Goal: Information Seeking & Learning: Learn about a topic

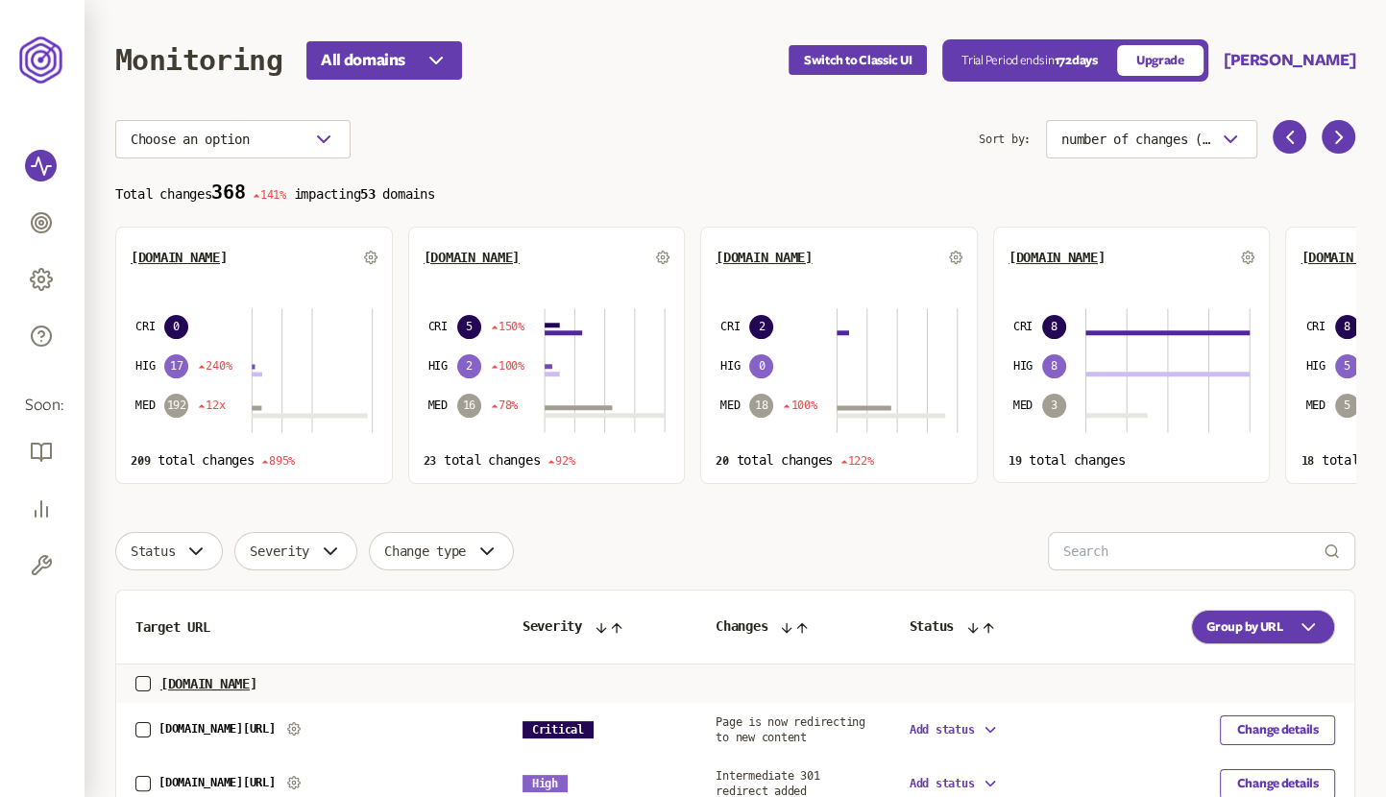
click at [215, 281] on div "[DOMAIN_NAME] CRI 0 HIG 17 240% MED 192 12x 209 total changes 895%" at bounding box center [254, 355] width 278 height 257
click at [196, 248] on div "[DOMAIN_NAME]" at bounding box center [254, 257] width 247 height 31
click at [192, 261] on span "[DOMAIN_NAME]" at bounding box center [179, 257] width 96 height 15
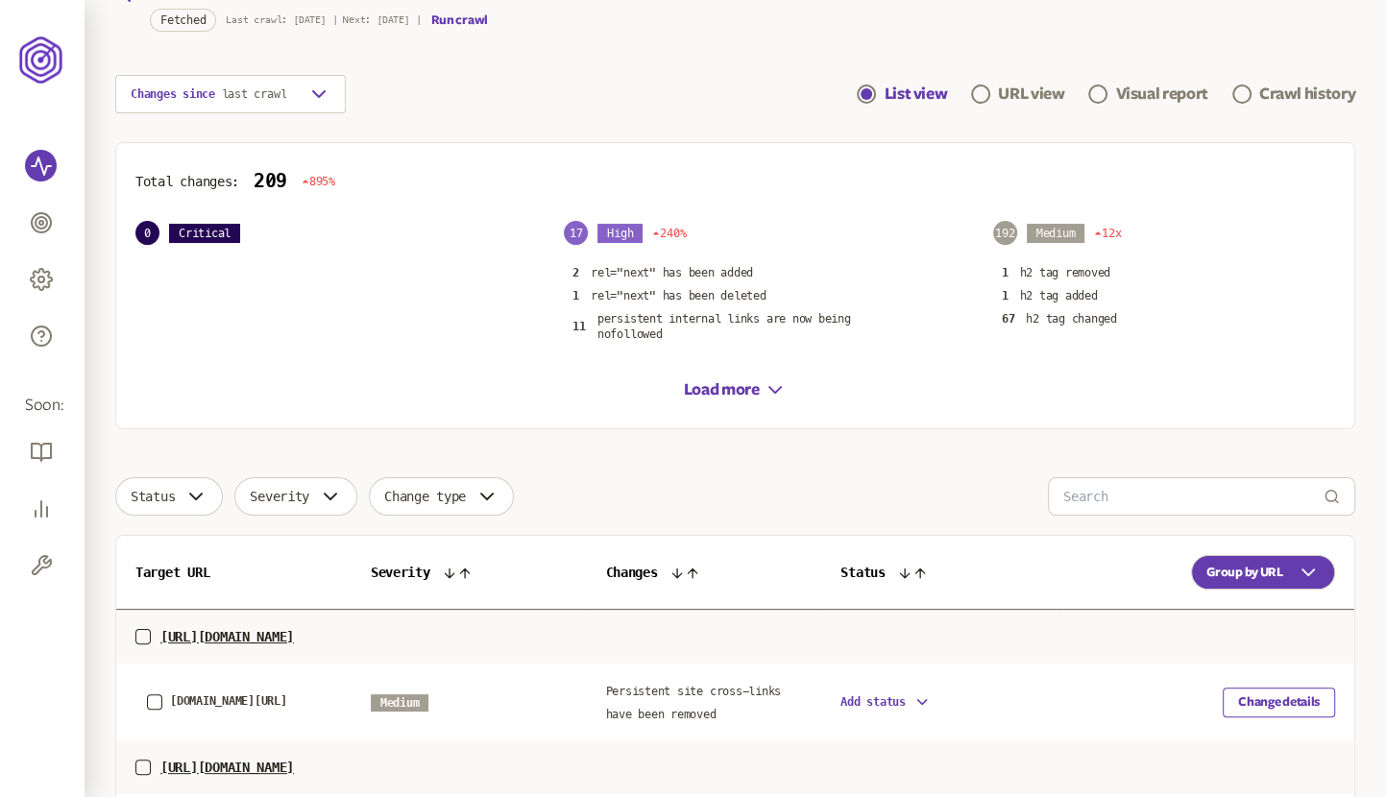
scroll to position [139, 0]
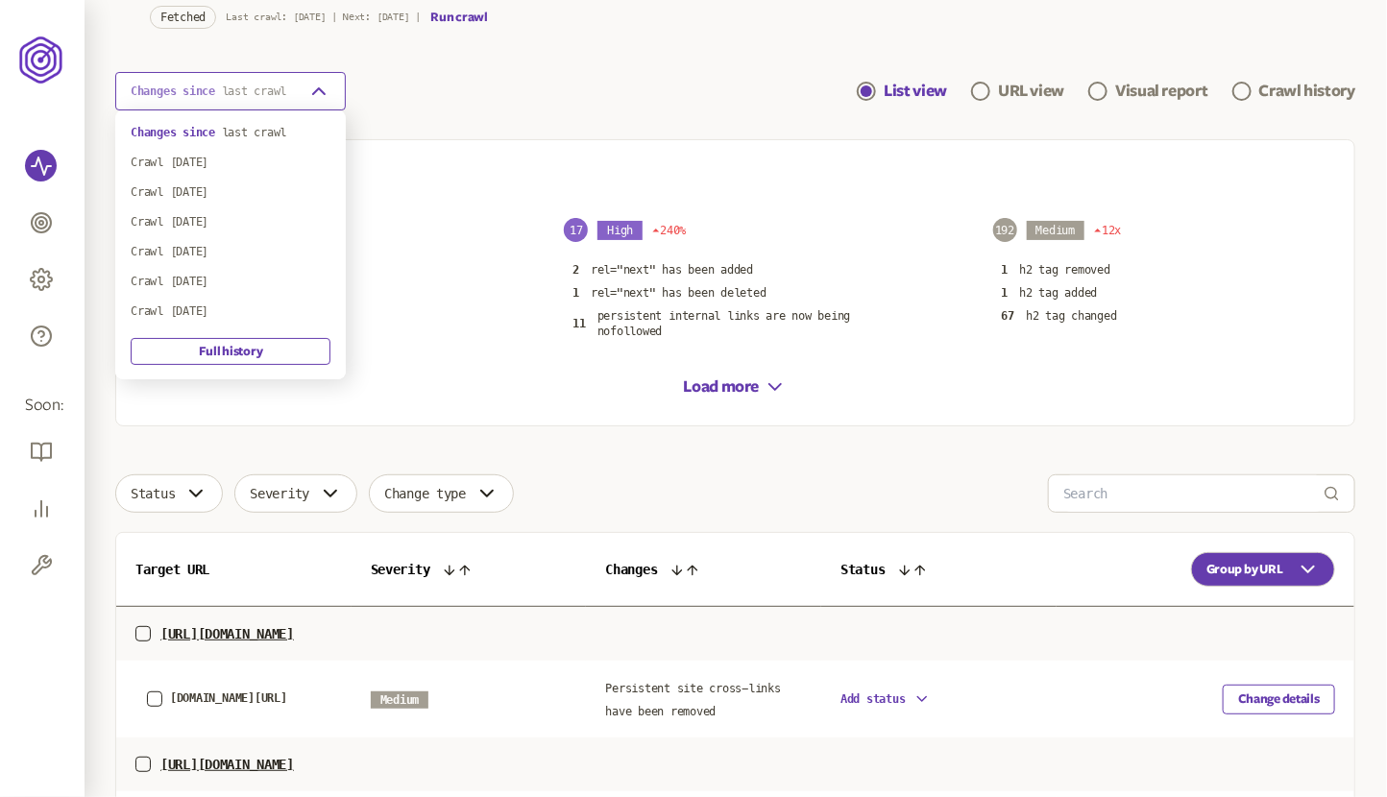
click at [281, 94] on span "last crawl" at bounding box center [254, 91] width 65 height 13
click at [240, 167] on div "Crawl [DATE]" at bounding box center [231, 162] width 200 height 15
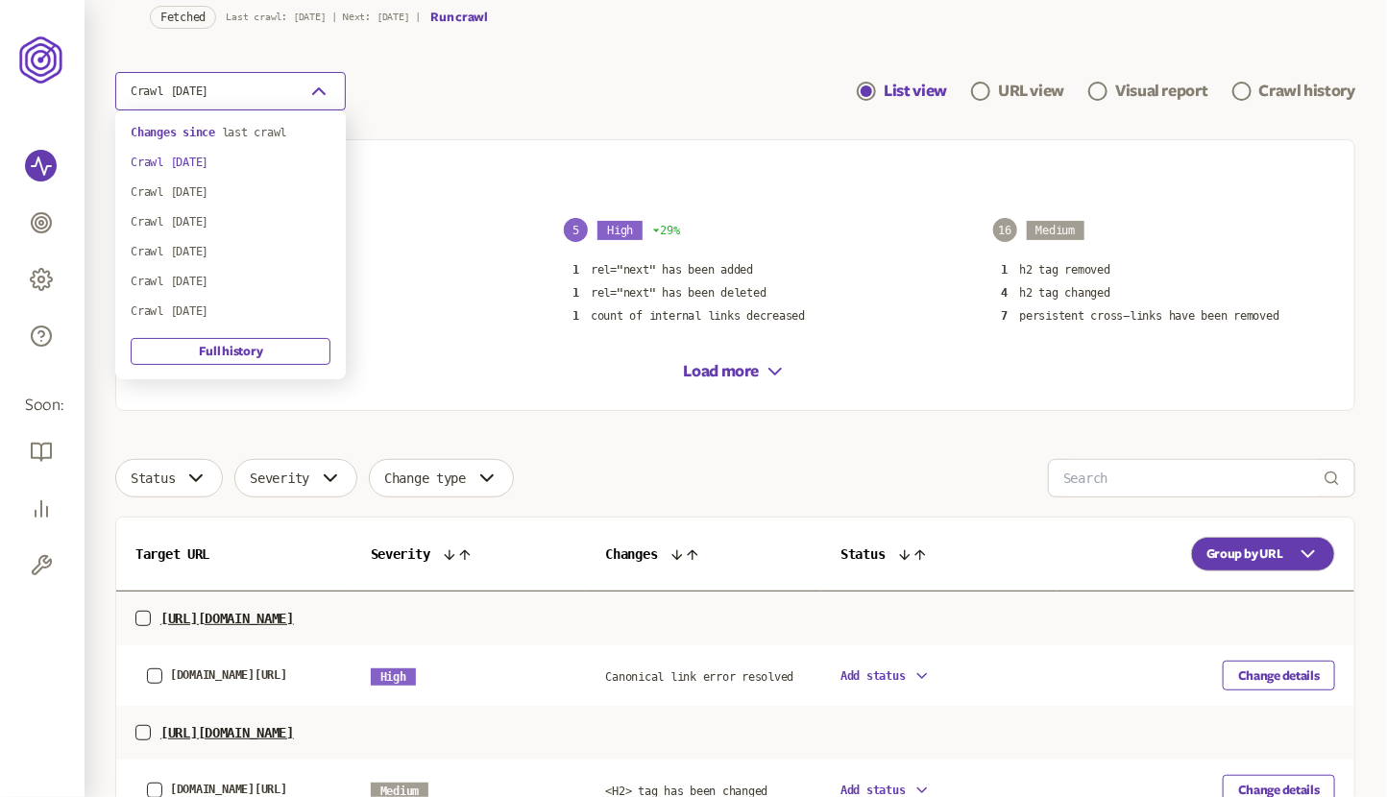
click at [269, 84] on button "Crawl [DATE]" at bounding box center [230, 91] width 231 height 38
click at [223, 246] on div "Crawl [DATE]" at bounding box center [231, 251] width 200 height 15
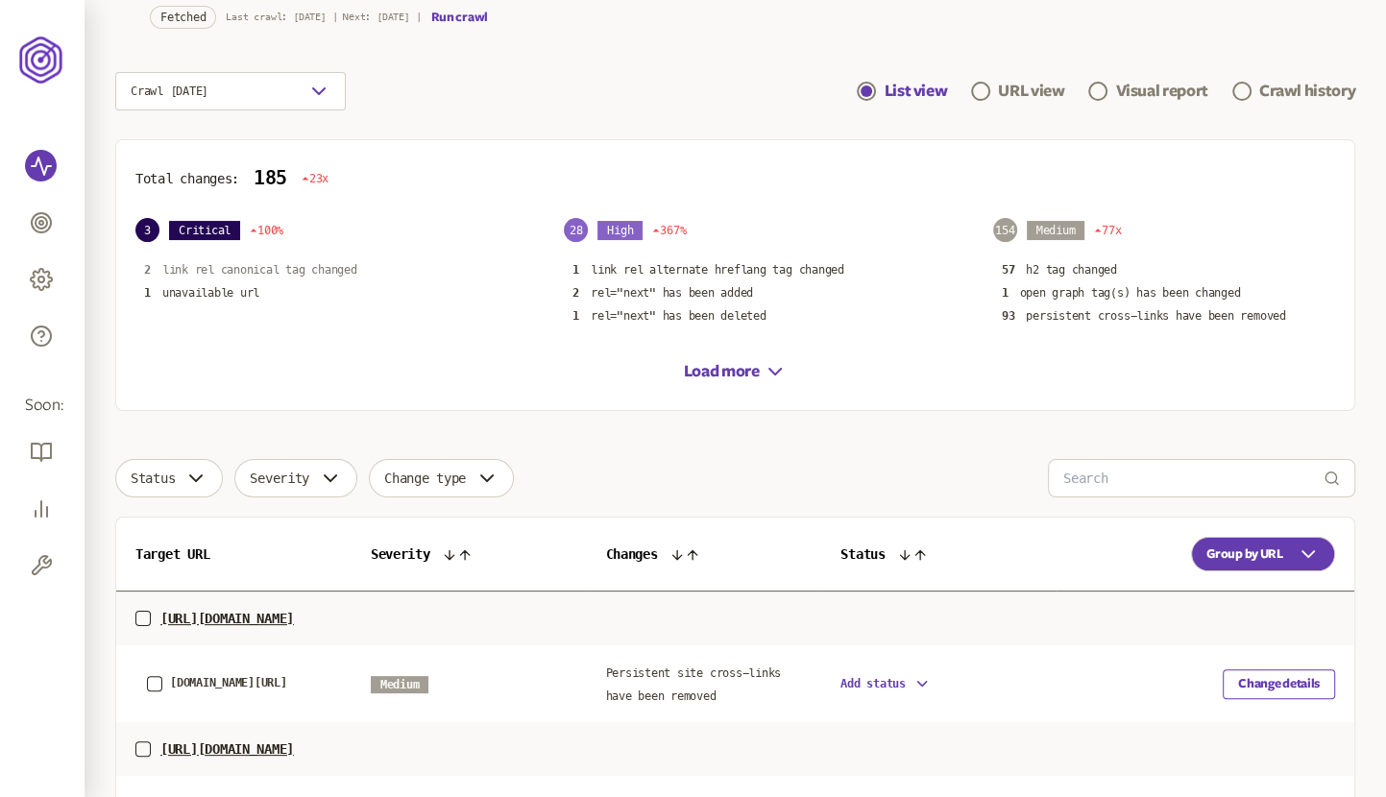
click at [230, 262] on p "link rel canonical tag changed" at bounding box center [259, 269] width 195 height 15
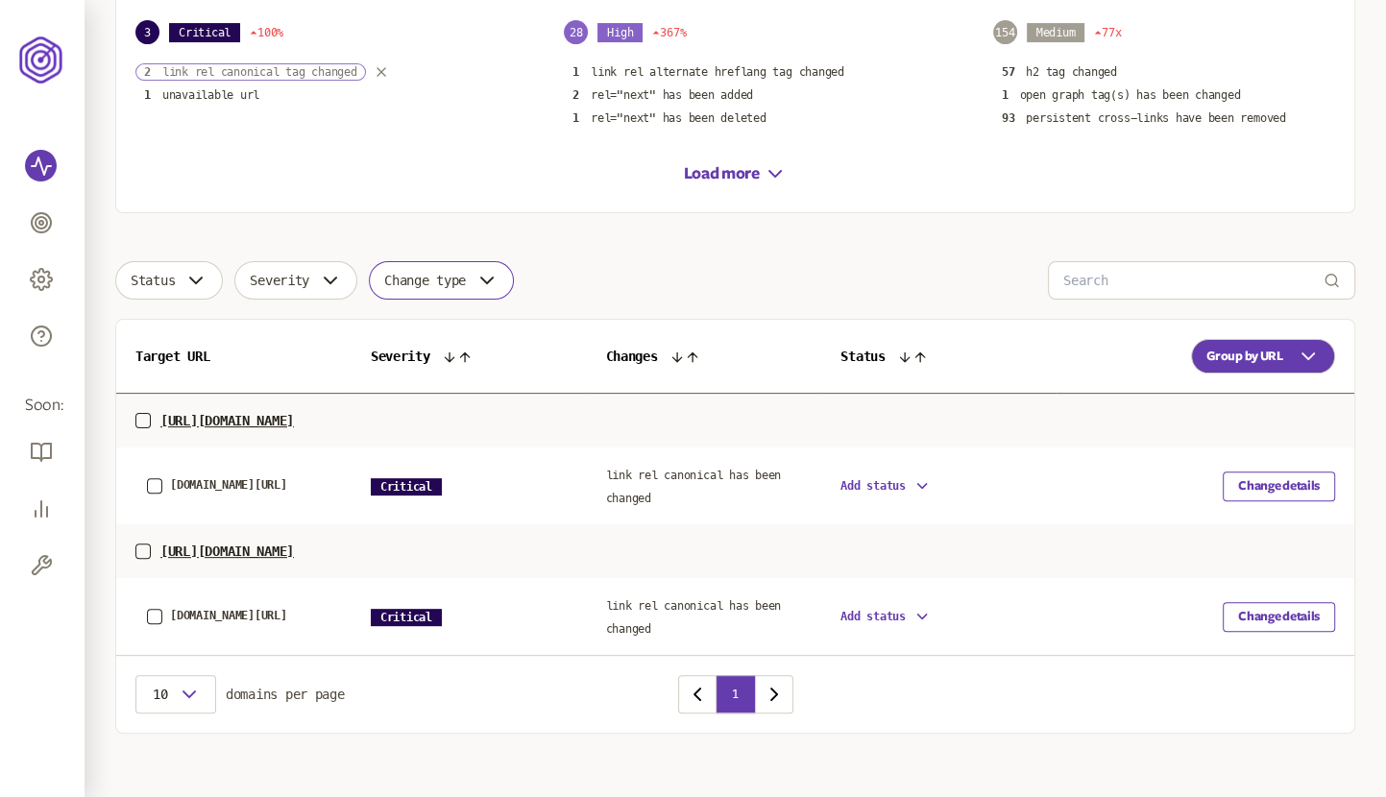
scroll to position [348, 0]
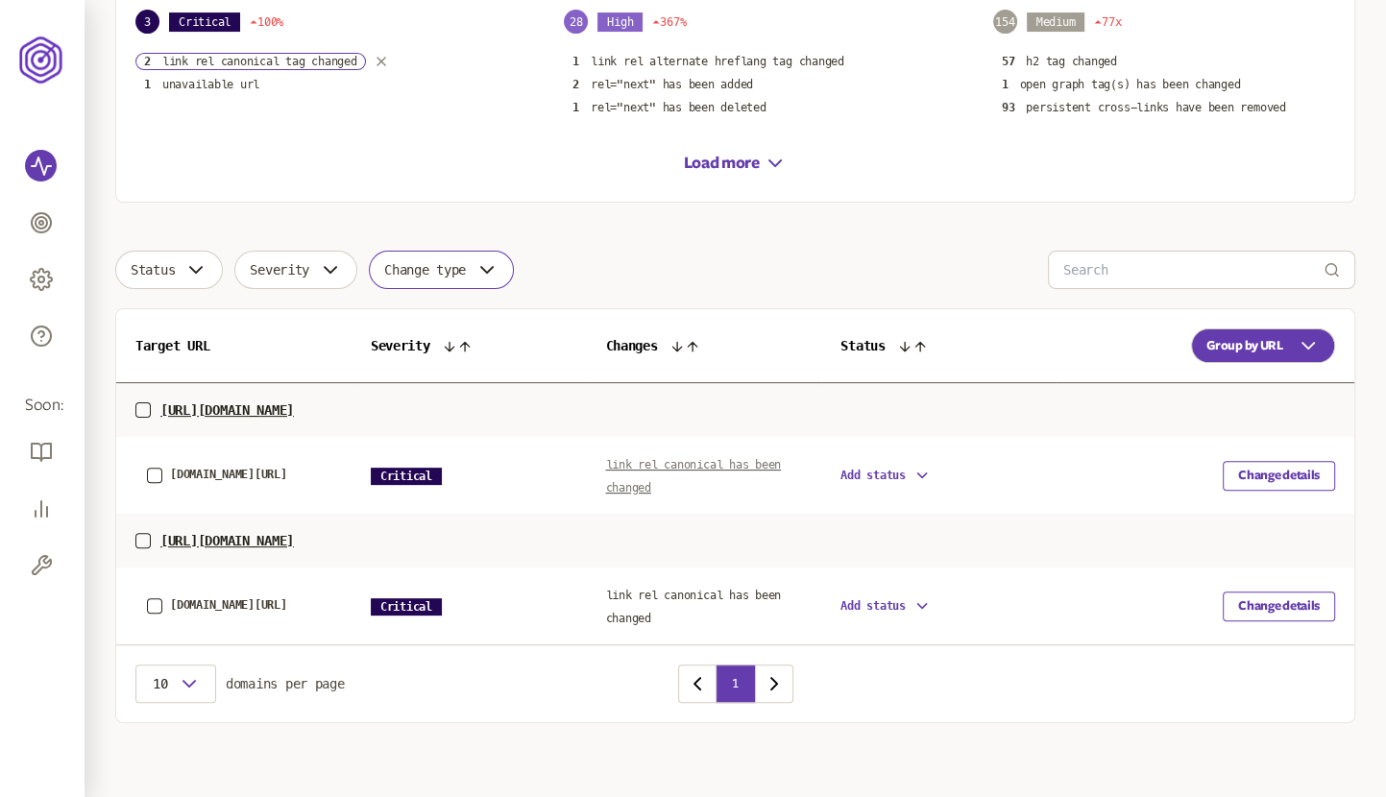
click at [667, 467] on span "link rel canonical has been changed" at bounding box center [693, 476] width 176 height 37
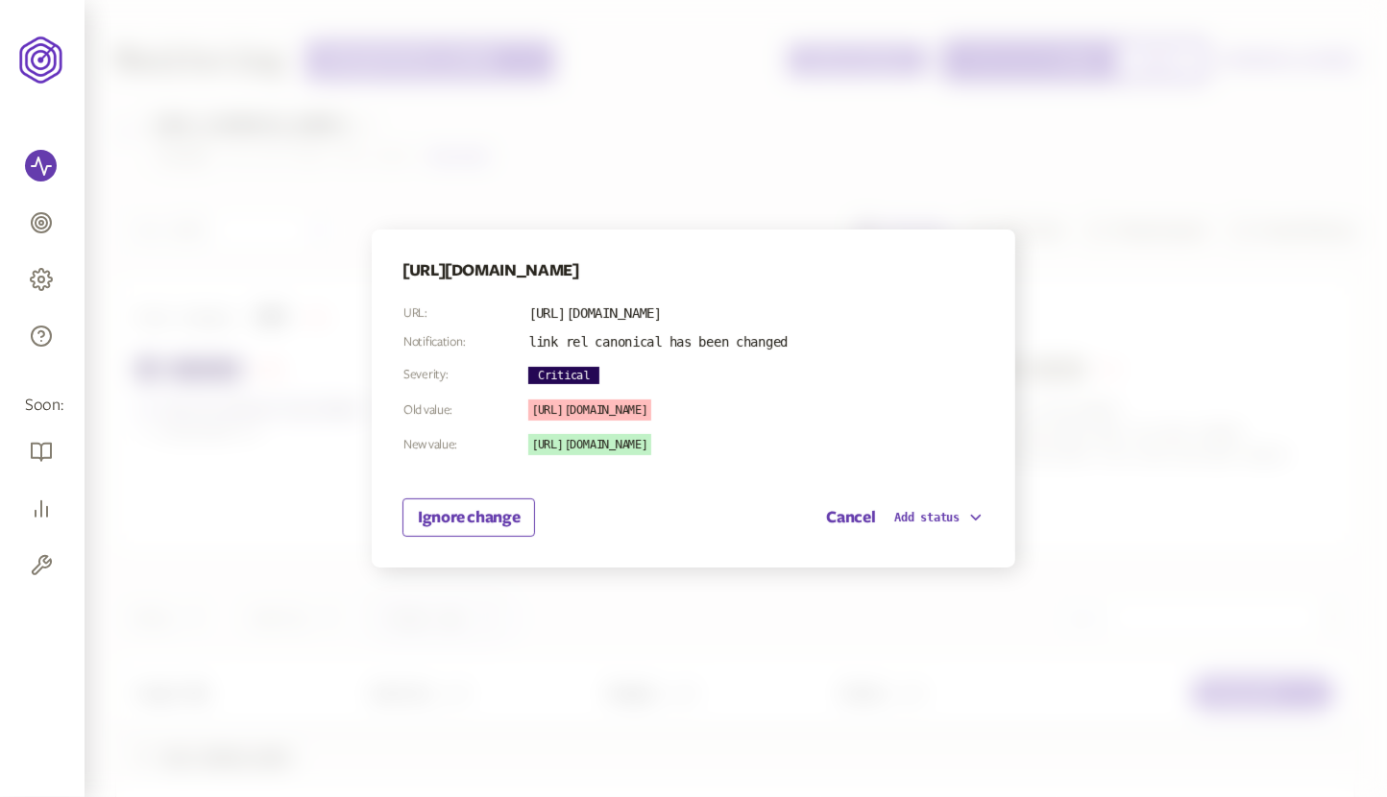
click at [946, 178] on div at bounding box center [693, 398] width 1387 height 797
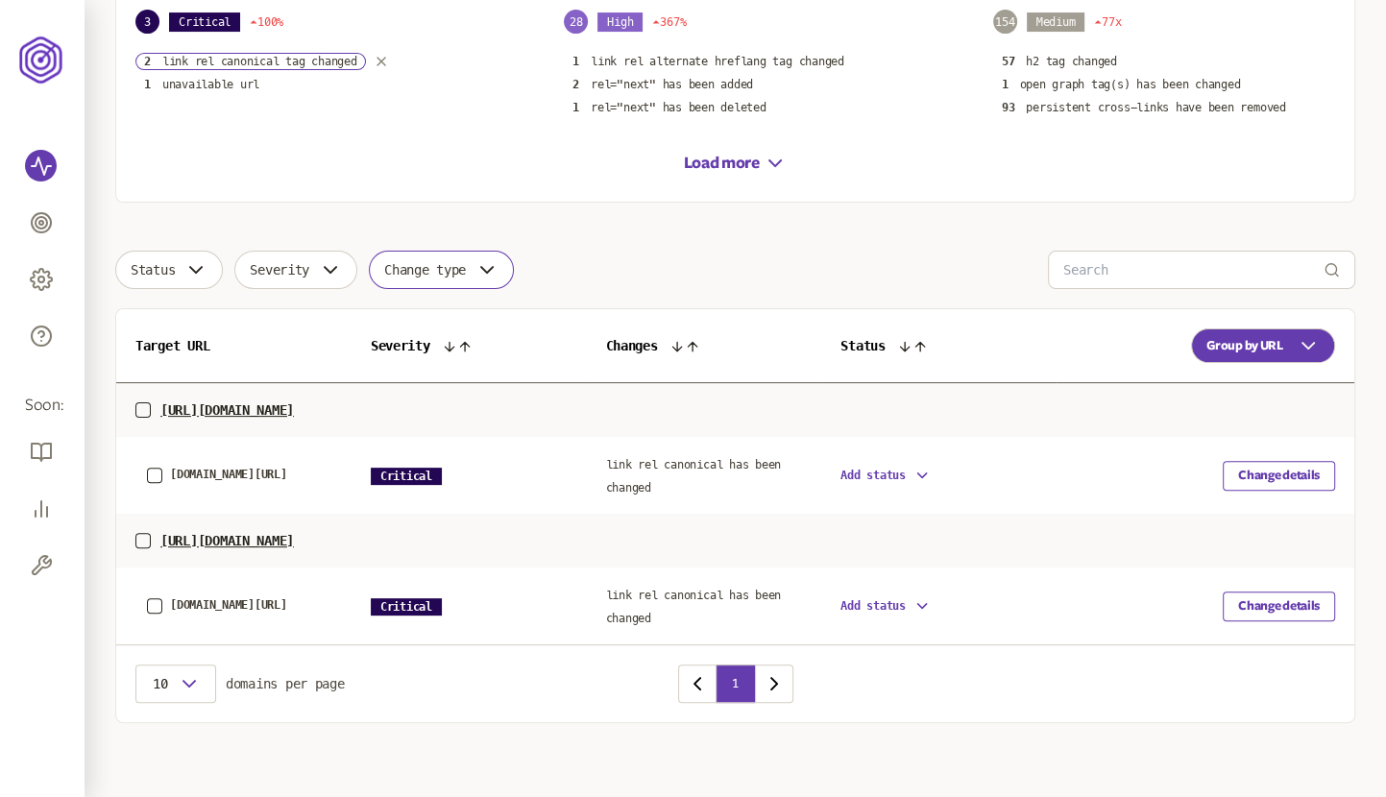
scroll to position [348, 0]
click at [698, 468] on span "link rel canonical has been changed" at bounding box center [693, 476] width 176 height 37
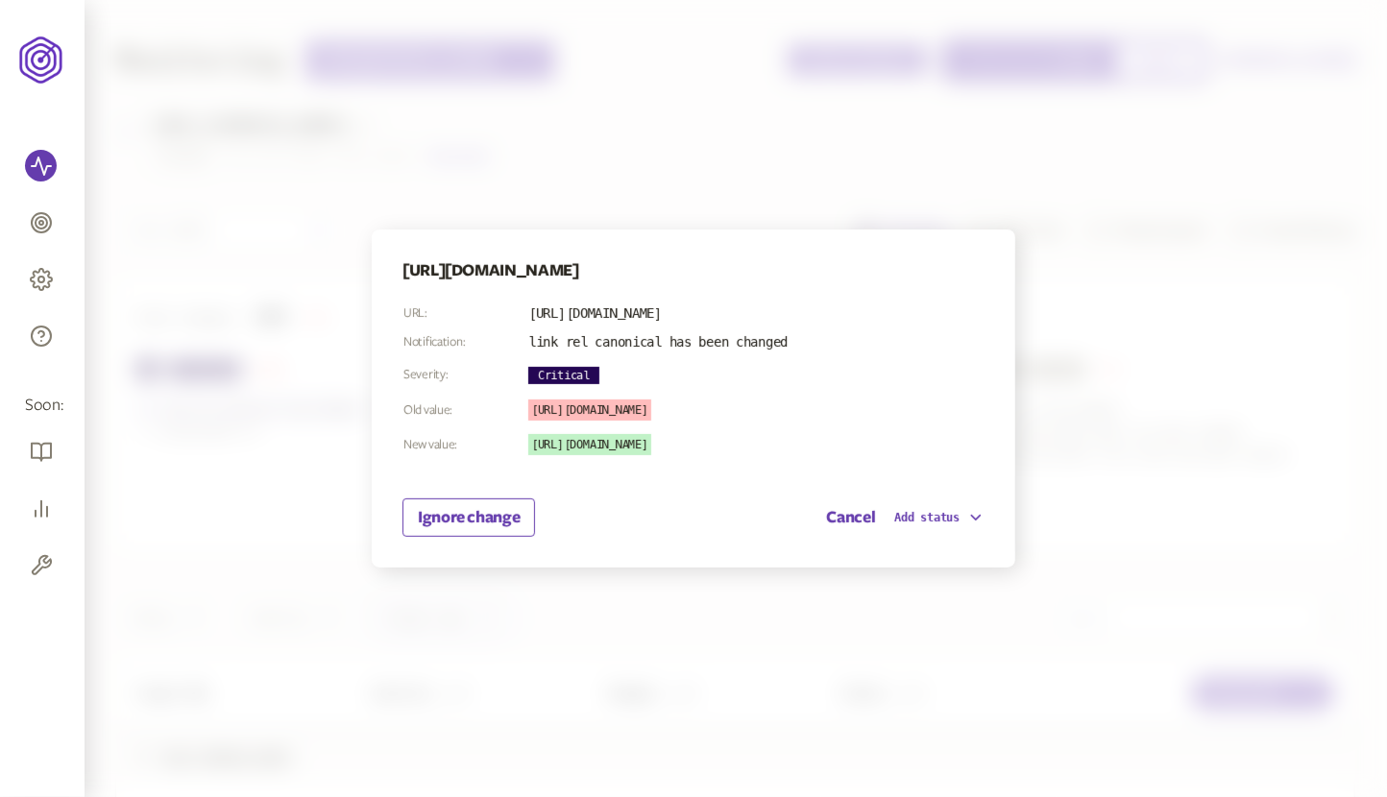
click at [1189, 583] on div at bounding box center [693, 398] width 1387 height 797
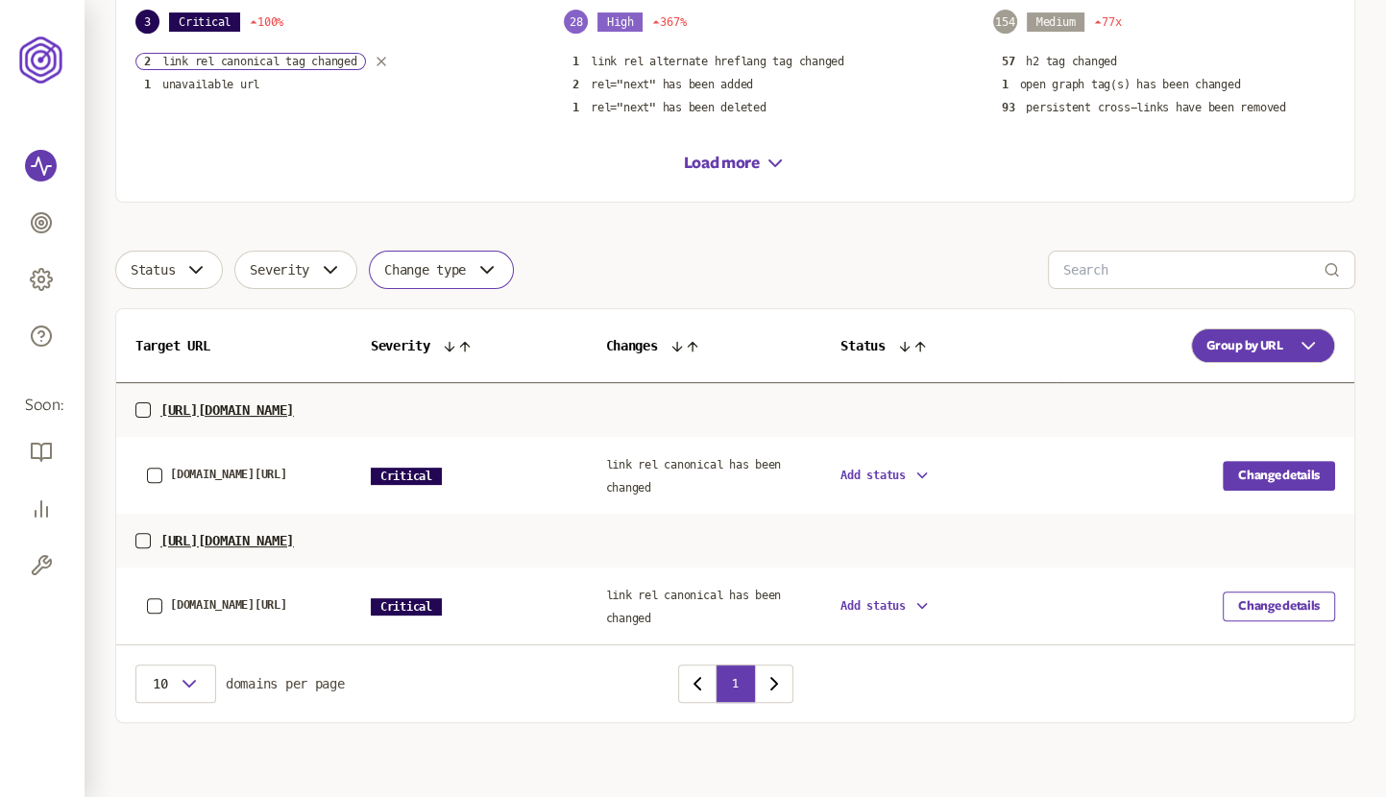
click at [1271, 472] on button "Change details" at bounding box center [1279, 476] width 112 height 30
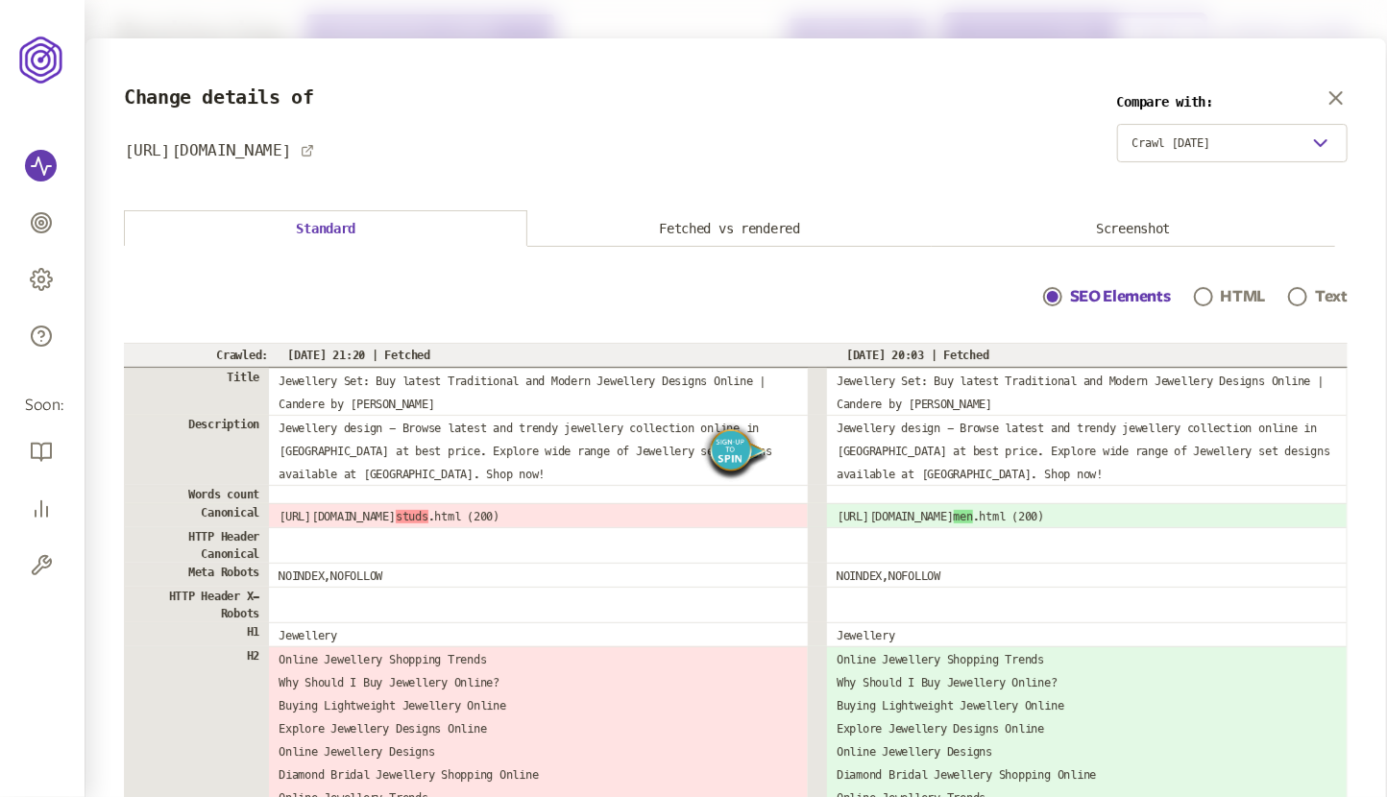
click at [740, 453] on img "Spin" at bounding box center [735, 453] width 67 height 62
click at [662, 450] on span "Jewellery design - Browse latest and trendy jewellery collection online in [GEO…" at bounding box center [526, 452] width 494 height 60
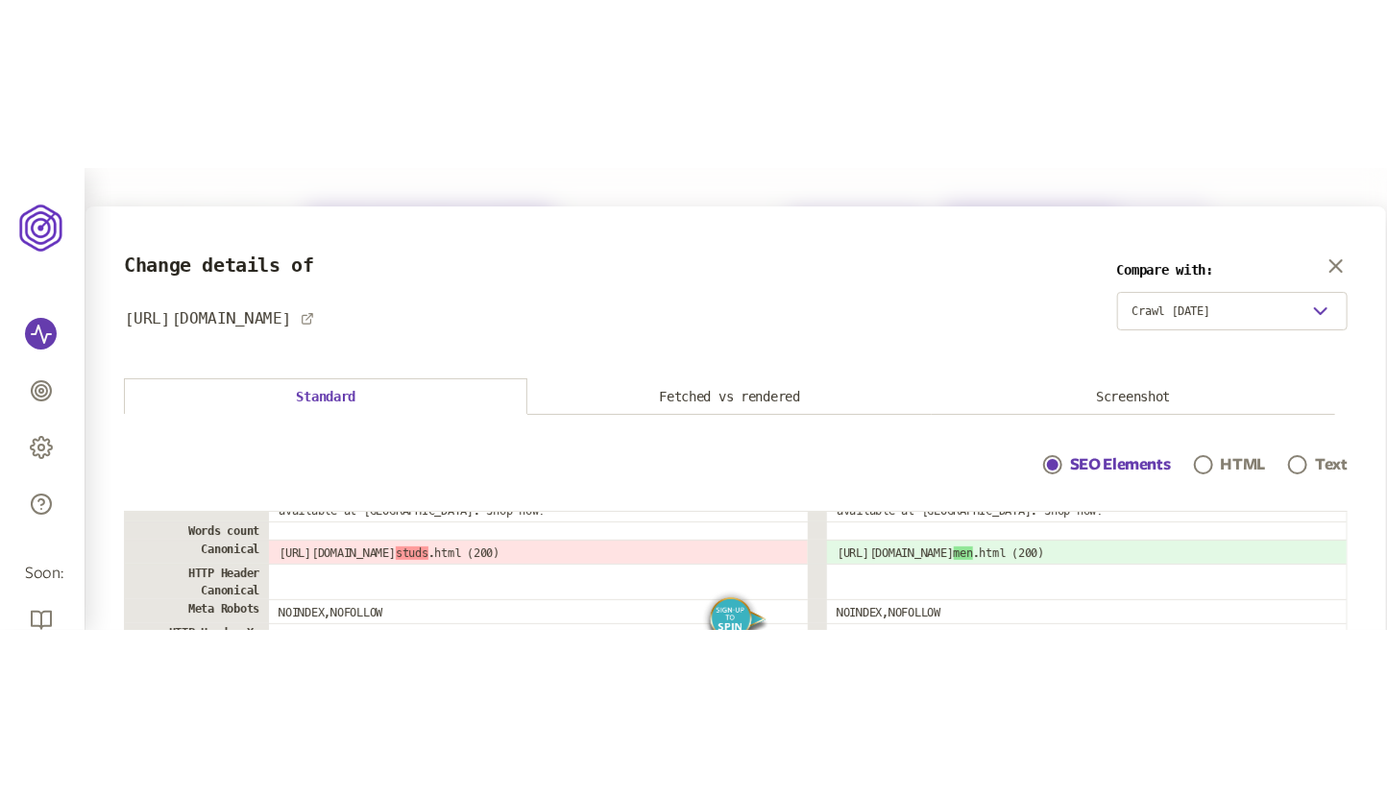
scroll to position [126, 0]
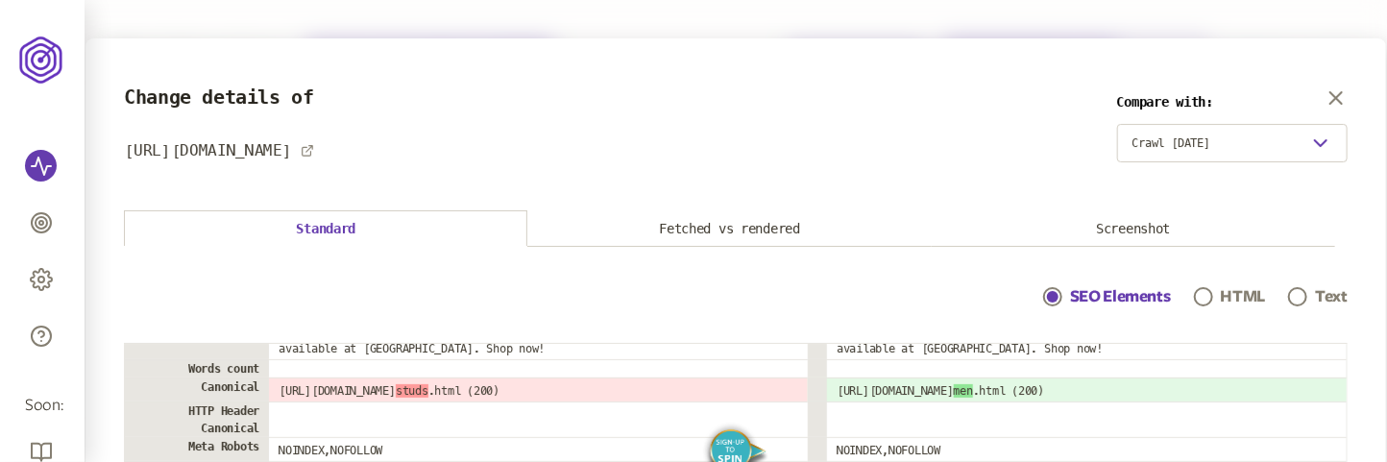
click at [731, 446] on img "Spin" at bounding box center [735, 453] width 67 height 62
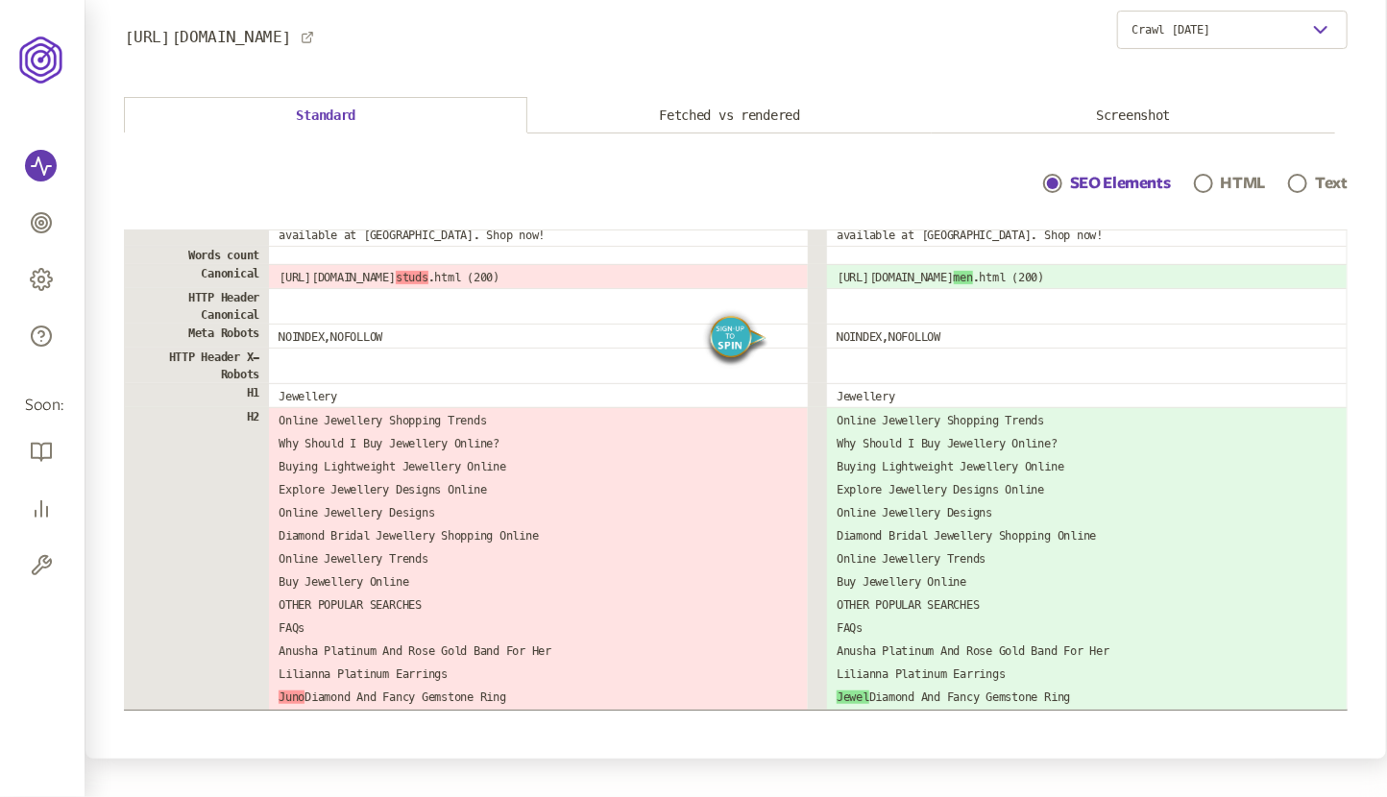
scroll to position [0, 0]
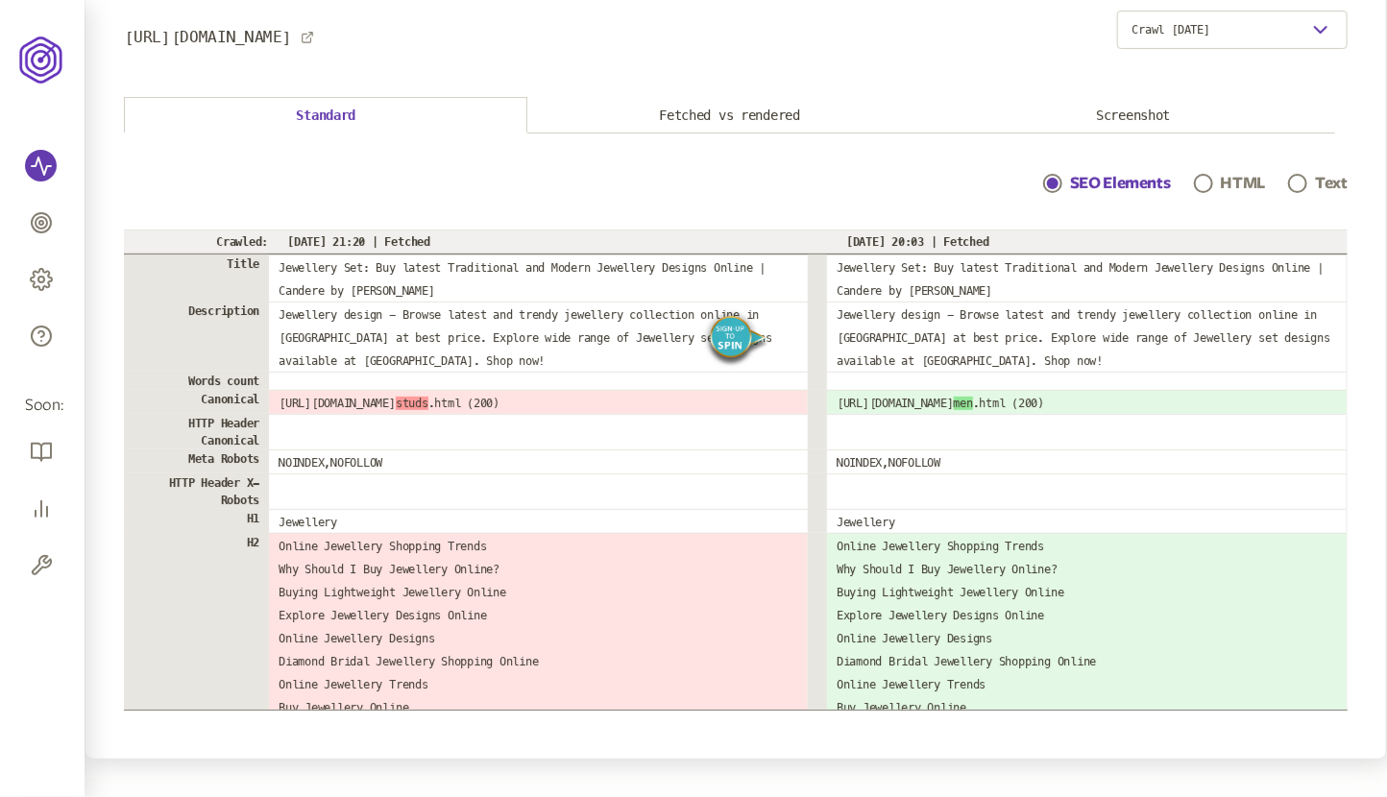
click at [730, 332] on img "Spin" at bounding box center [735, 339] width 67 height 62
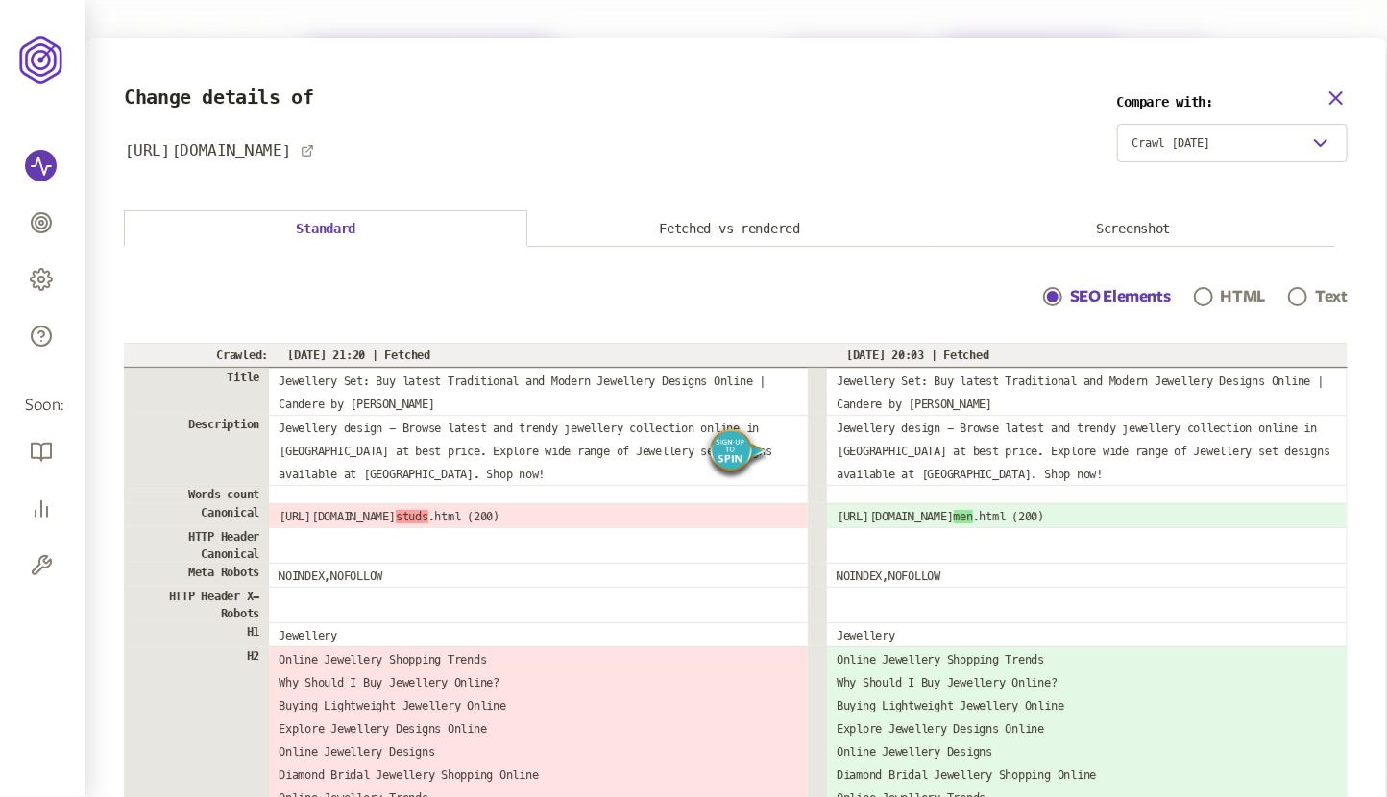
click at [1348, 98] on icon "button" at bounding box center [1336, 97] width 23 height 23
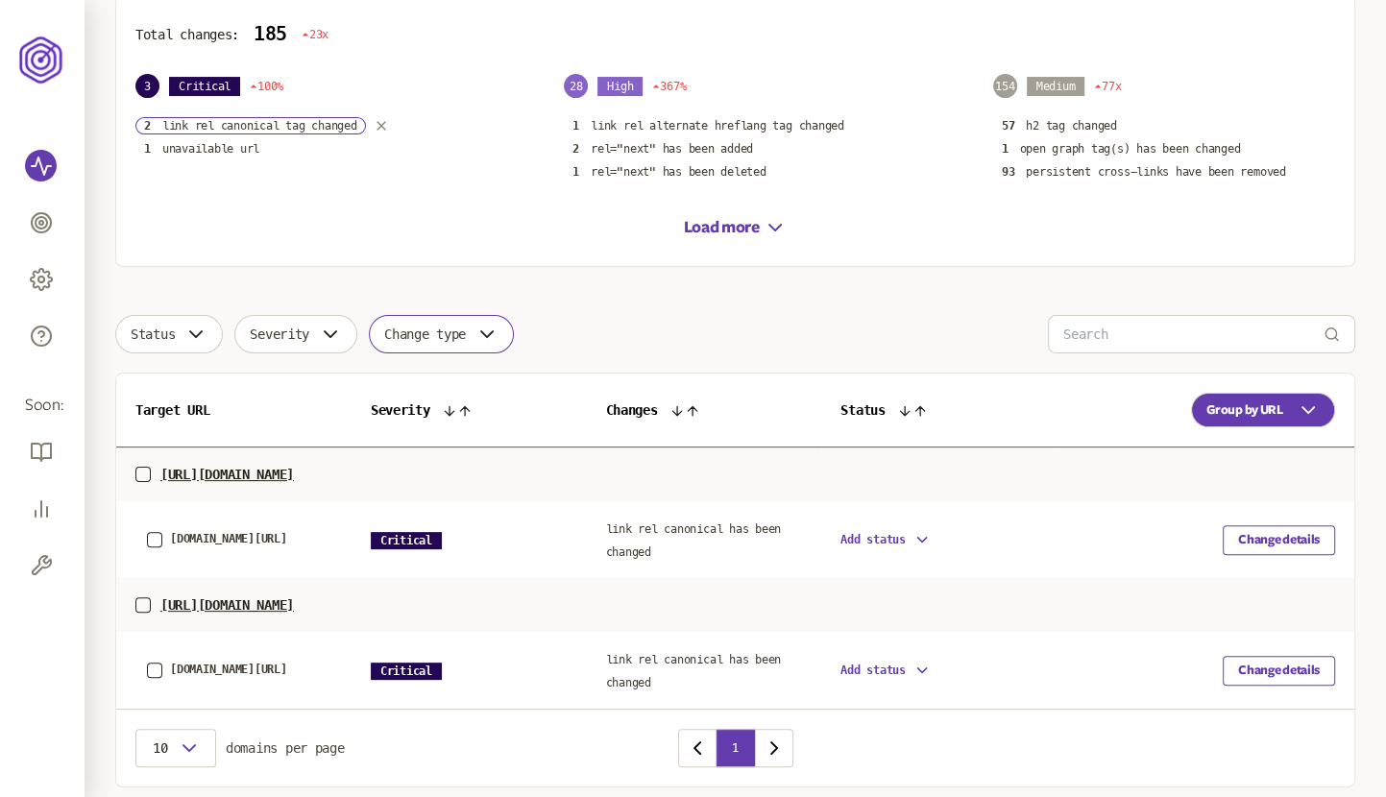
scroll to position [306, 0]
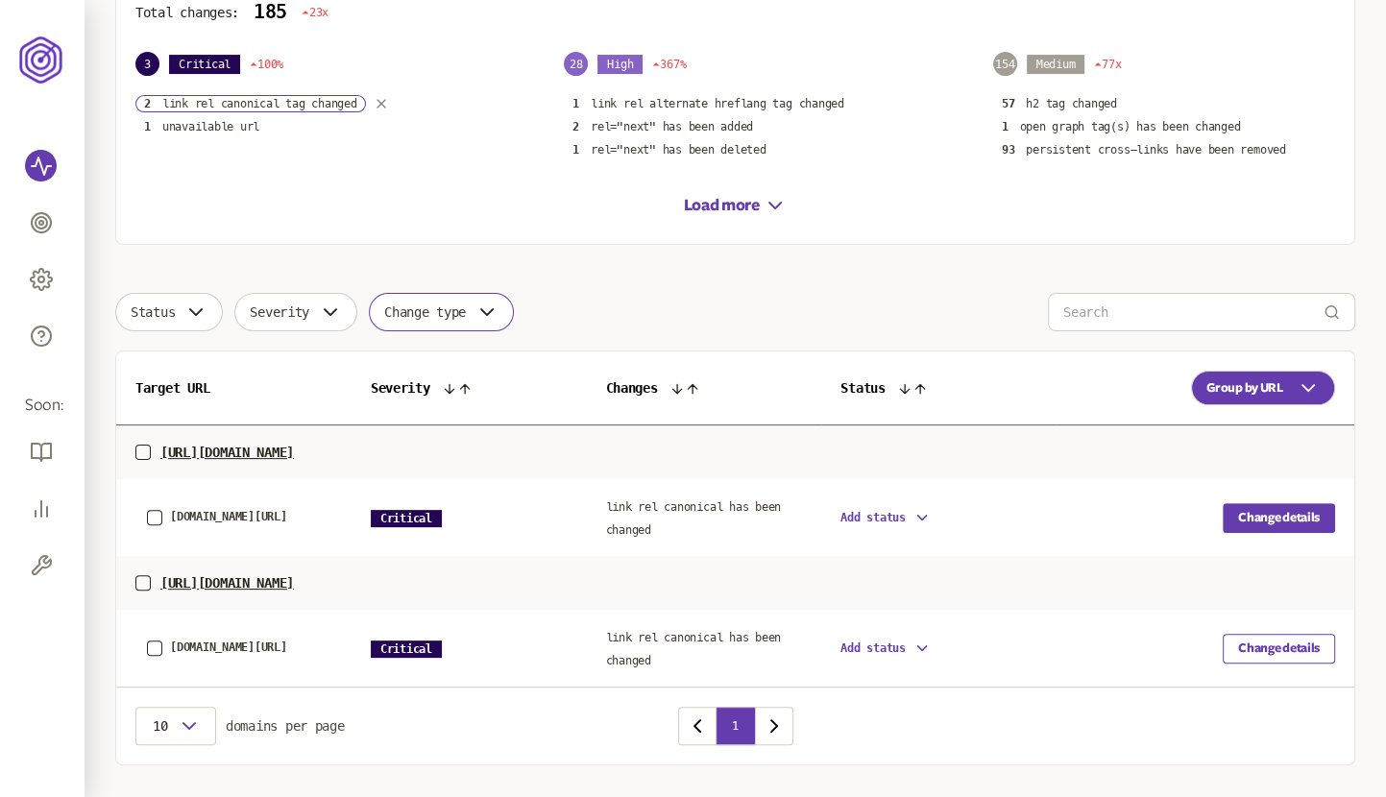
click at [1308, 516] on button "Change details" at bounding box center [1279, 518] width 112 height 30
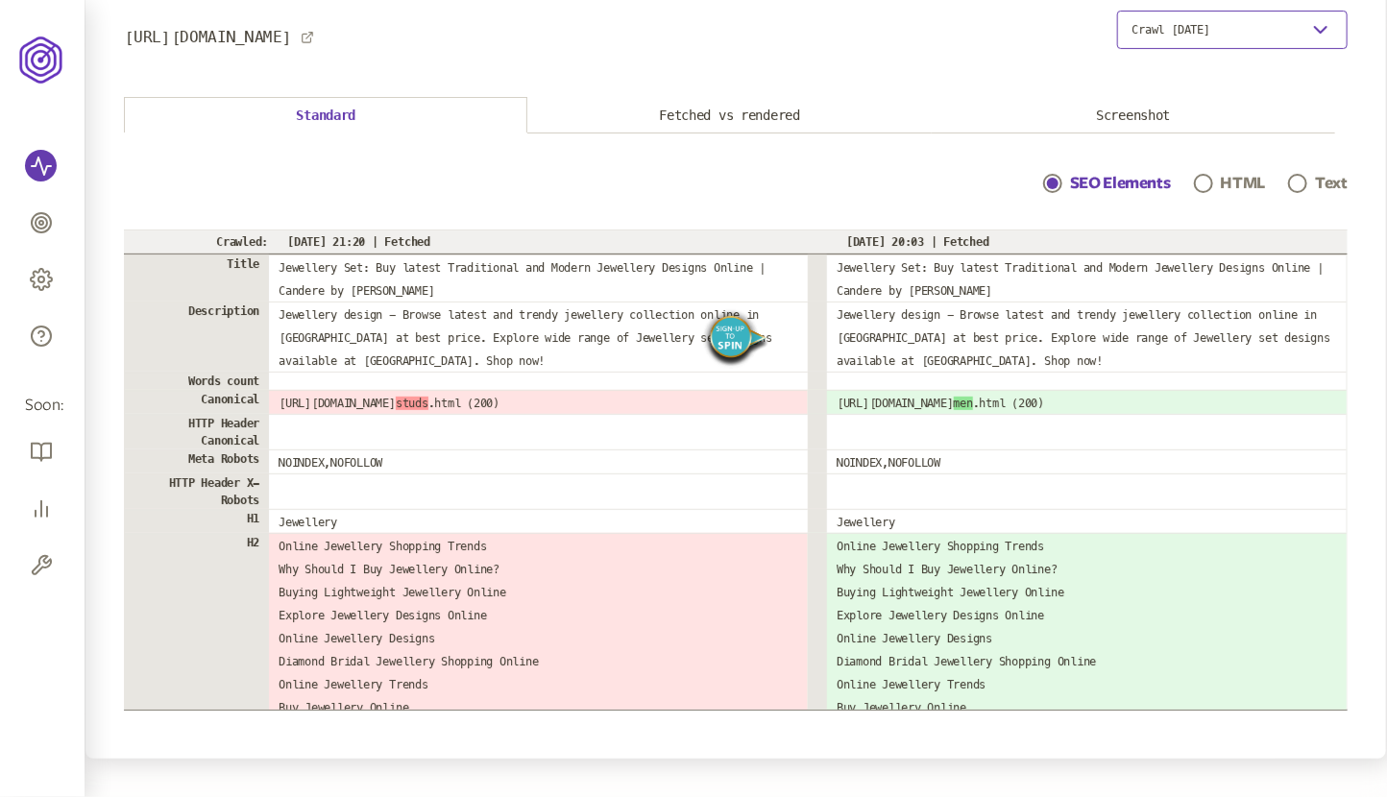
click at [1289, 26] on button "Crawl [DATE]" at bounding box center [1232, 30] width 231 height 38
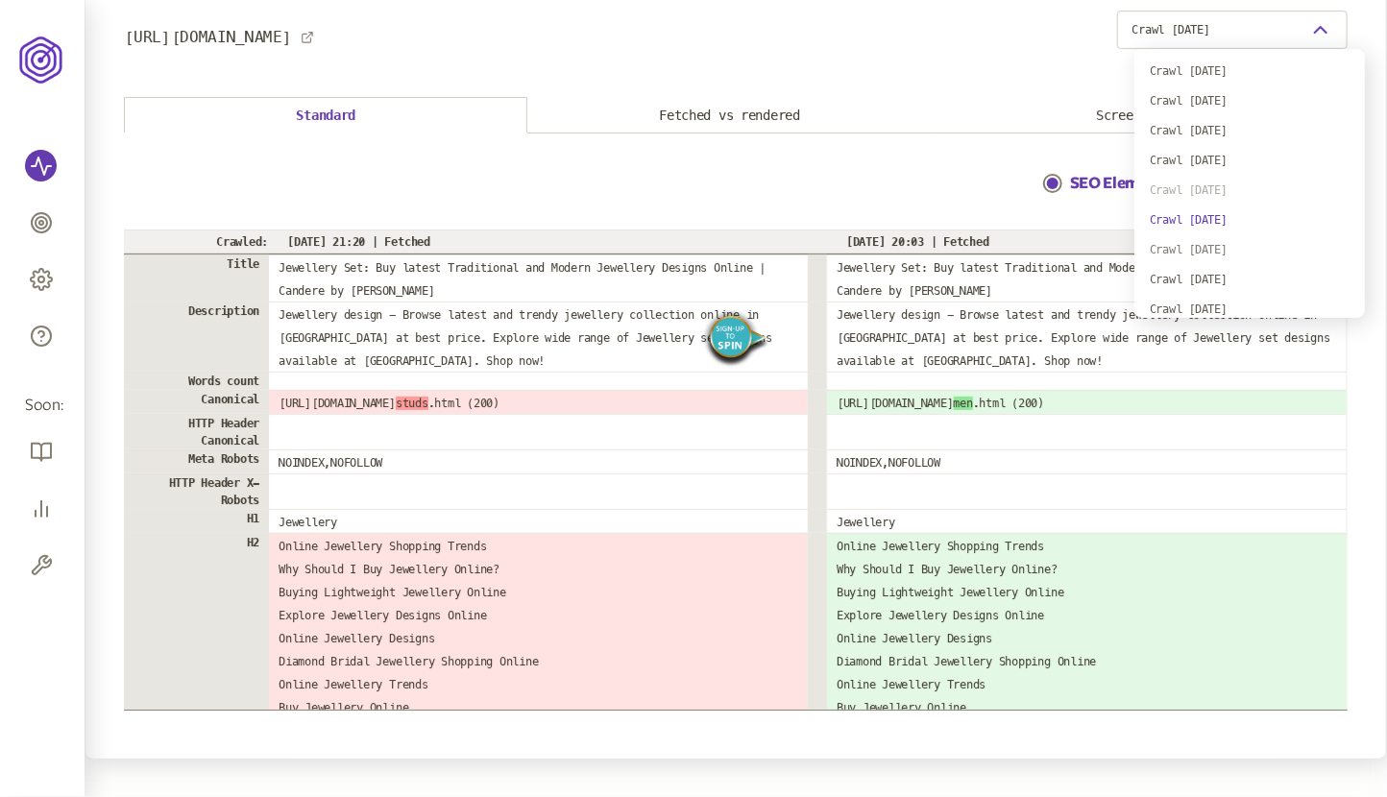
click at [1206, 252] on div "Crawl [DATE]" at bounding box center [1250, 249] width 200 height 15
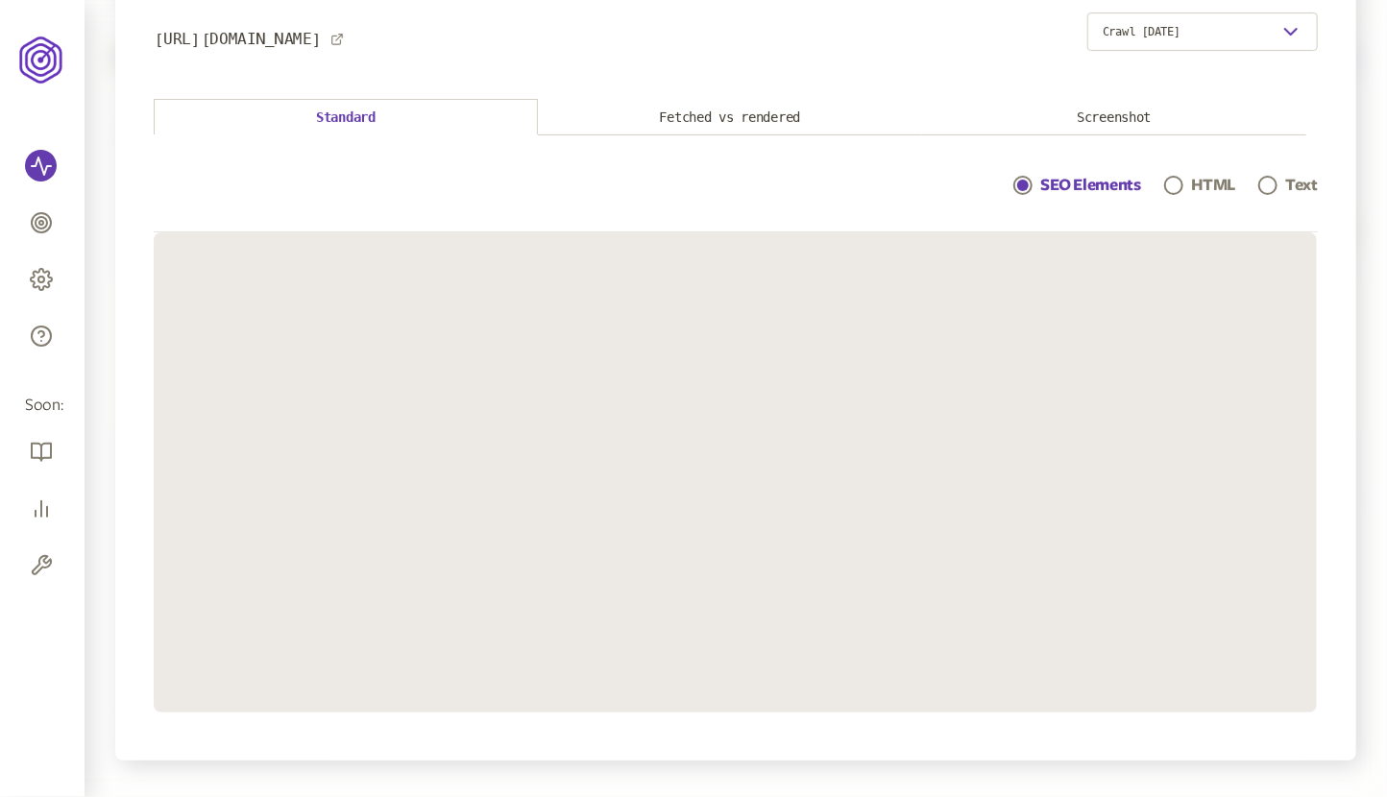
scroll to position [113, 0]
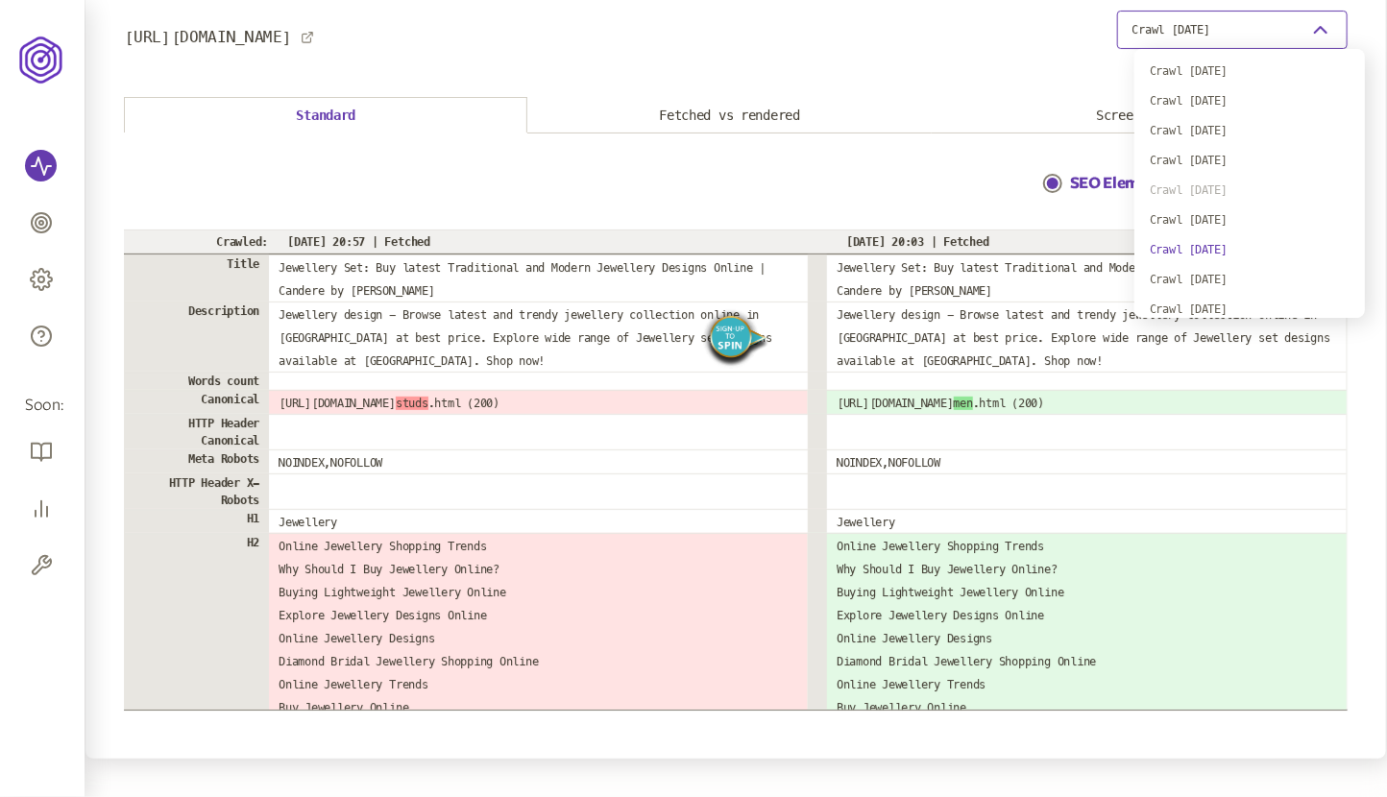
click at [1281, 25] on button "Crawl [DATE]" at bounding box center [1232, 30] width 231 height 38
click at [1205, 306] on div "Crawl [DATE]" at bounding box center [1250, 309] width 200 height 15
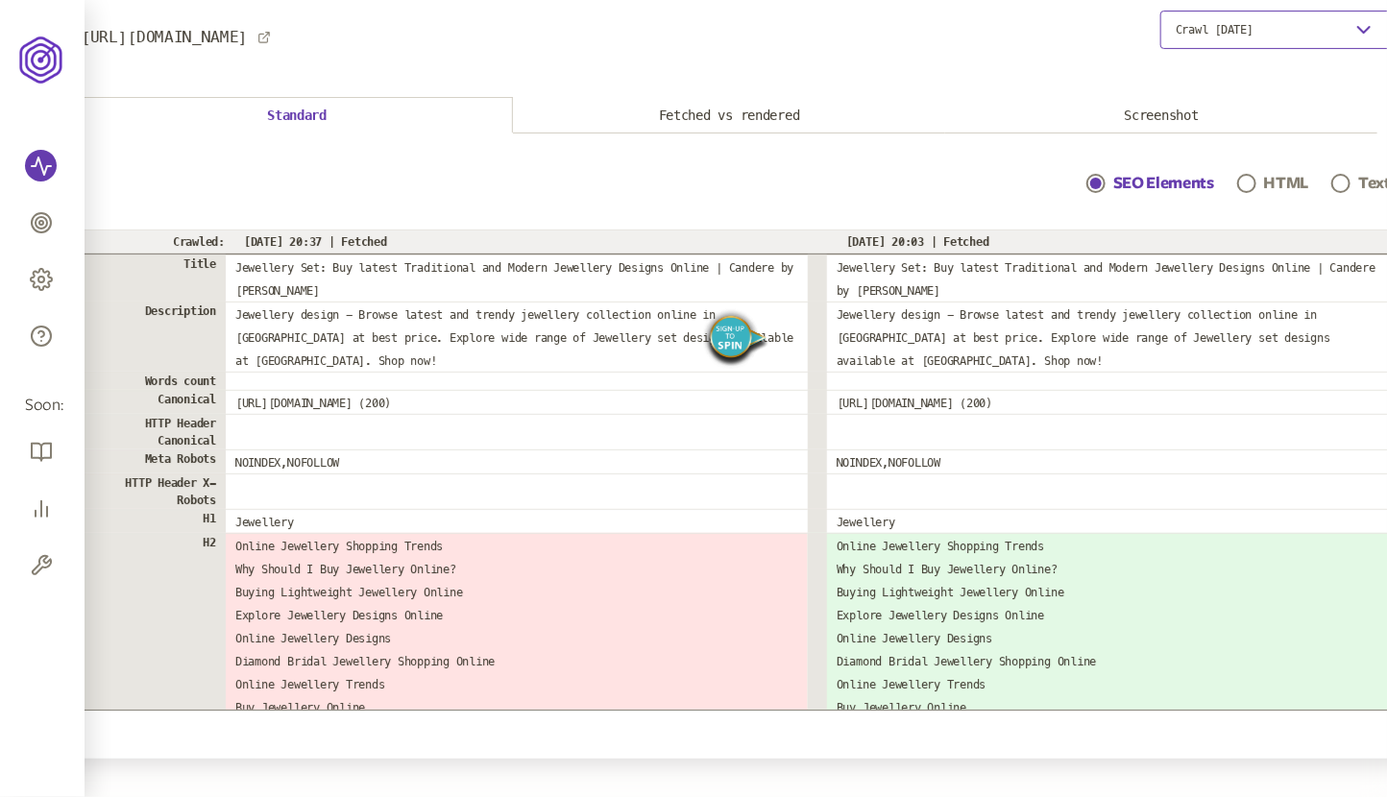
scroll to position [113, 43]
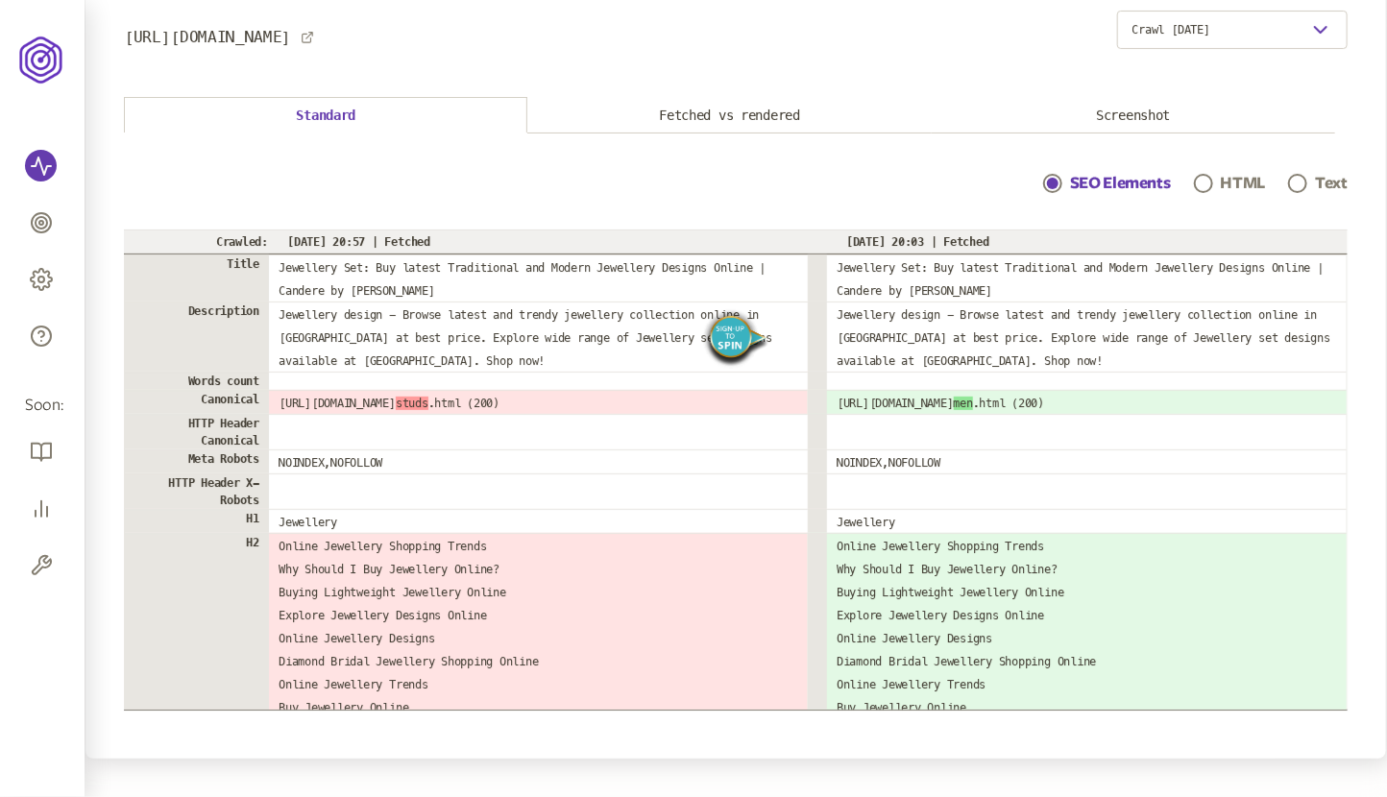
scroll to position [113, 16]
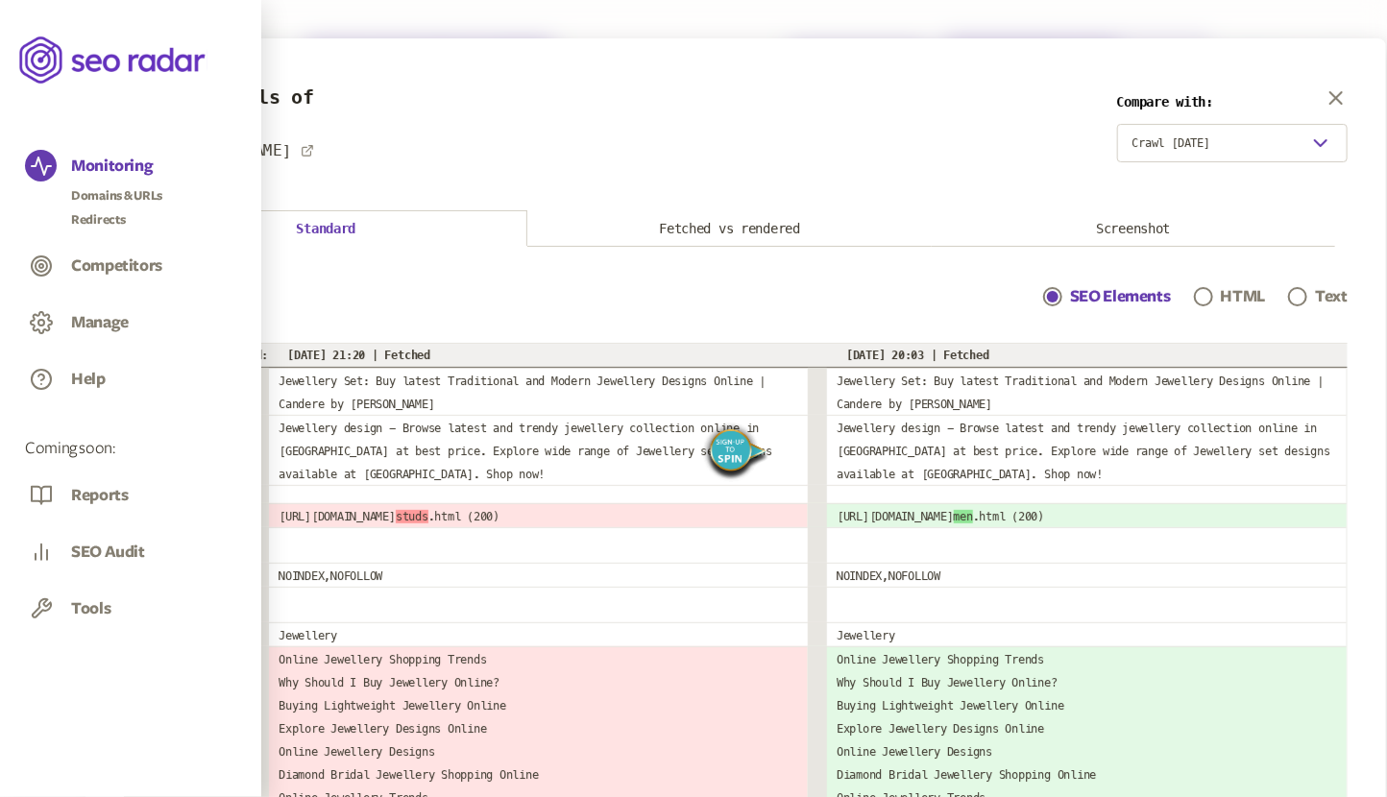
click at [43, 64] on icon at bounding box center [113, 60] width 188 height 55
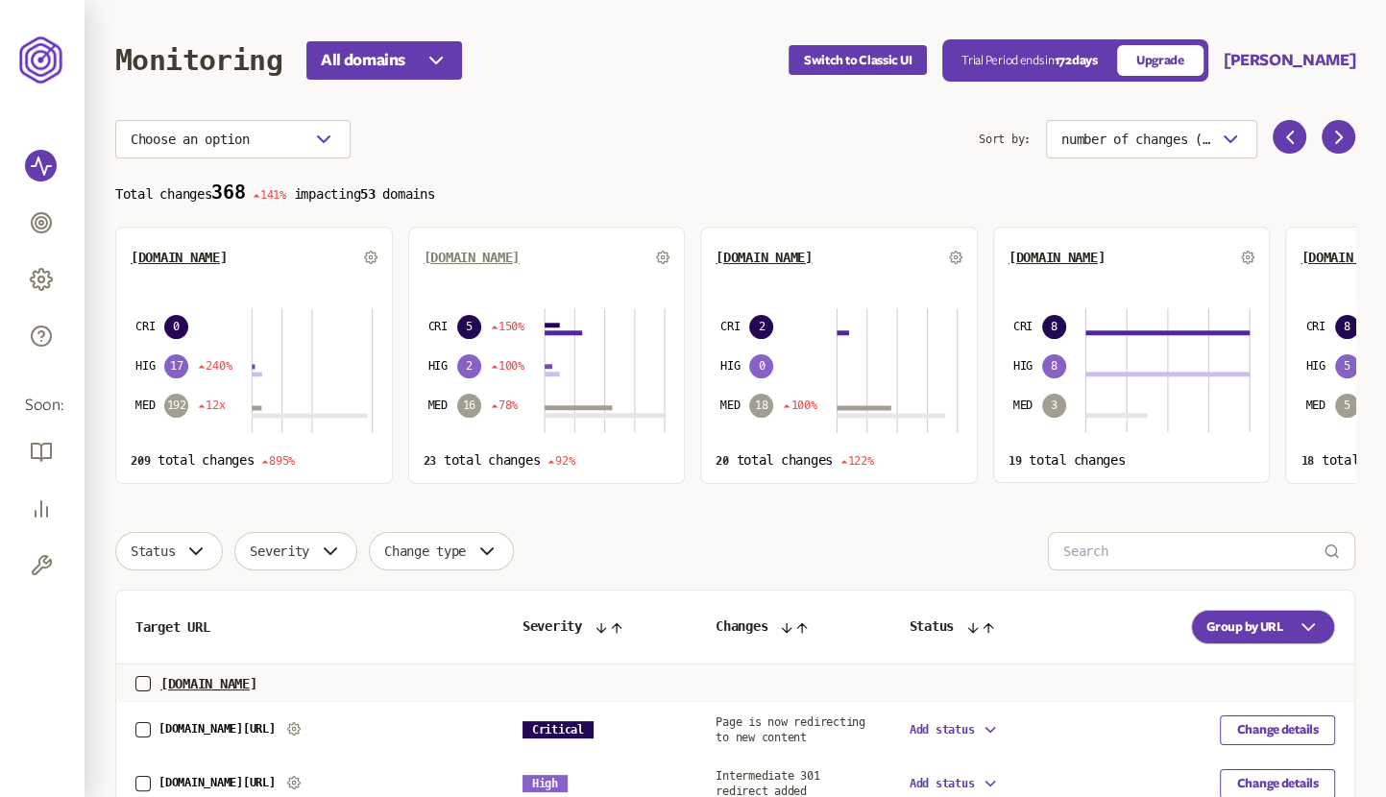
click at [463, 260] on span "[DOMAIN_NAME]" at bounding box center [472, 257] width 96 height 15
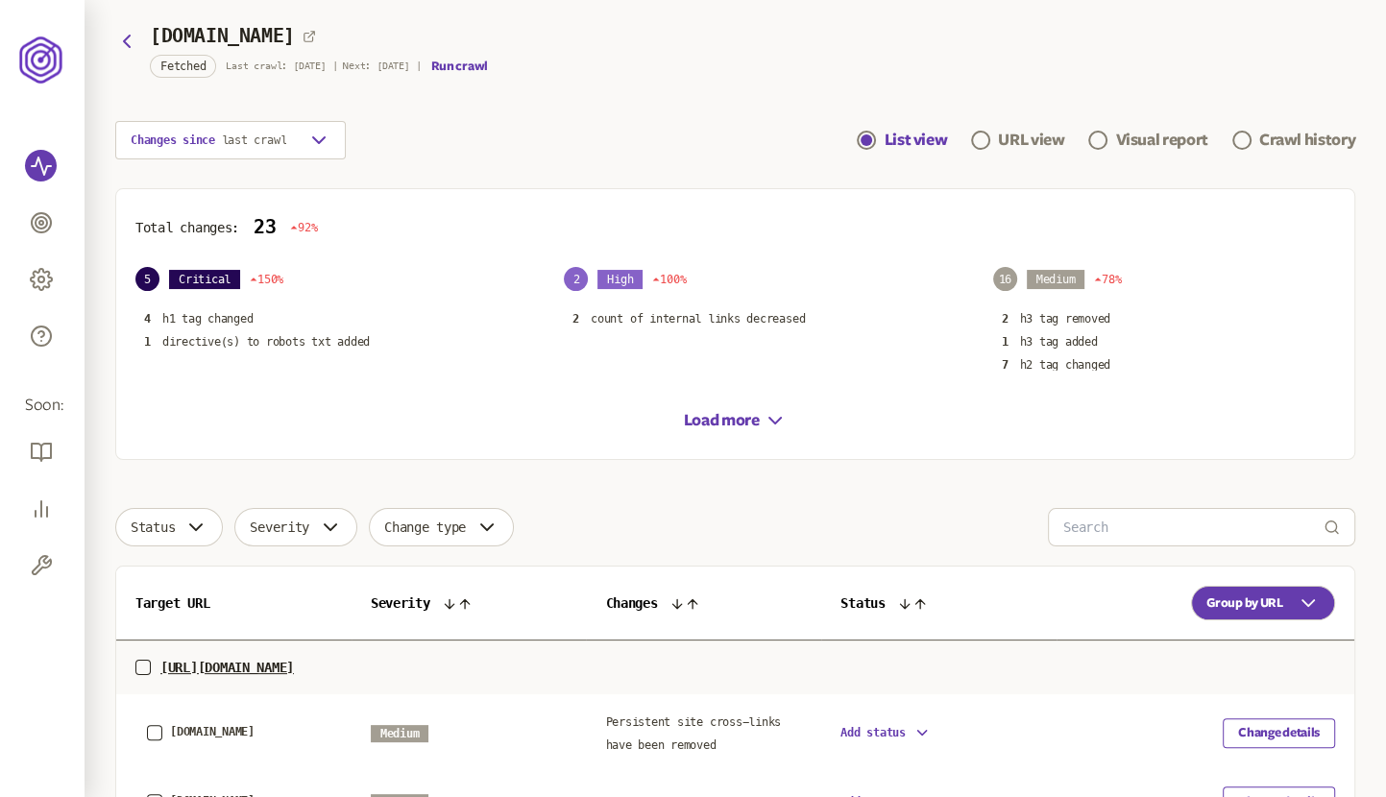
scroll to position [100, 0]
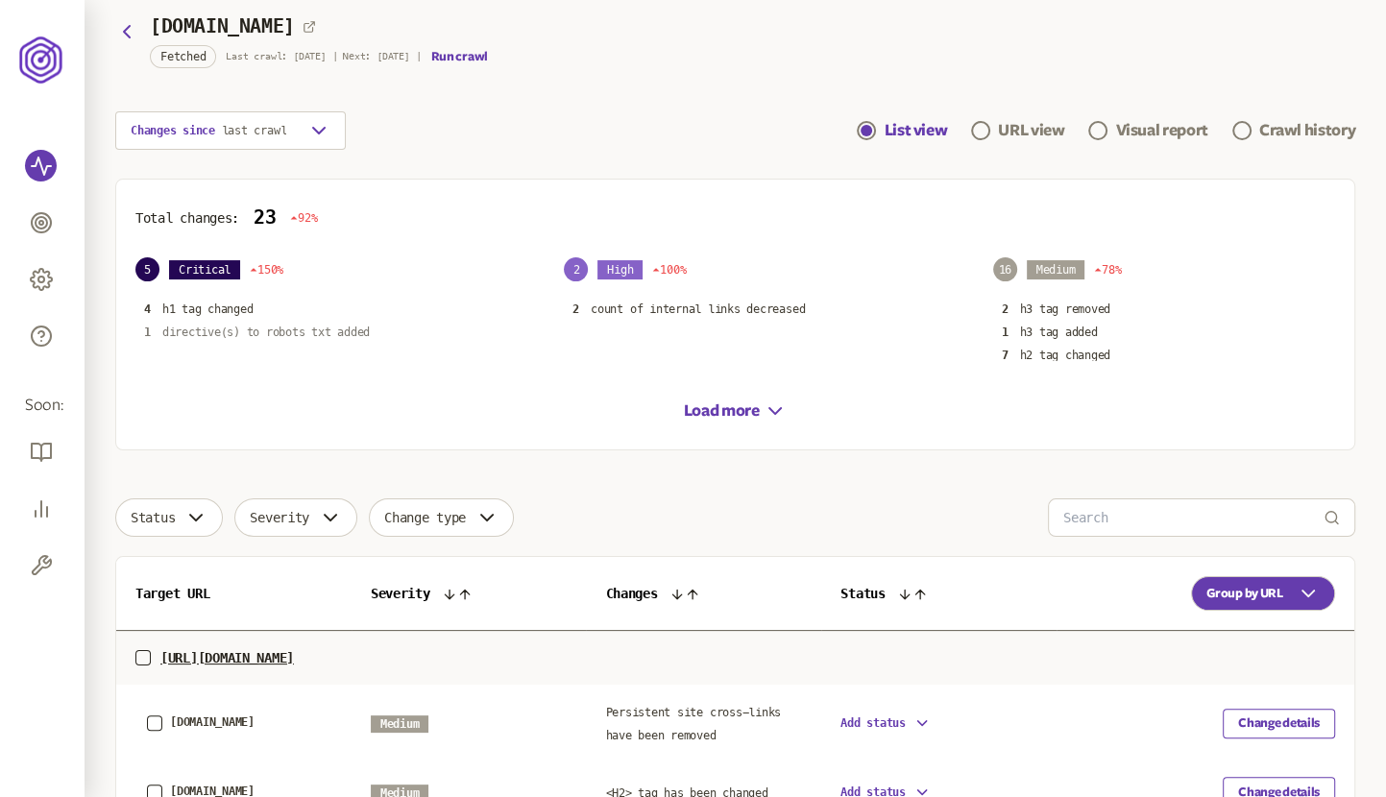
click at [334, 332] on p "directive(s) to robots txt added" at bounding box center [266, 332] width 208 height 15
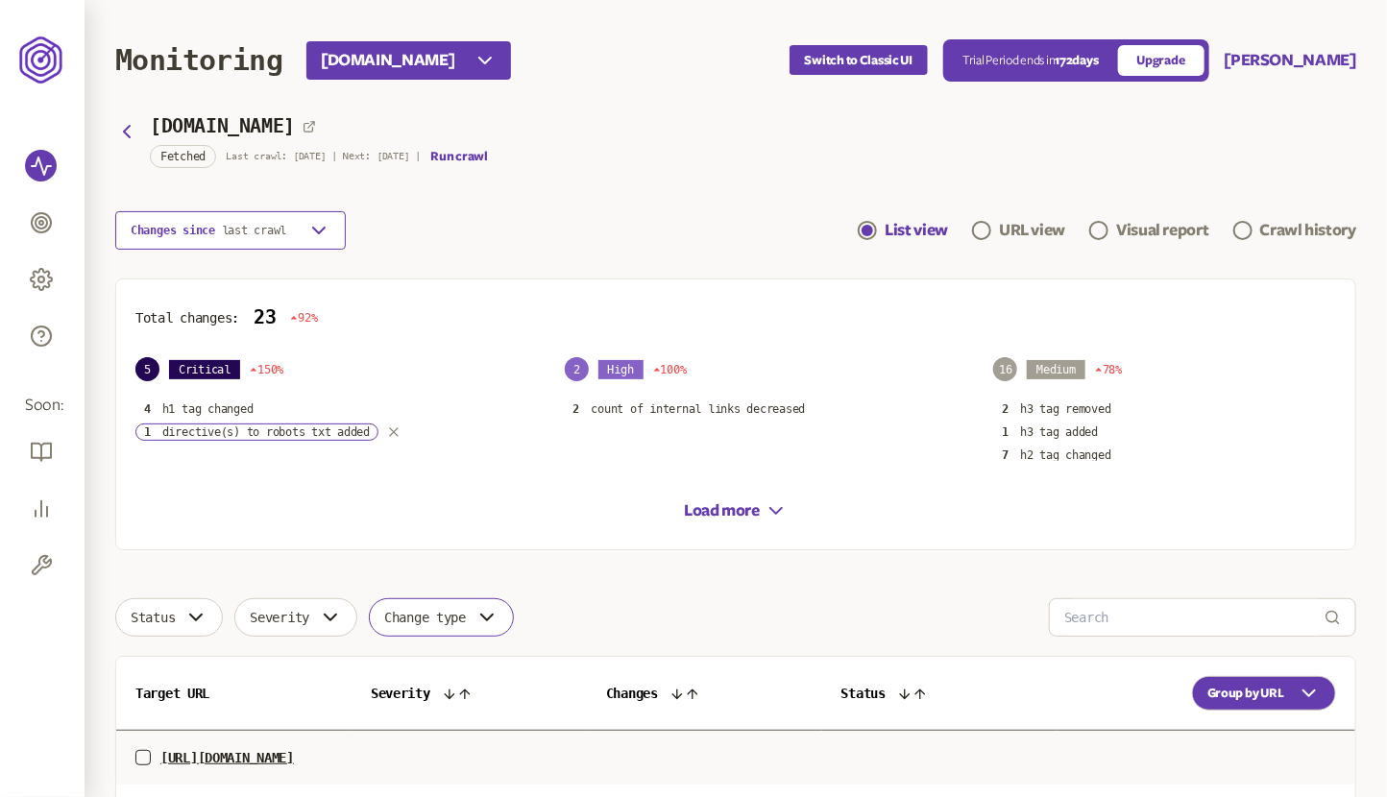
click at [216, 247] on button "Changes since last crawl" at bounding box center [230, 230] width 231 height 38
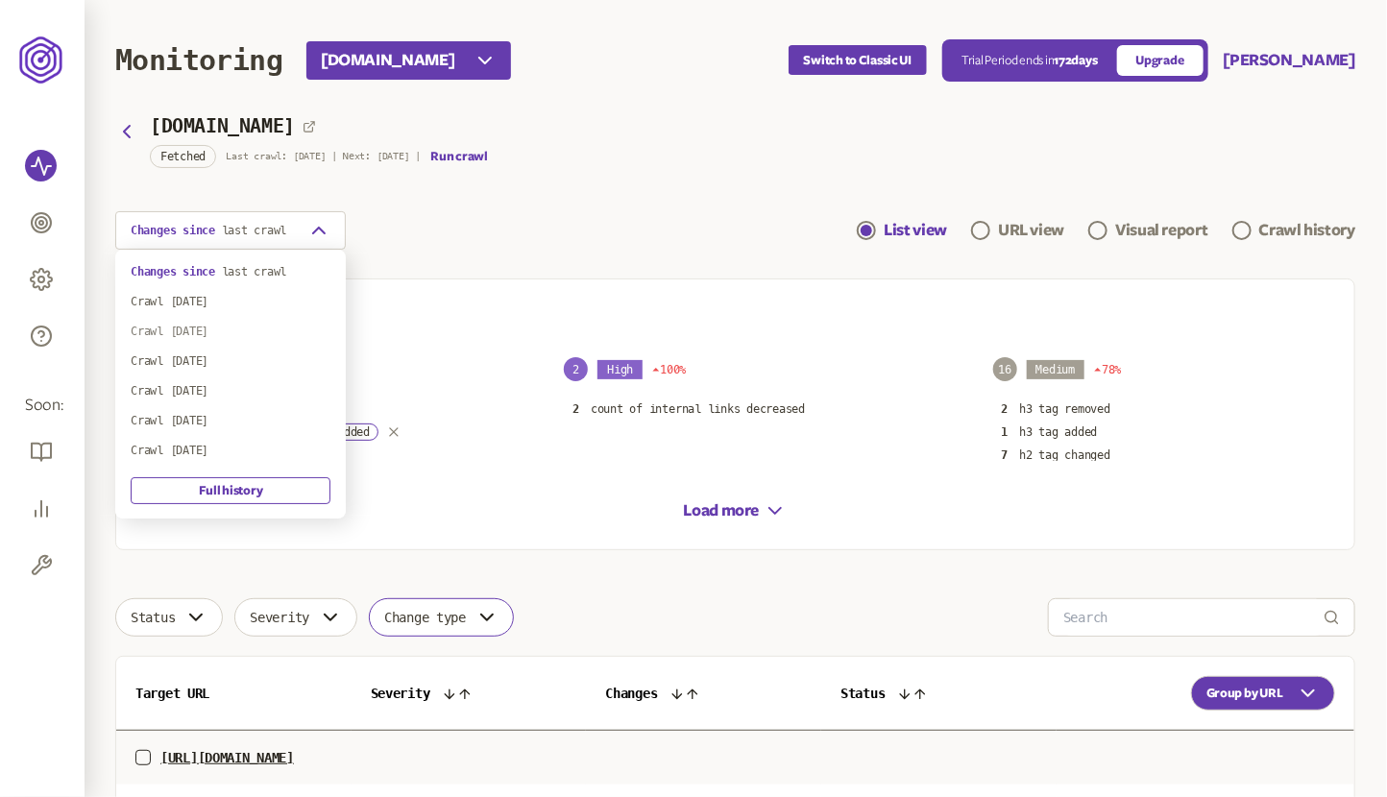
click at [206, 331] on div "Crawl [DATE]" at bounding box center [231, 331] width 200 height 15
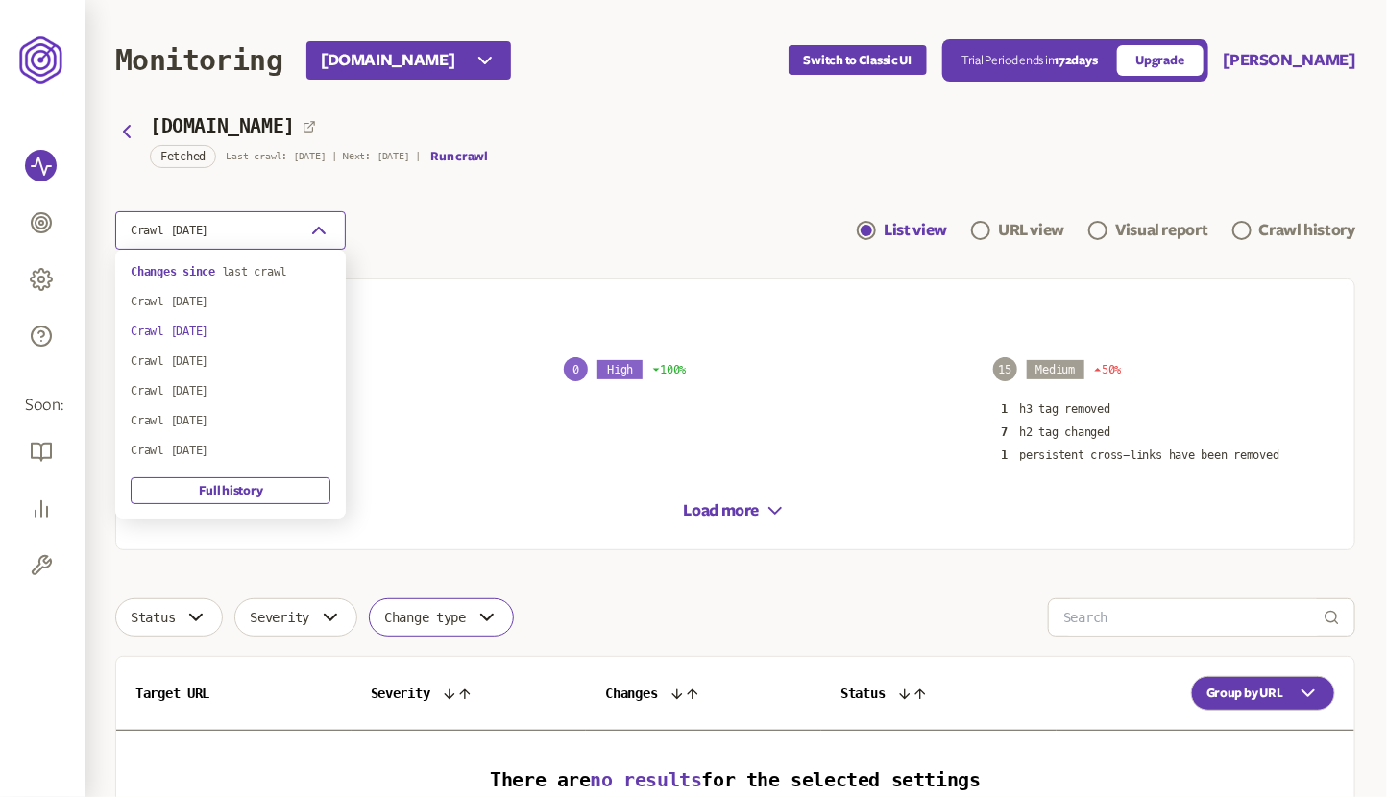
click at [208, 233] on span "Crawl [DATE]" at bounding box center [170, 230] width 78 height 15
click at [233, 357] on div "Crawl [DATE]" at bounding box center [231, 361] width 200 height 15
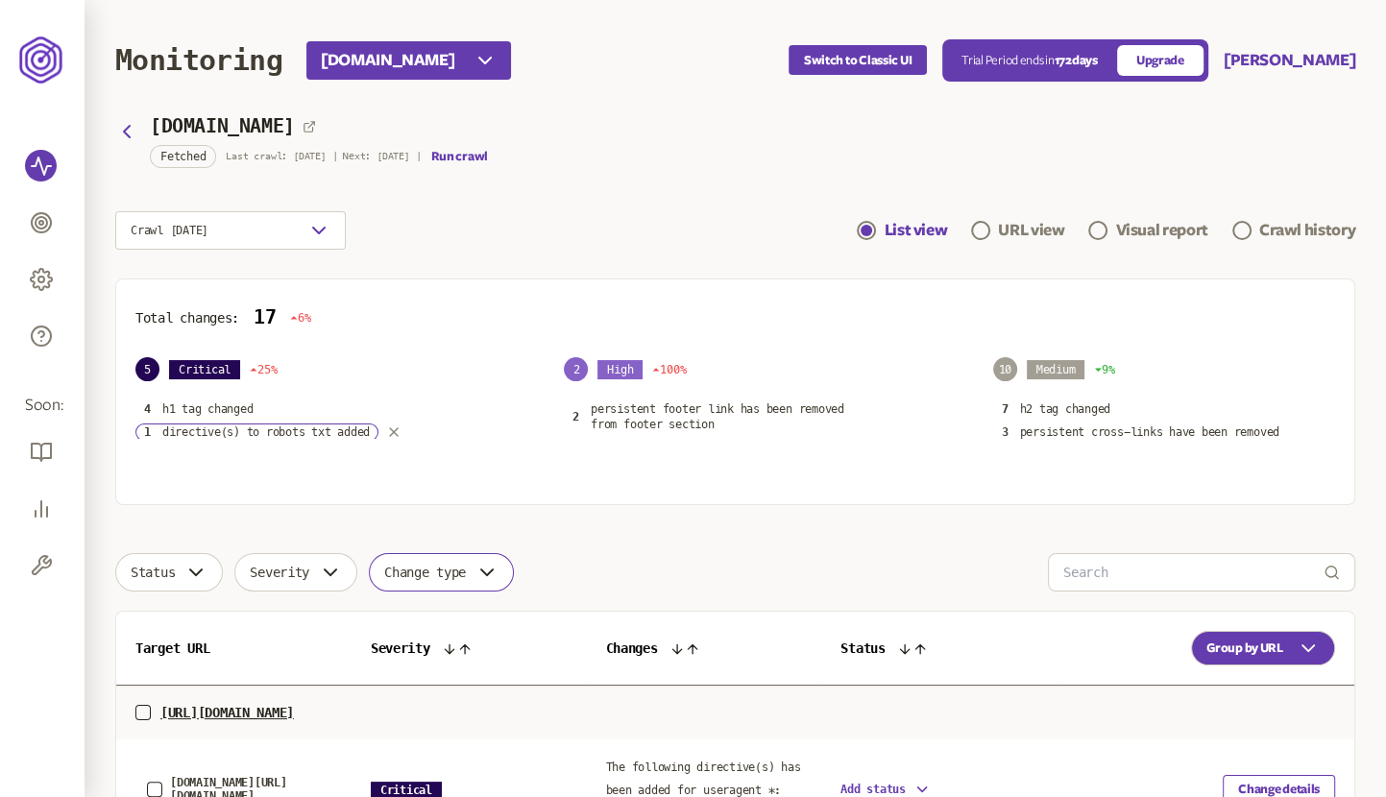
click at [246, 260] on main "Monitoring [DOMAIN_NAME] Switch to Classic UI Trial Period ends [DATE] Upgrade …" at bounding box center [736, 497] width 1302 height 995
click at [208, 236] on span "Crawl [DATE]" at bounding box center [170, 230] width 78 height 15
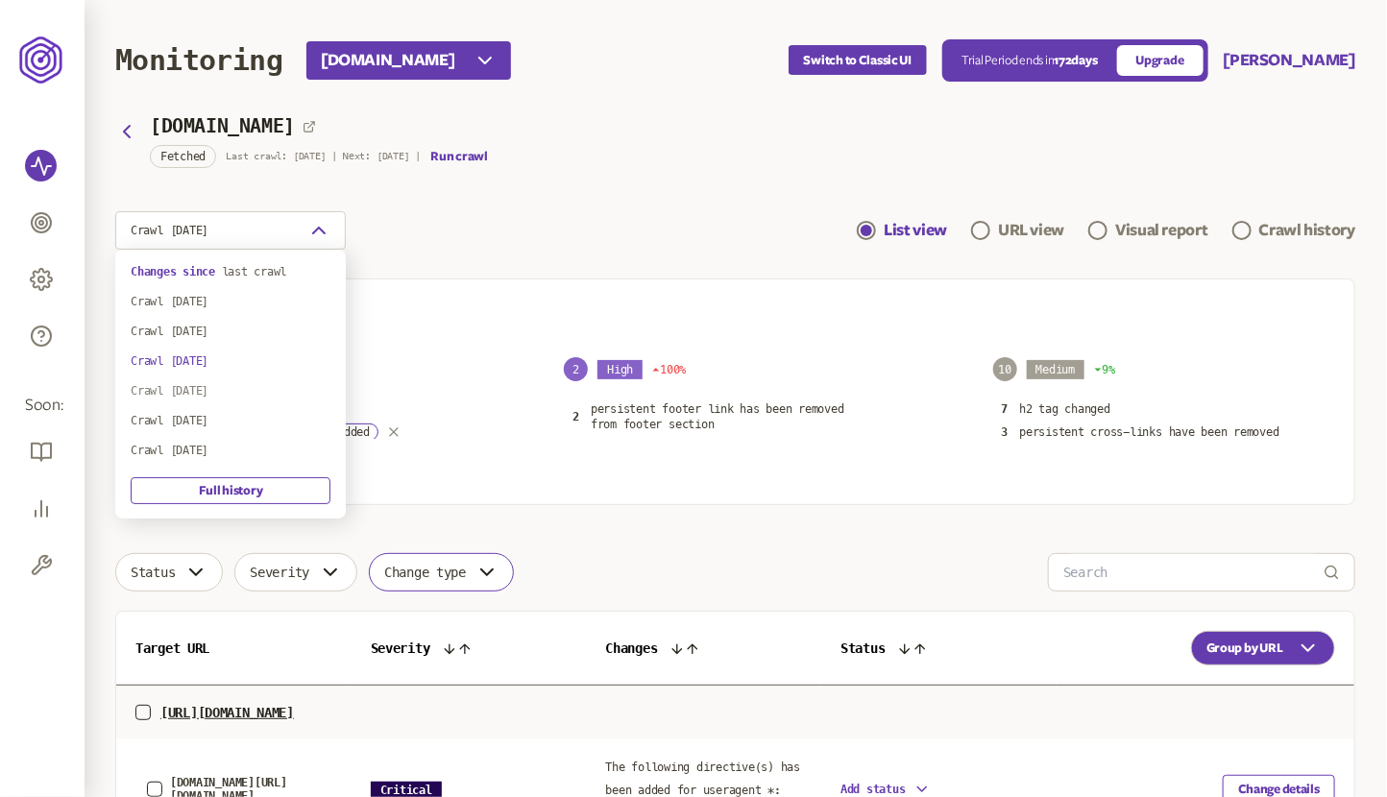
click at [228, 386] on div "Crawl [DATE]" at bounding box center [231, 390] width 200 height 15
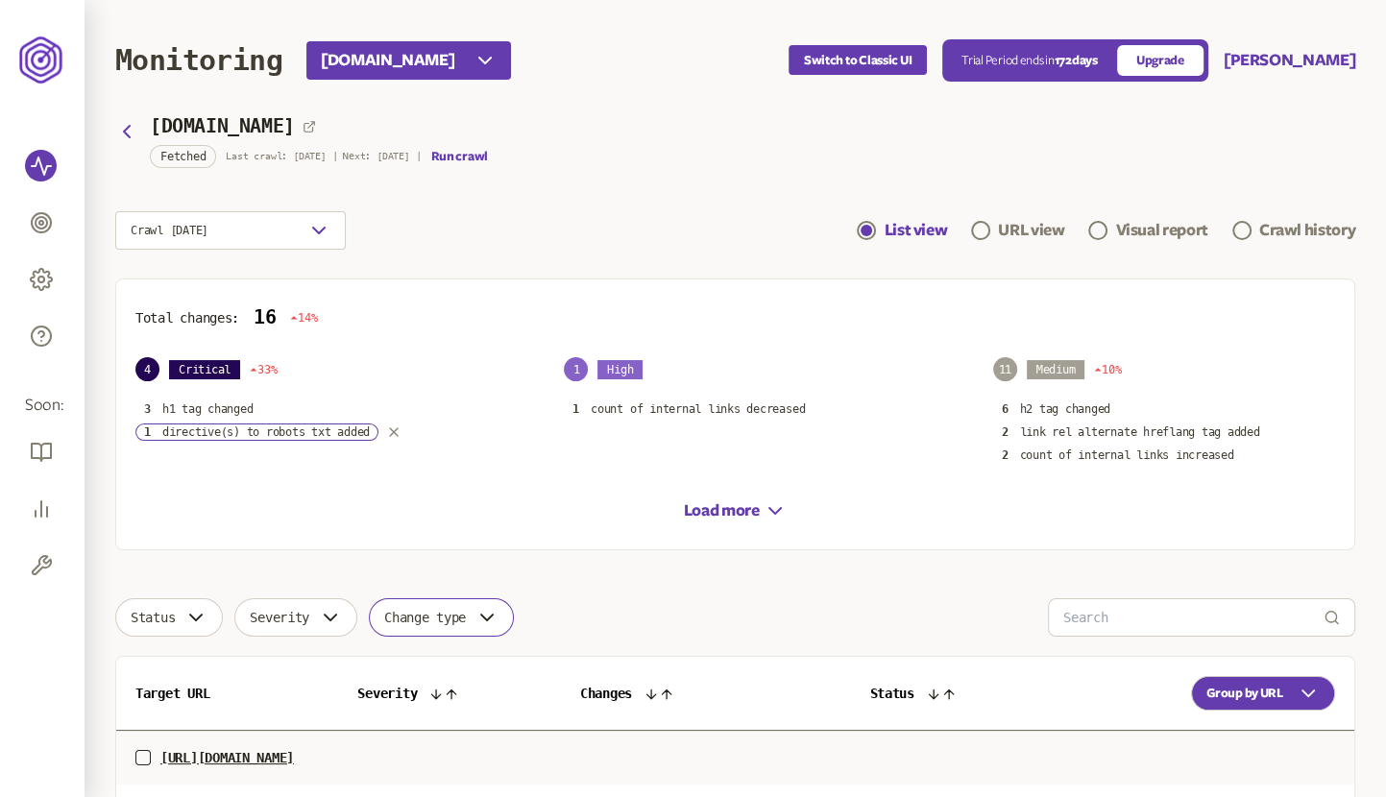
click at [191, 60] on h1 "Monitoring" at bounding box center [198, 60] width 167 height 34
click at [124, 136] on icon "button" at bounding box center [126, 131] width 23 height 23
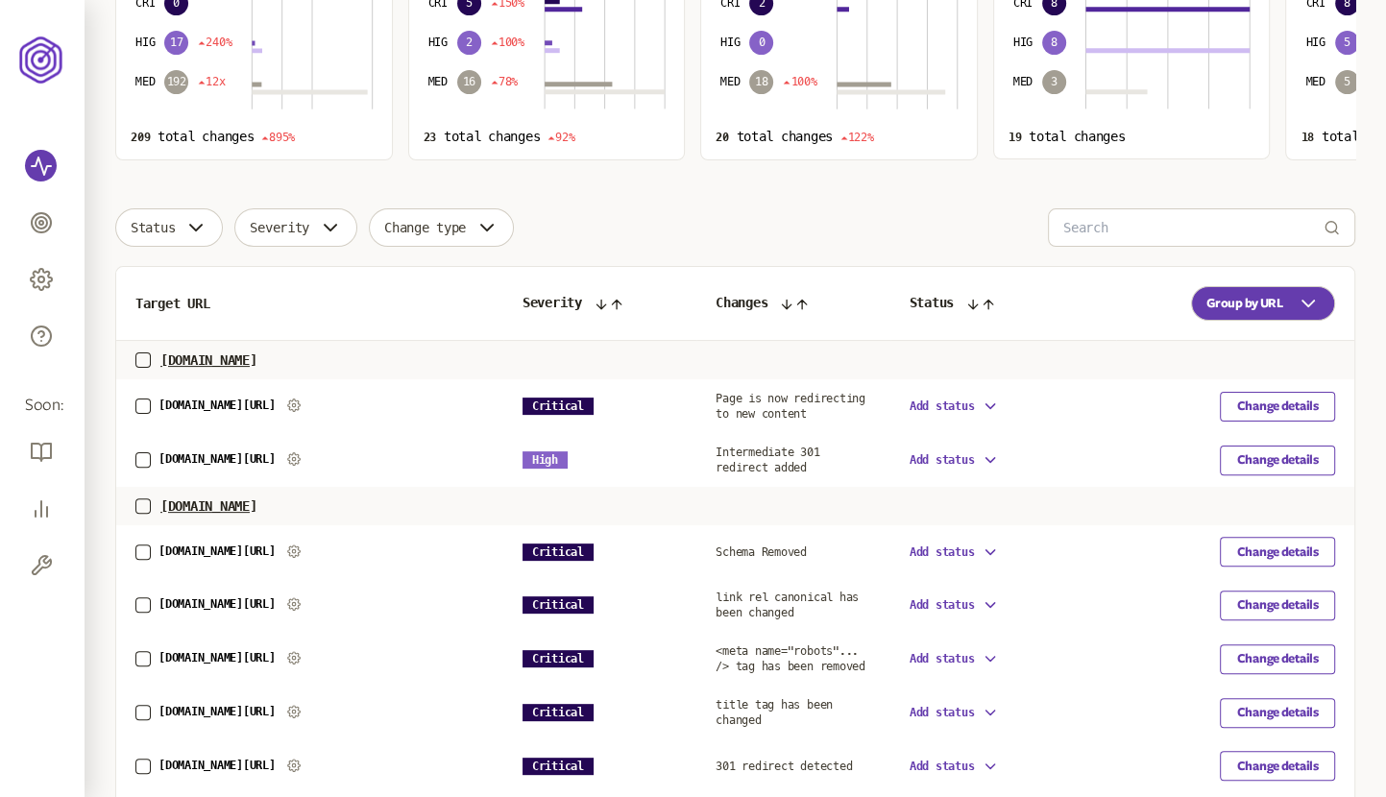
scroll to position [223, 0]
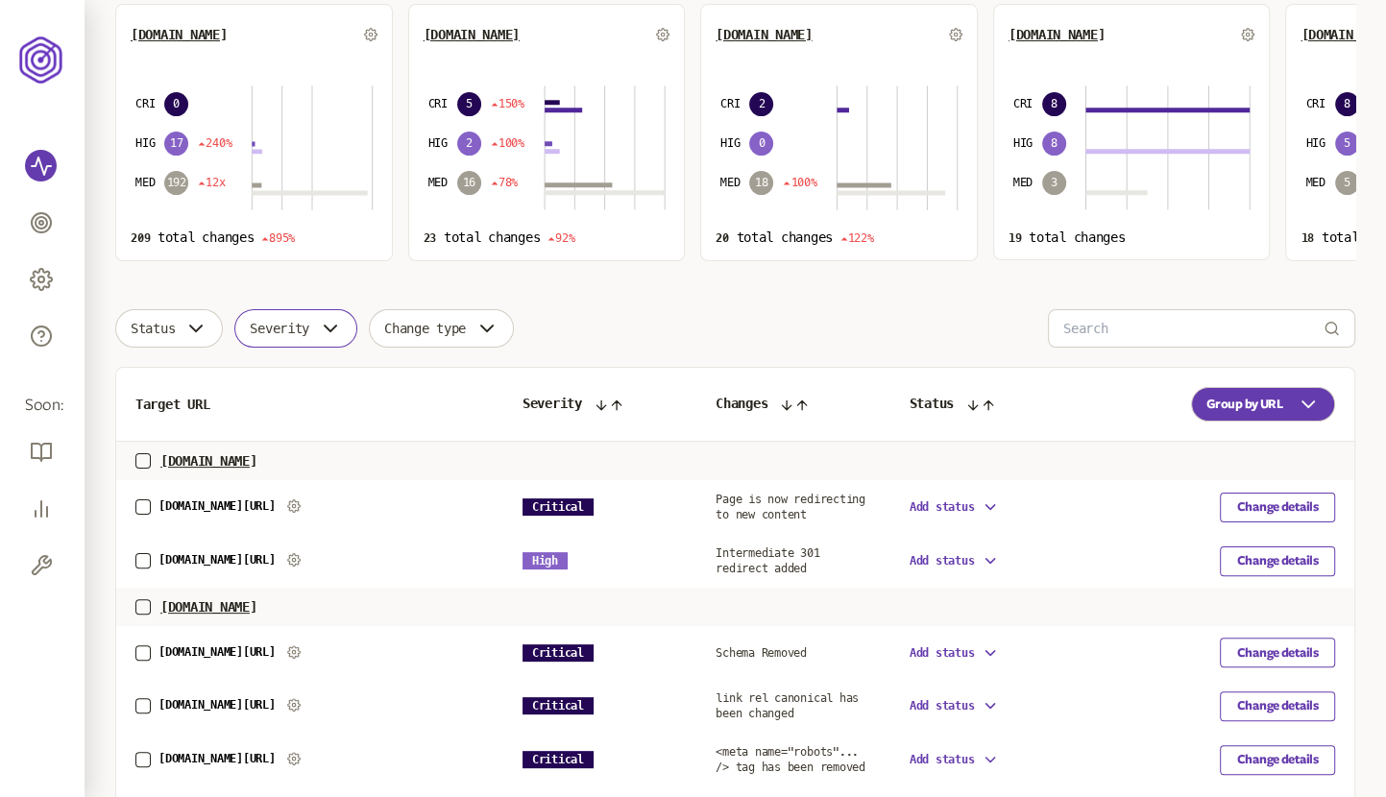
click at [322, 333] on button "Severity" at bounding box center [295, 328] width 123 height 38
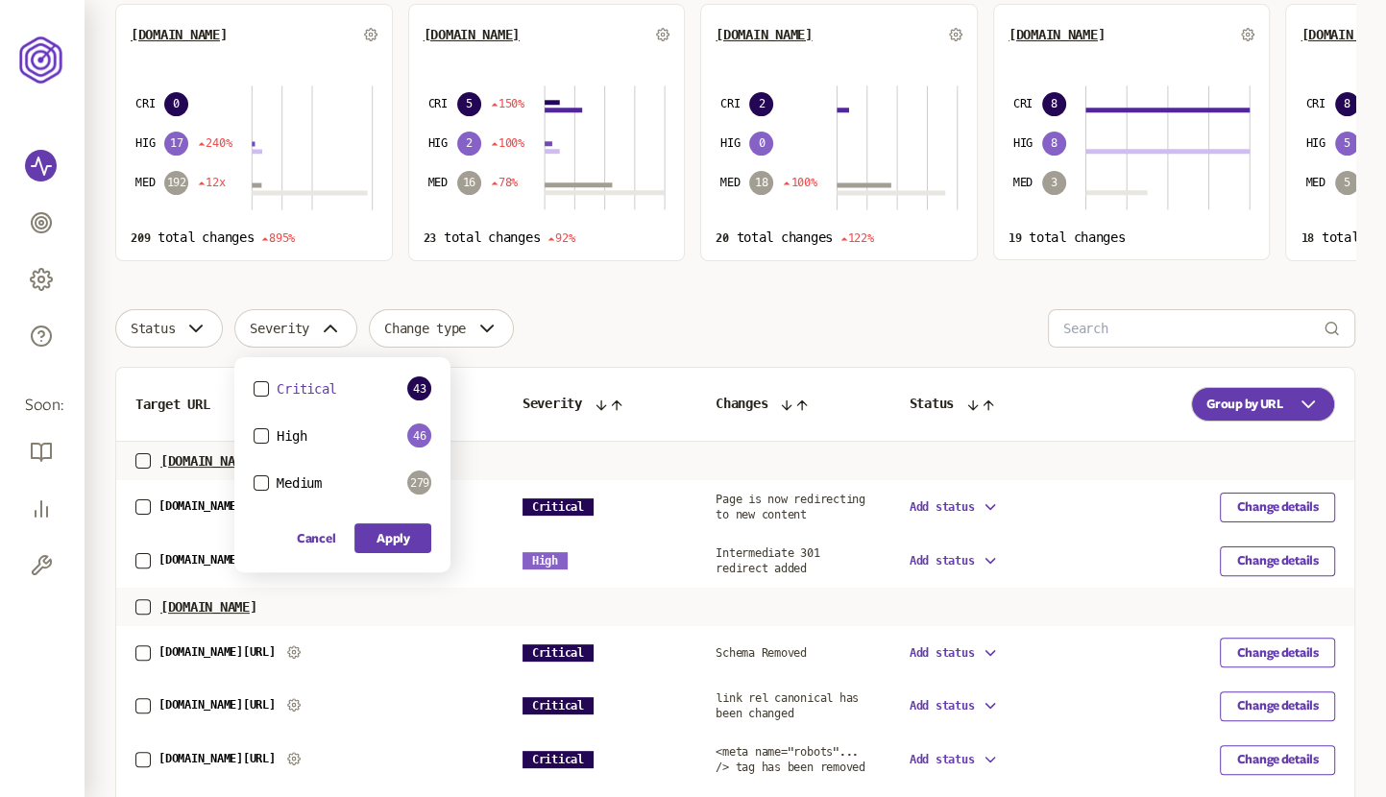
click at [292, 392] on span "Critical" at bounding box center [307, 388] width 60 height 15
click at [269, 392] on button "Critical" at bounding box center [261, 388] width 15 height 15
click at [403, 536] on button "Apply" at bounding box center [393, 539] width 77 height 30
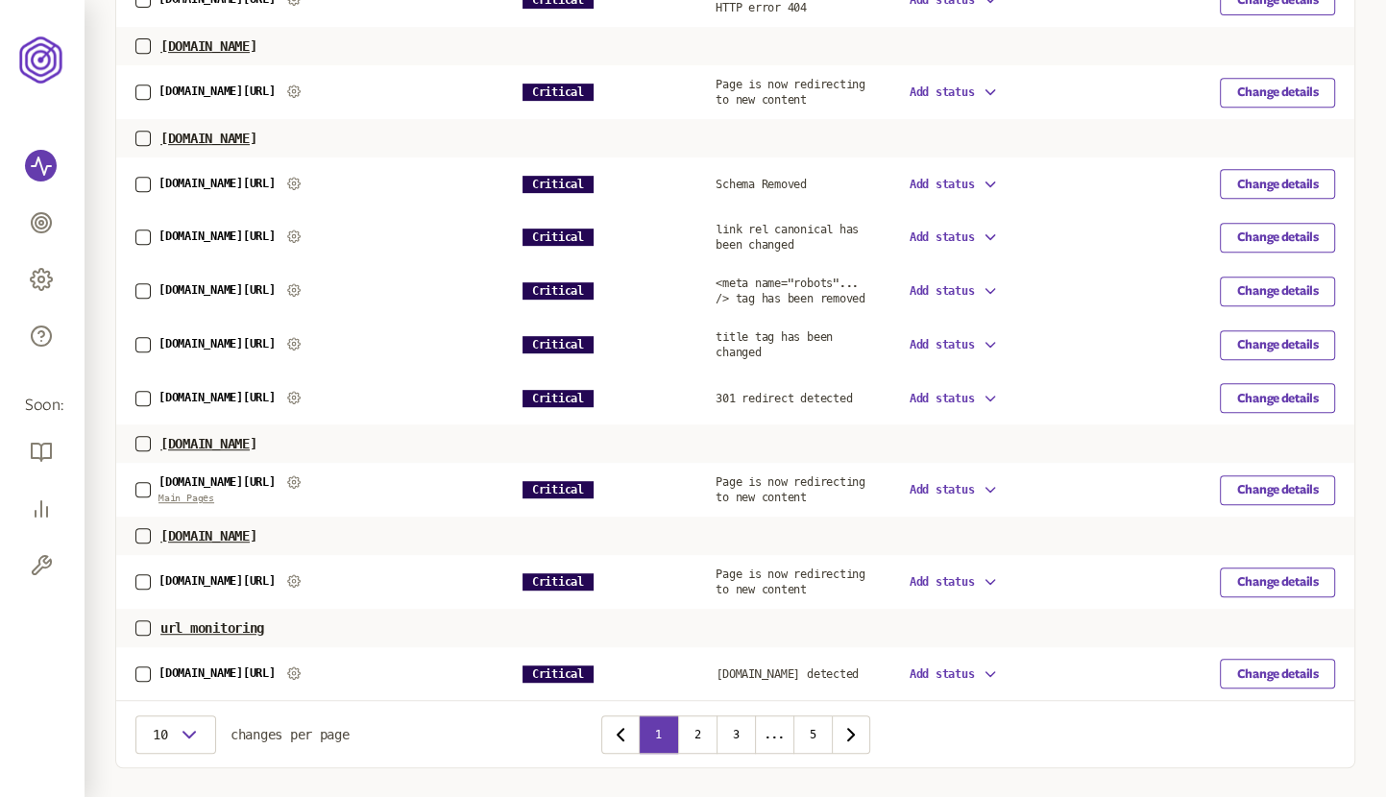
scroll to position [786, 0]
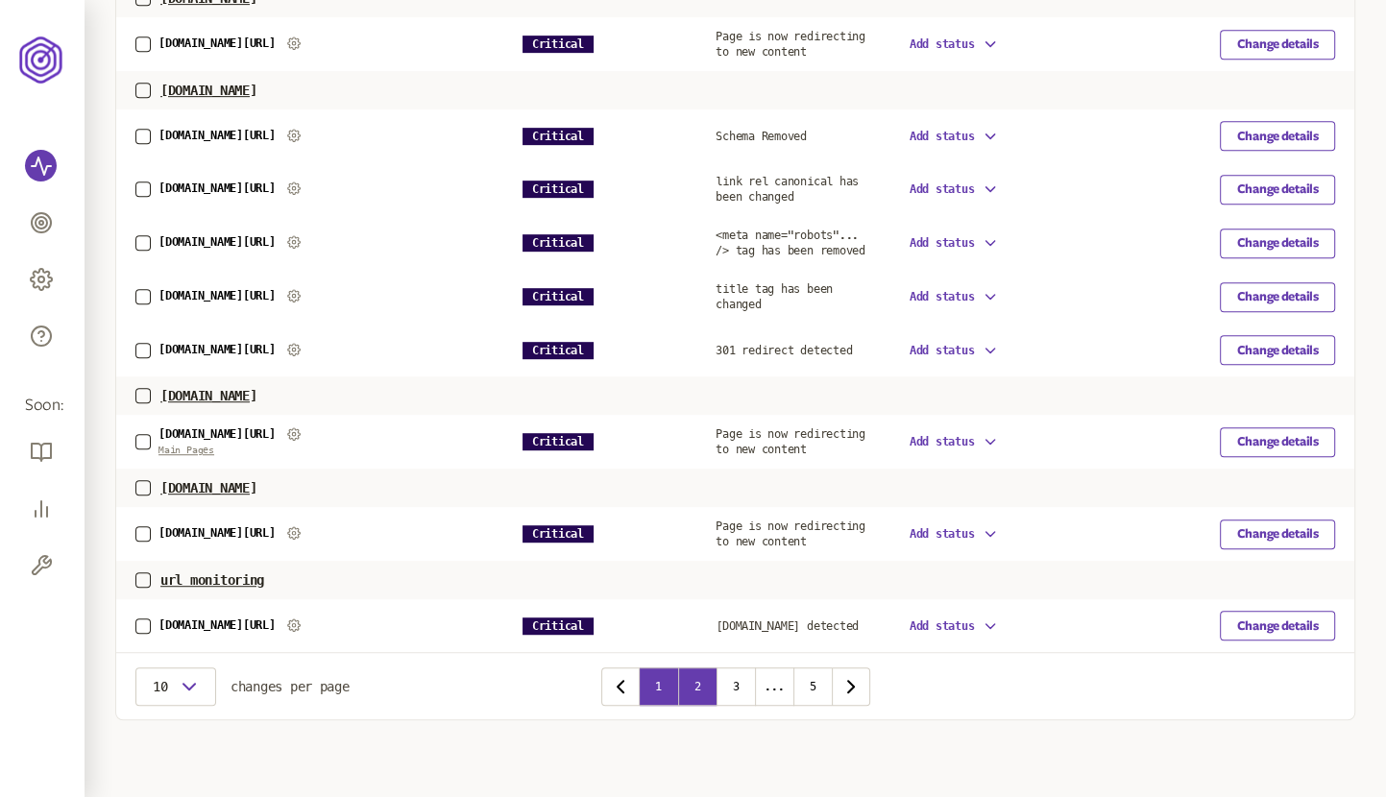
click at [701, 689] on button "2" at bounding box center [697, 687] width 38 height 38
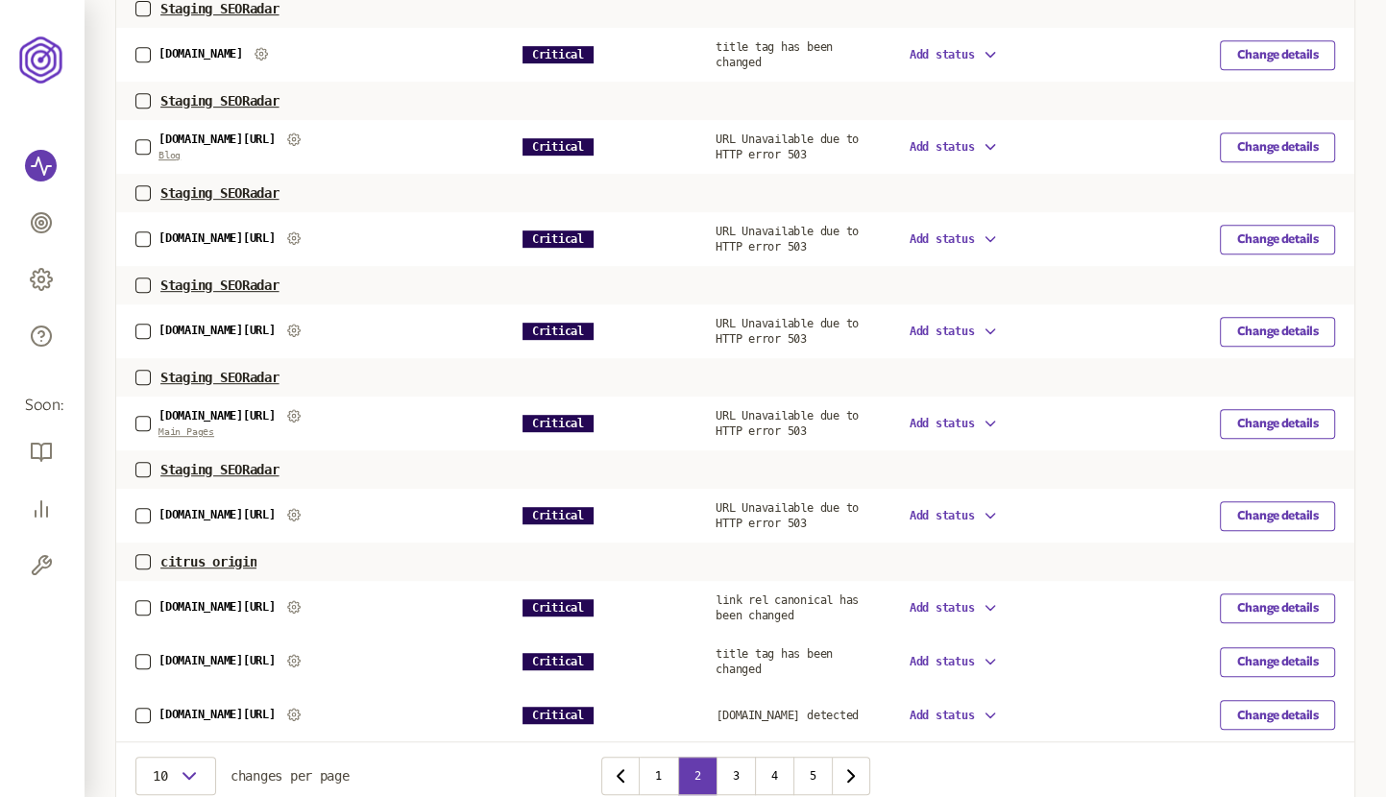
scroll to position [855, 0]
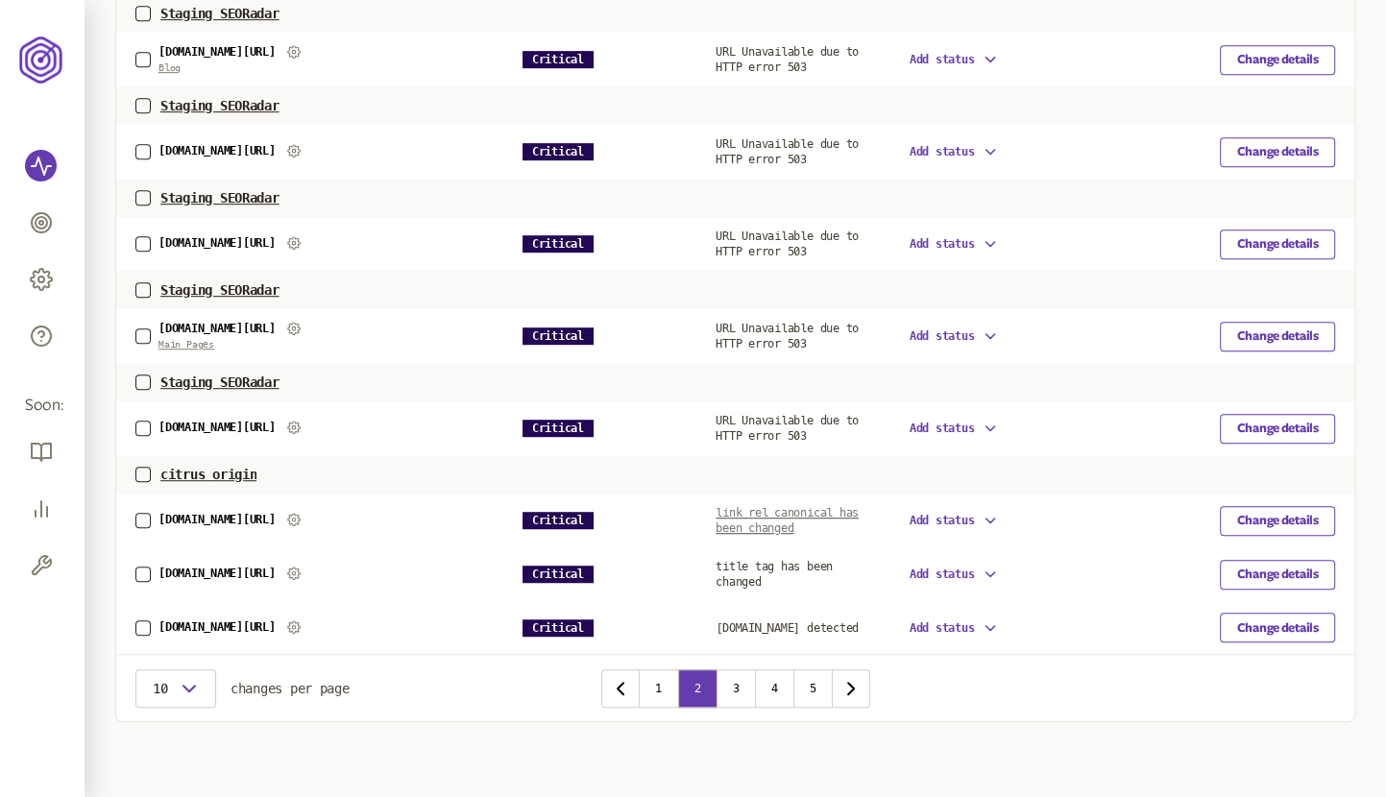
click at [784, 513] on span "link rel canonical has been changed" at bounding box center [787, 520] width 143 height 29
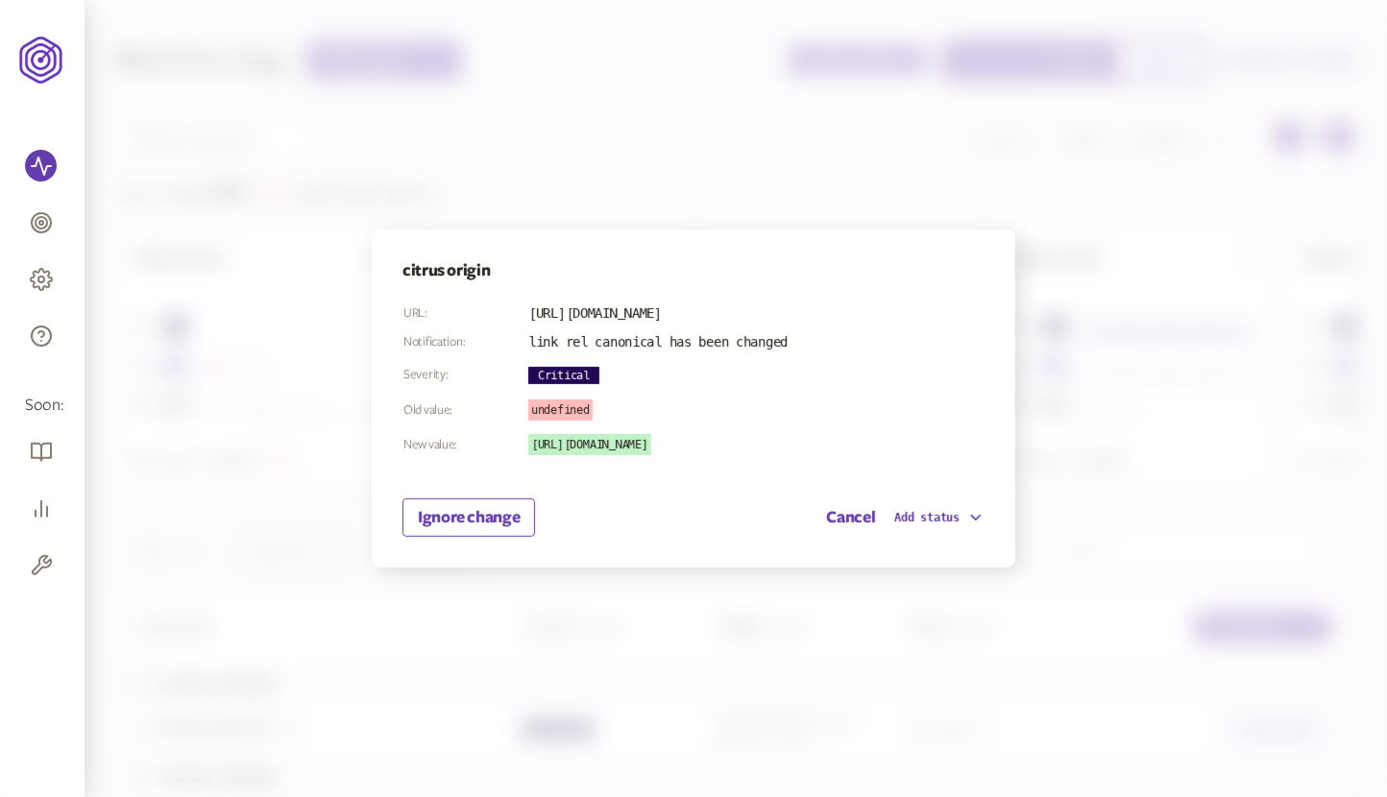
click at [1063, 241] on div at bounding box center [693, 398] width 1387 height 797
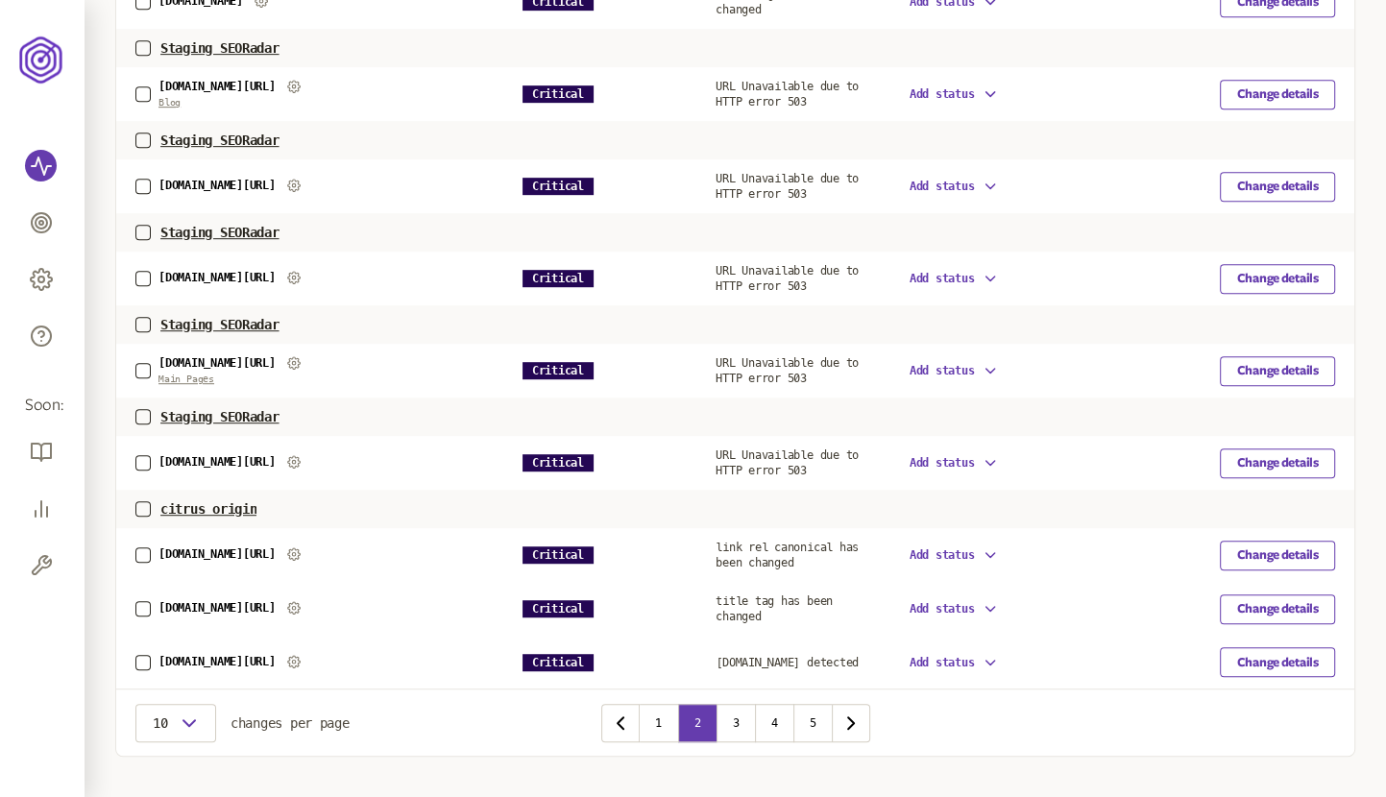
scroll to position [855, 0]
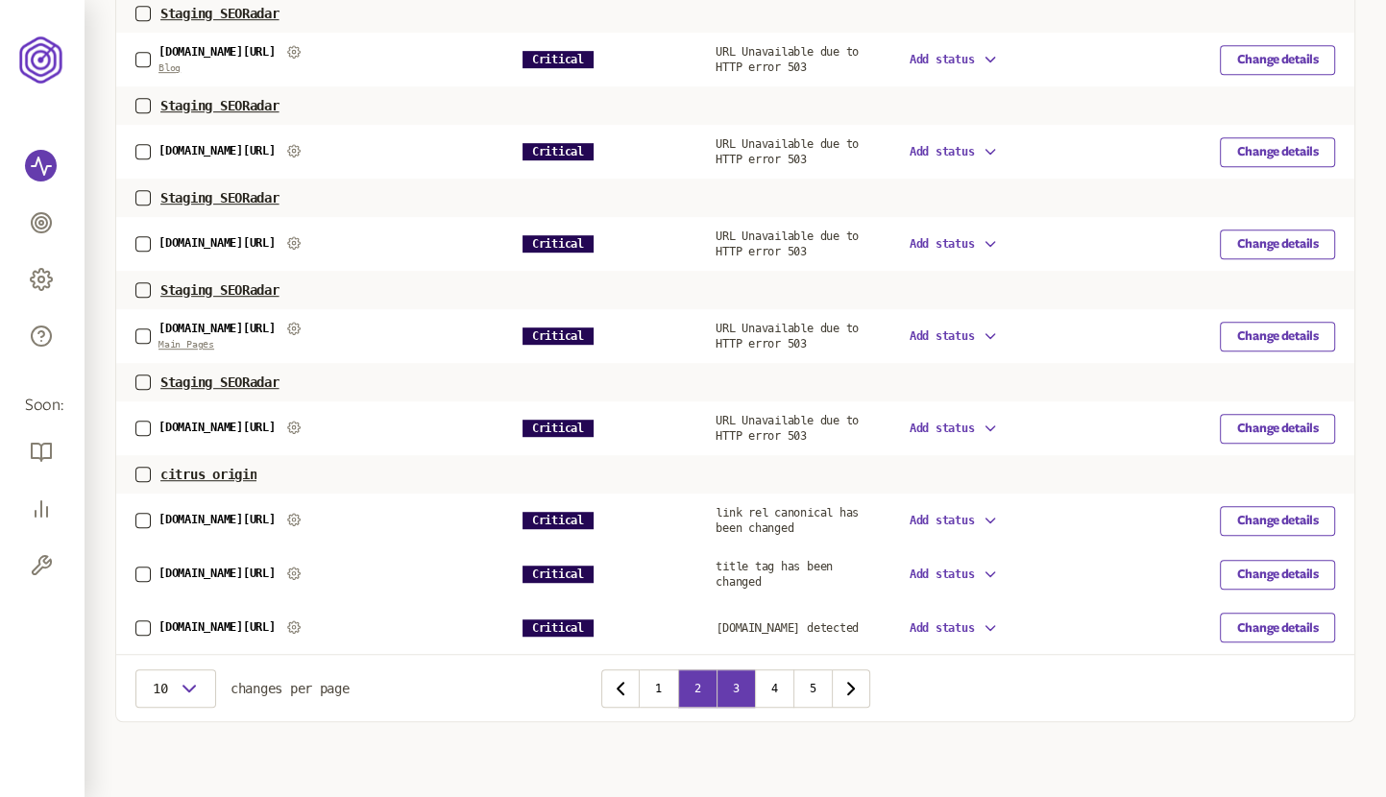
click at [735, 690] on button "3" at bounding box center [736, 689] width 38 height 38
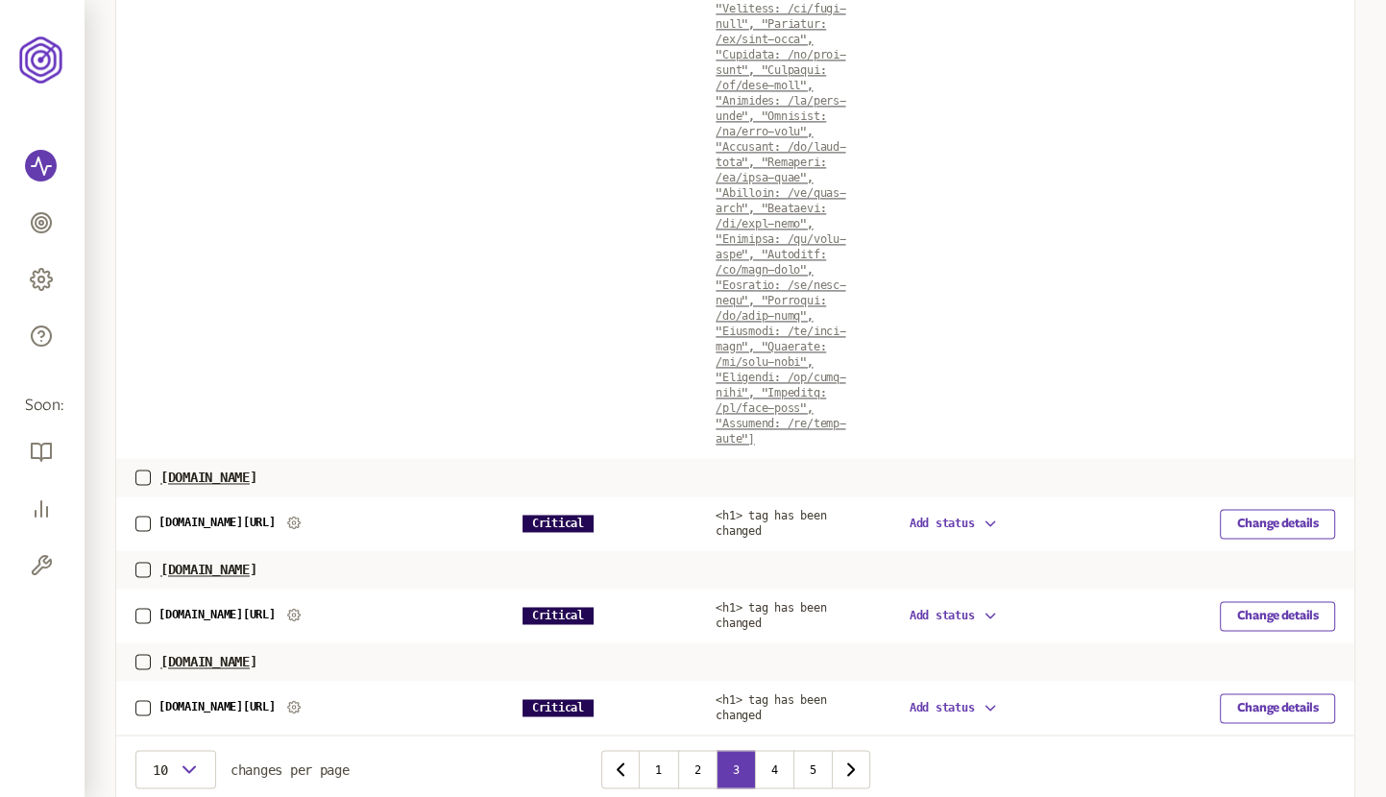
scroll to position [2476, 0]
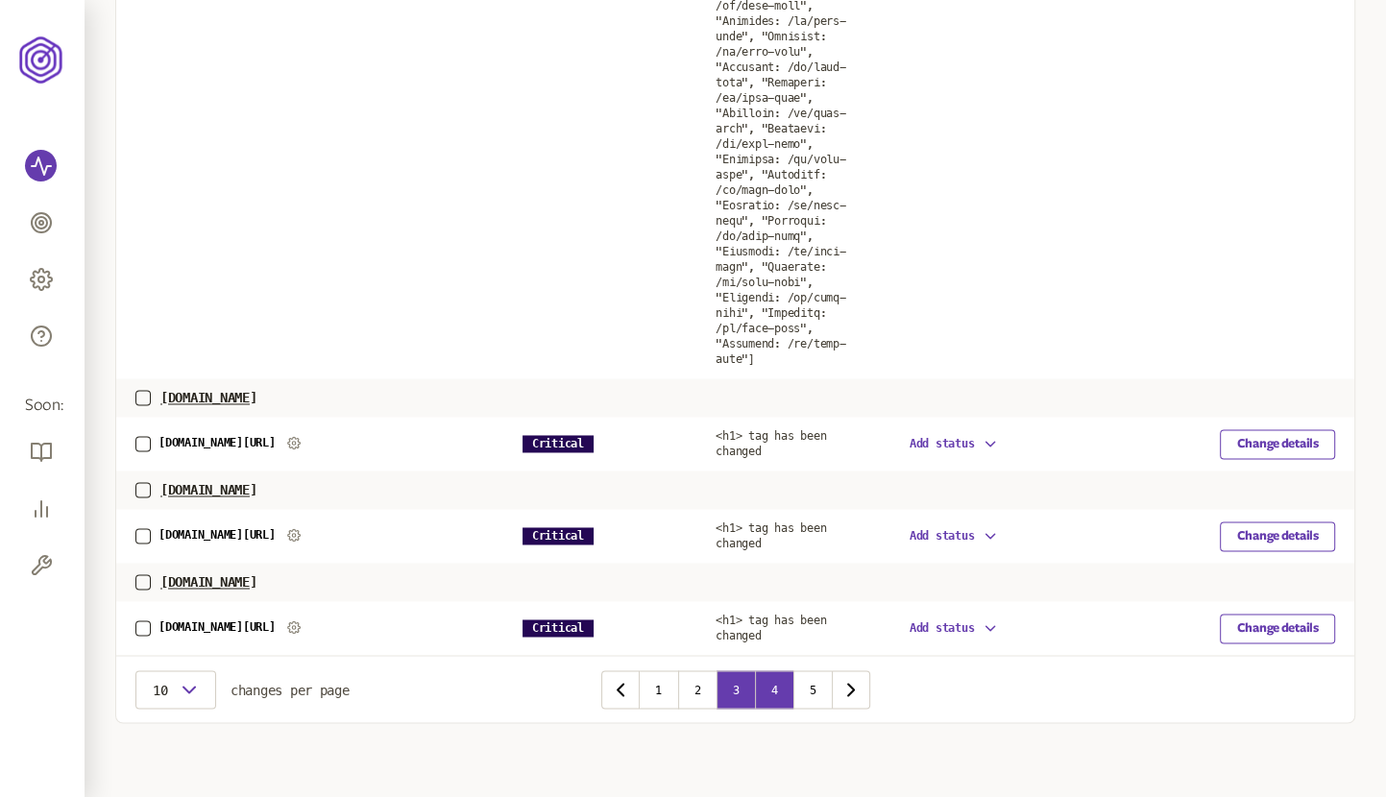
click at [771, 683] on button "4" at bounding box center [774, 690] width 38 height 38
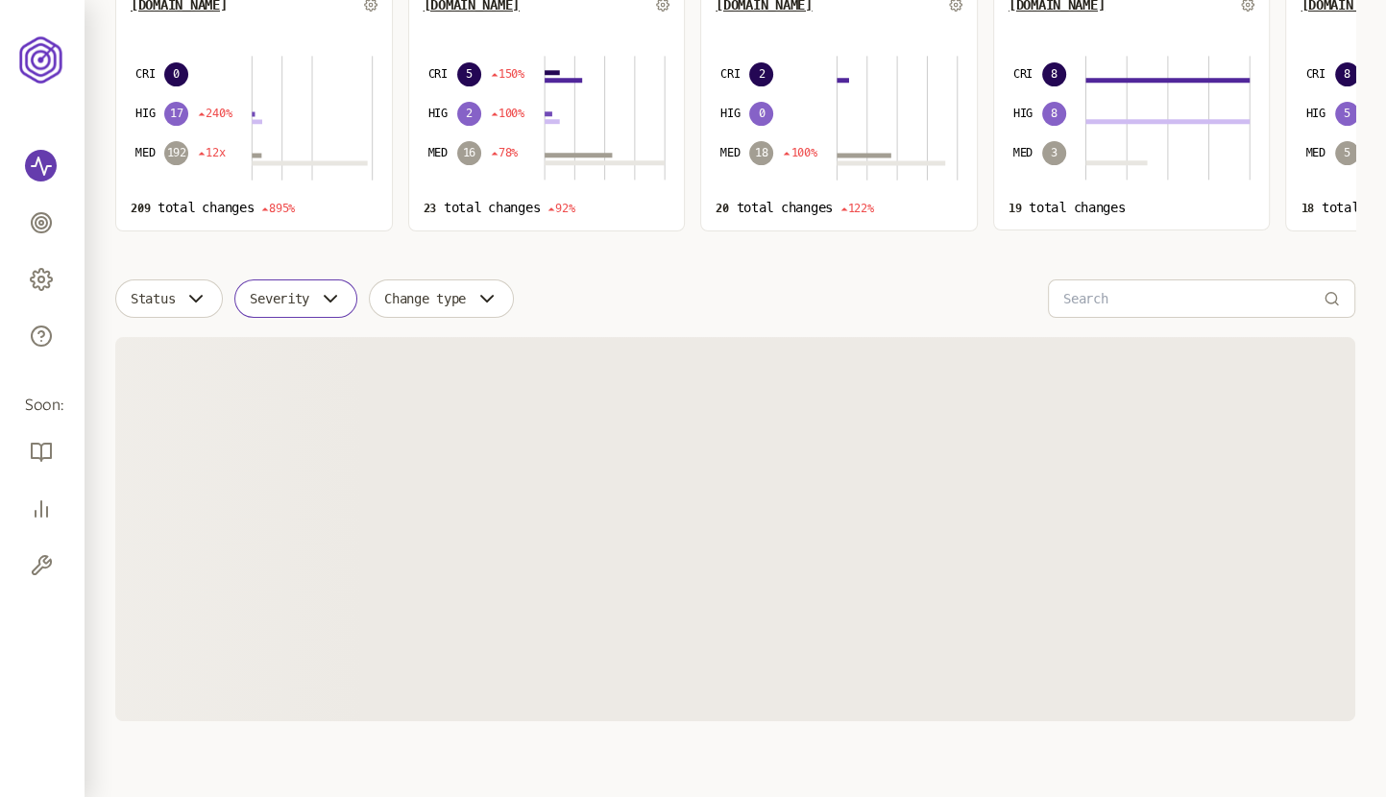
scroll to position [848, 0]
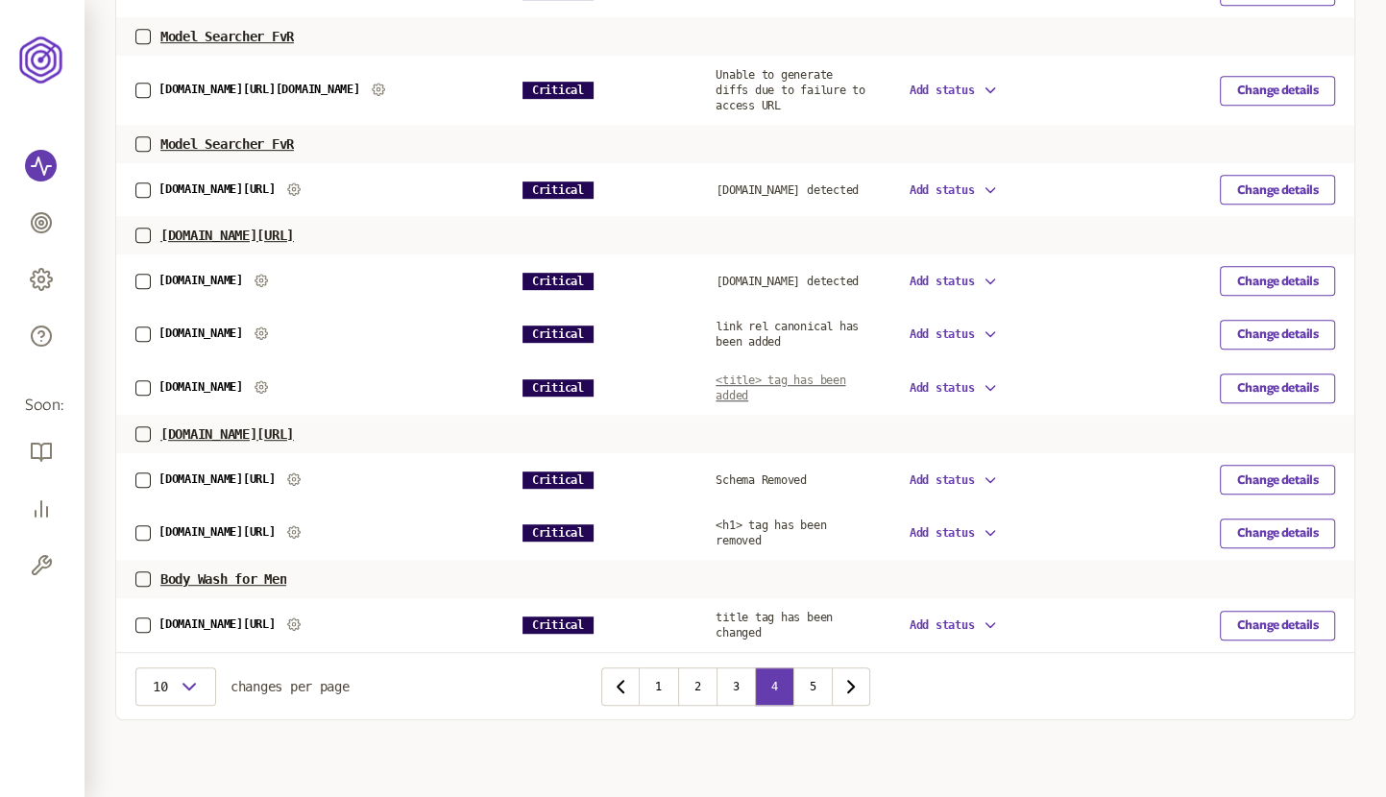
click at [816, 374] on span "<title> tag has been added" at bounding box center [781, 388] width 130 height 29
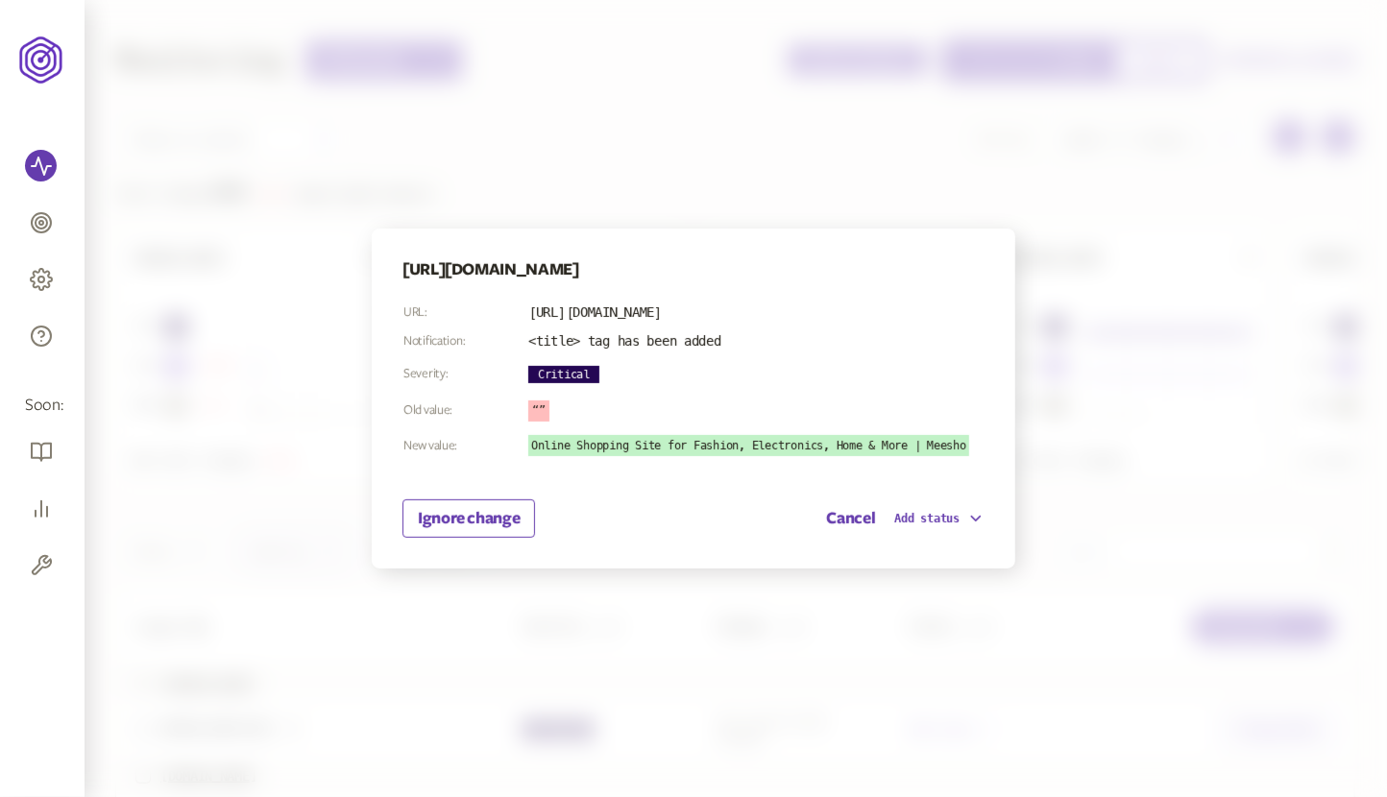
click at [1061, 231] on div at bounding box center [693, 398] width 1387 height 797
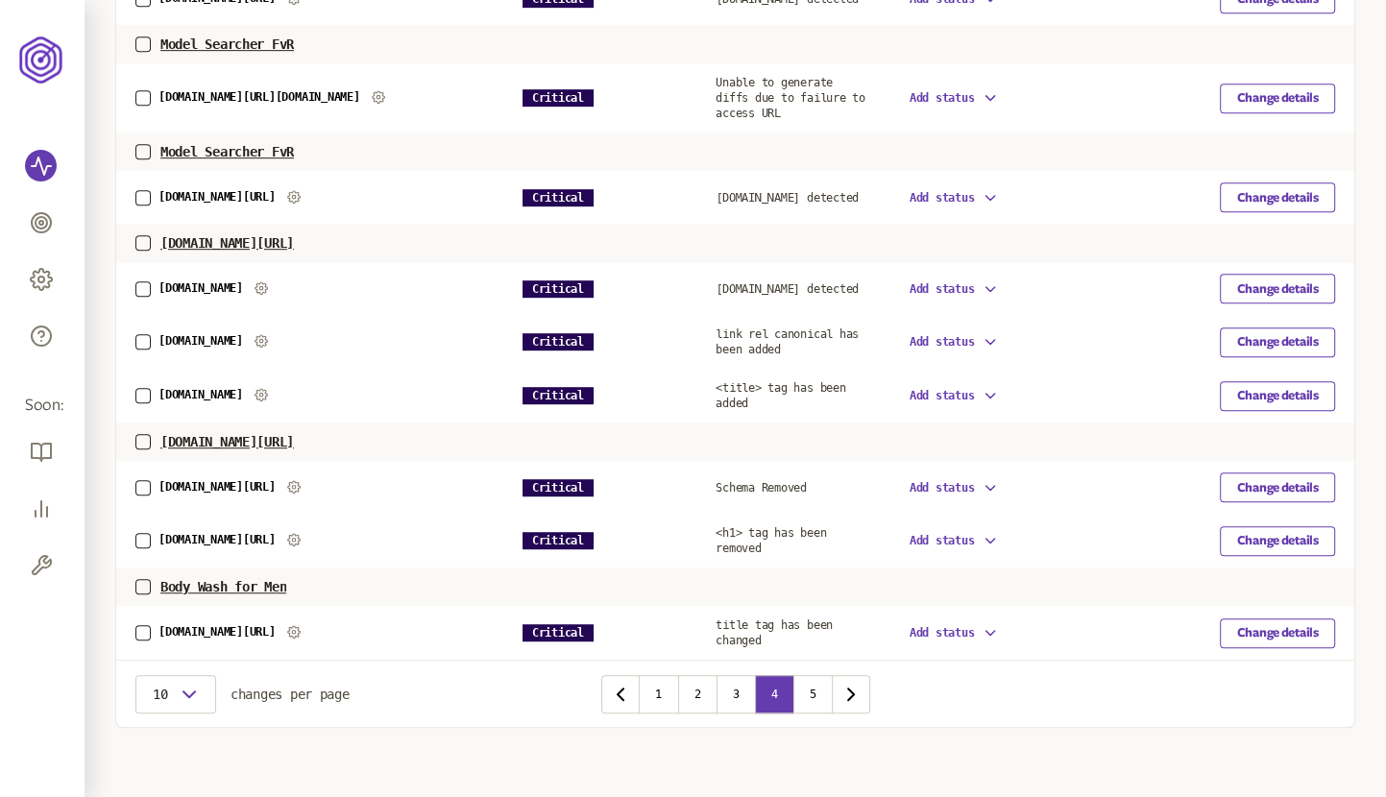
scroll to position [848, 0]
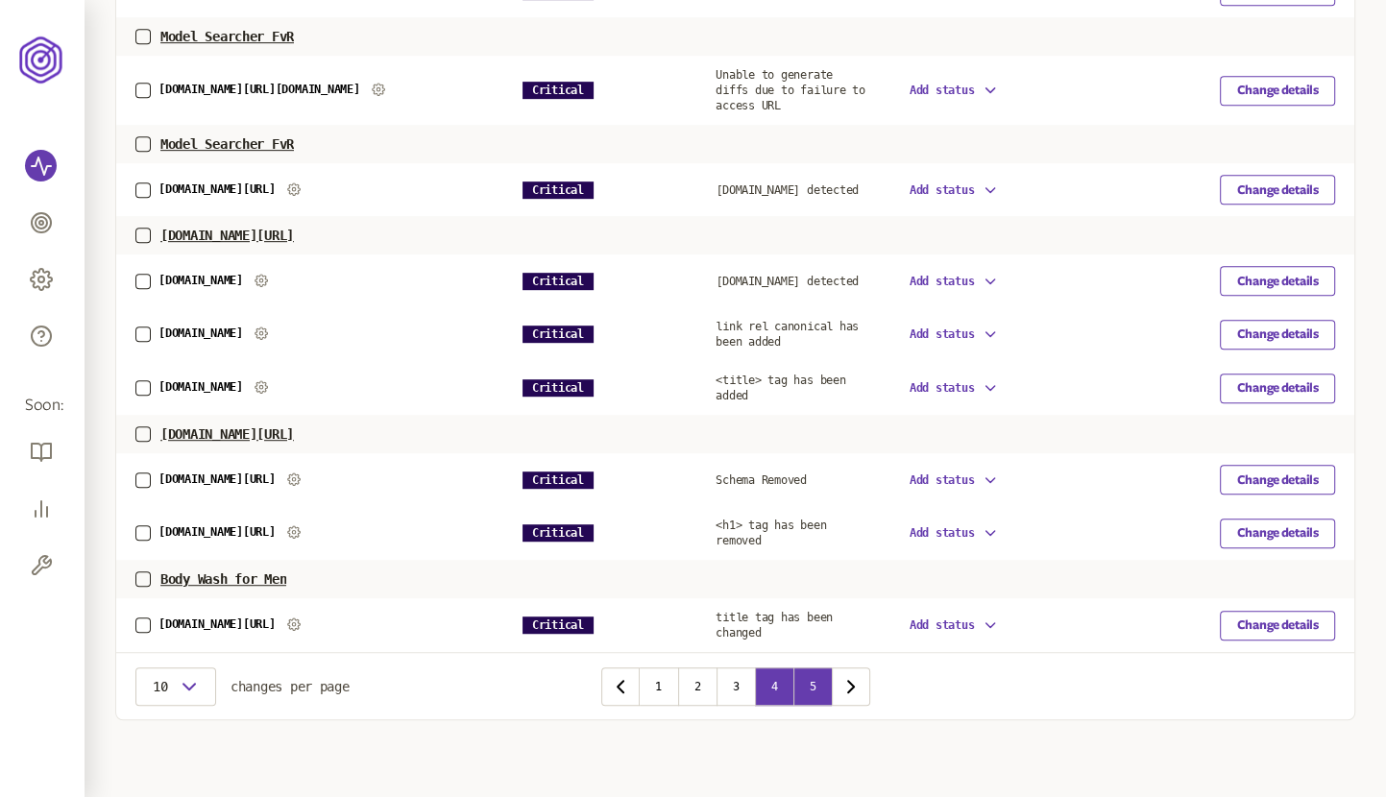
click at [815, 692] on button "5" at bounding box center [813, 687] width 38 height 38
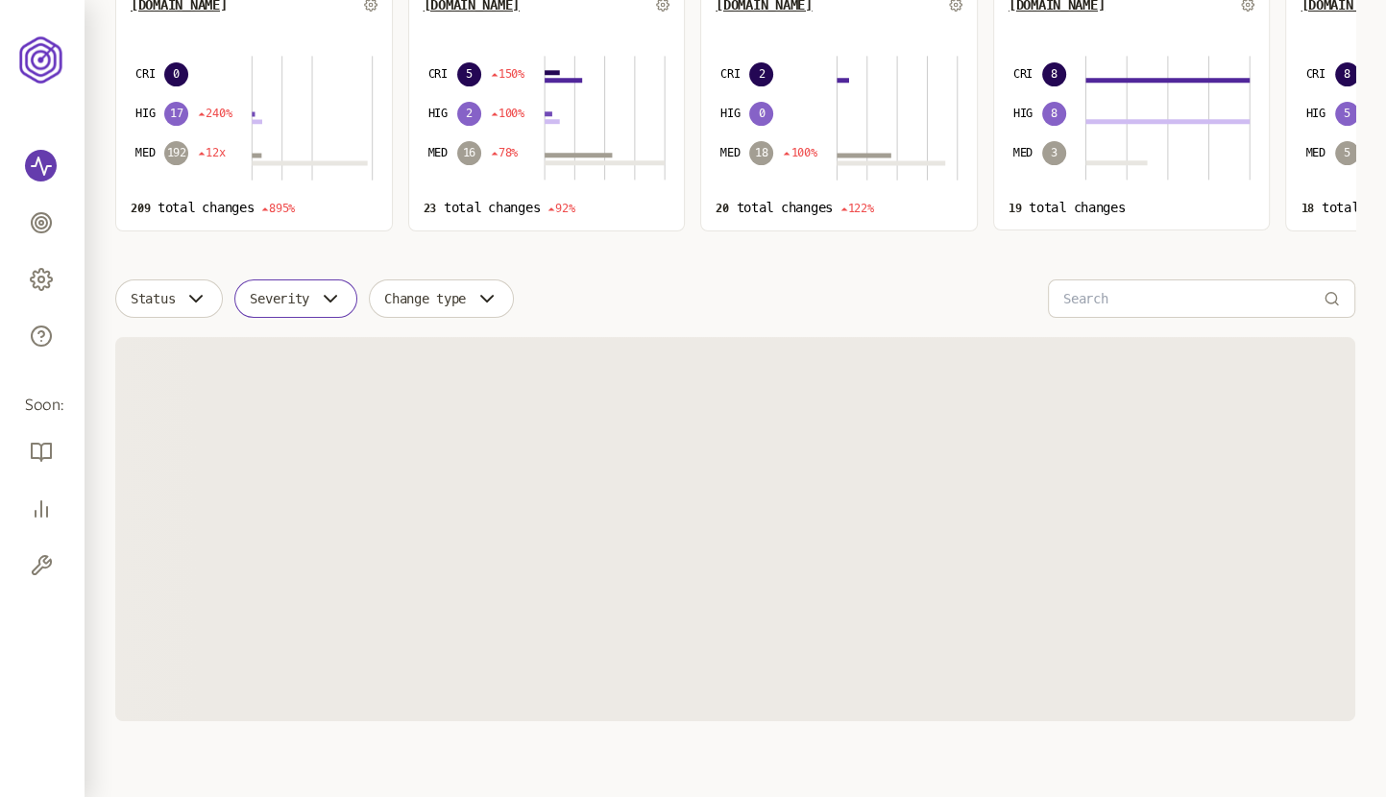
scroll to position [239, 0]
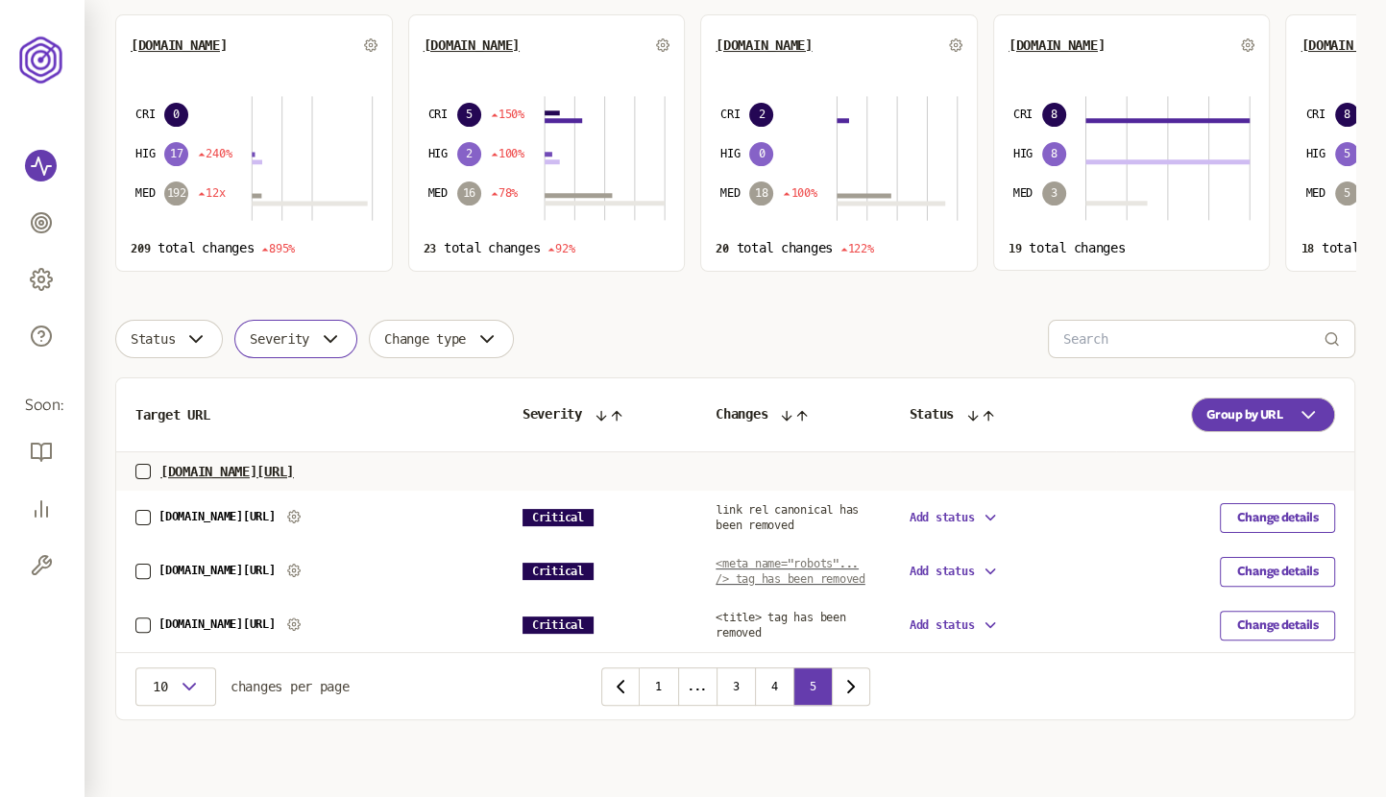
click at [775, 557] on span "<meta name="robots"... /> tag has been removed" at bounding box center [790, 571] width 149 height 29
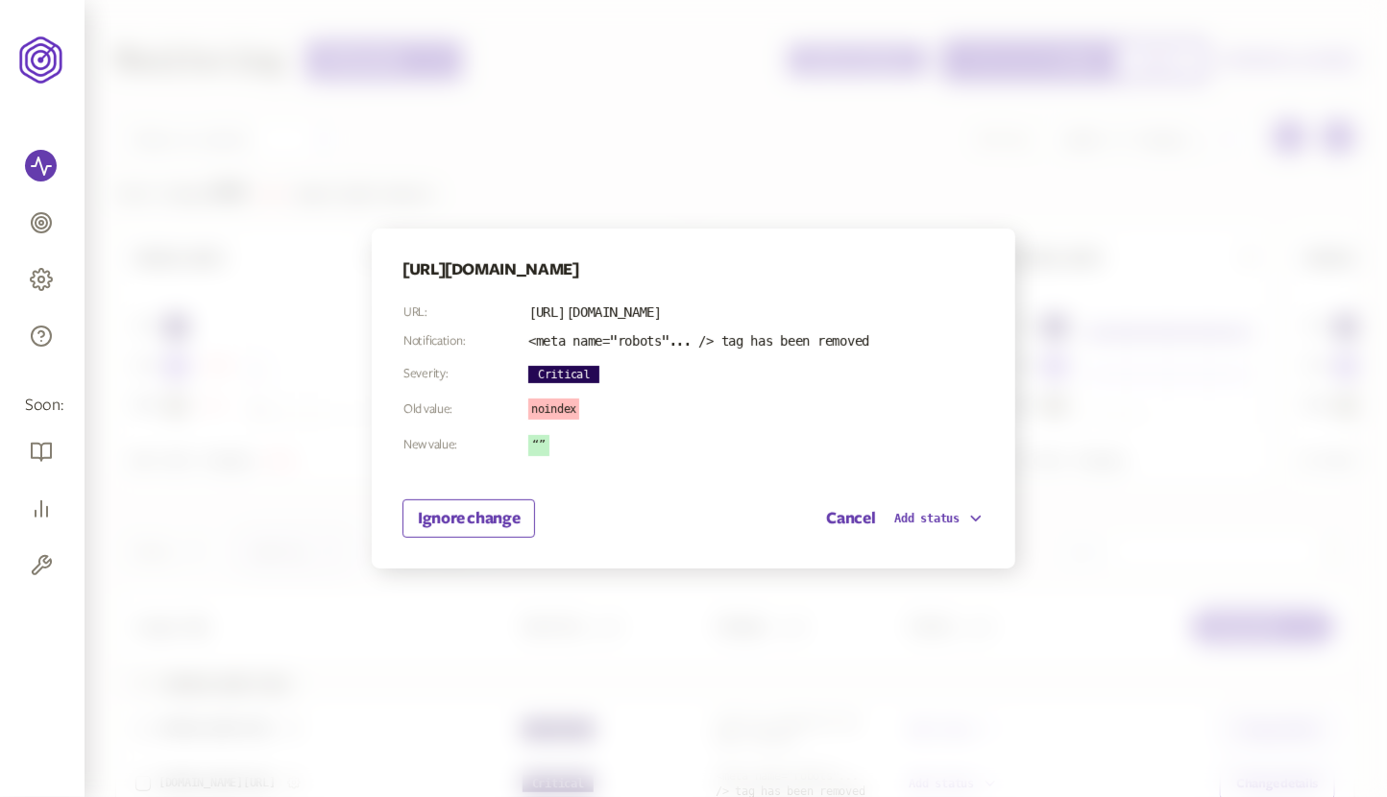
click at [928, 144] on div at bounding box center [693, 398] width 1387 height 797
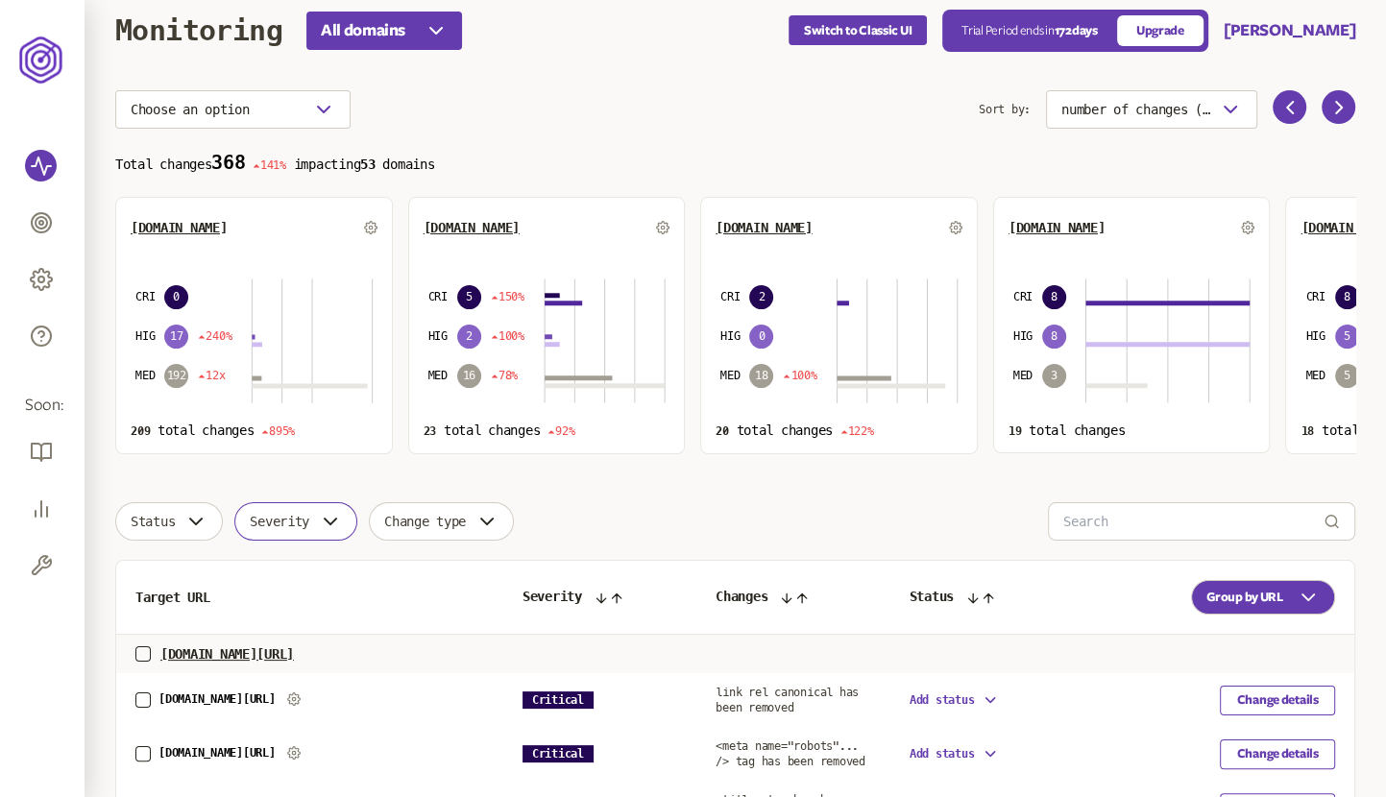
scroll to position [22, 0]
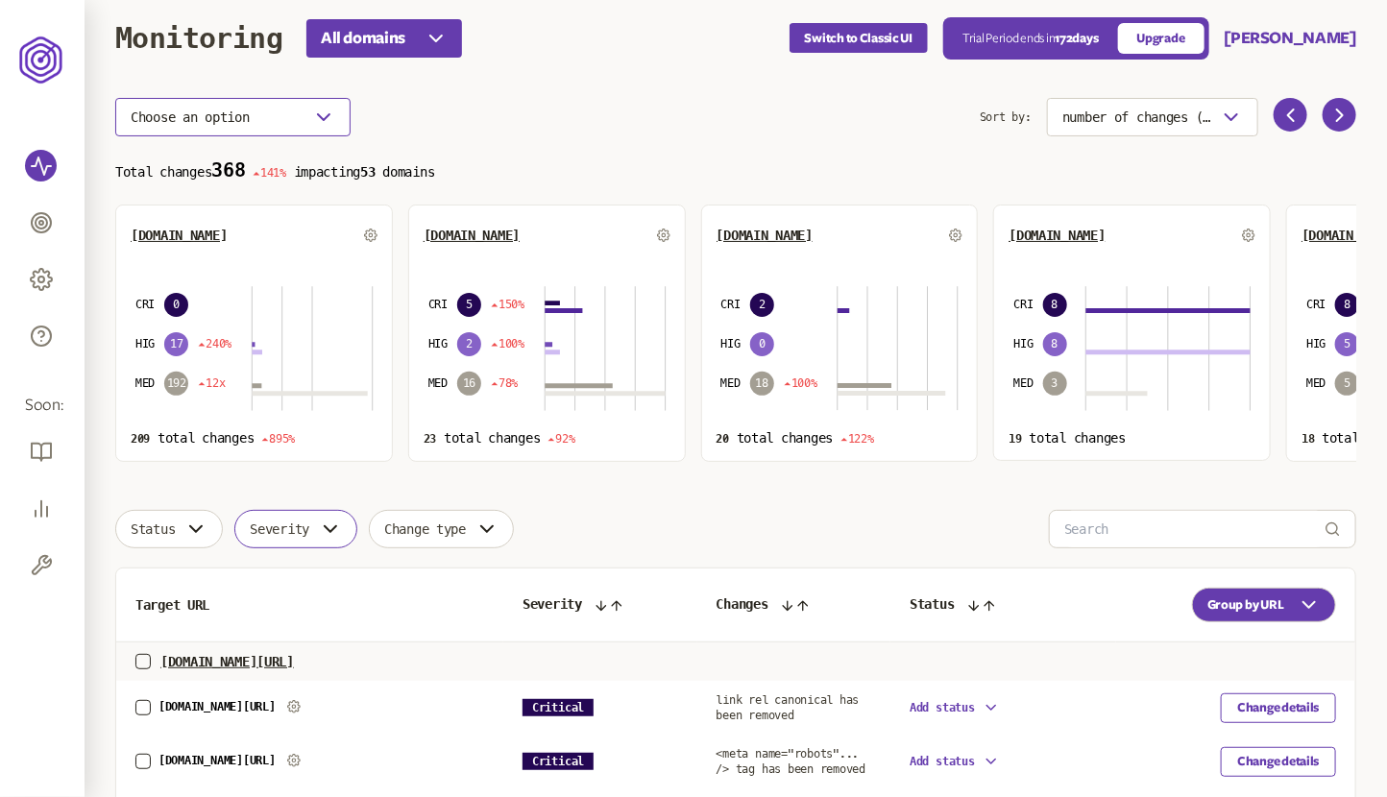
click at [297, 117] on button "Choose an option" at bounding box center [232, 117] width 235 height 38
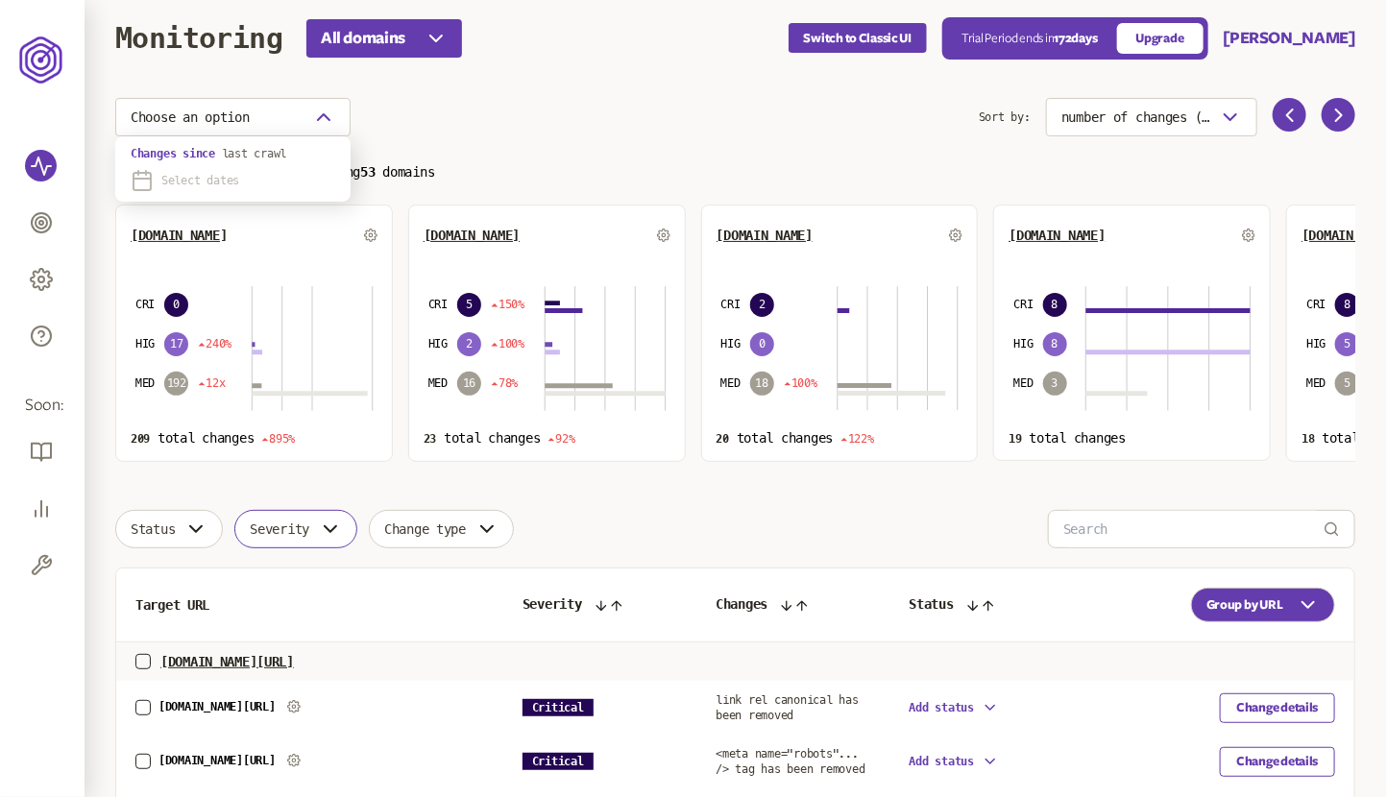
click at [224, 185] on span "Select dates" at bounding box center [200, 180] width 78 height 15
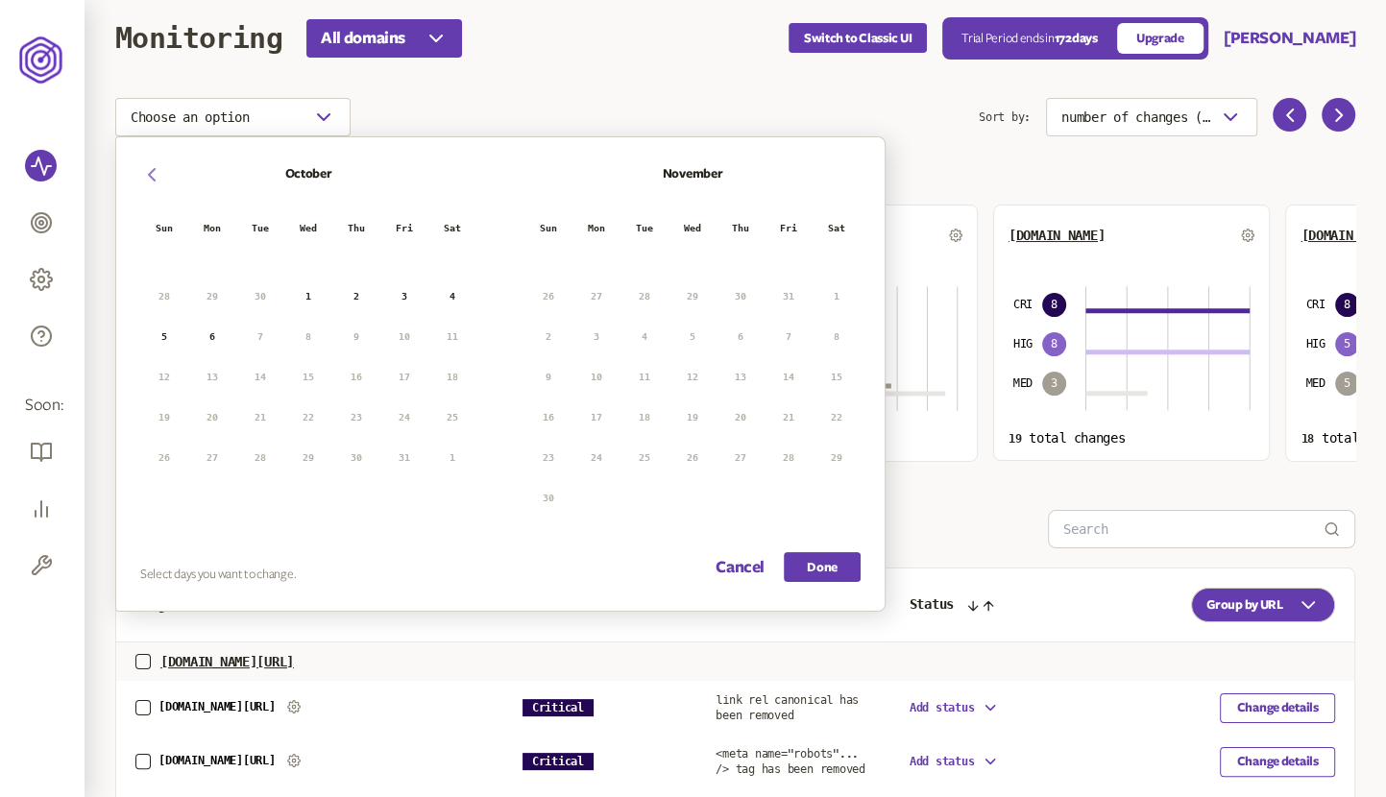
click at [158, 173] on icon "button" at bounding box center [151, 174] width 23 height 23
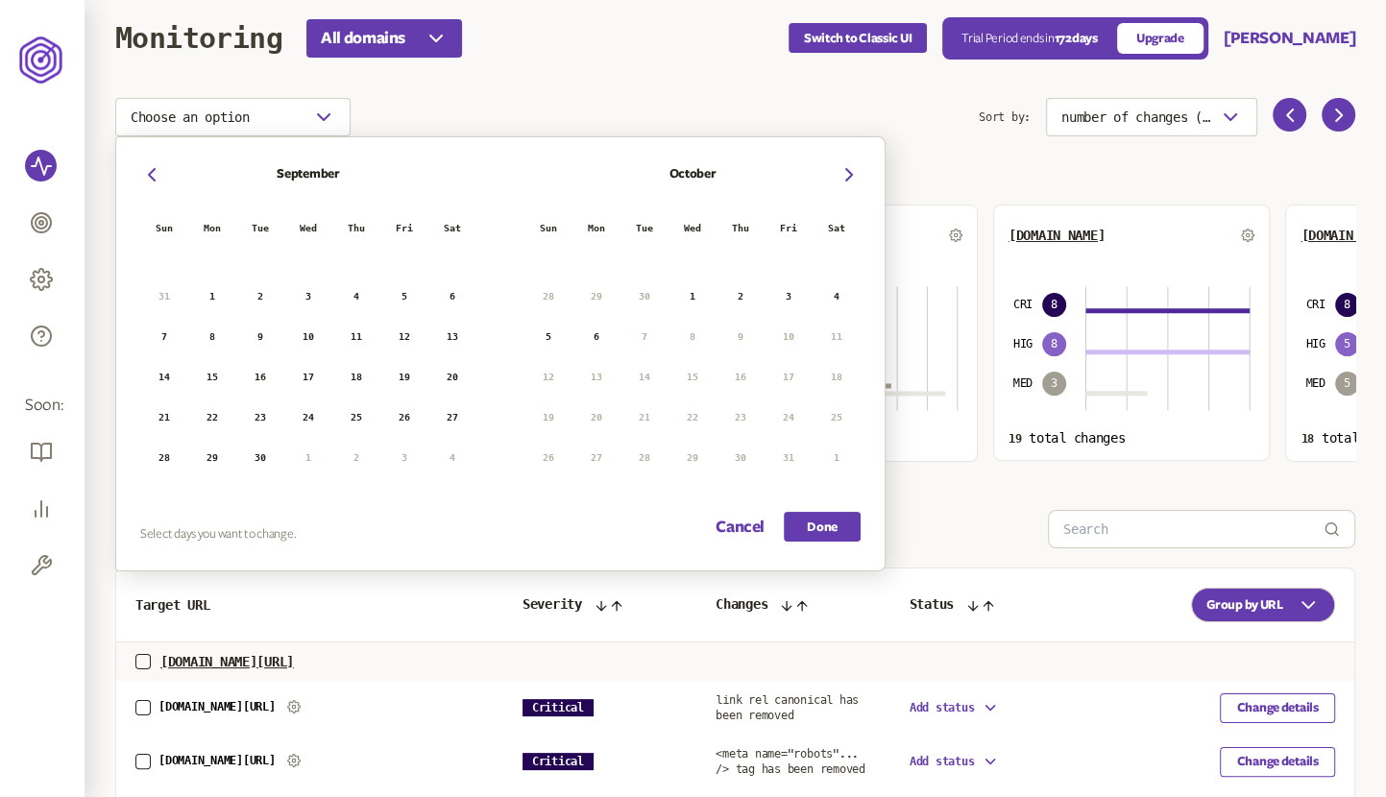
click at [208, 292] on button "1" at bounding box center [212, 296] width 29 height 29
click at [269, 451] on button "30" at bounding box center [260, 458] width 29 height 29
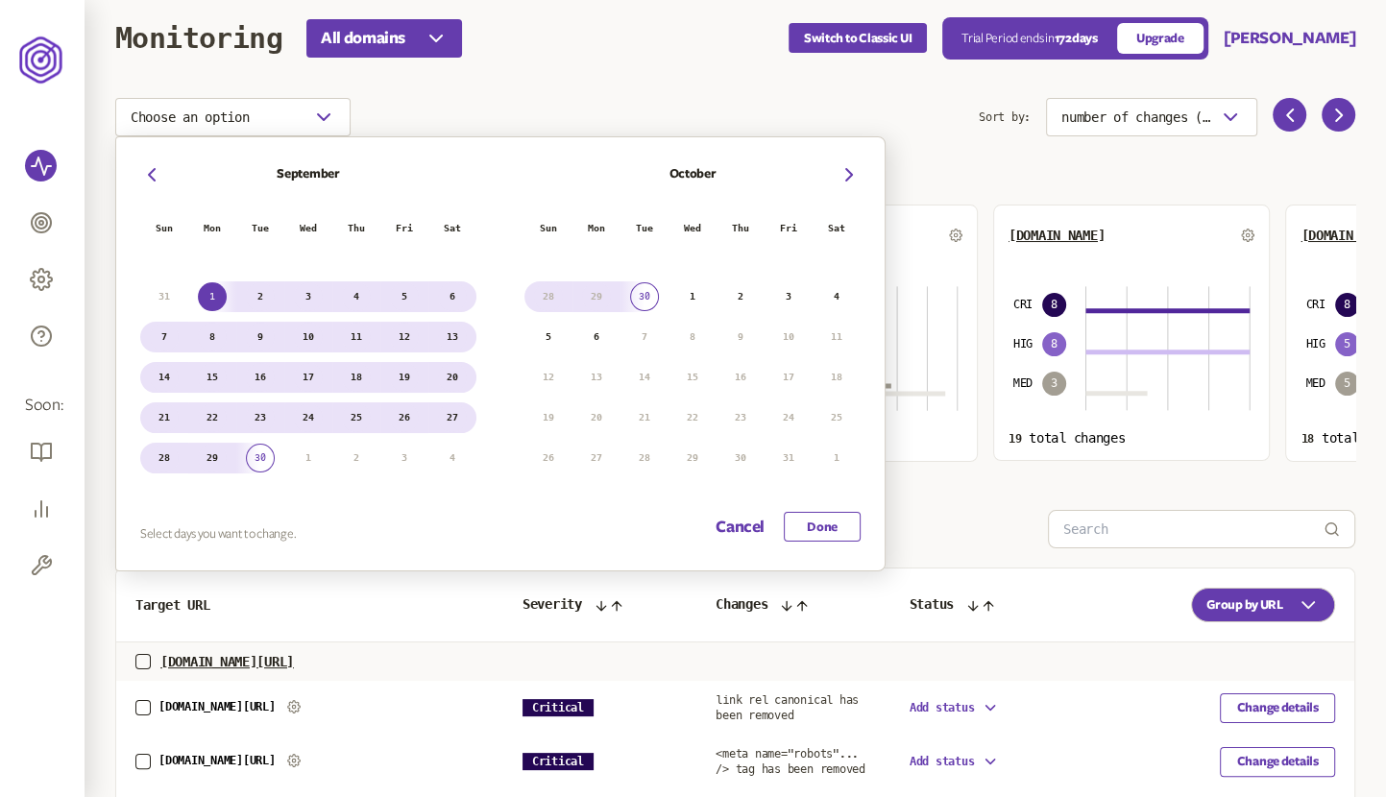
click at [822, 533] on button "Done" at bounding box center [822, 527] width 77 height 30
click at [988, 131] on span "Sort by:" at bounding box center [1005, 117] width 52 height 38
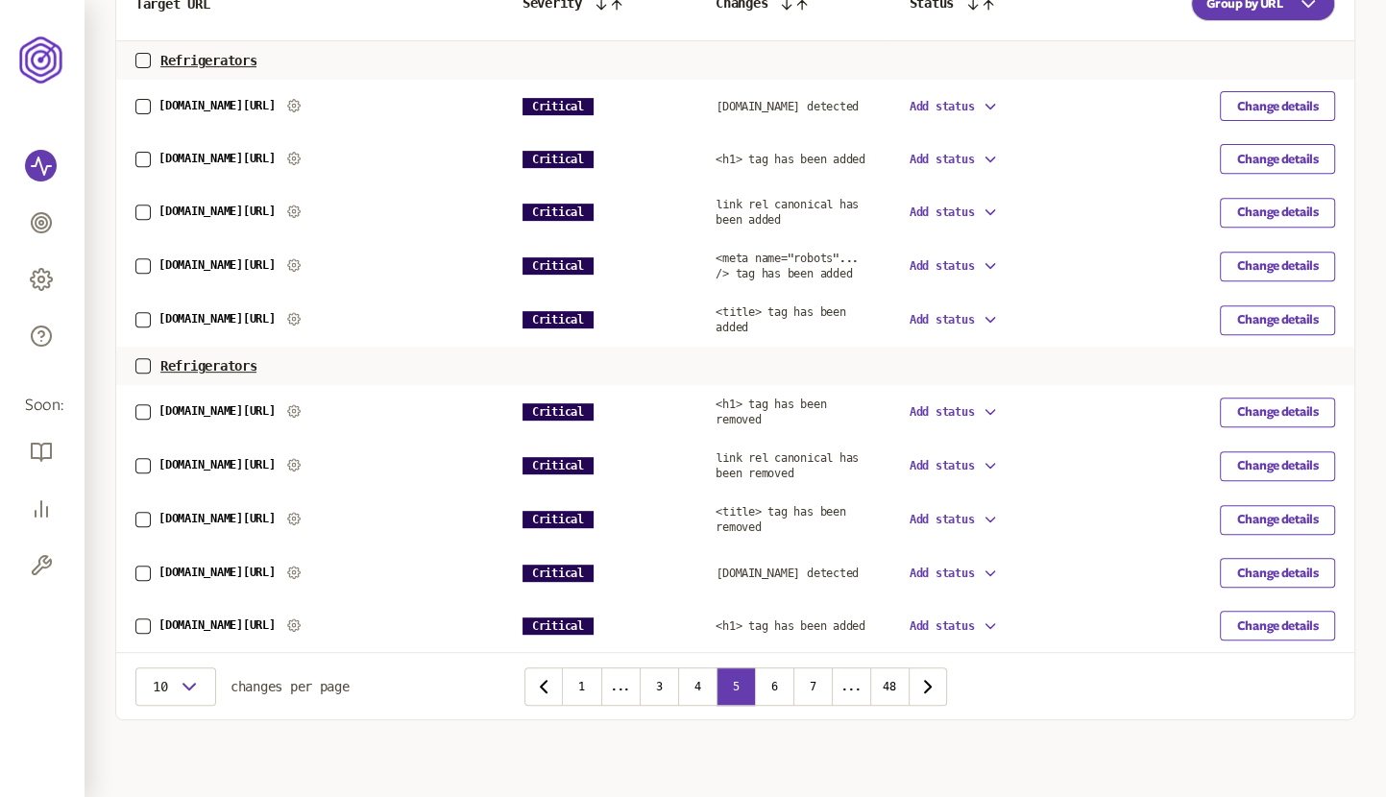
scroll to position [671, 0]
click at [771, 684] on button "6" at bounding box center [774, 687] width 38 height 38
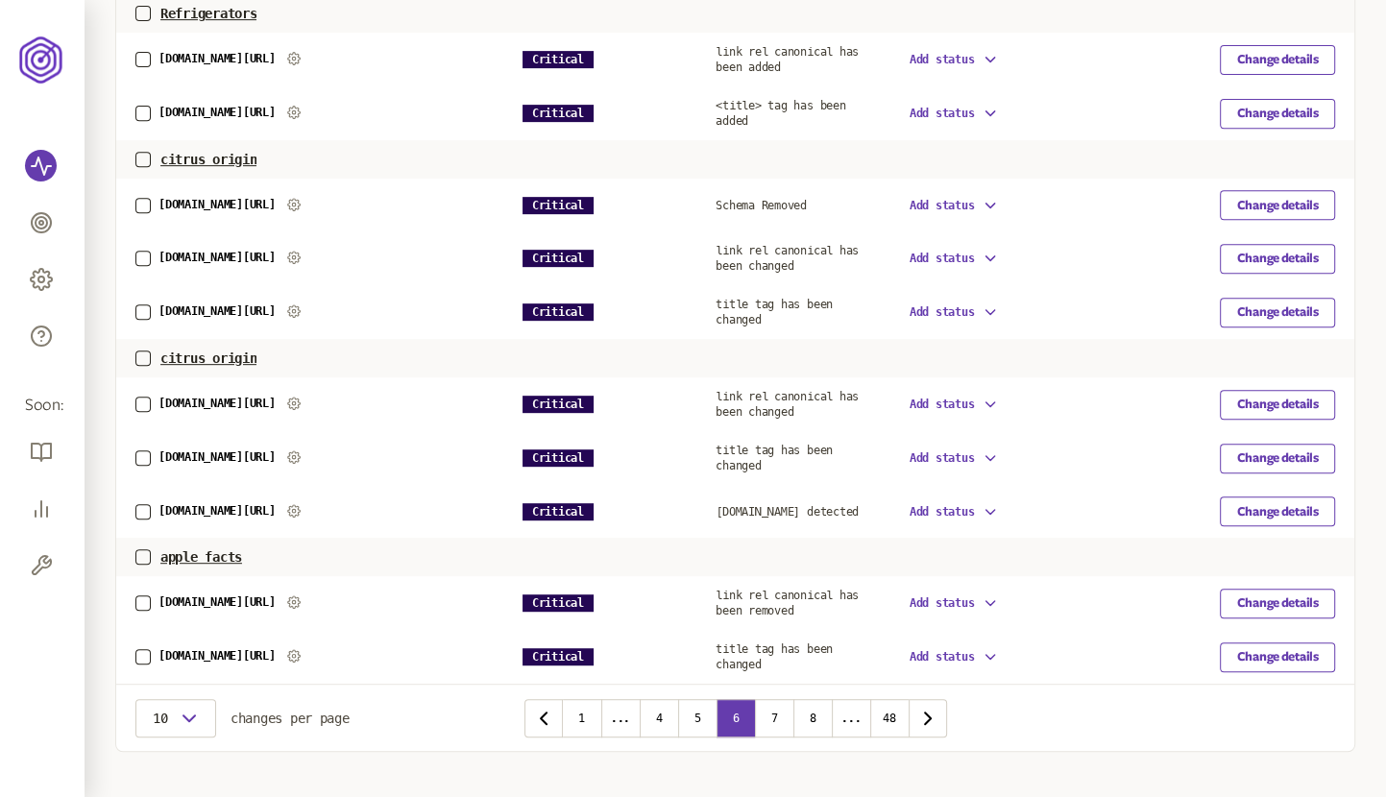
scroll to position [738, 0]
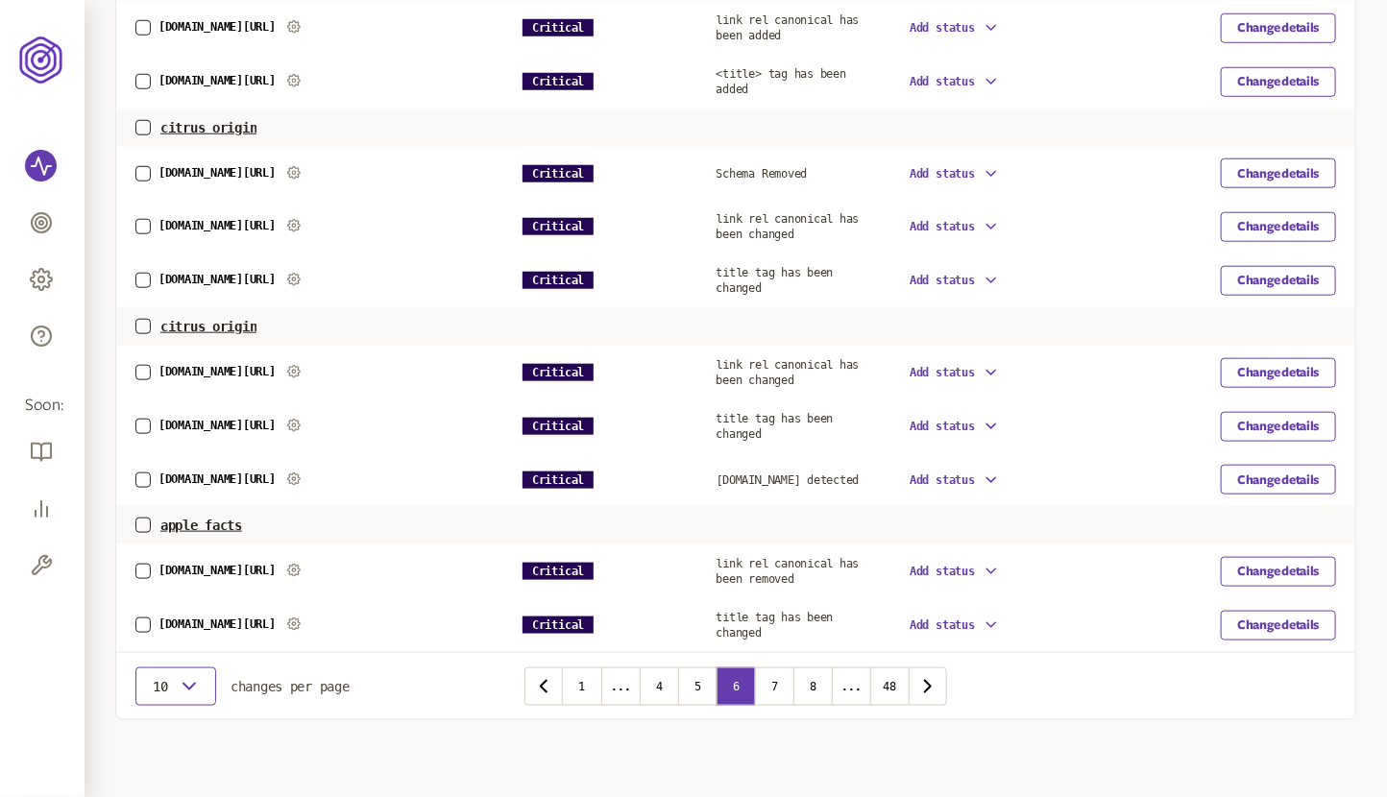
click at [187, 688] on icon "button" at bounding box center [189, 686] width 23 height 23
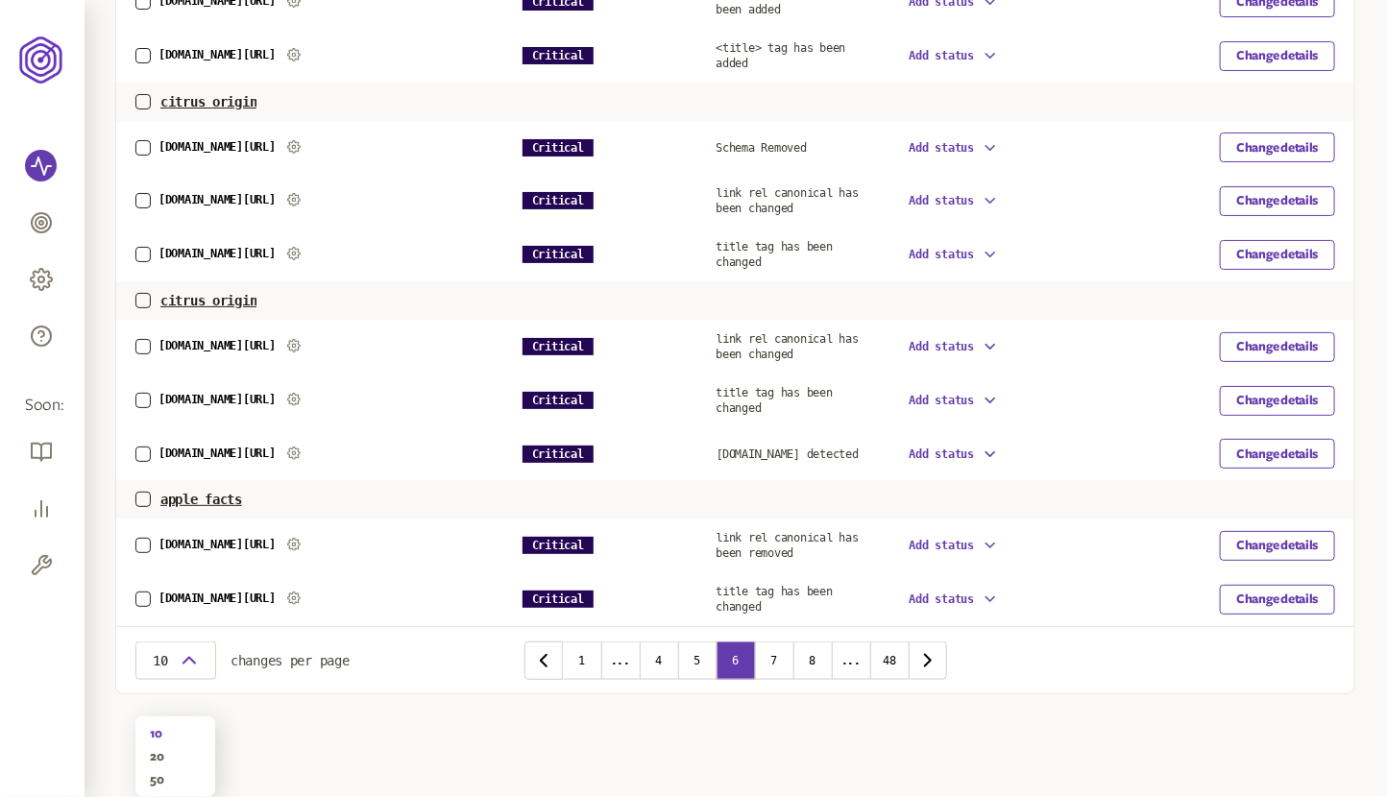
click at [726, 608] on div "Target URL Severity Changes Status Group by URL Refrigerators [DOMAIN_NAME][URL…" at bounding box center [735, 278] width 1240 height 833
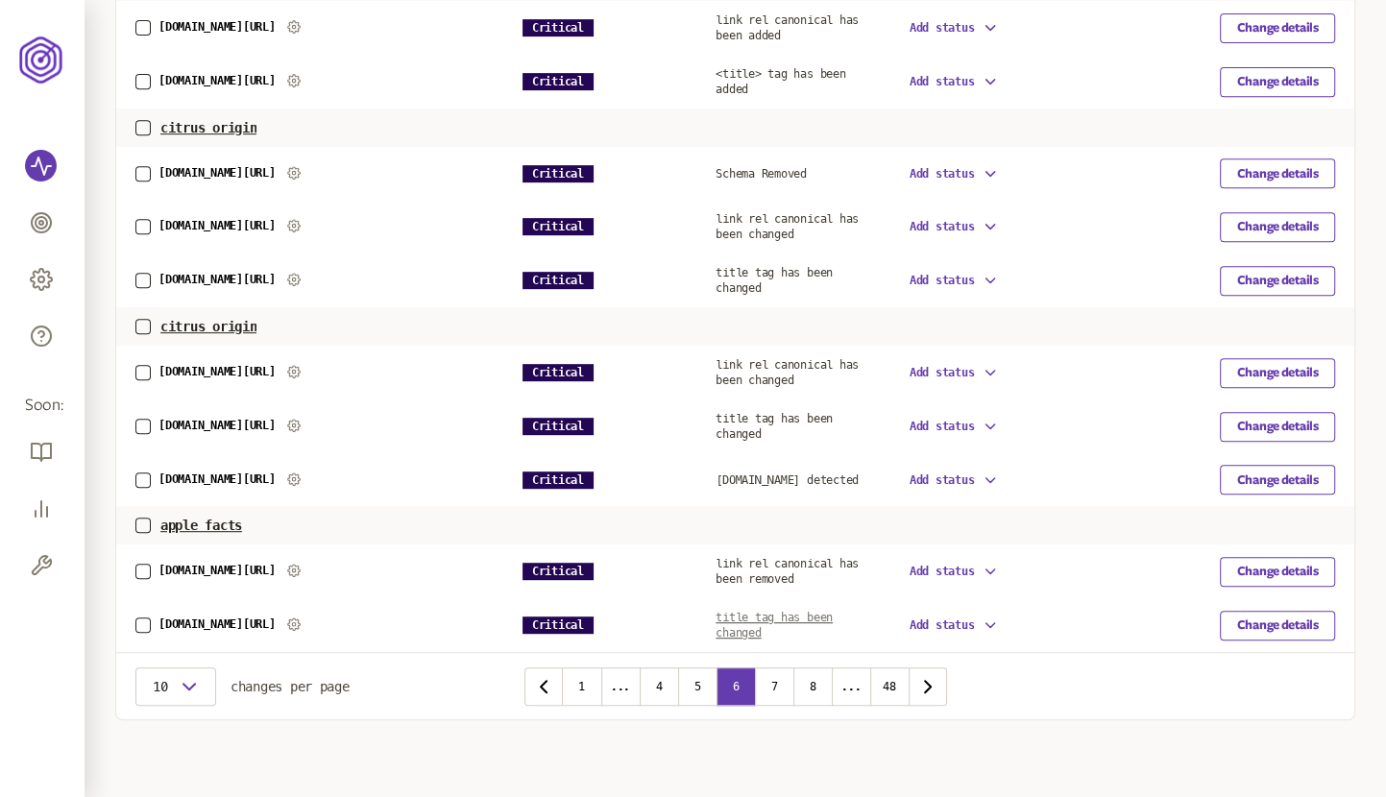
click at [732, 611] on span "title tag has been changed" at bounding box center [774, 625] width 117 height 29
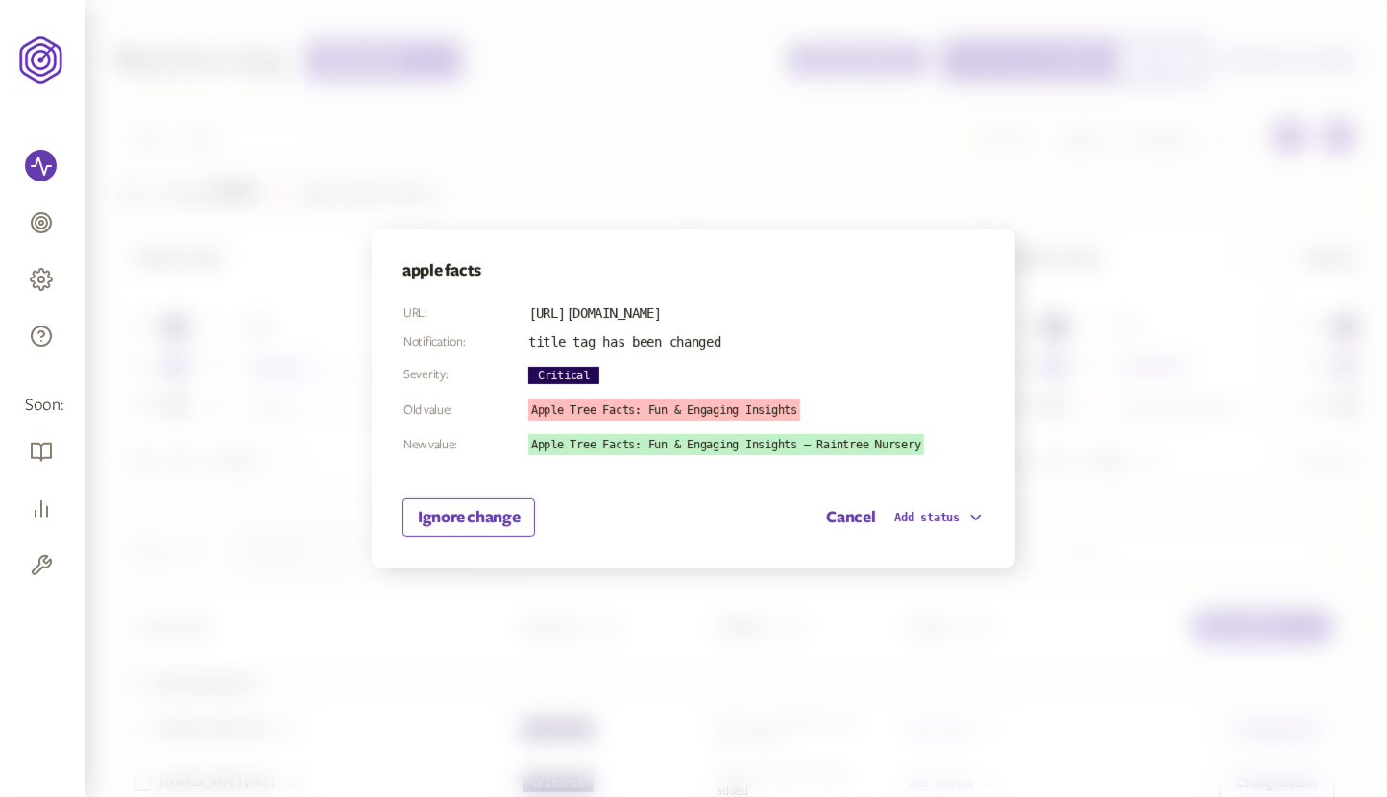
click at [1088, 247] on div at bounding box center [693, 398] width 1387 height 797
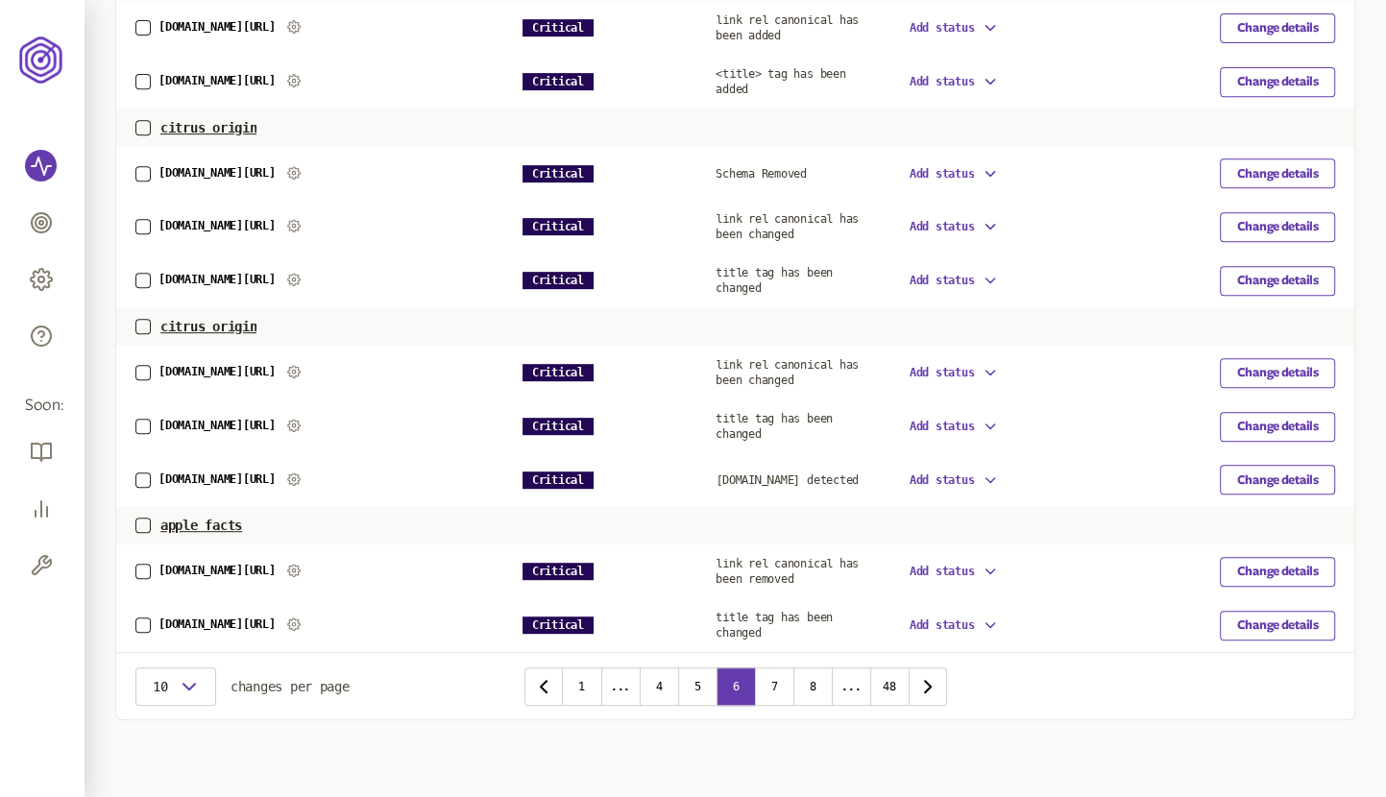
scroll to position [738, 0]
click at [799, 557] on span "link rel canonical has been removed" at bounding box center [787, 571] width 143 height 29
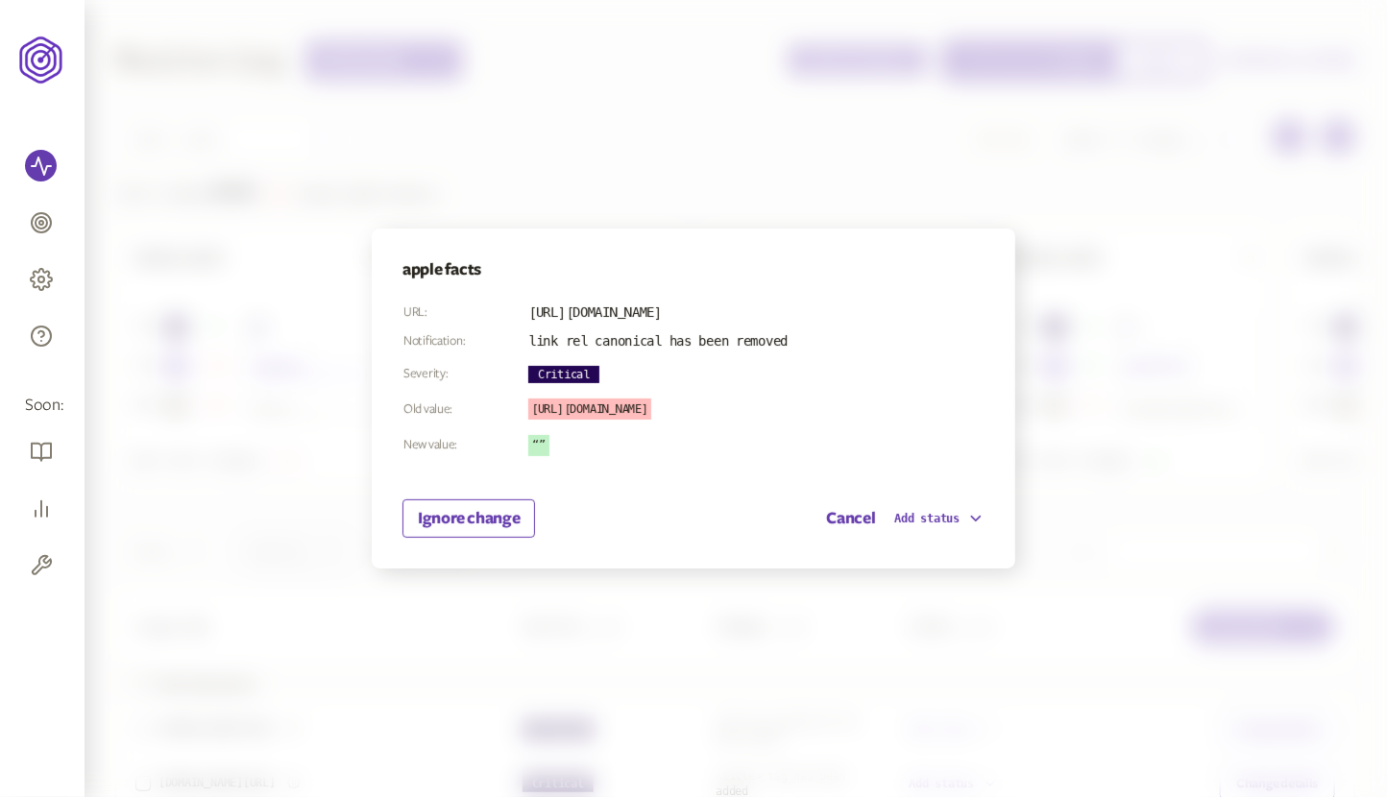
click at [1127, 277] on div at bounding box center [693, 398] width 1387 height 797
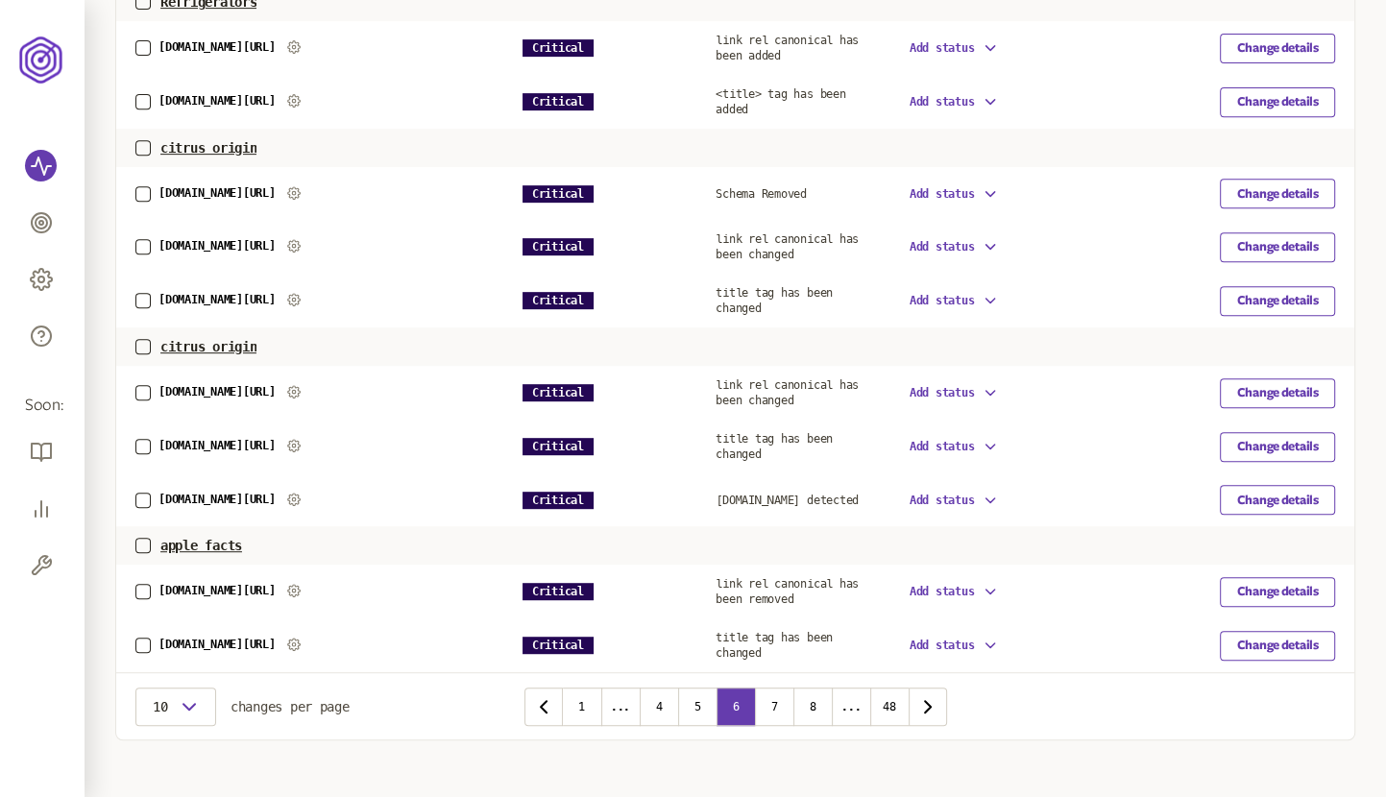
scroll to position [738, 0]
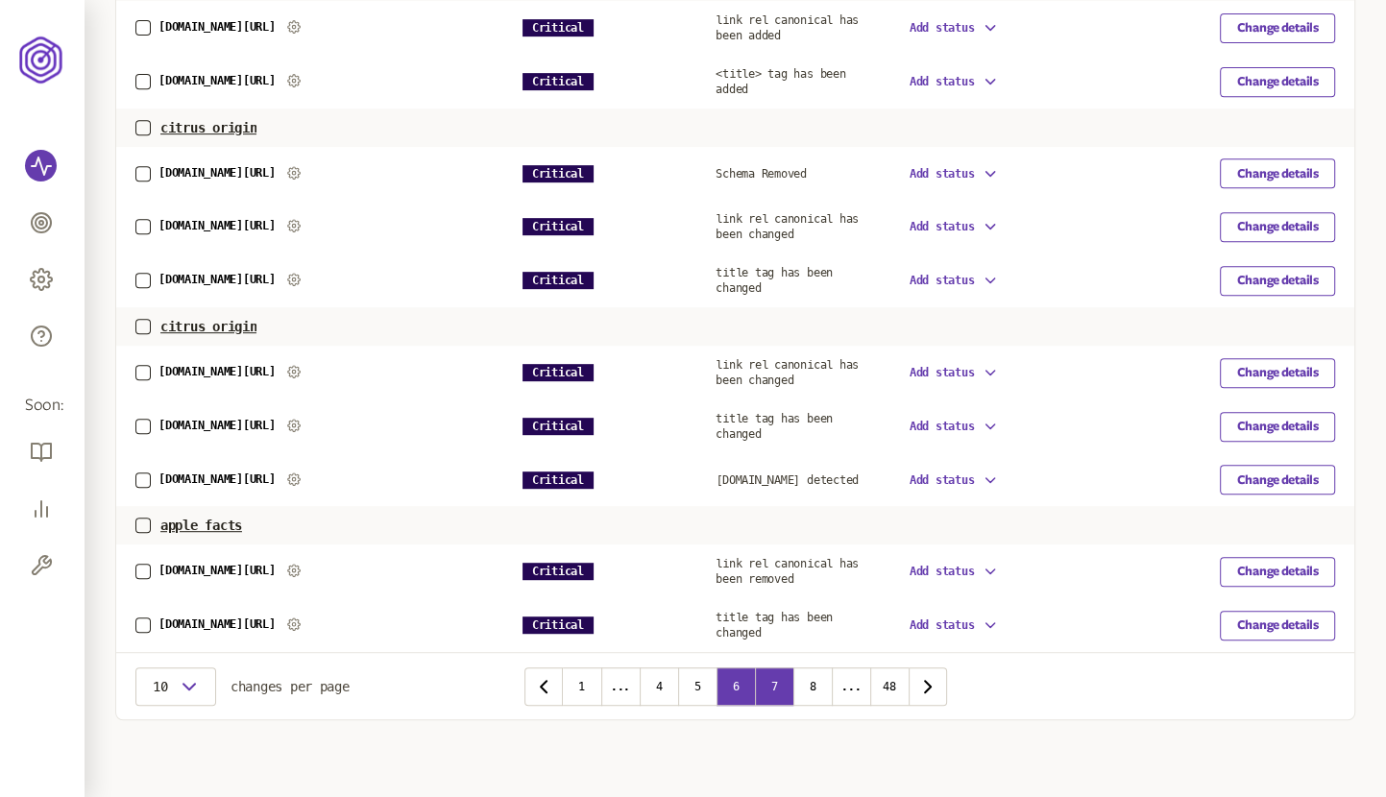
click at [771, 690] on button "7" at bounding box center [774, 687] width 38 height 38
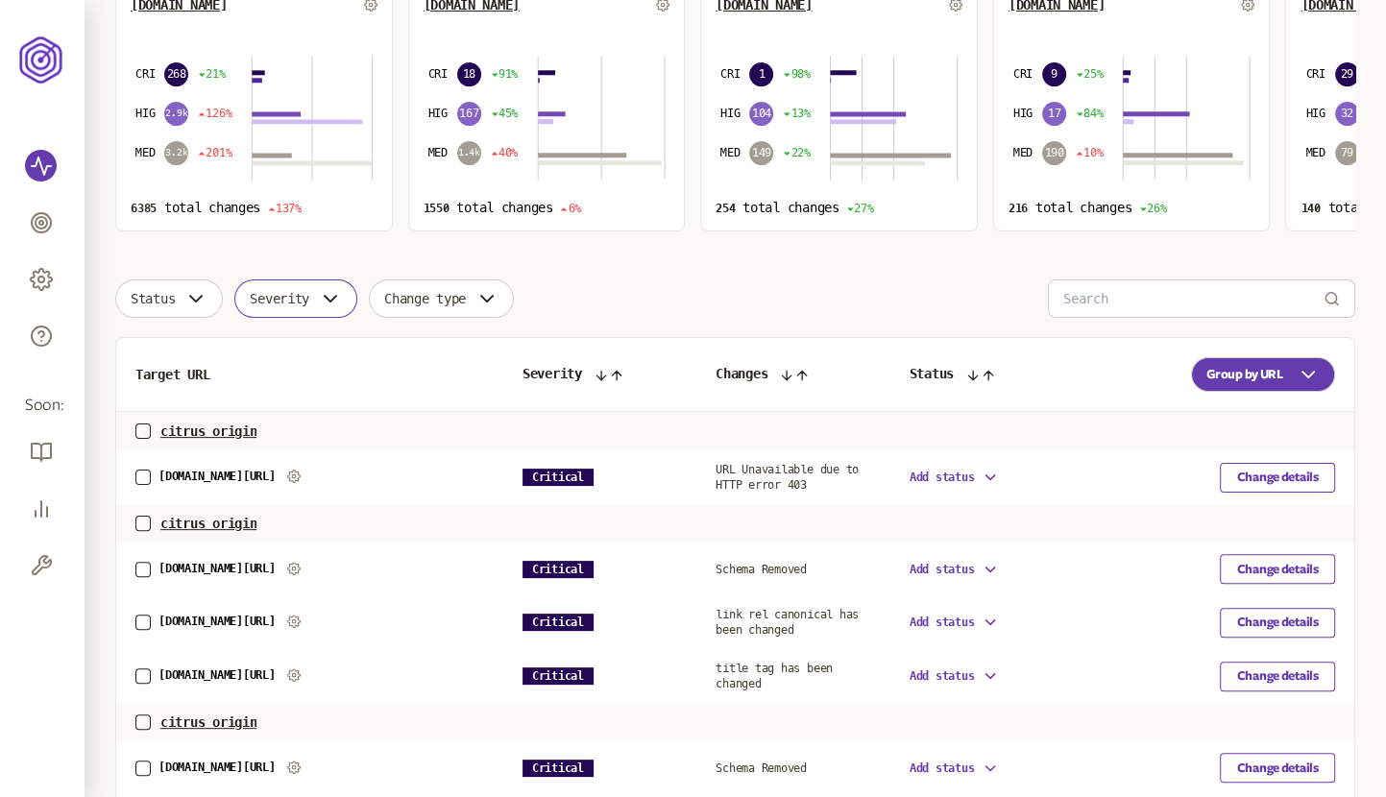
scroll to position [699, 0]
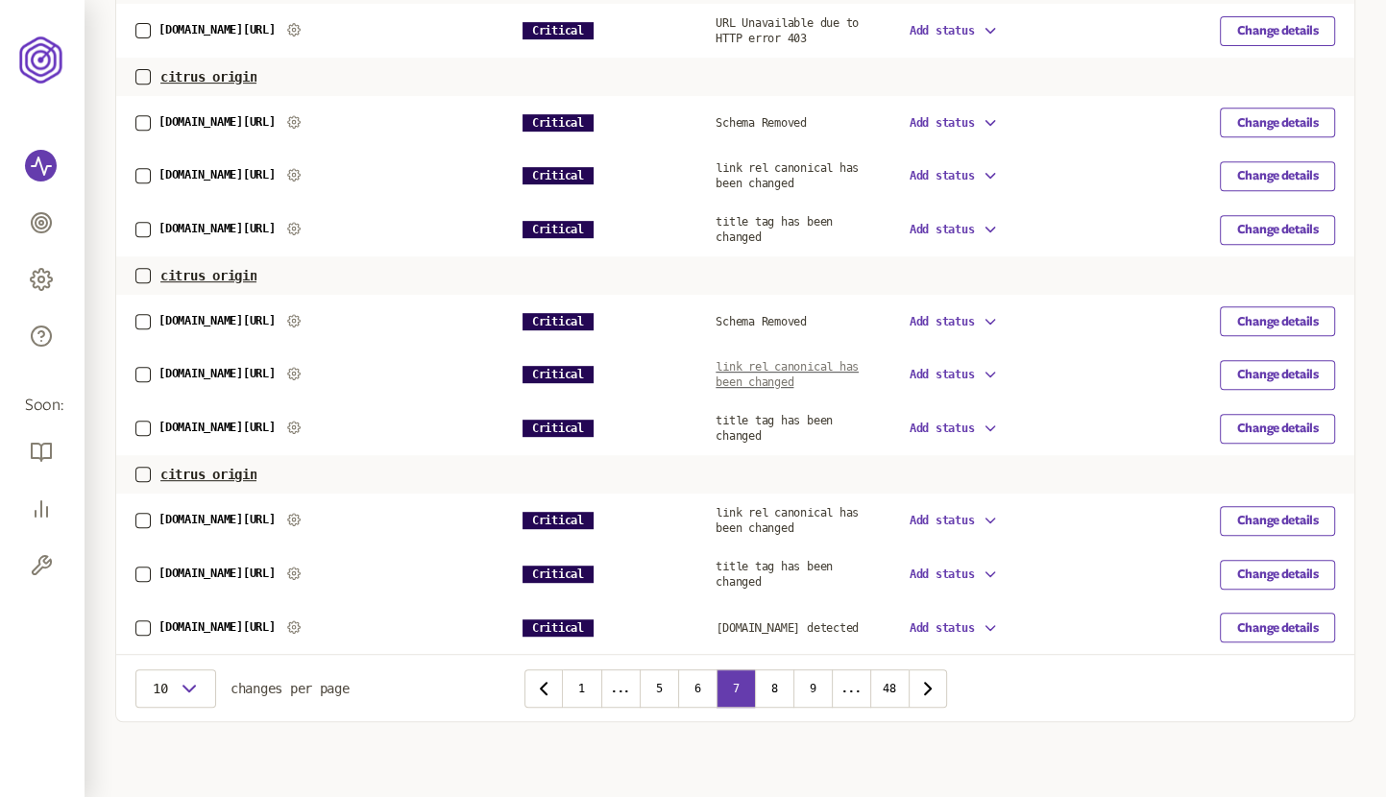
click at [762, 365] on span "link rel canonical has been changed" at bounding box center [787, 374] width 143 height 29
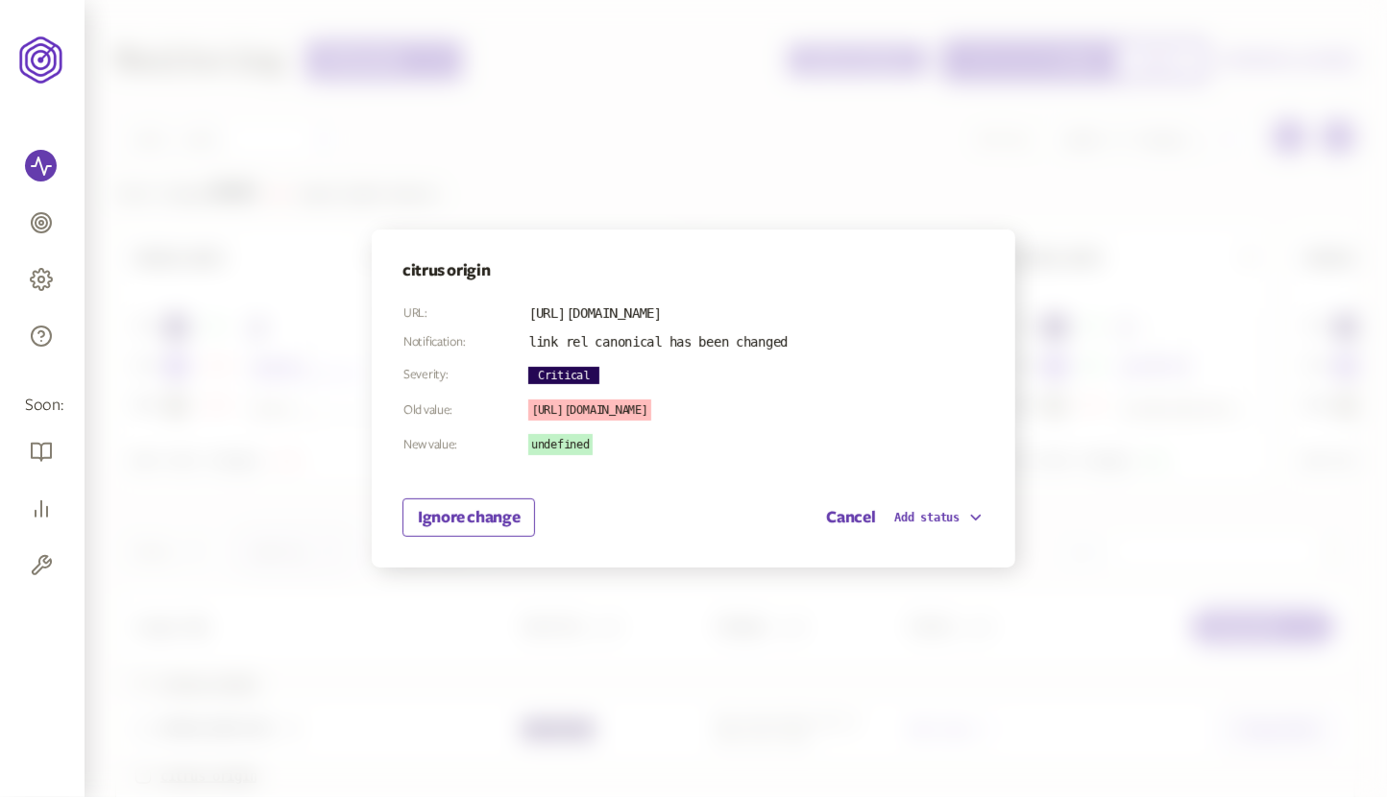
click at [1040, 280] on div at bounding box center [693, 398] width 1387 height 797
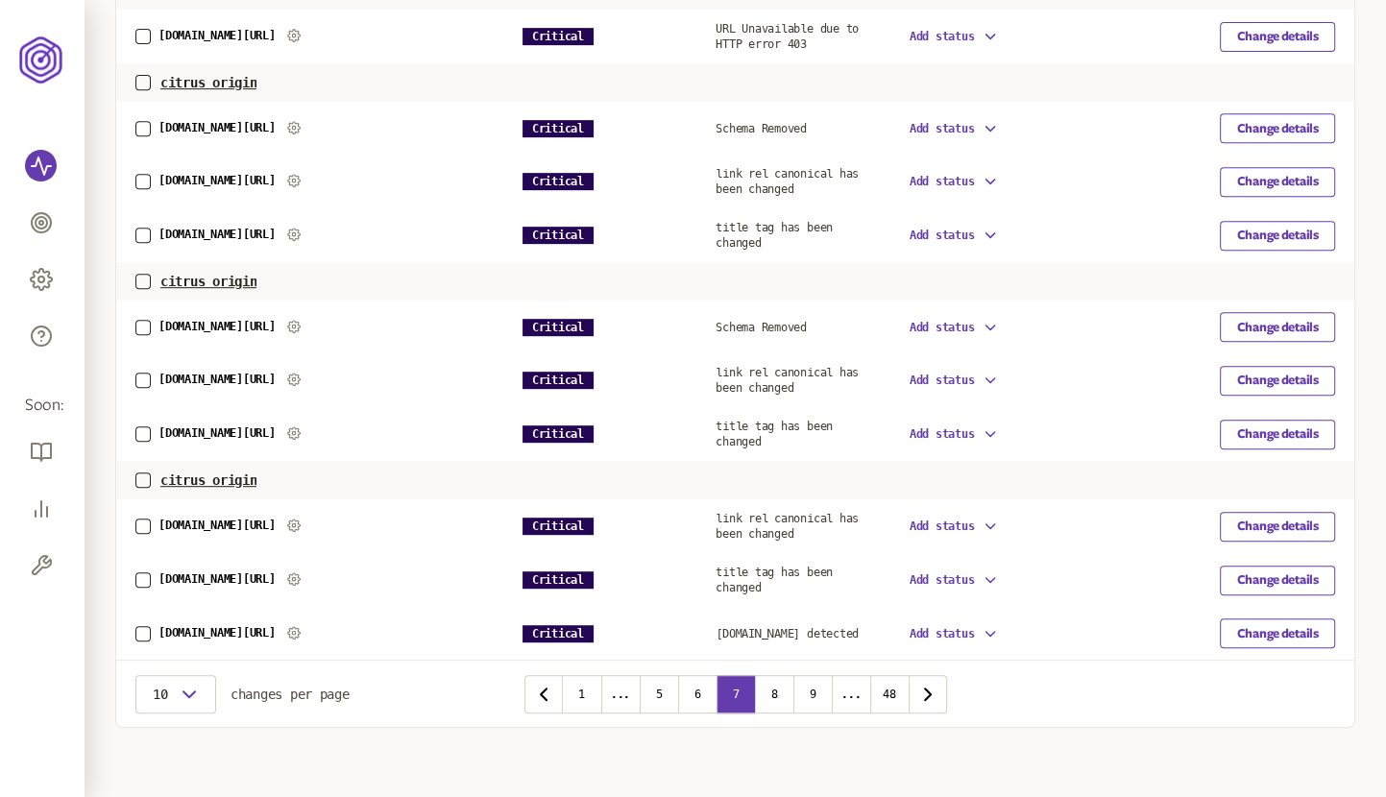
scroll to position [699, 0]
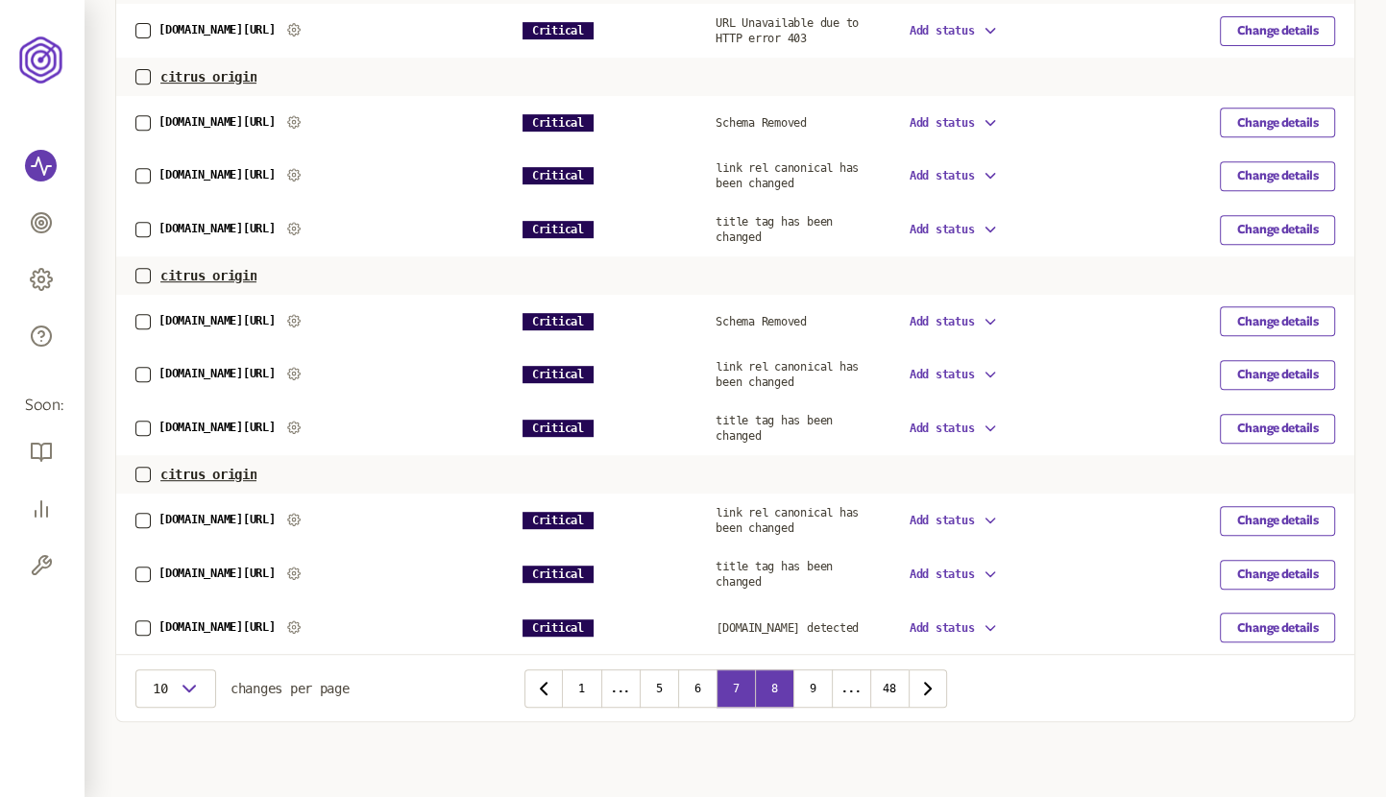
click at [777, 673] on button "8" at bounding box center [774, 689] width 38 height 38
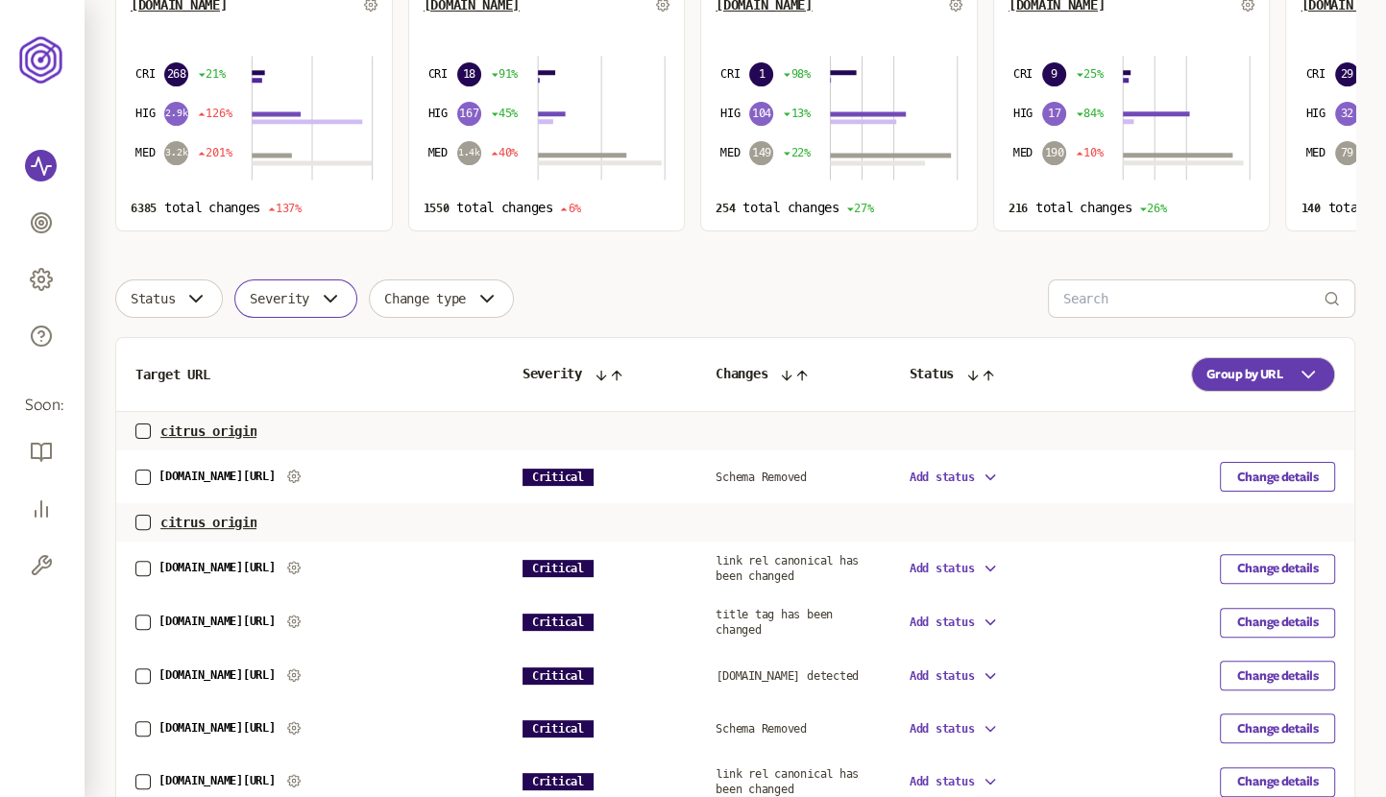
scroll to position [660, 0]
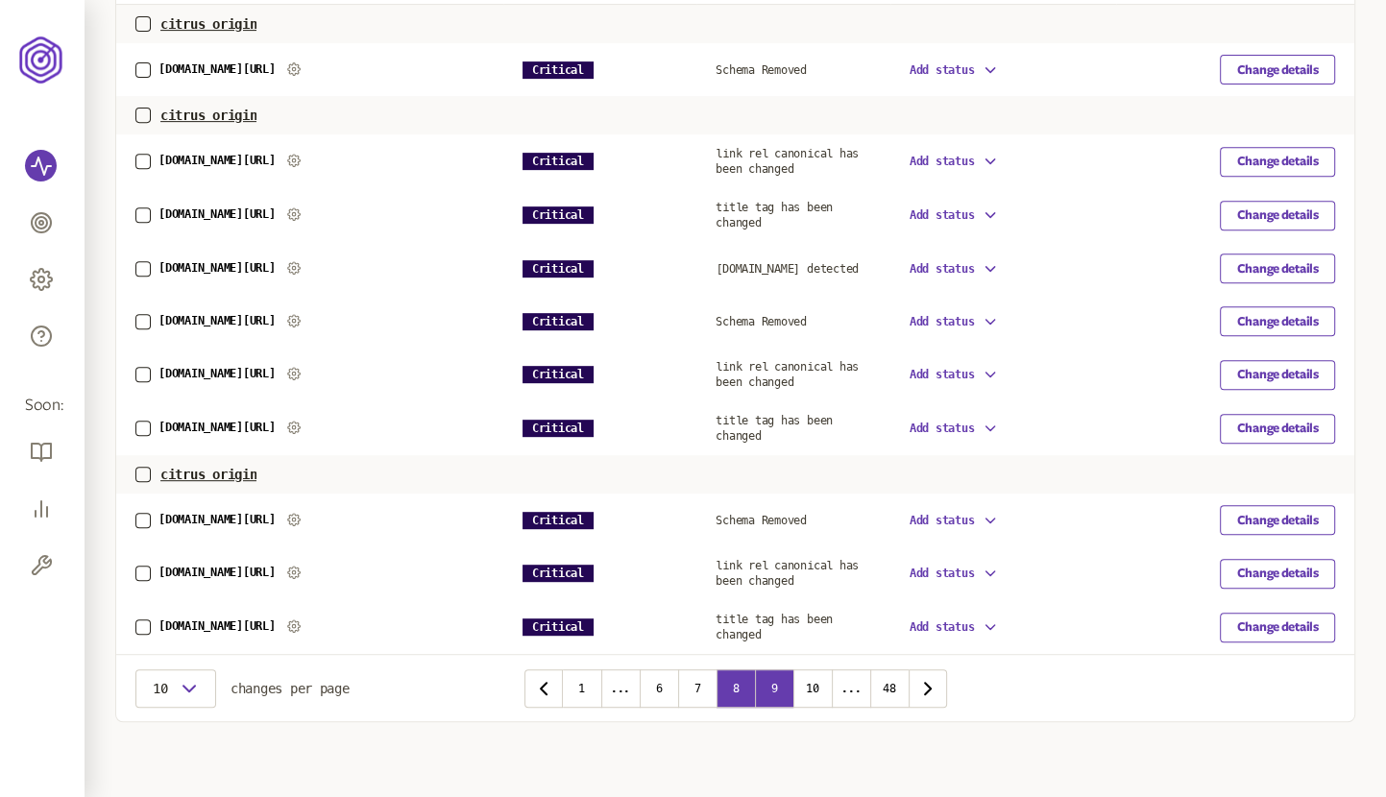
click at [778, 688] on button "9" at bounding box center [774, 689] width 38 height 38
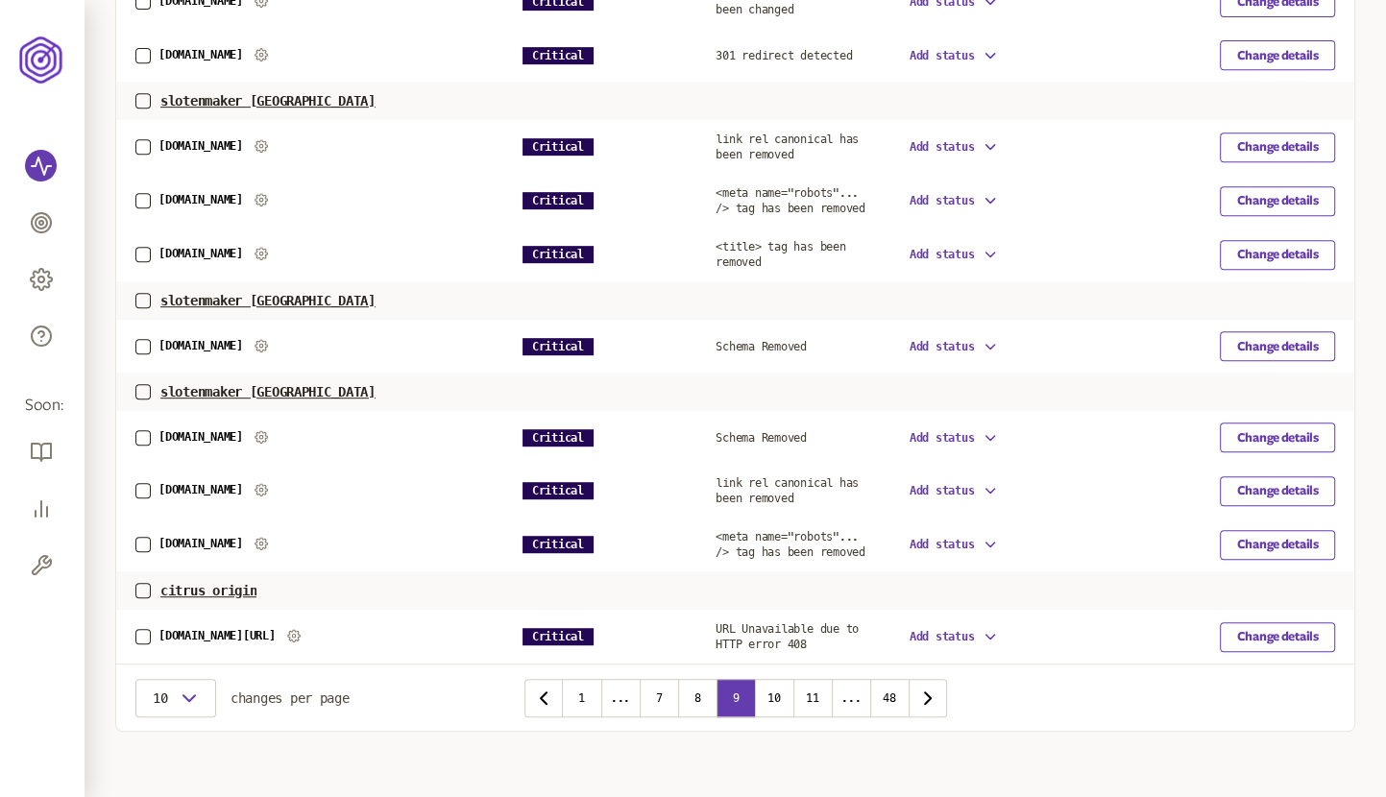
scroll to position [743, 0]
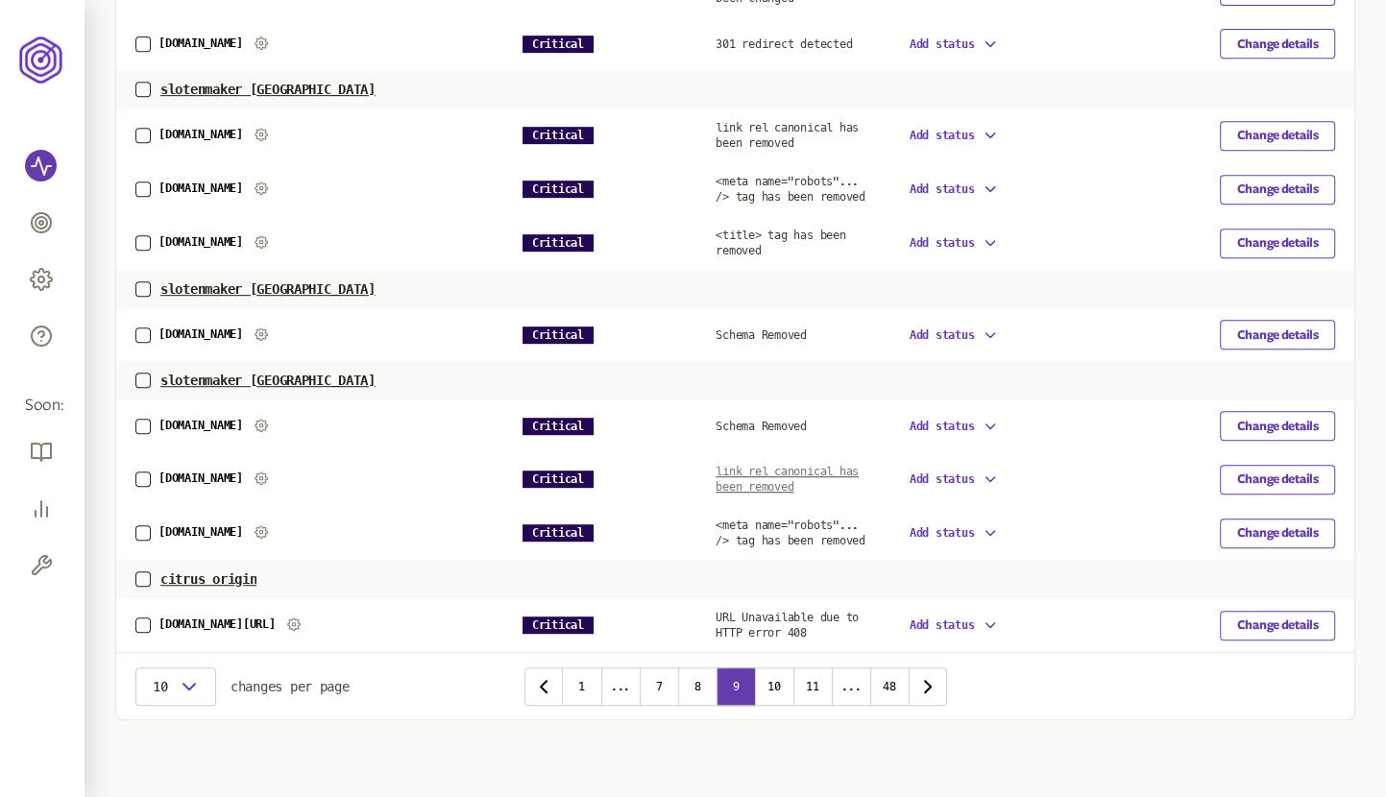
click at [804, 465] on span "link rel canonical has been removed" at bounding box center [787, 479] width 143 height 29
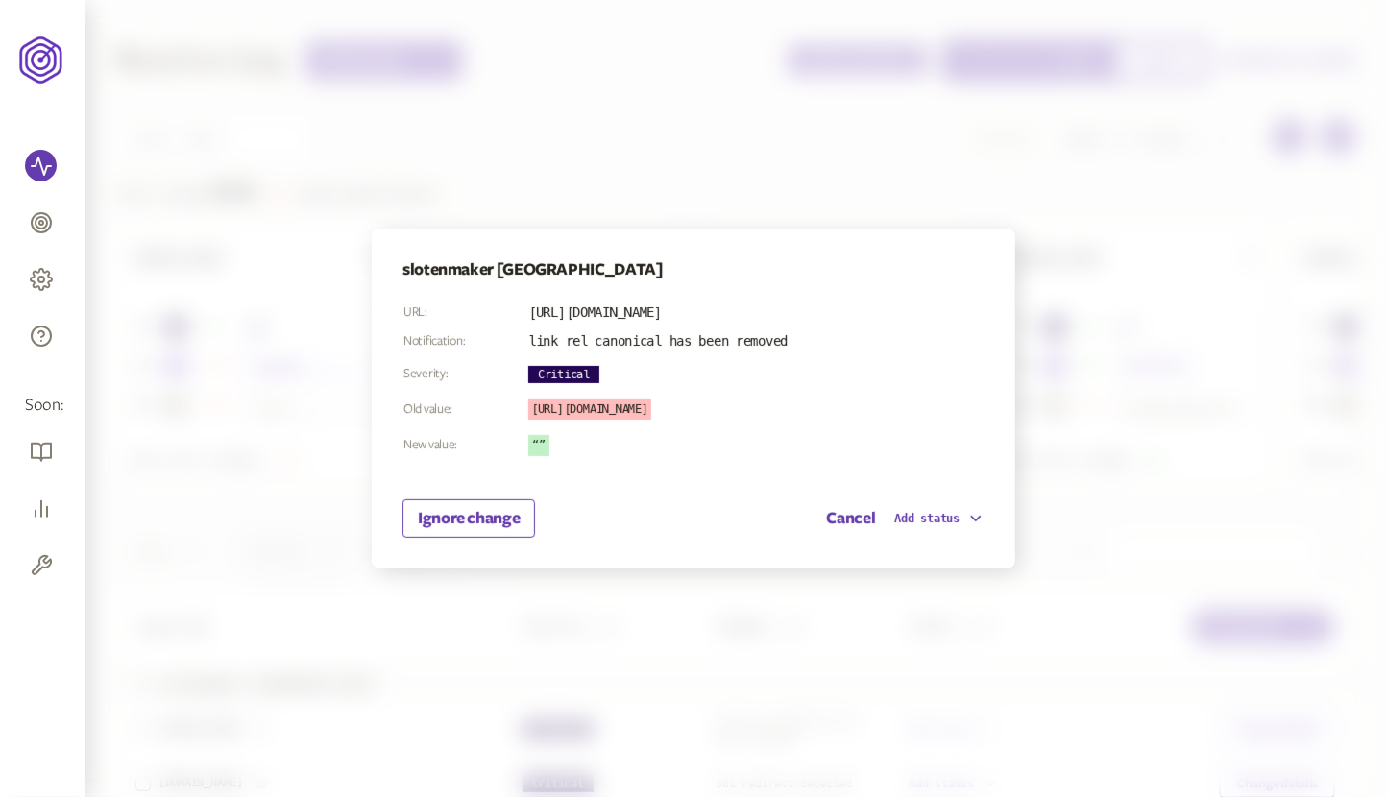
click at [1074, 407] on div at bounding box center [693, 398] width 1387 height 797
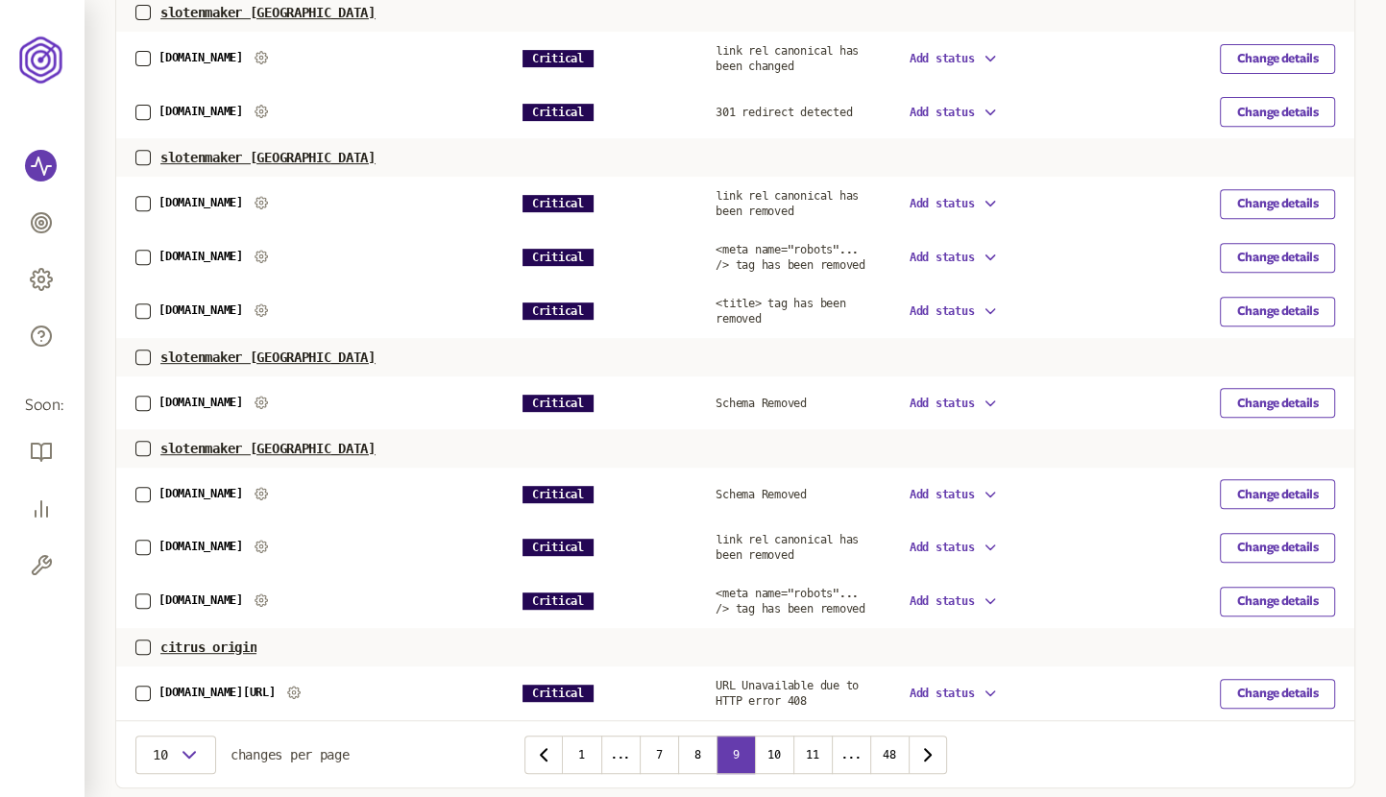
scroll to position [743, 0]
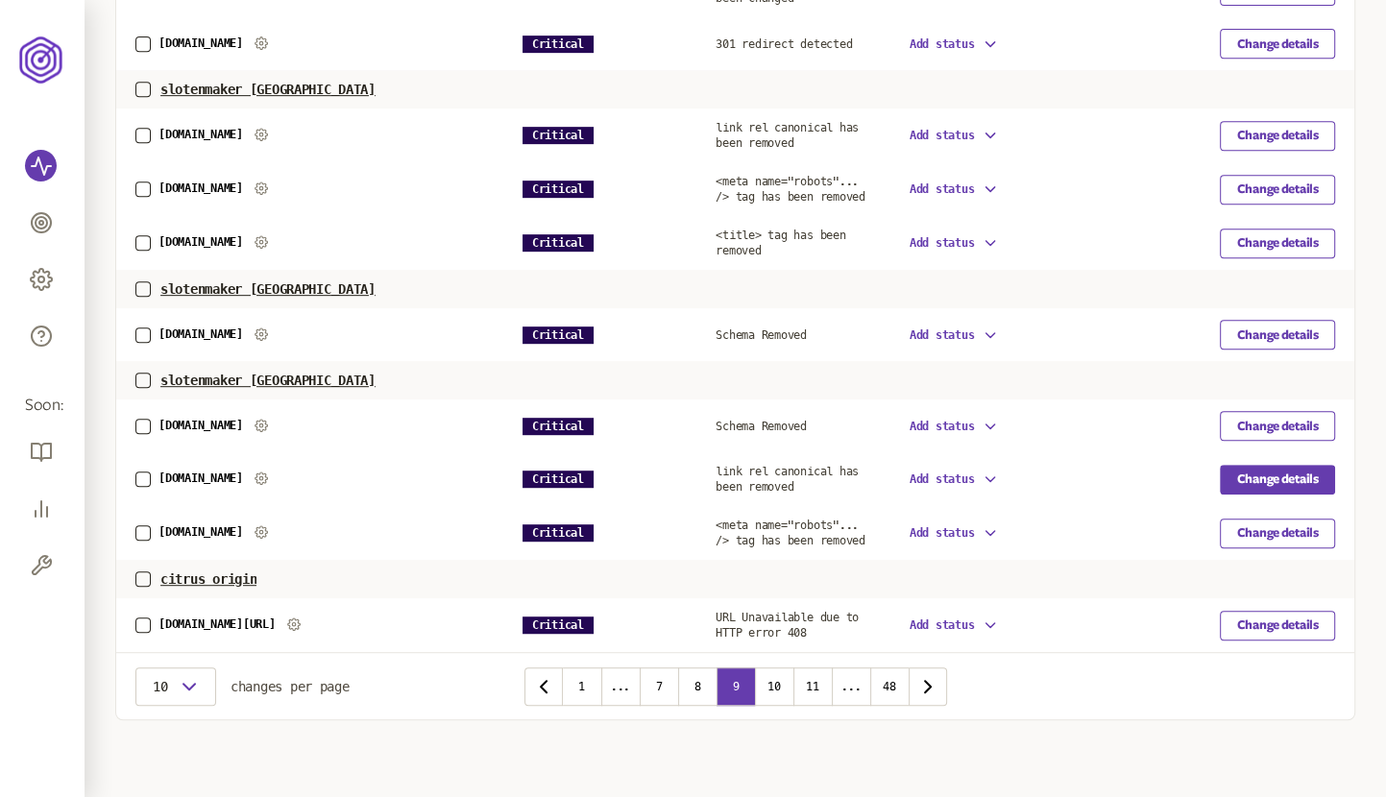
click at [1280, 481] on button "Change details" at bounding box center [1277, 480] width 115 height 30
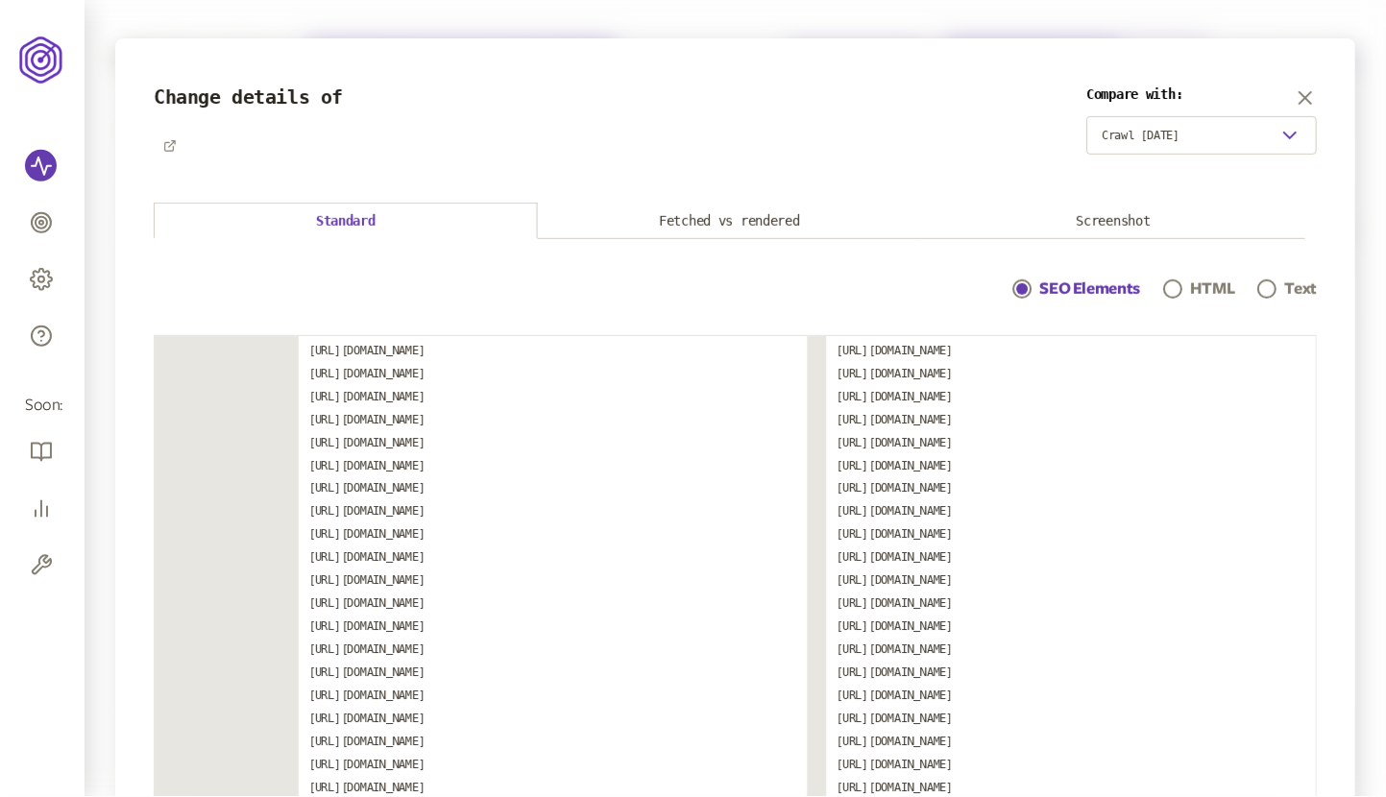
scroll to position [1029, 0]
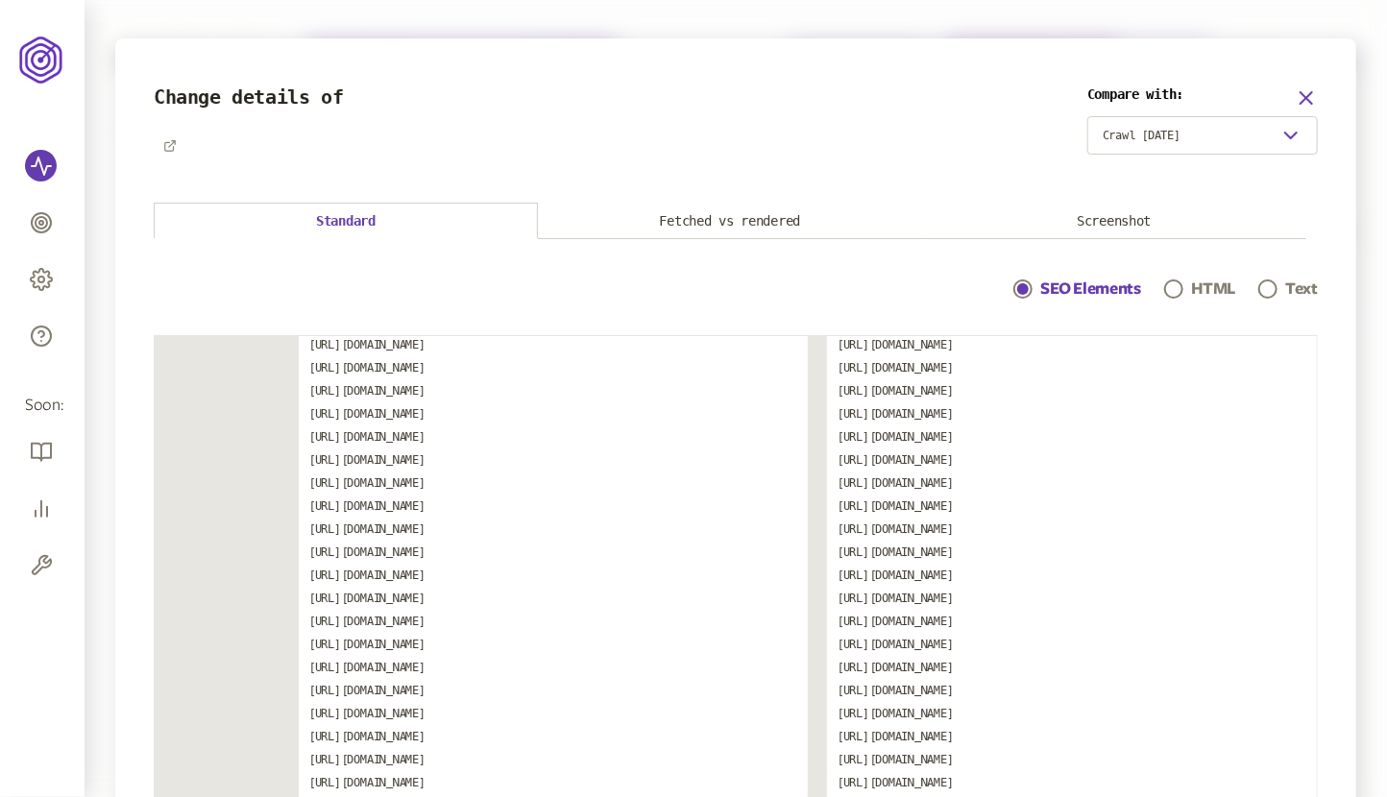
click at [1307, 100] on icon "button" at bounding box center [1307, 98] width 12 height 12
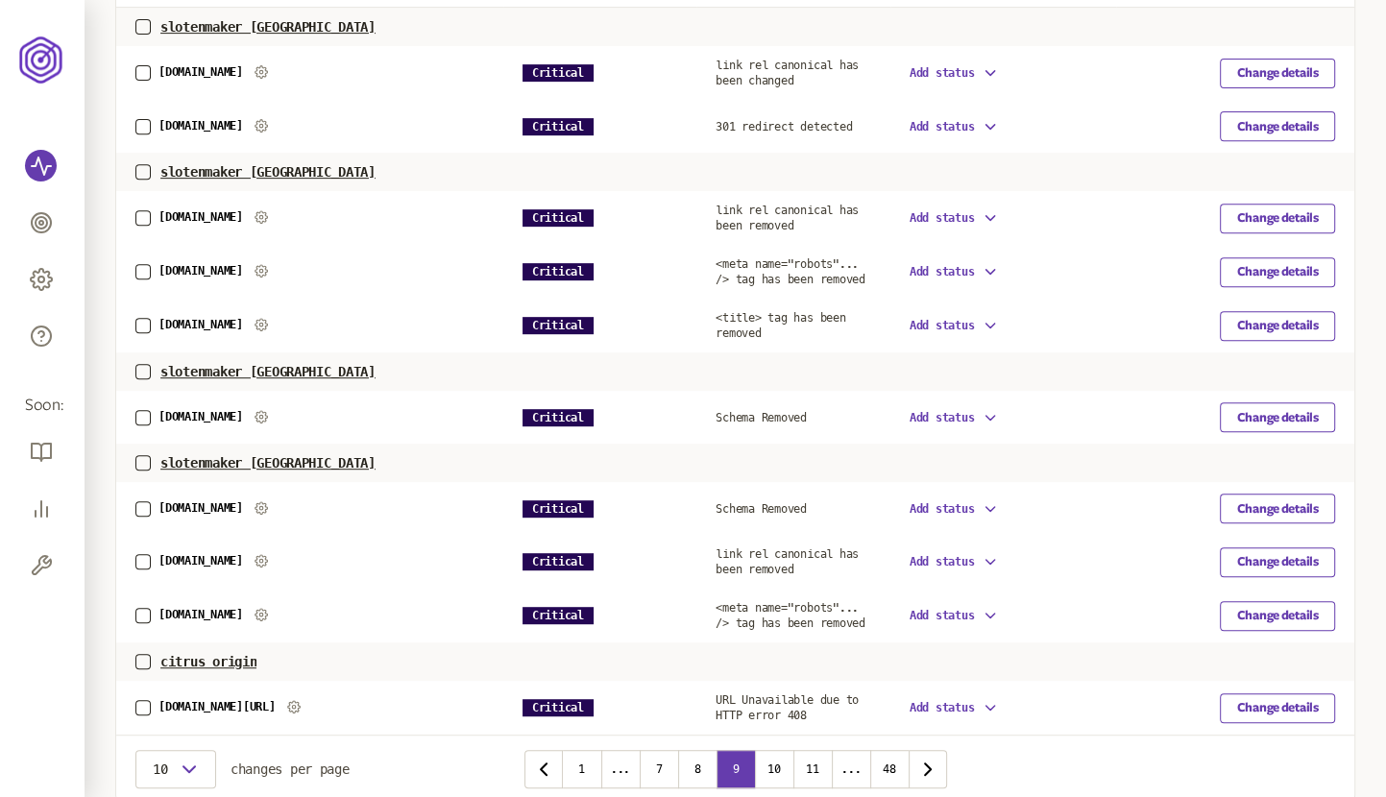
scroll to position [747, 0]
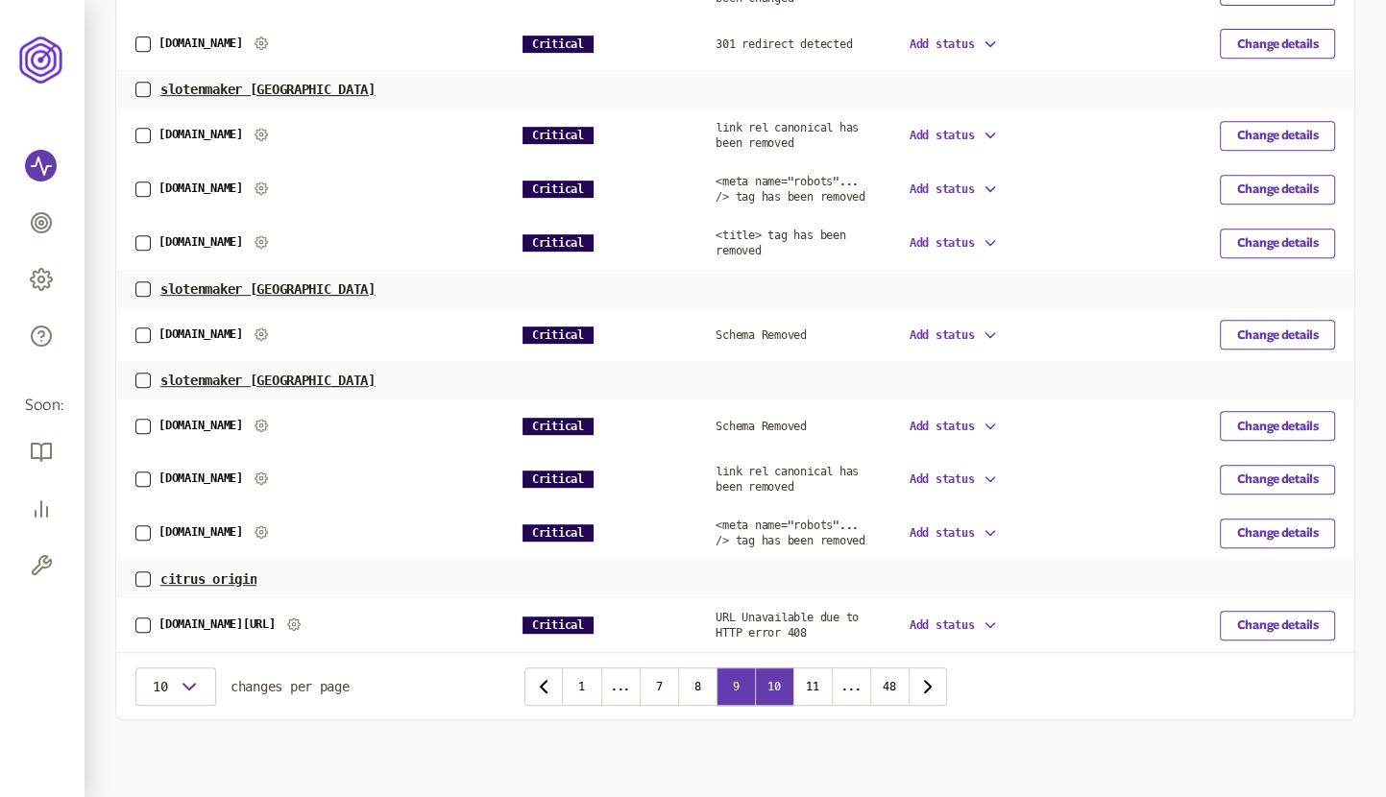
click at [771, 689] on button "10" at bounding box center [774, 687] width 38 height 38
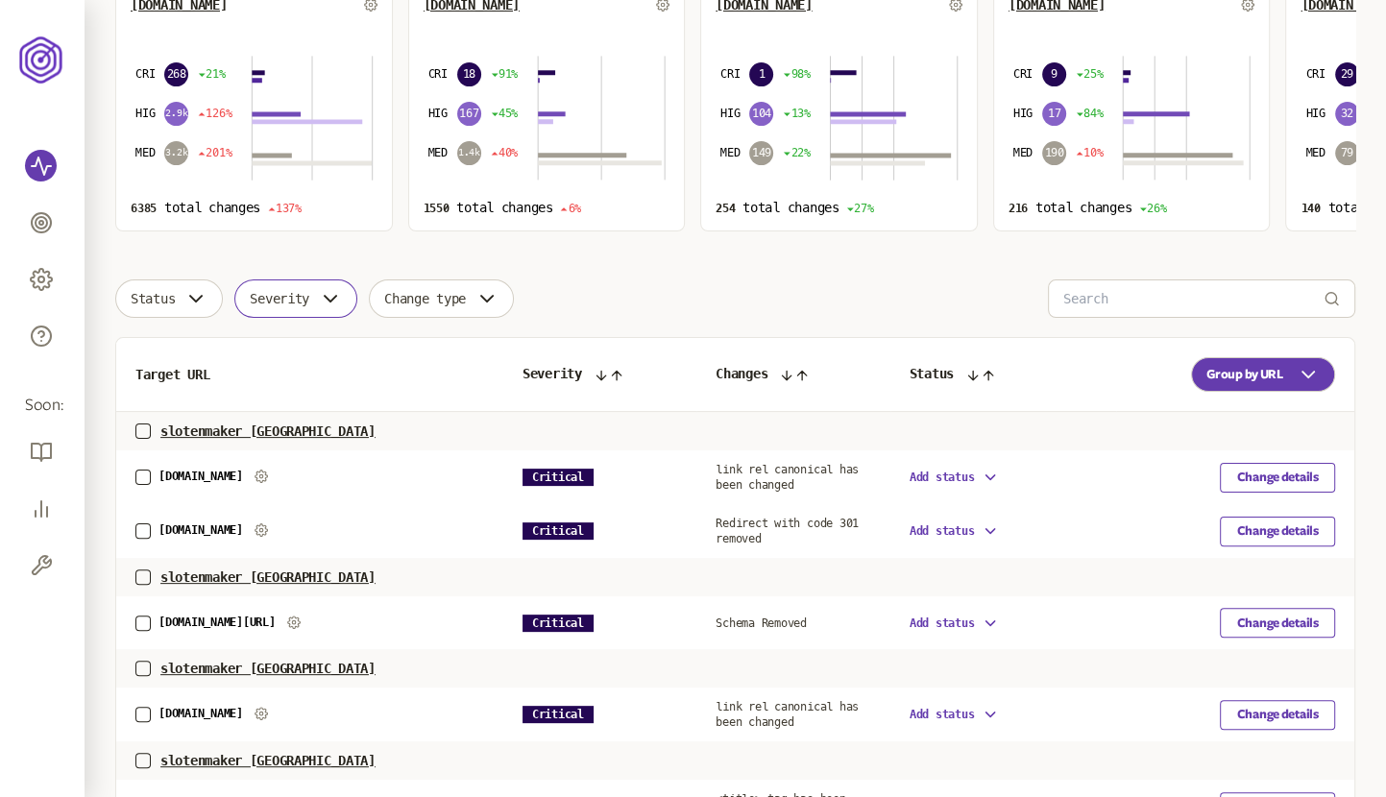
scroll to position [747, 0]
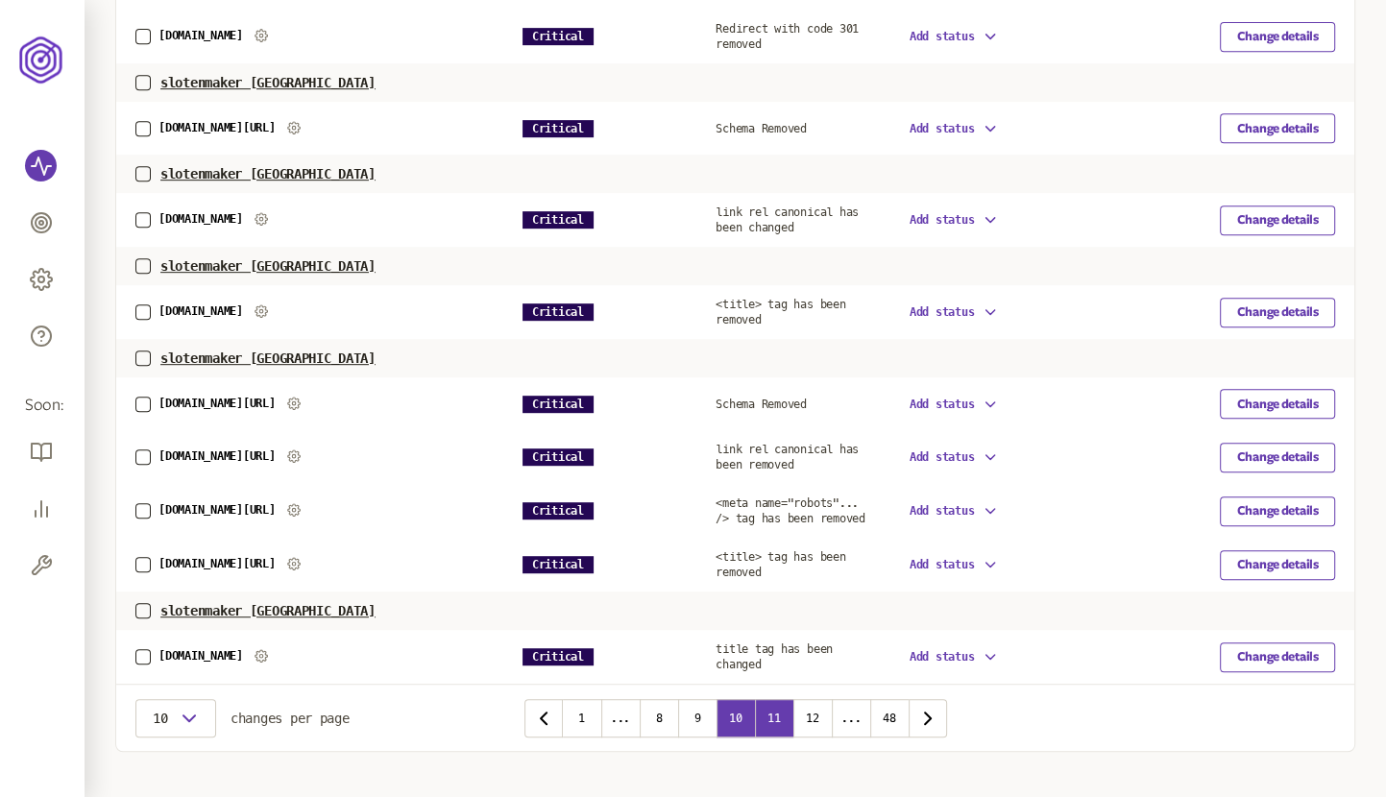
click at [783, 714] on button "11" at bounding box center [774, 718] width 38 height 38
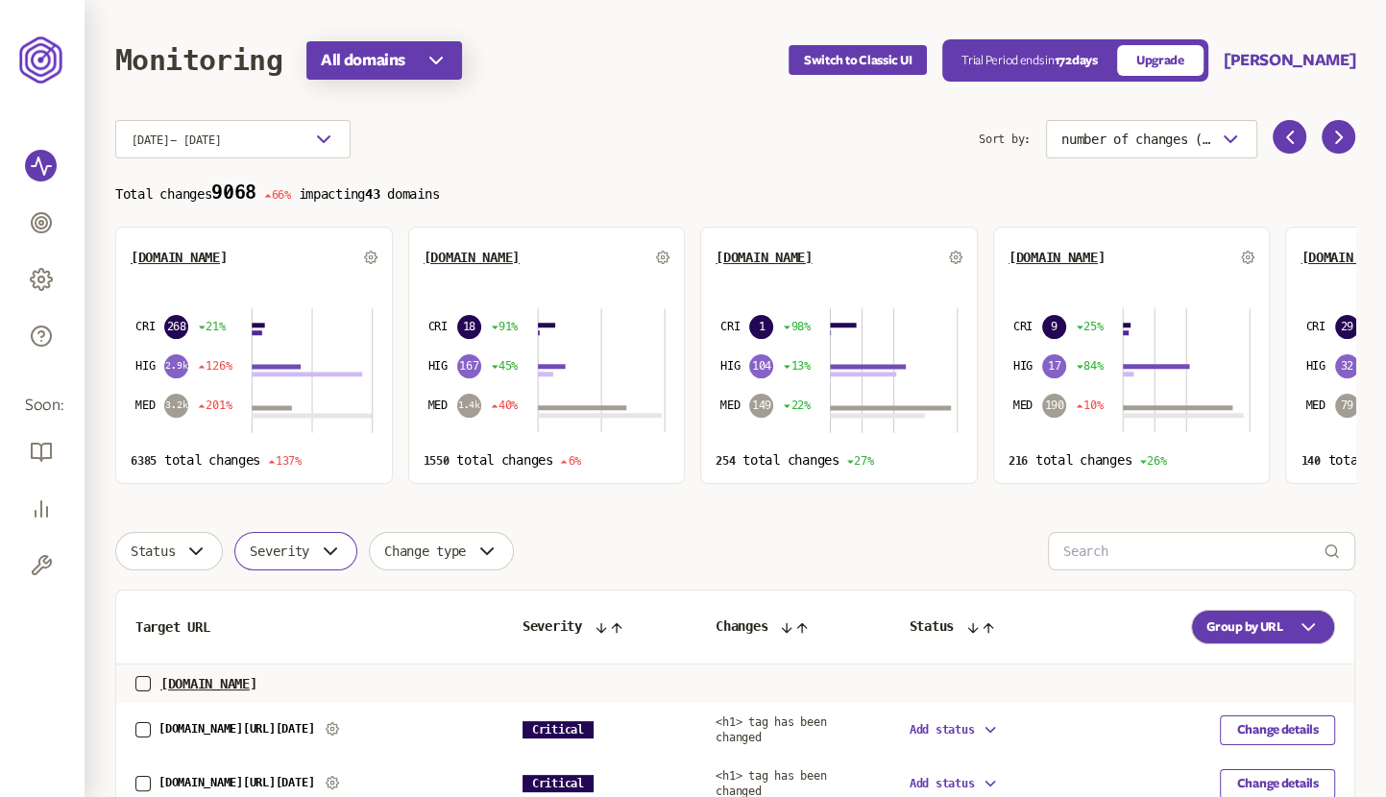
click at [372, 53] on span "All domains" at bounding box center [363, 60] width 85 height 23
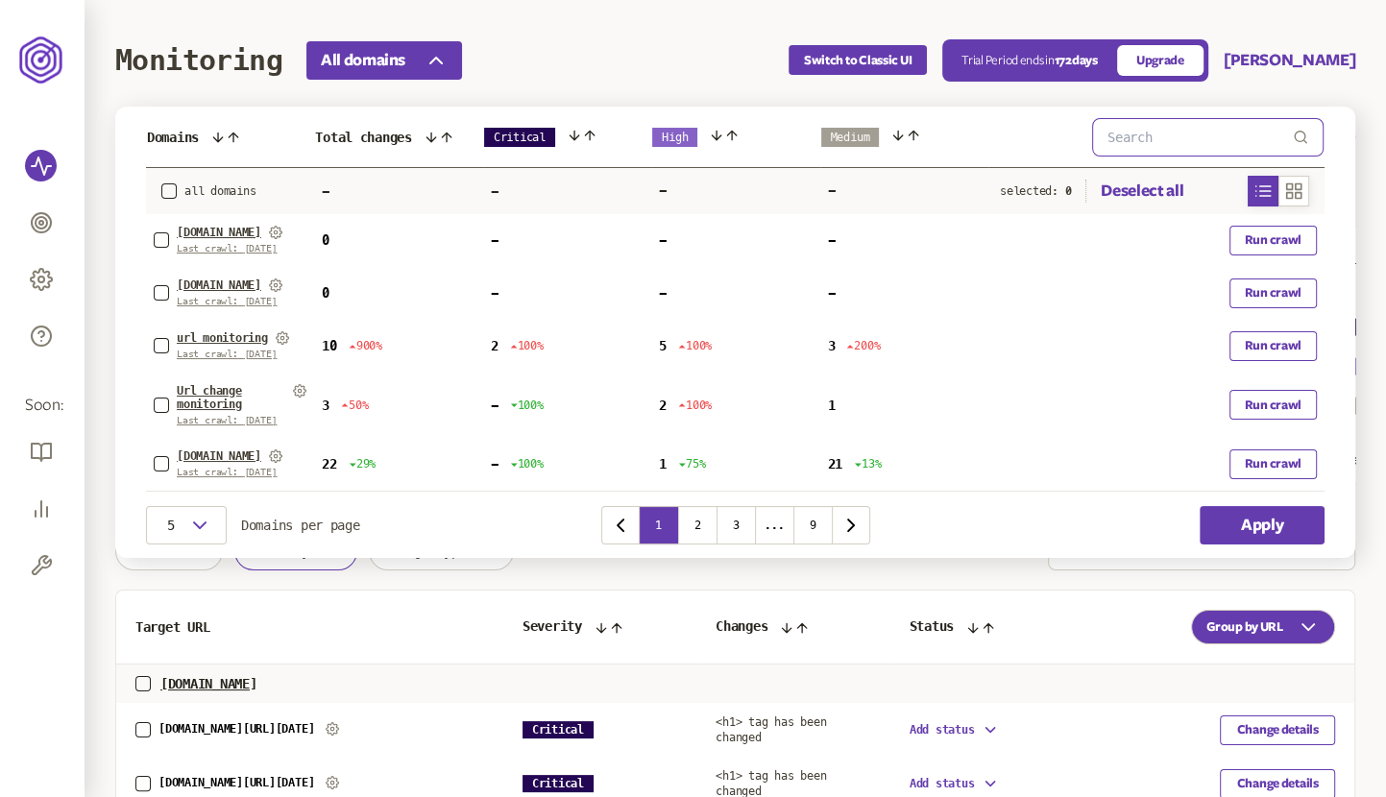
click at [1153, 146] on input "text" at bounding box center [1200, 137] width 185 height 37
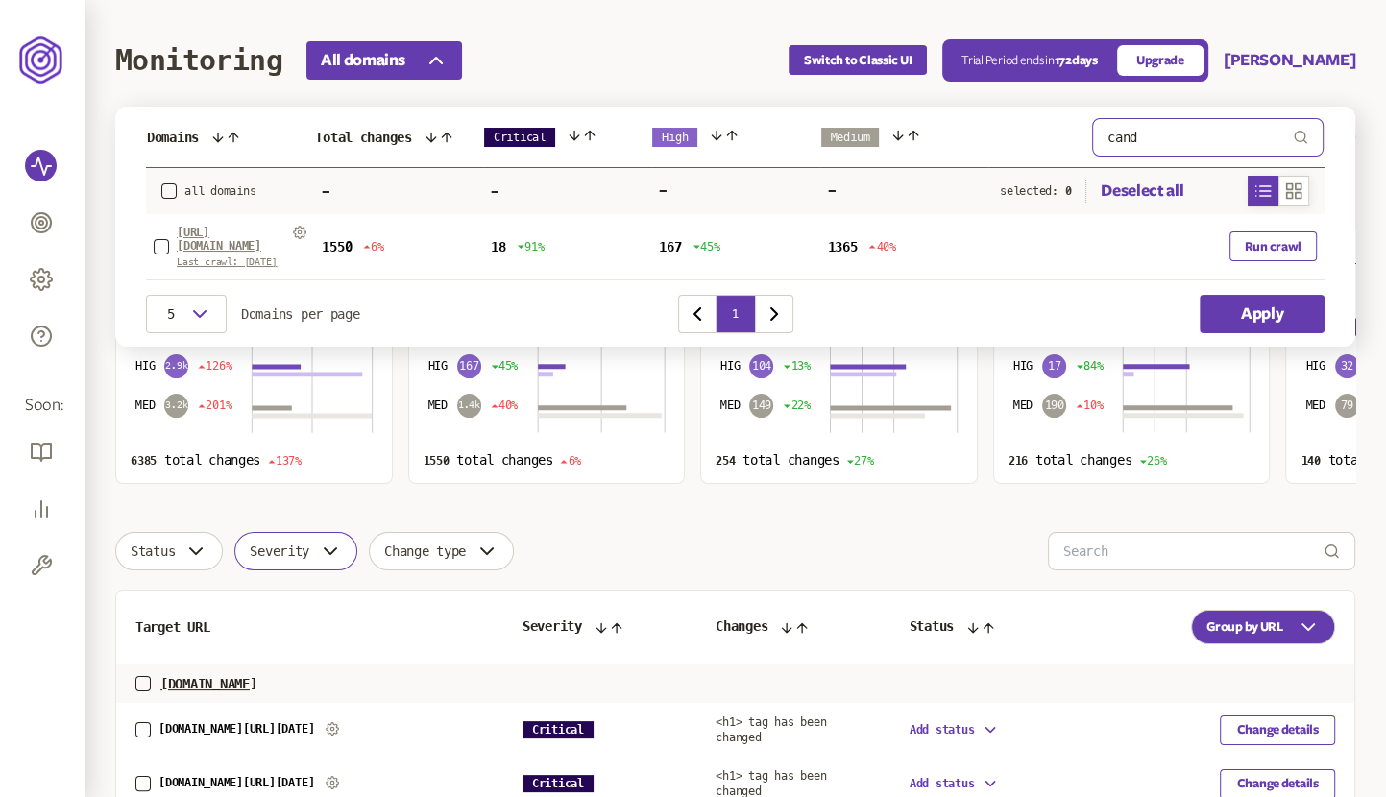
type input "cand"
click at [189, 232] on span "[URL][DOMAIN_NAME]" at bounding box center [231, 239] width 109 height 27
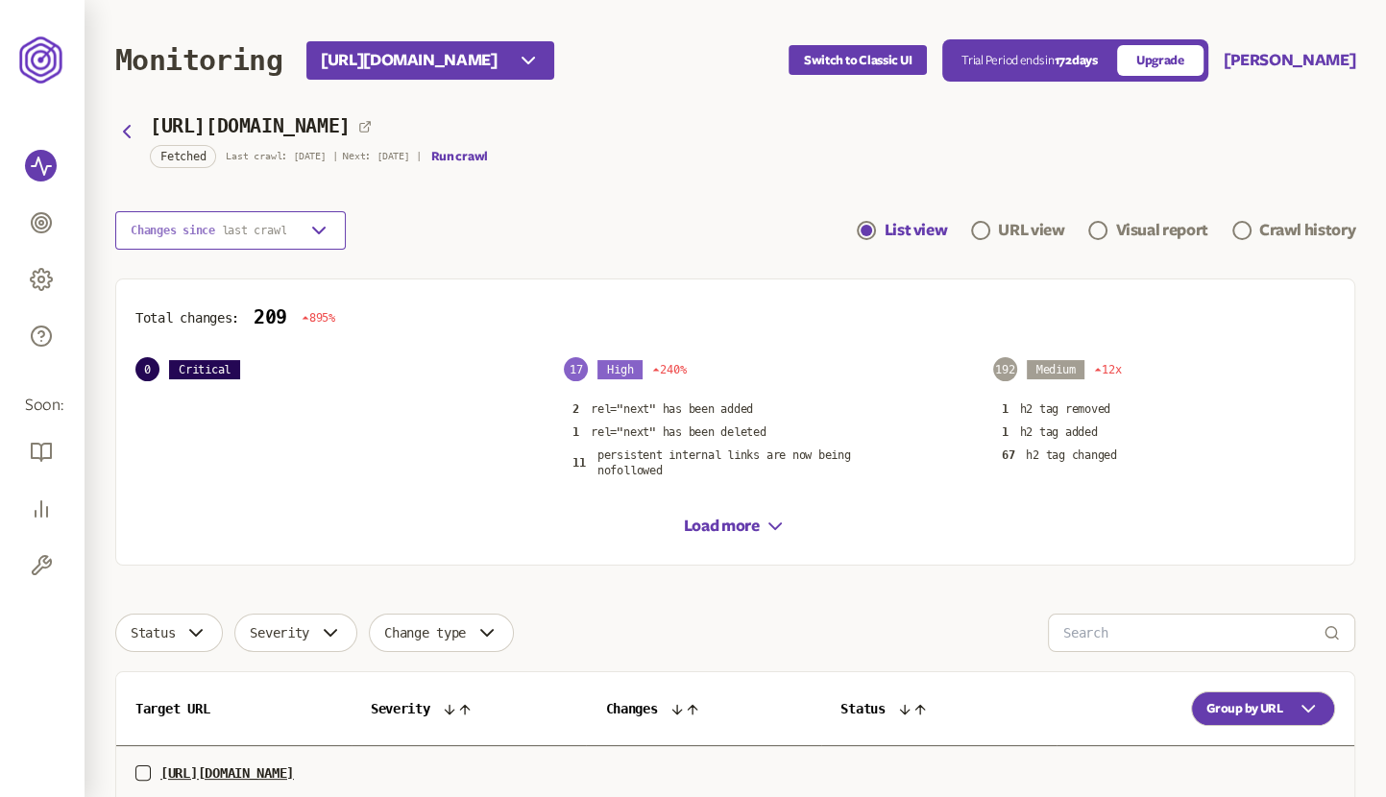
click at [243, 233] on span "last crawl" at bounding box center [254, 230] width 65 height 13
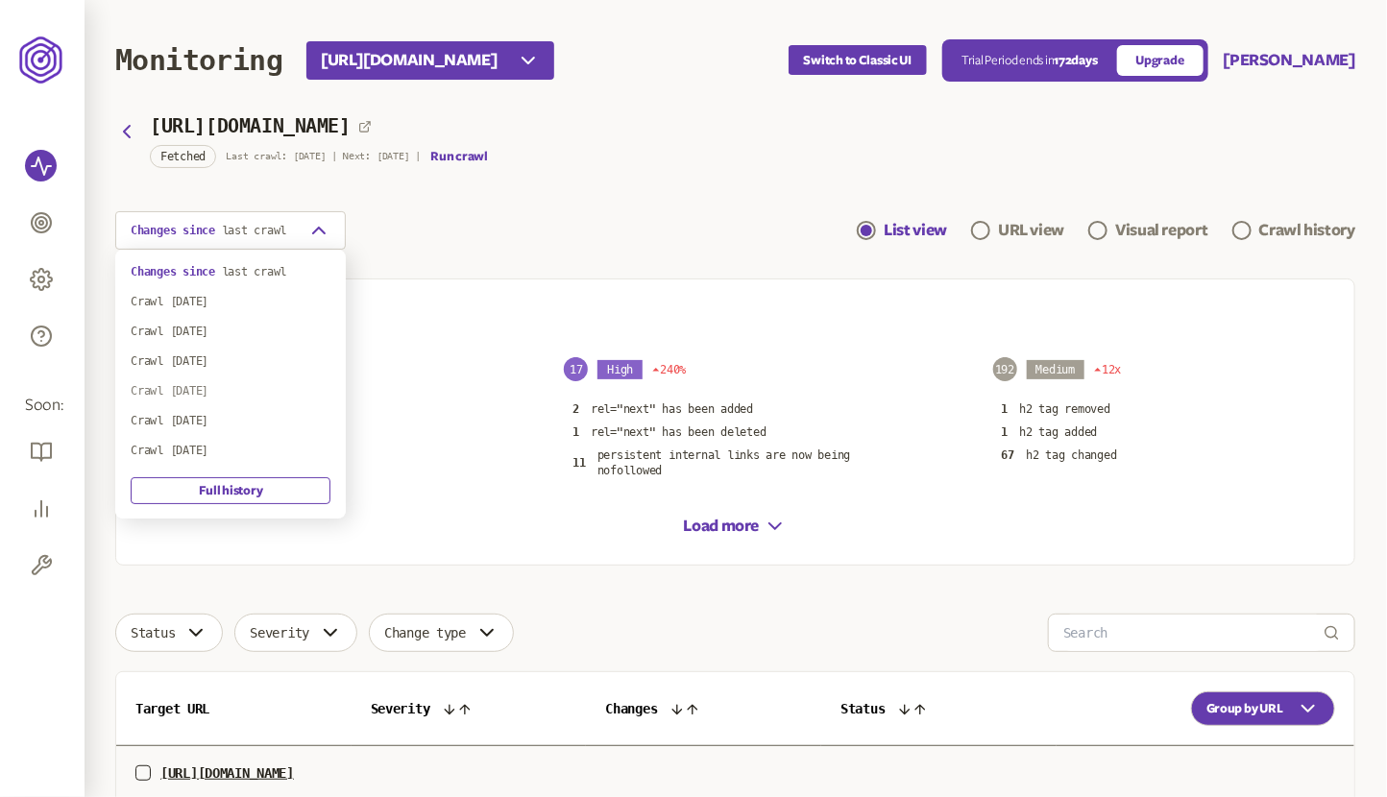
click at [212, 395] on div "Crawl [DATE]" at bounding box center [231, 390] width 200 height 15
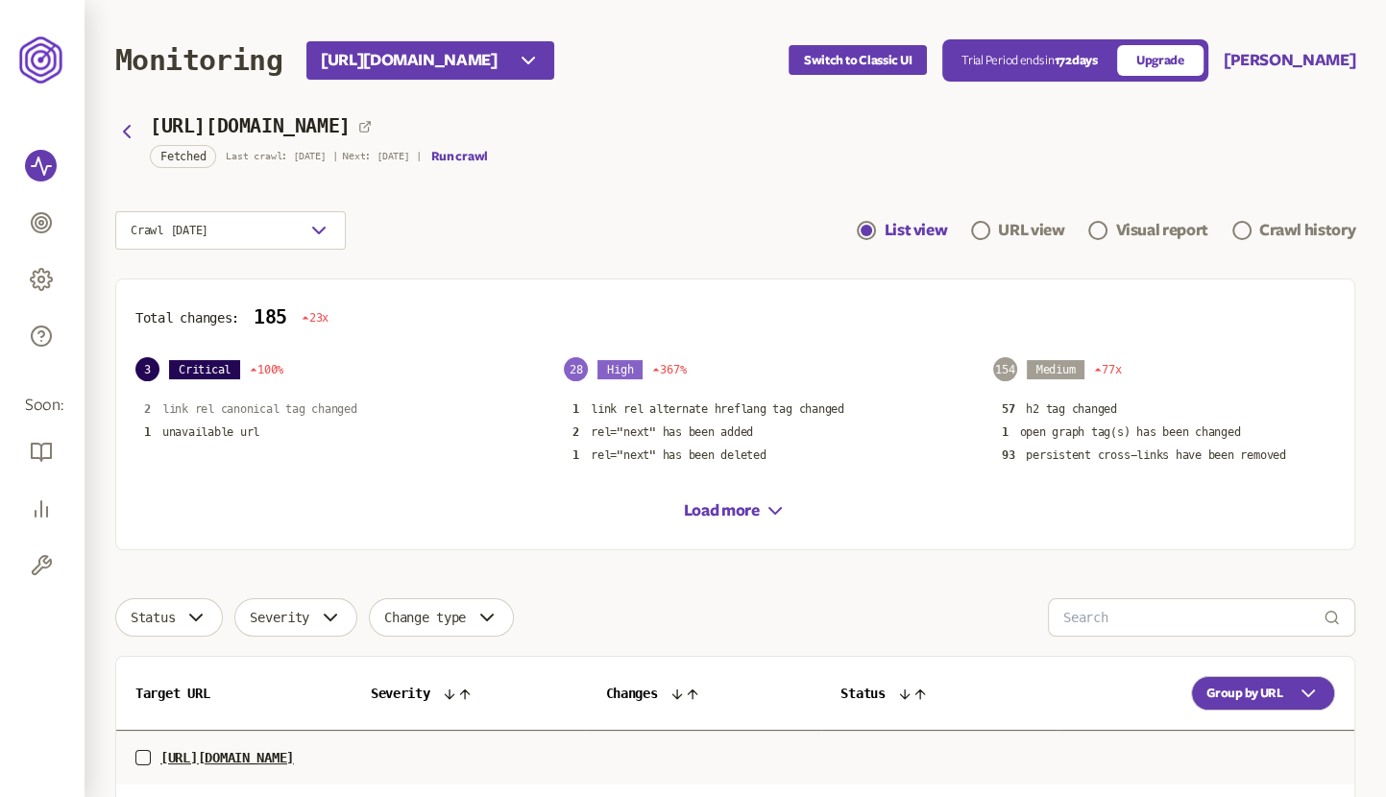
click at [279, 408] on p "link rel canonical tag changed" at bounding box center [259, 409] width 195 height 15
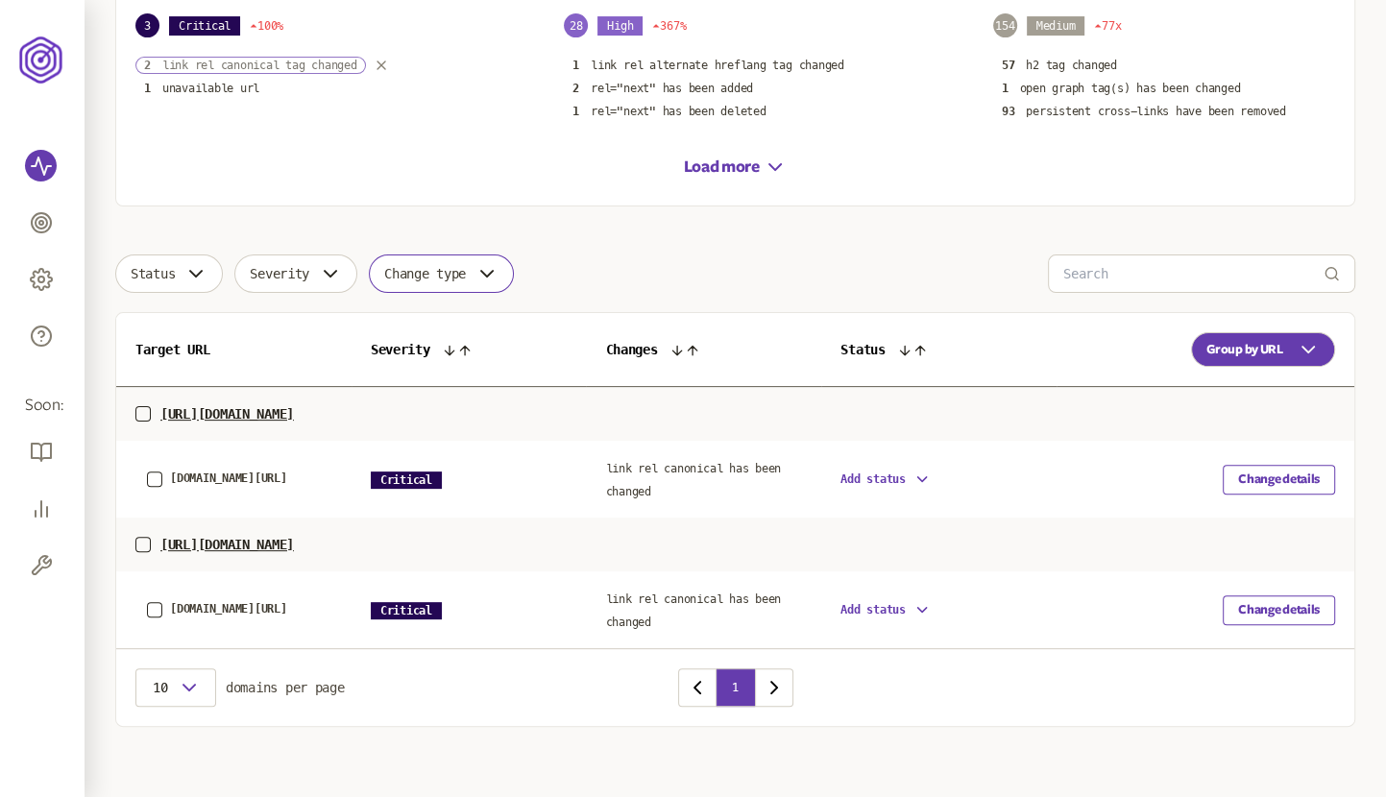
scroll to position [348, 0]
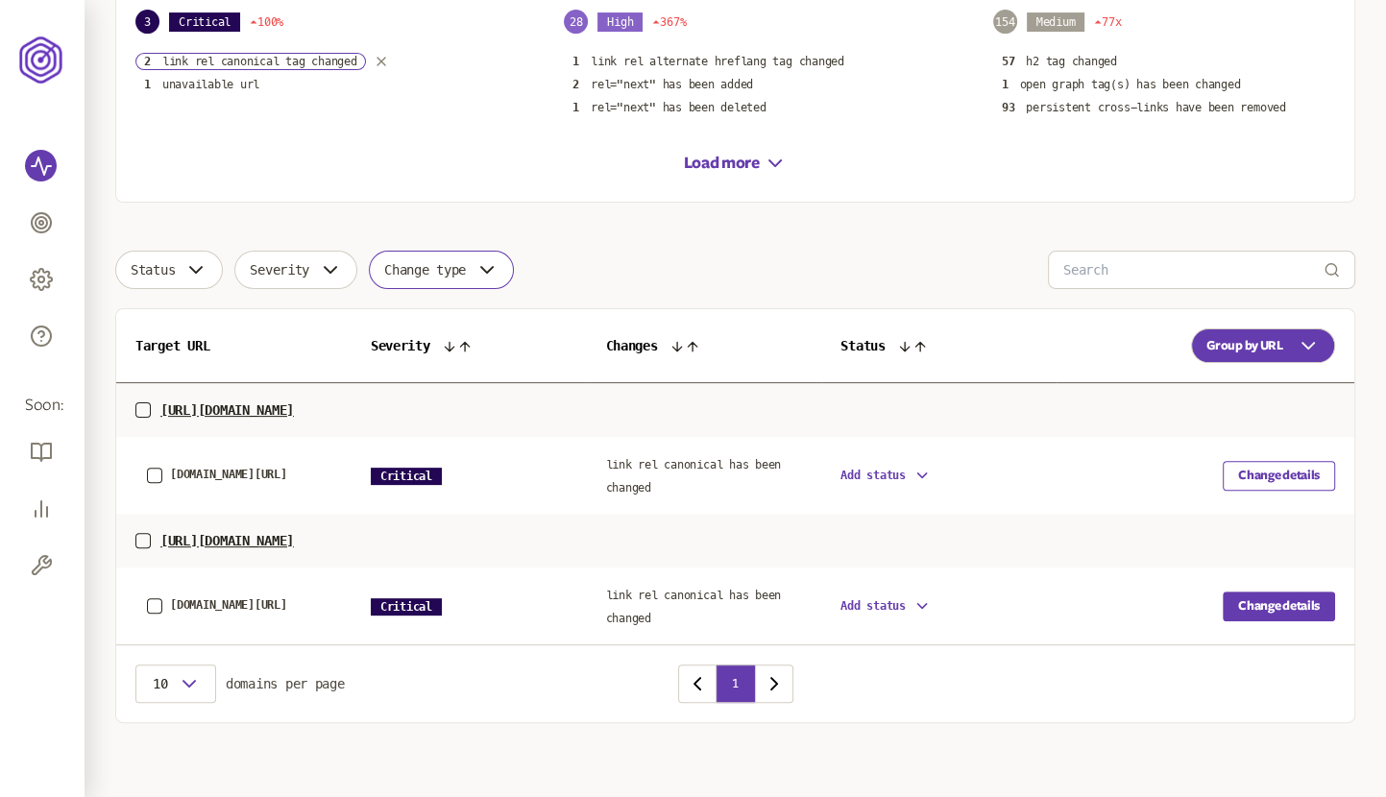
click at [1285, 604] on button "Change details" at bounding box center [1279, 607] width 112 height 30
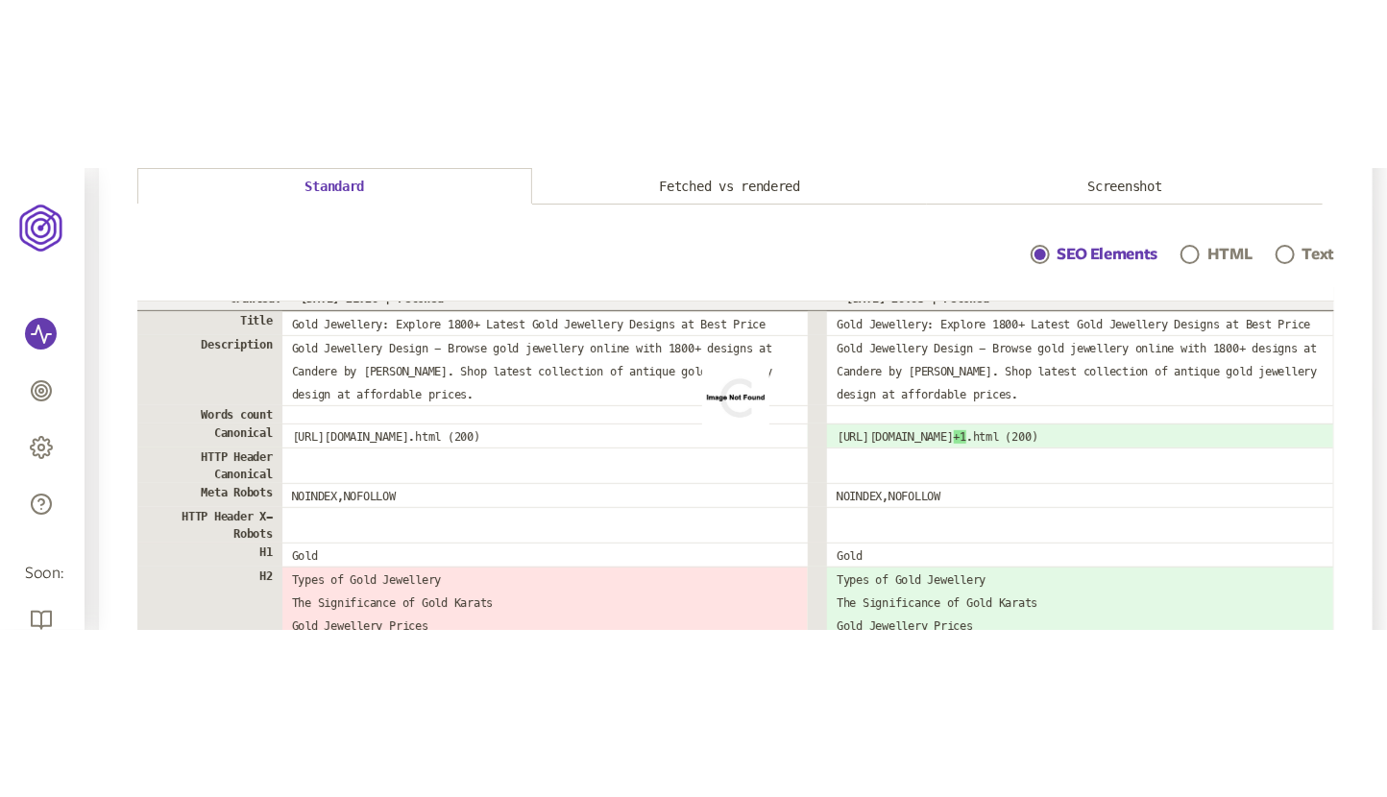
scroll to position [113, 0]
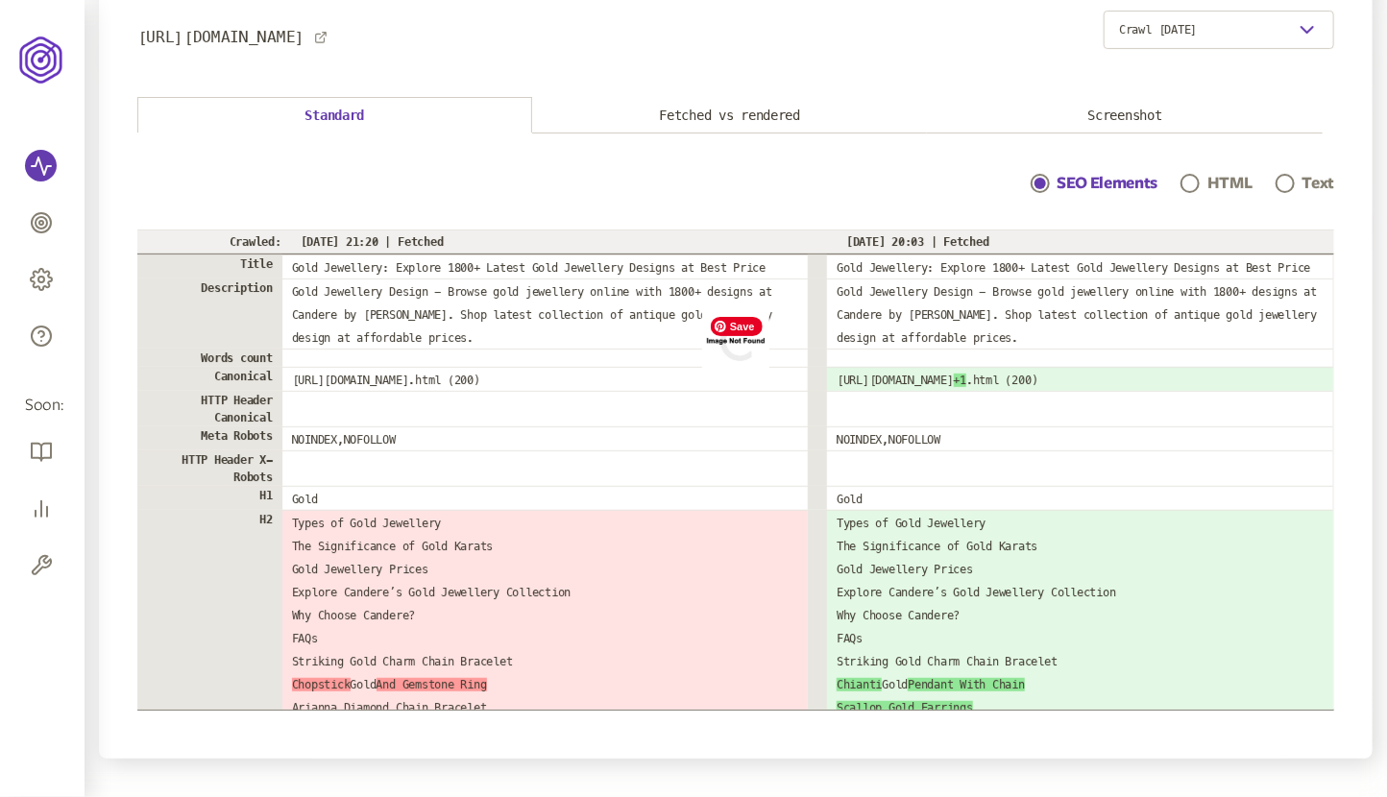
click at [770, 376] on img "Spin" at bounding box center [735, 341] width 67 height 67
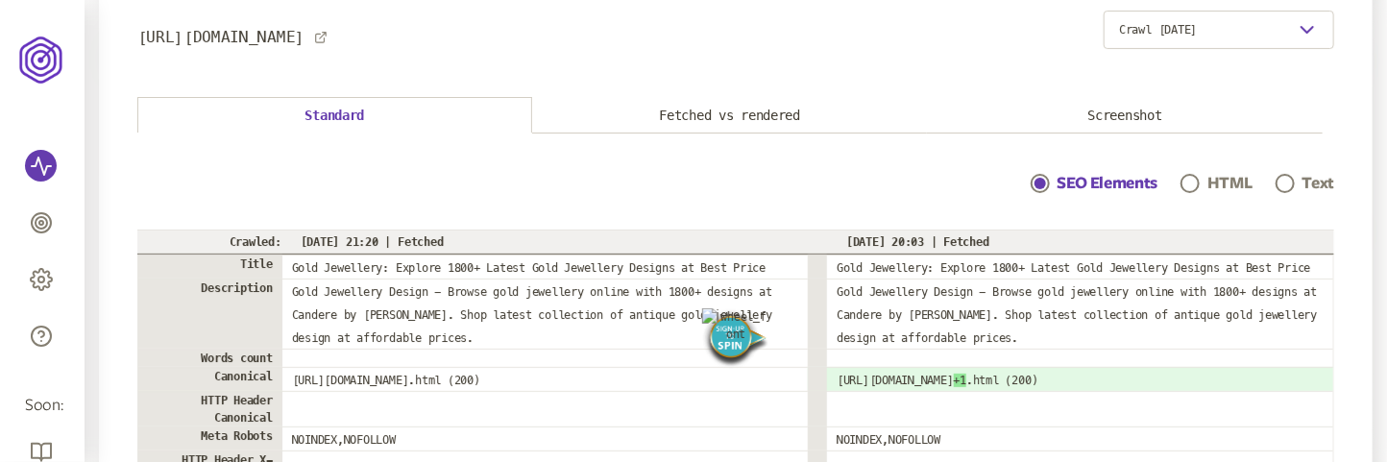
click at [767, 371] on img "Spin" at bounding box center [735, 339] width 67 height 62
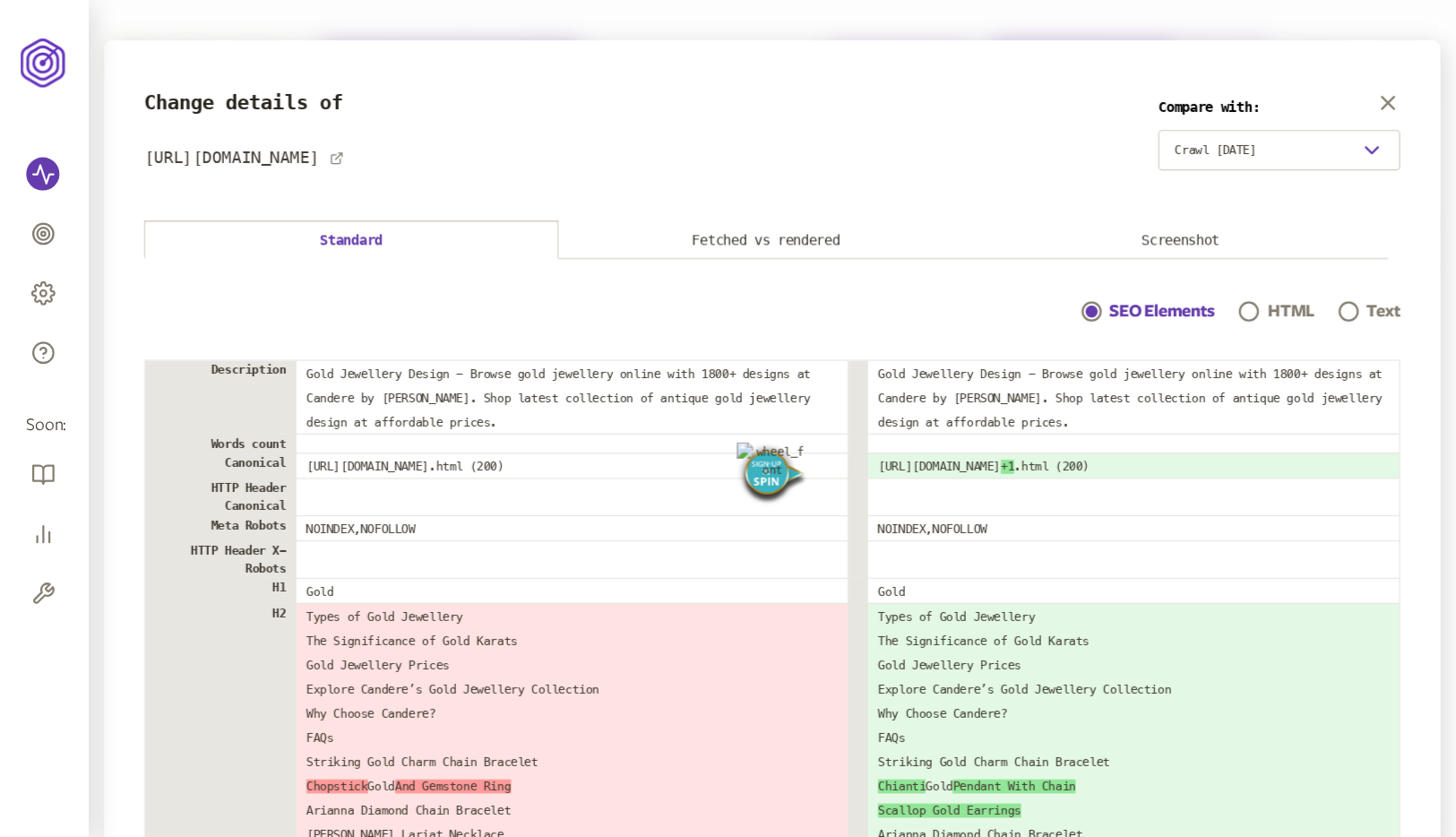
scroll to position [0, 0]
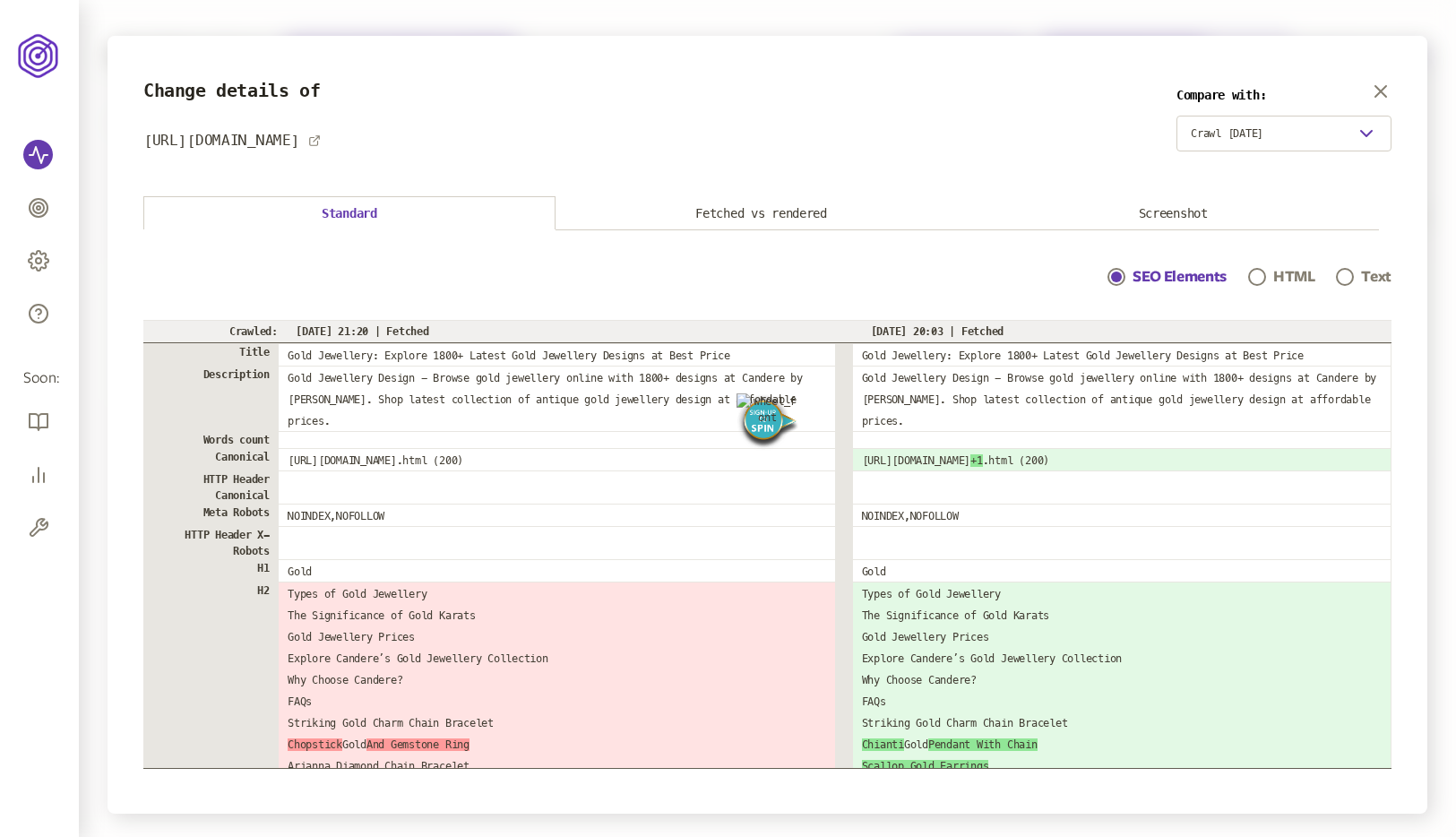
click at [821, 202] on button "Fetched vs rendered" at bounding box center [762, 214] width 412 height 34
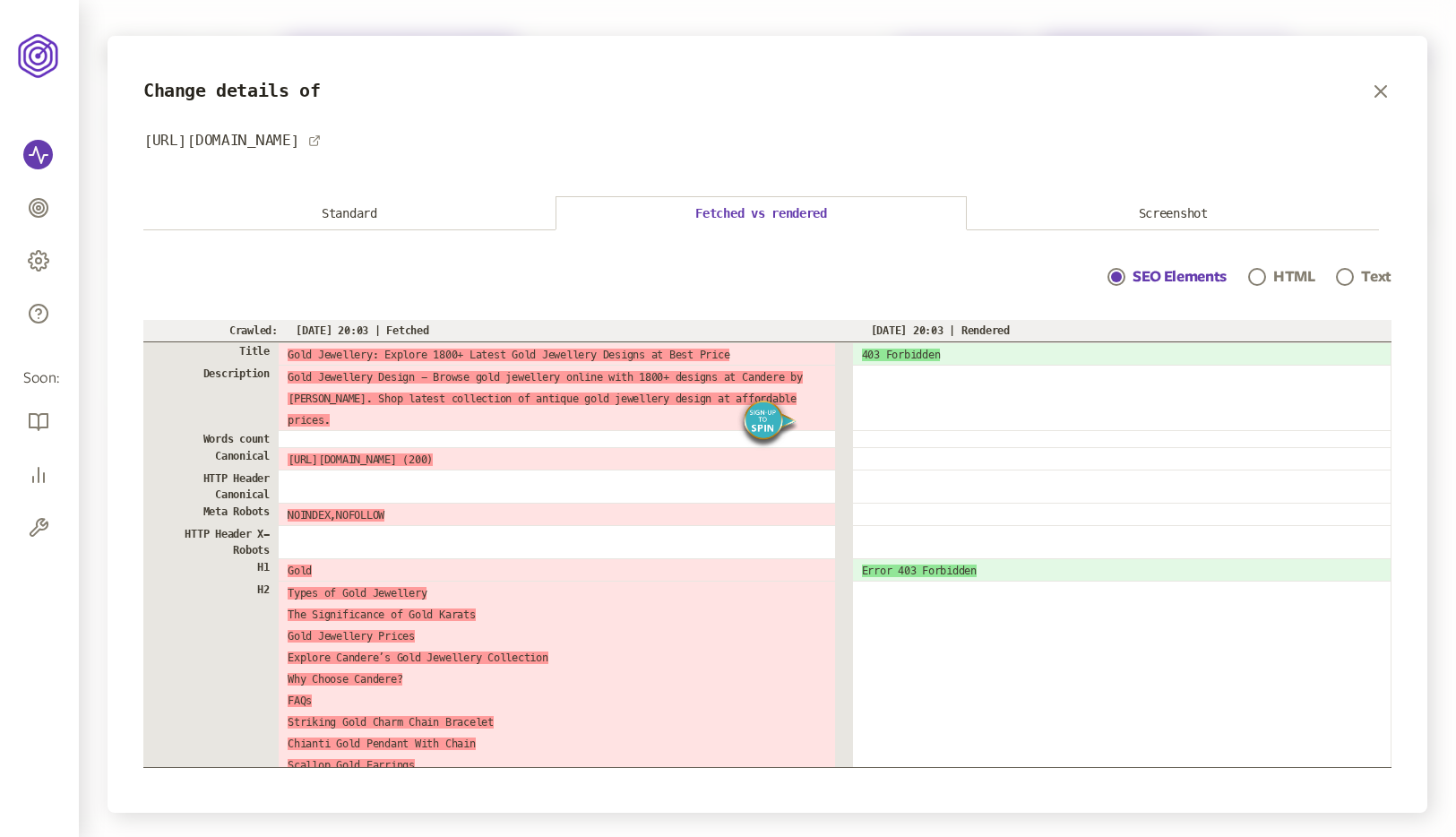
click at [379, 215] on button "Standard" at bounding box center [350, 214] width 412 height 34
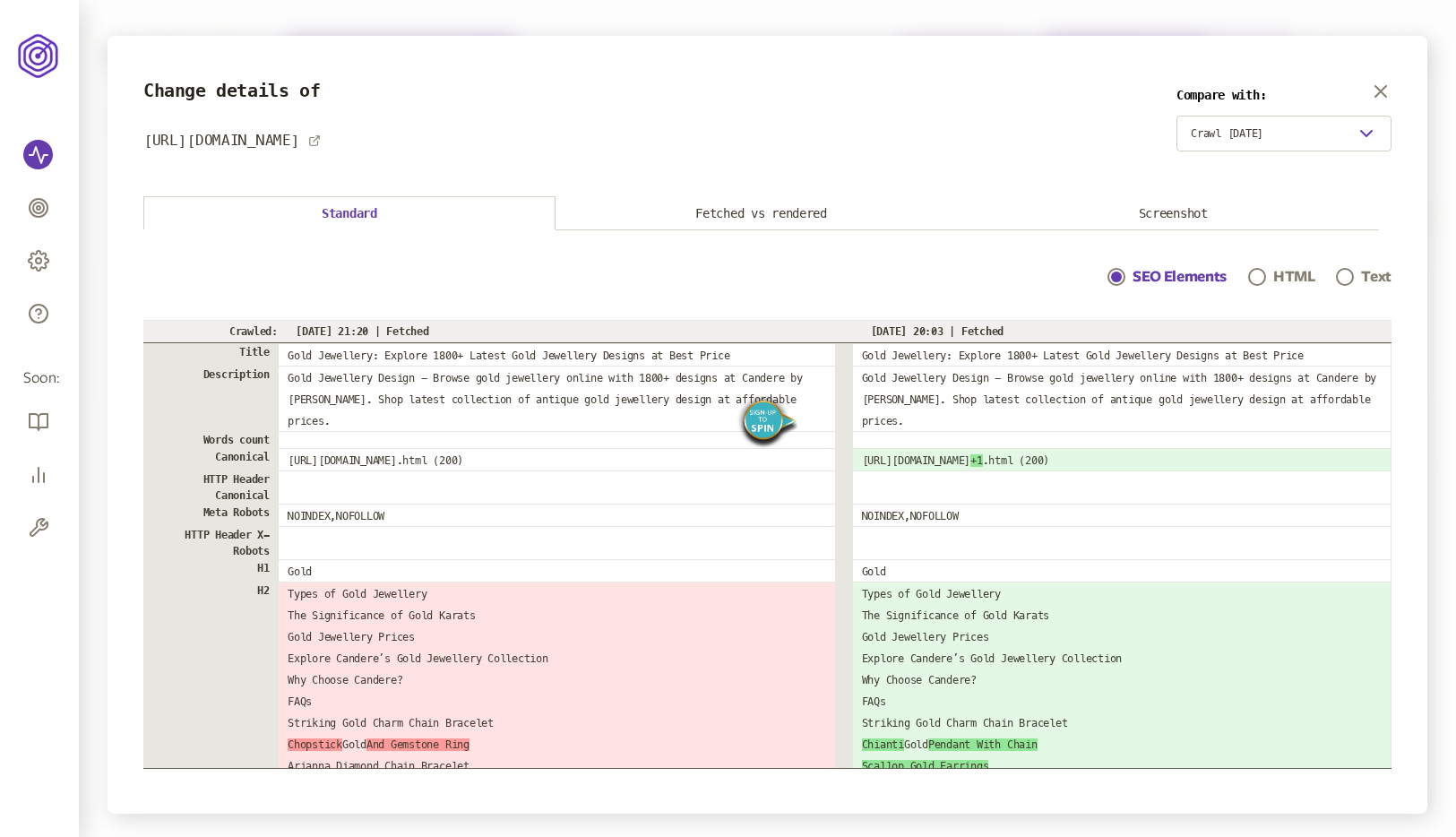
click at [797, 452] on img "Spin" at bounding box center [768, 423] width 62 height 58
click at [769, 212] on button "Fetched vs rendered" at bounding box center [762, 214] width 412 height 34
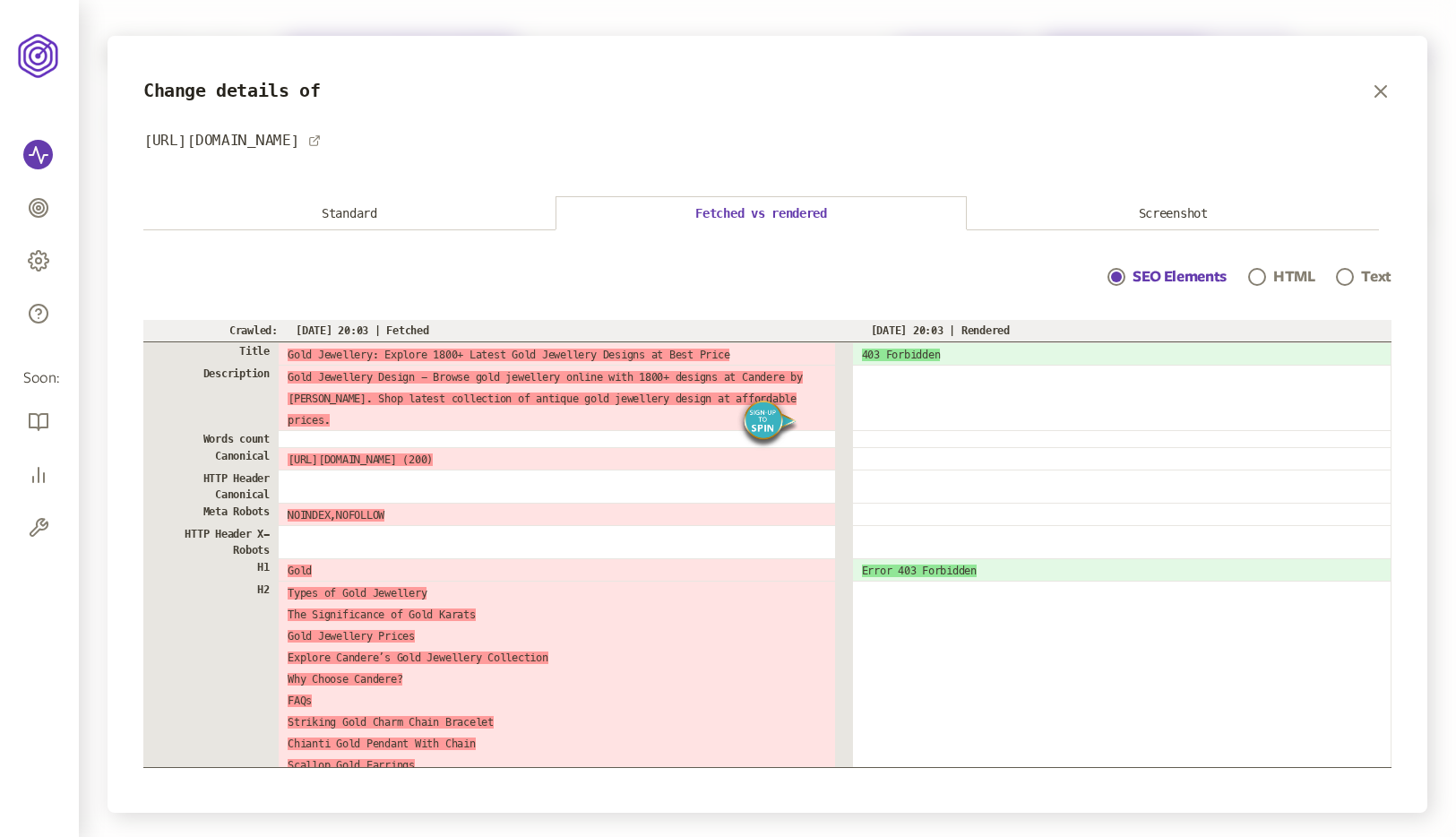
click at [446, 216] on button "Standard" at bounding box center [350, 214] width 412 height 34
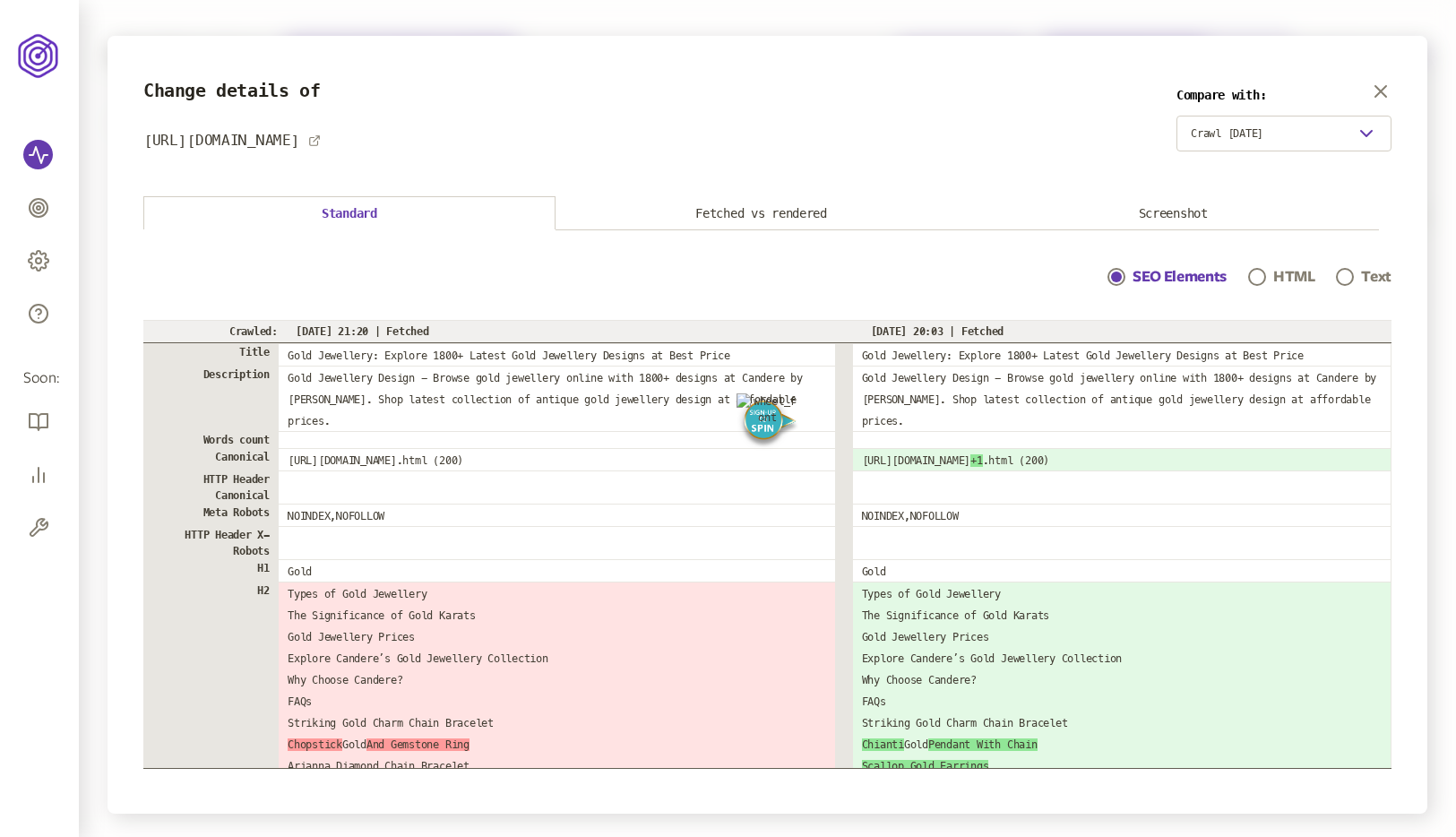
click at [772, 416] on img "Spin" at bounding box center [768, 410] width 62 height 33
click at [1380, 86] on icon "button" at bounding box center [1380, 91] width 21 height 21
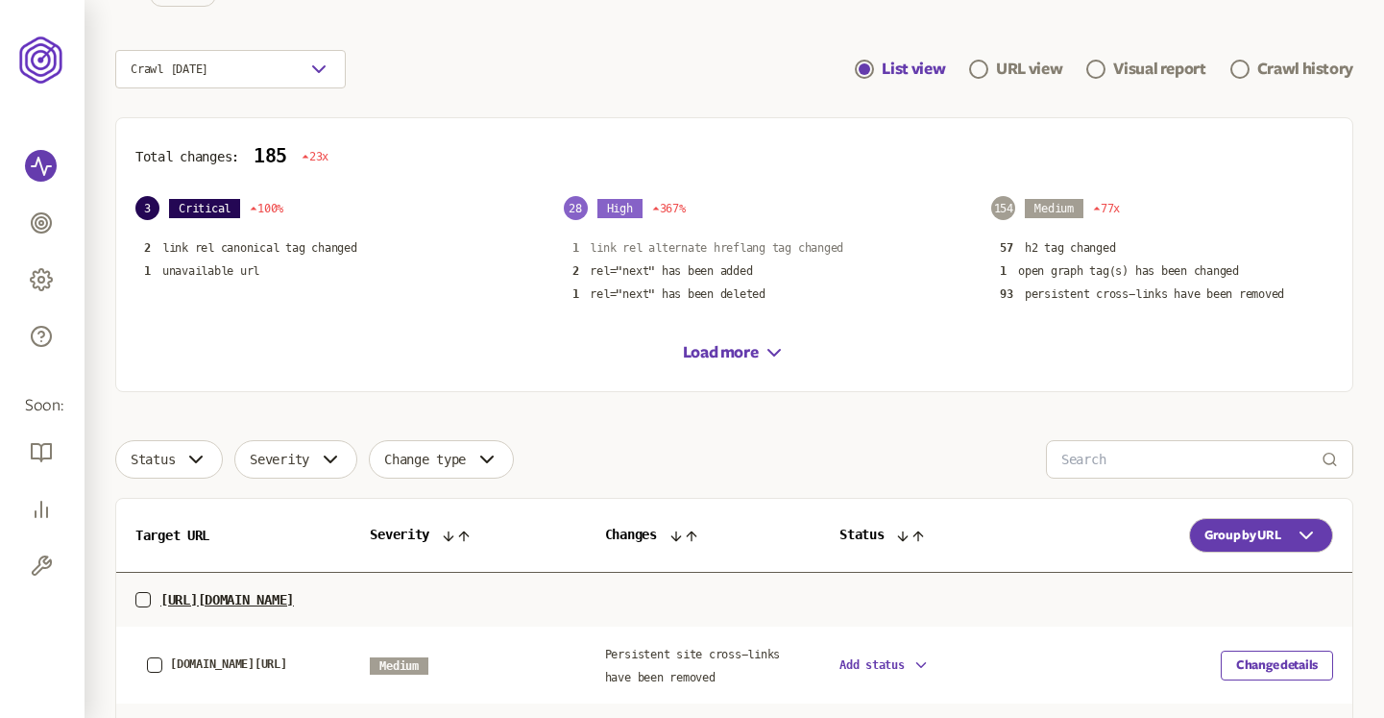
scroll to position [74, 0]
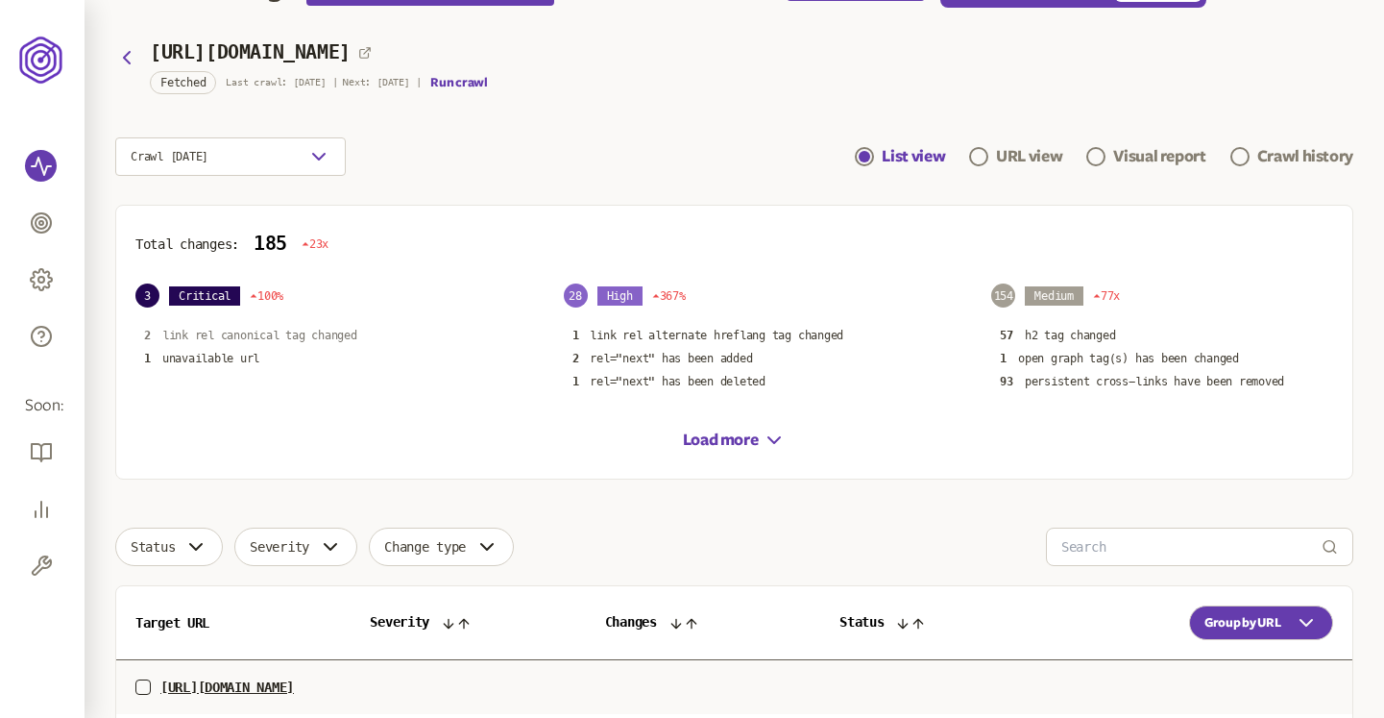
click at [282, 341] on p "link rel canonical tag changed" at bounding box center [259, 335] width 195 height 15
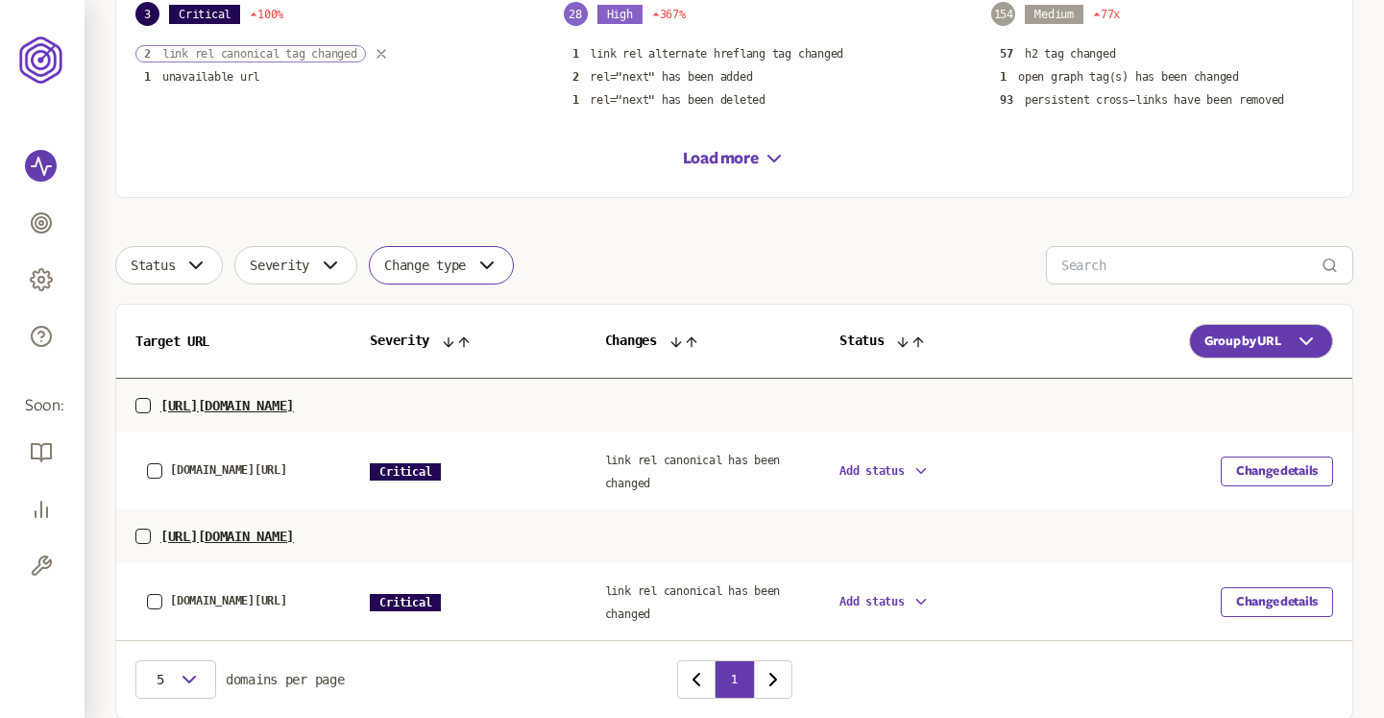
scroll to position [433, 0]
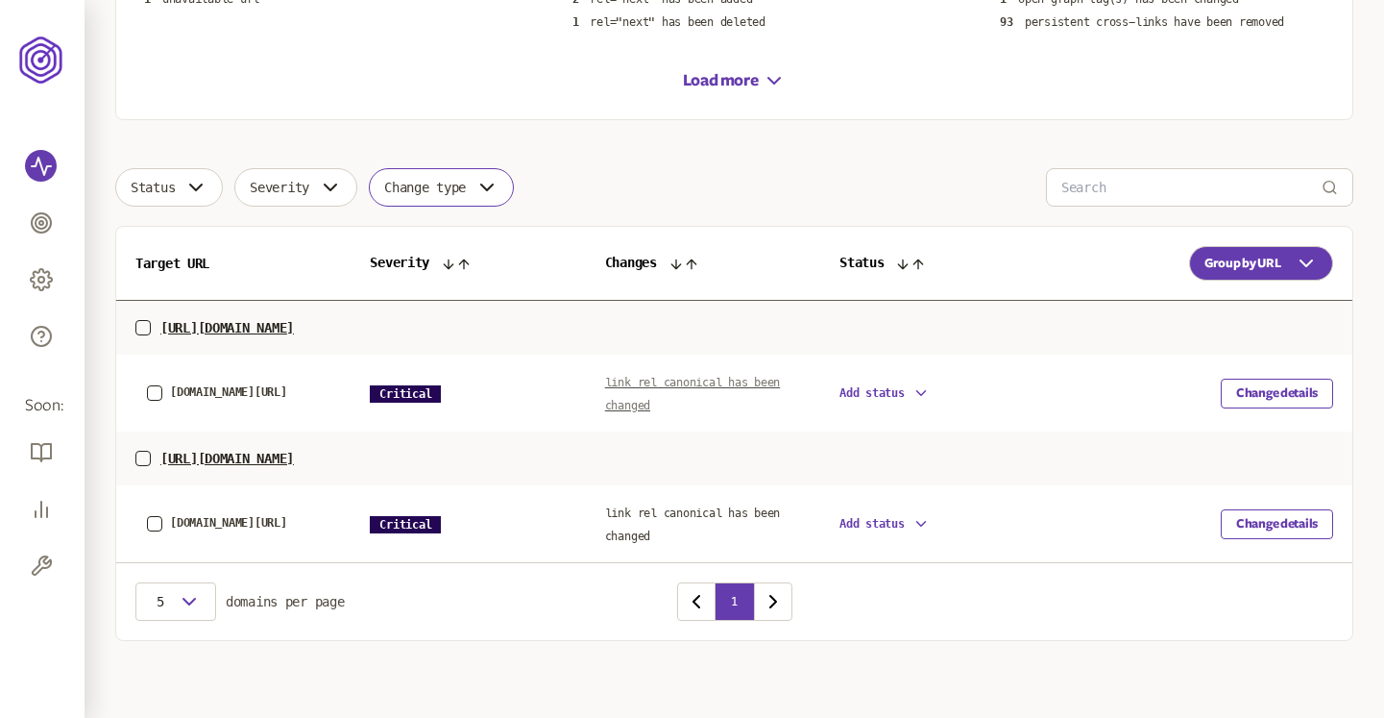
click at [690, 379] on span "link rel canonical has been changed" at bounding box center [693, 394] width 176 height 37
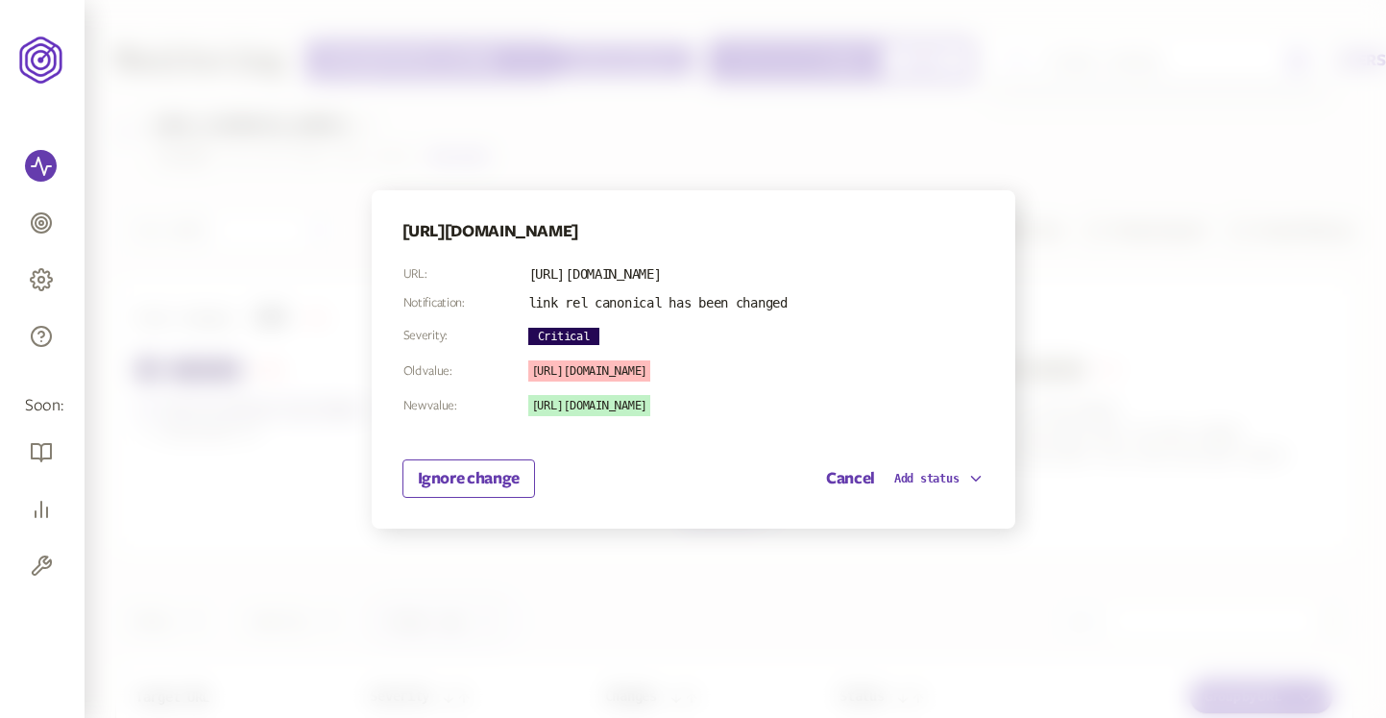
click at [1072, 199] on div at bounding box center [693, 359] width 1386 height 718
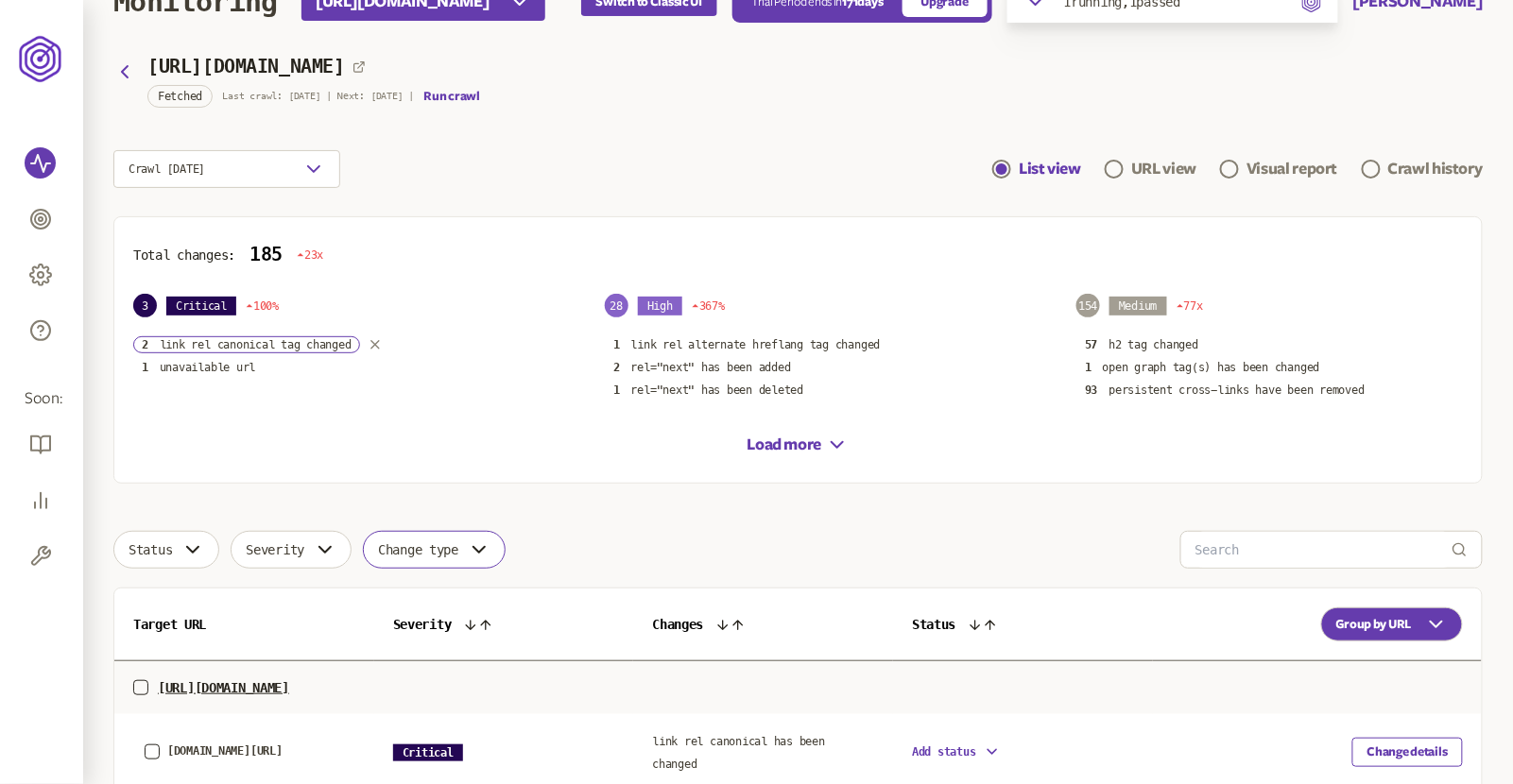
scroll to position [88, 0]
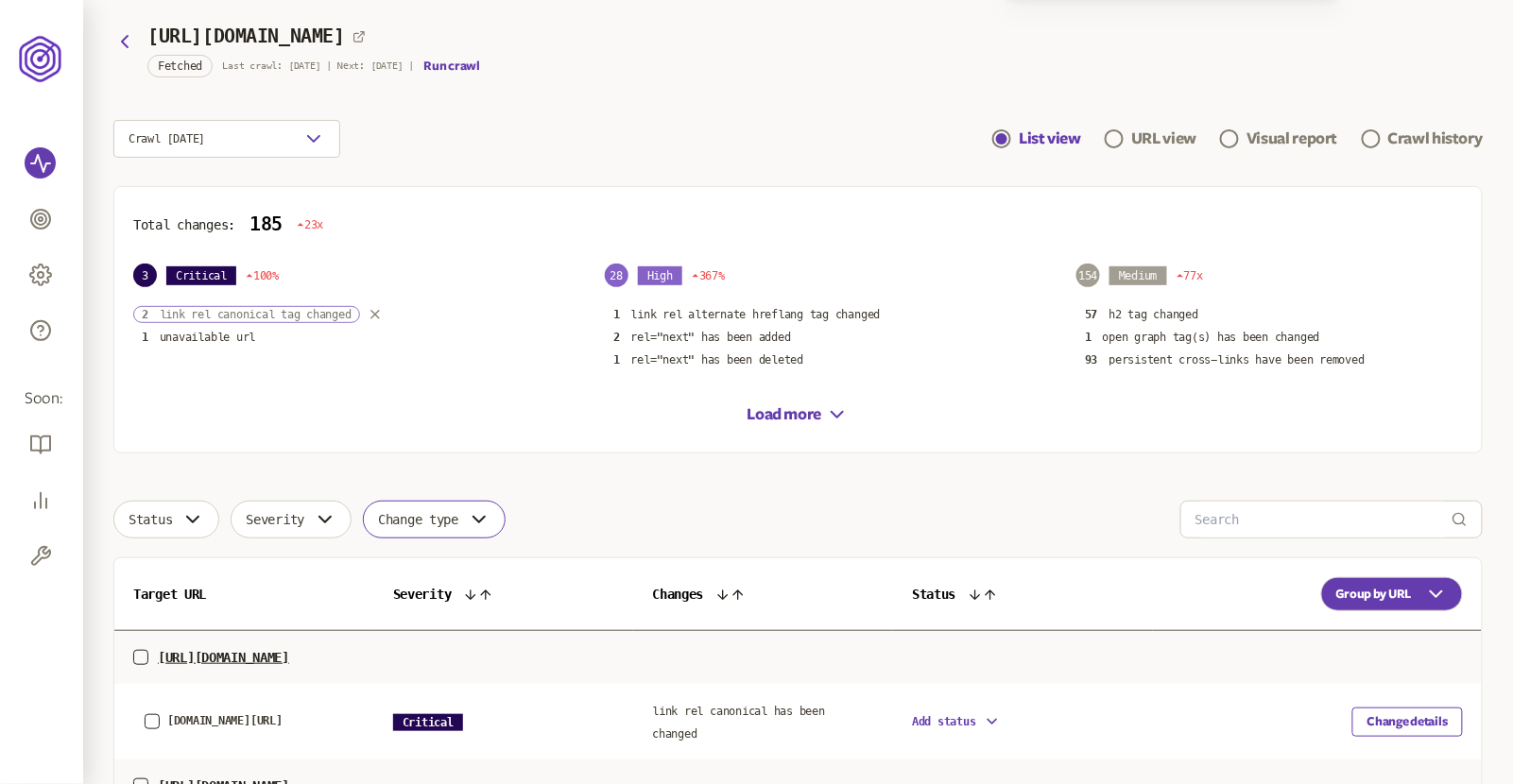
click at [288, 309] on p "link rel canonical tag changed" at bounding box center [255, 314] width 192 height 15
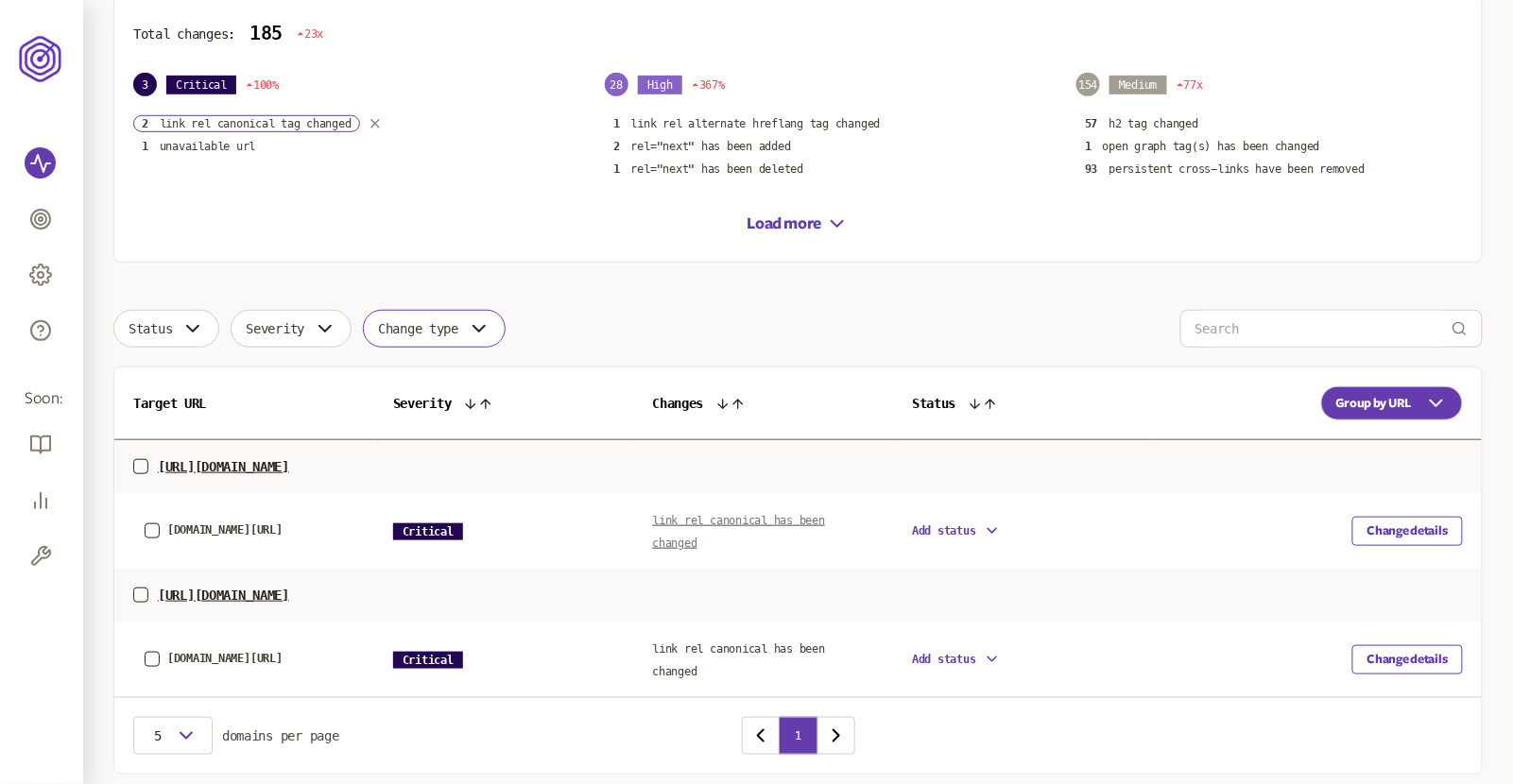
scroll to position [342, 0]
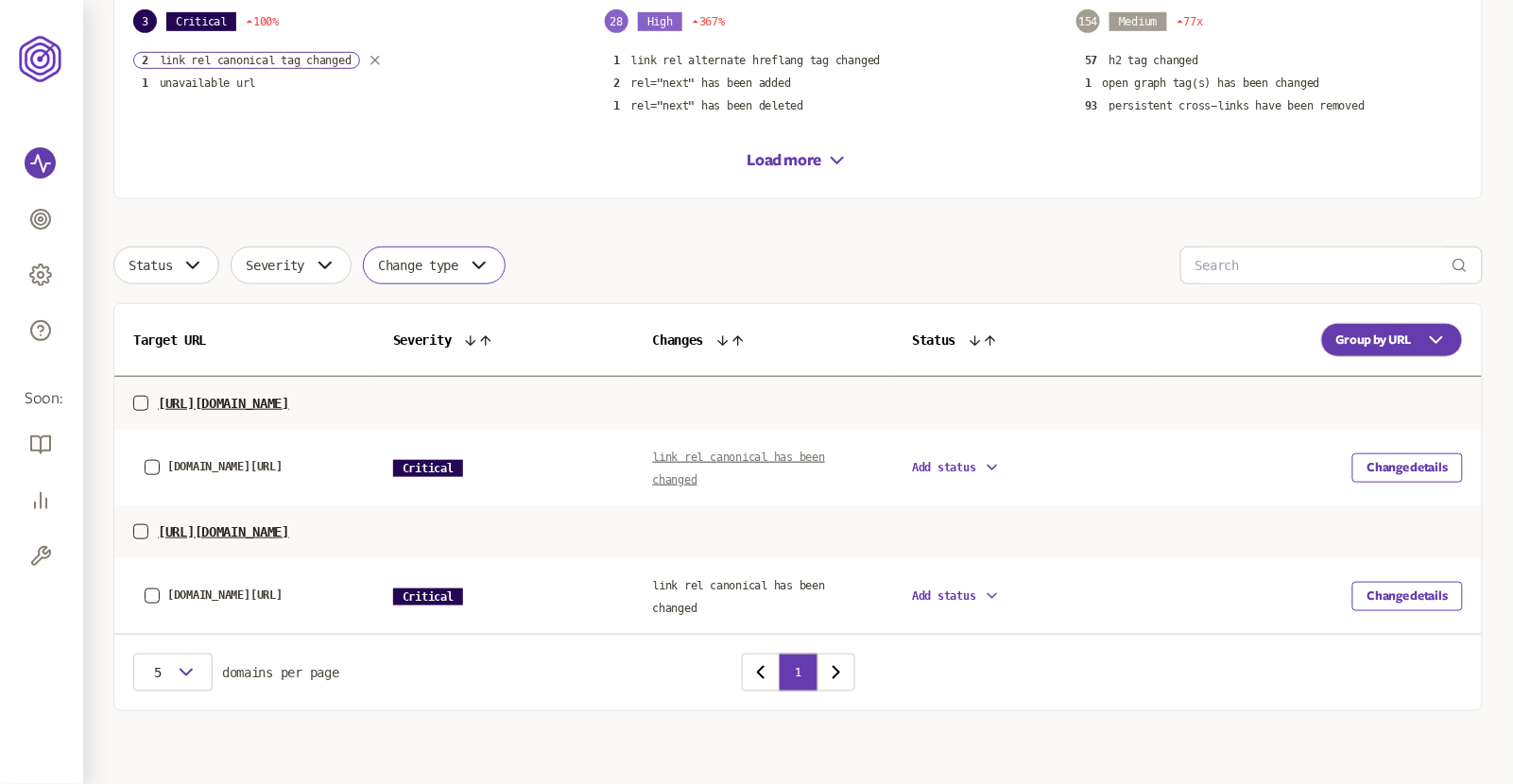
click at [724, 454] on span "link rel canonical has been changed" at bounding box center [739, 468] width 173 height 36
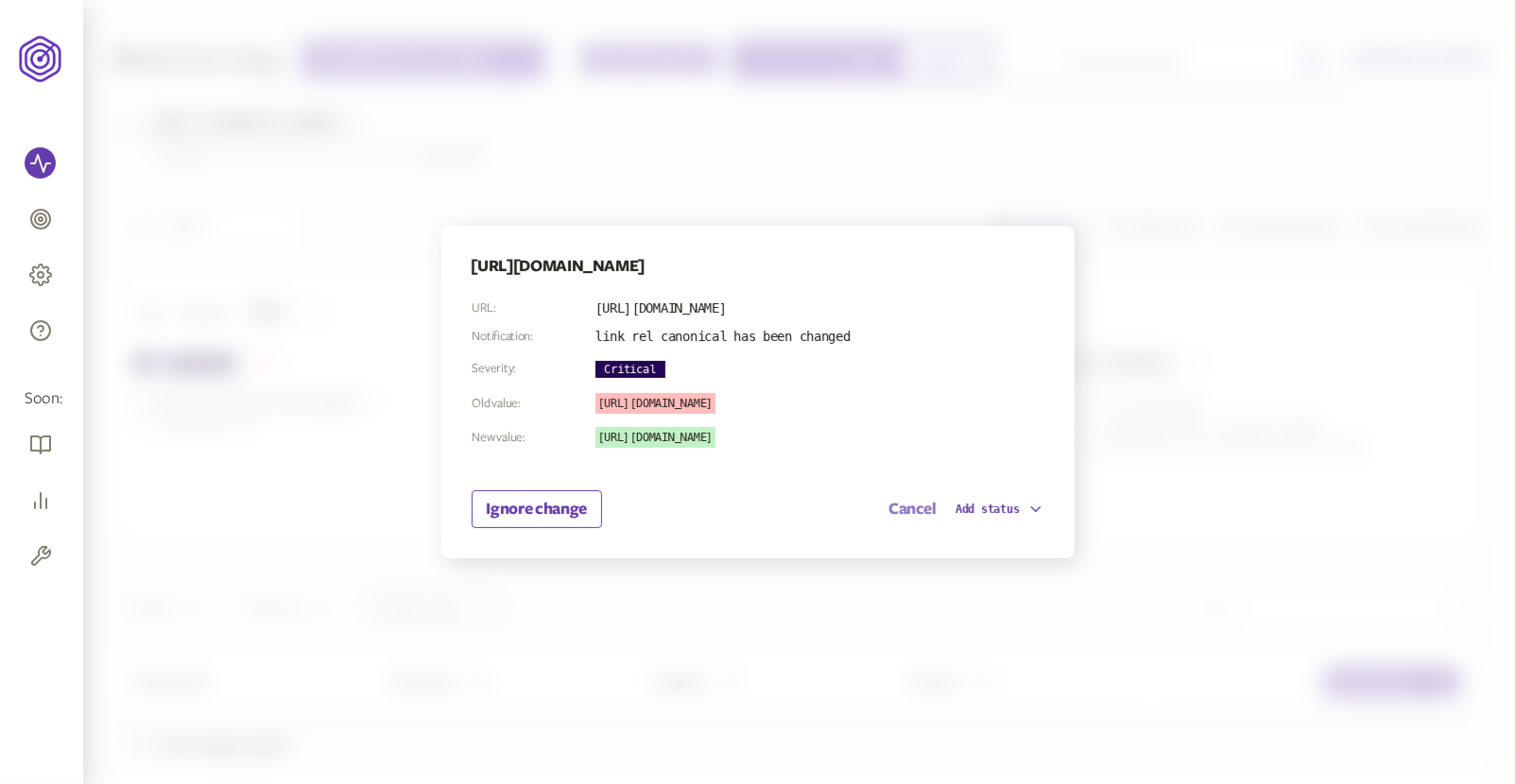
click at [908, 508] on button "Cancel" at bounding box center [912, 509] width 48 height 23
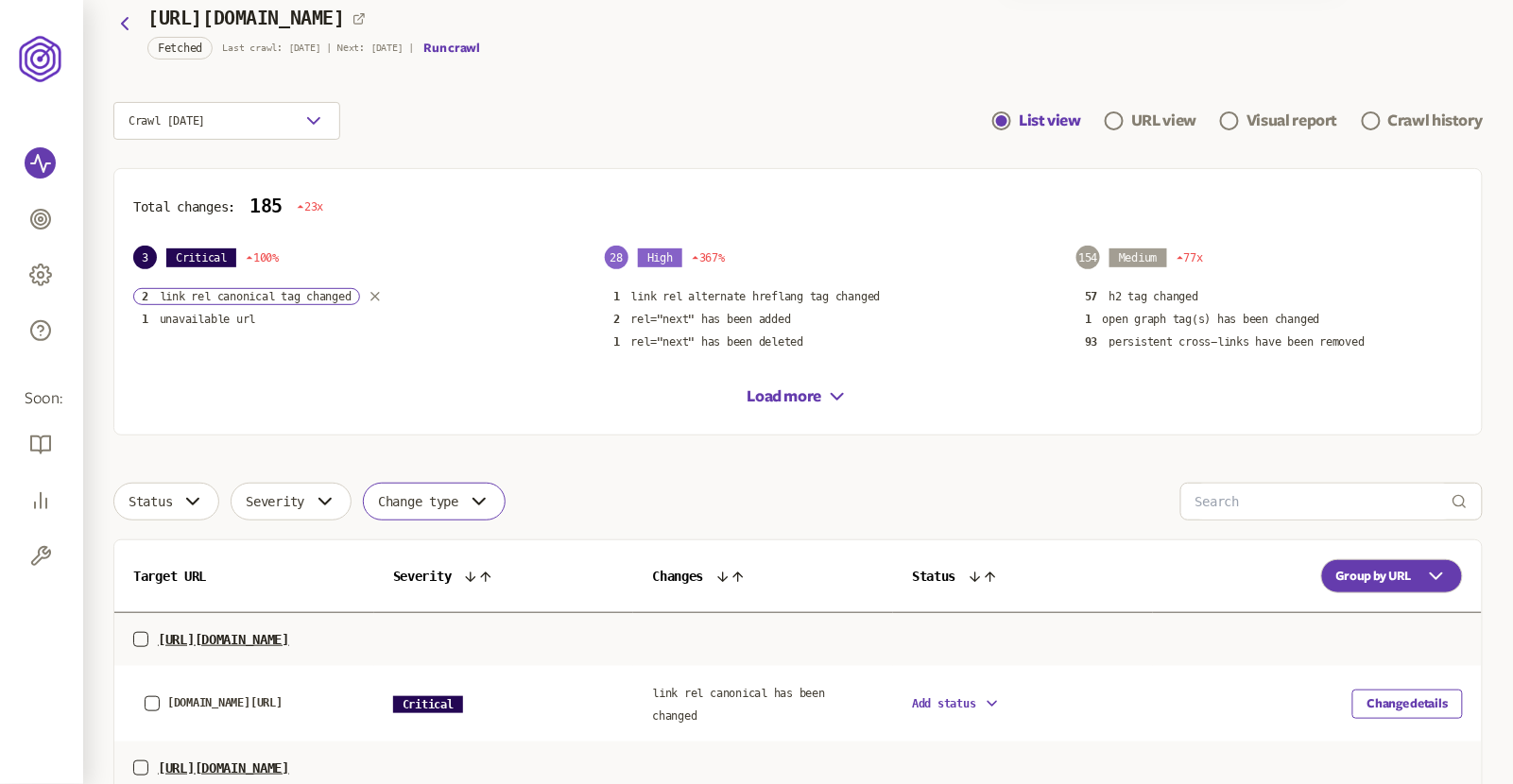
scroll to position [114, 0]
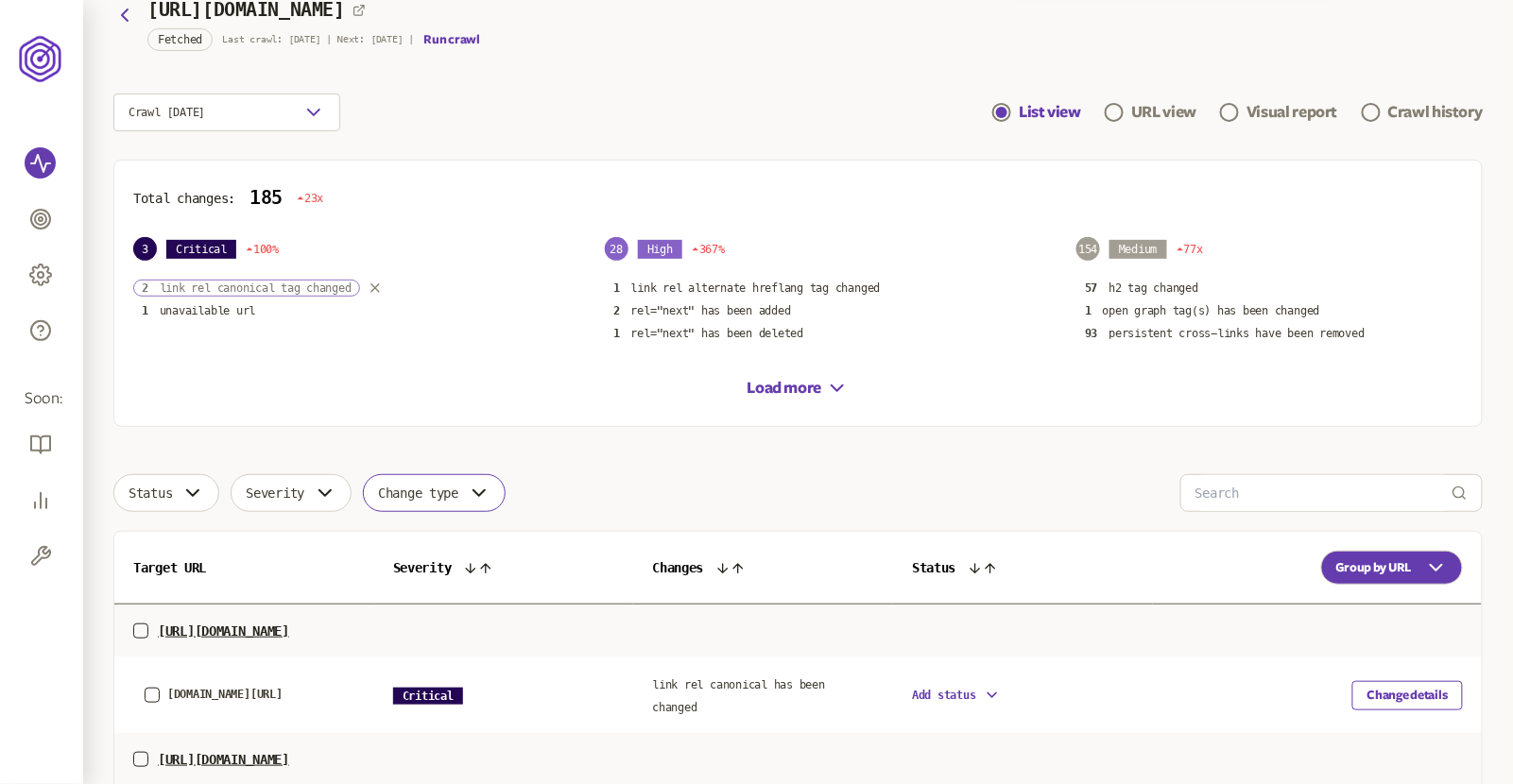
click at [282, 288] on p "link rel canonical tag changed" at bounding box center [255, 287] width 192 height 15
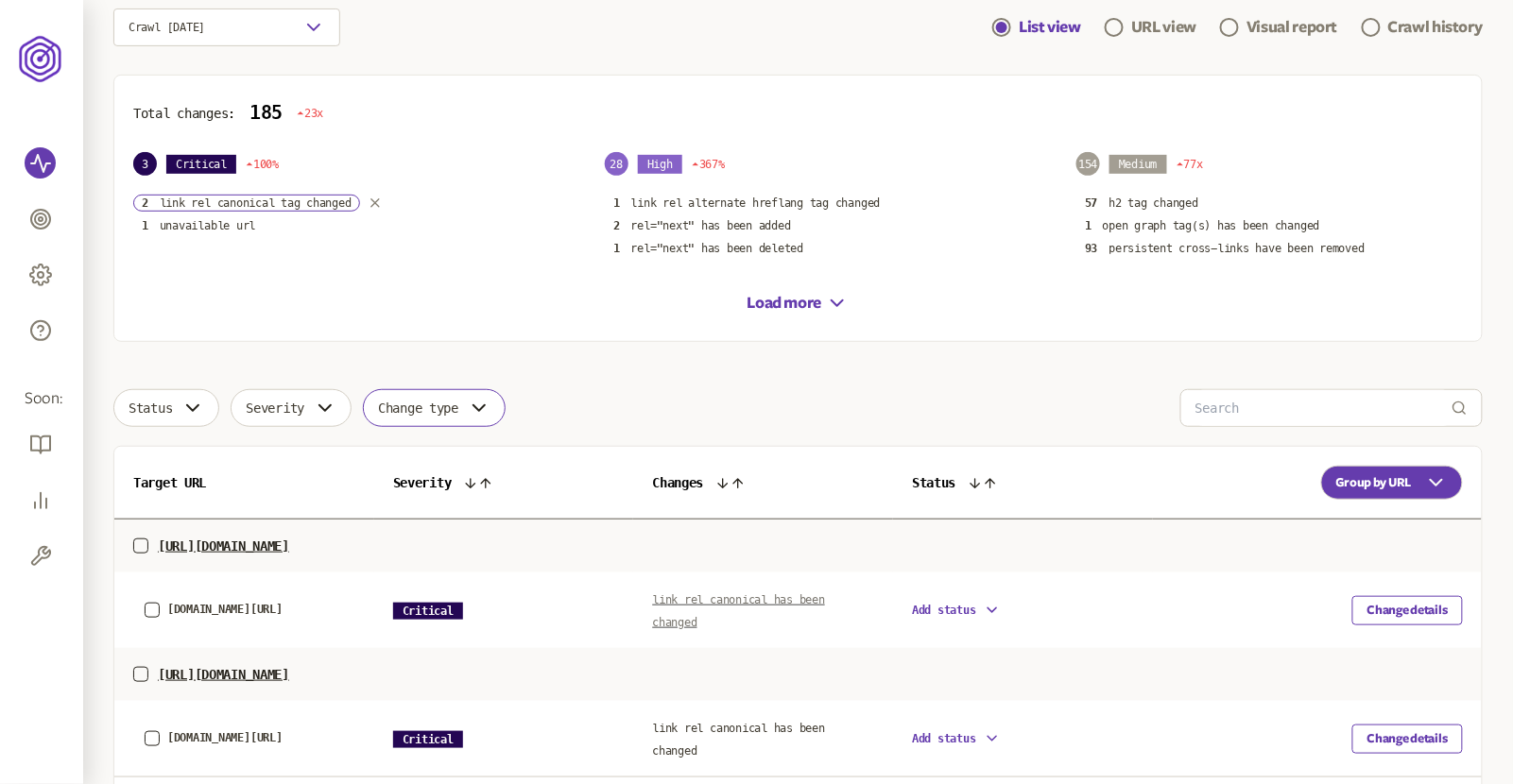
scroll to position [230, 0]
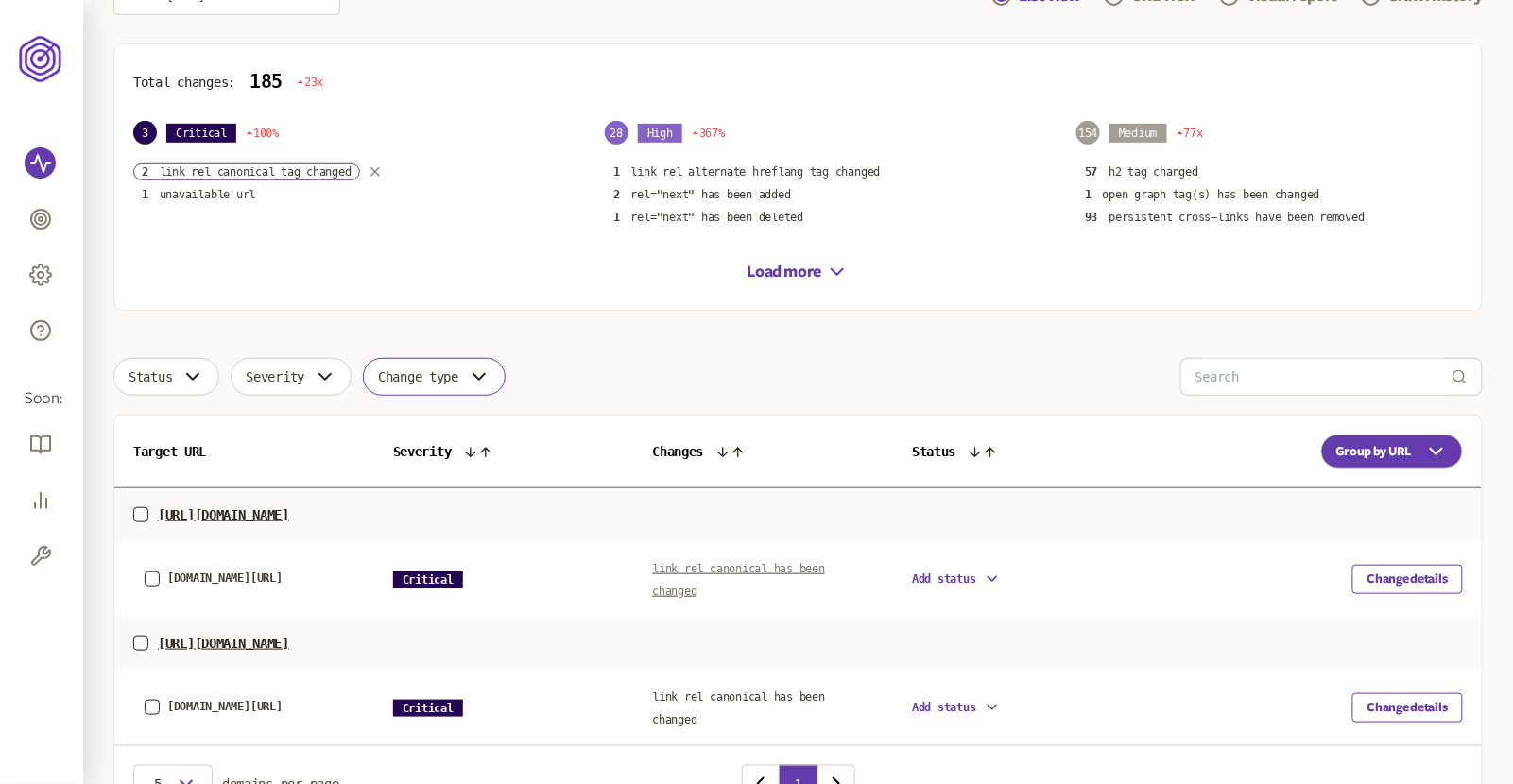
click at [737, 566] on span "link rel canonical has been changed" at bounding box center [739, 580] width 173 height 36
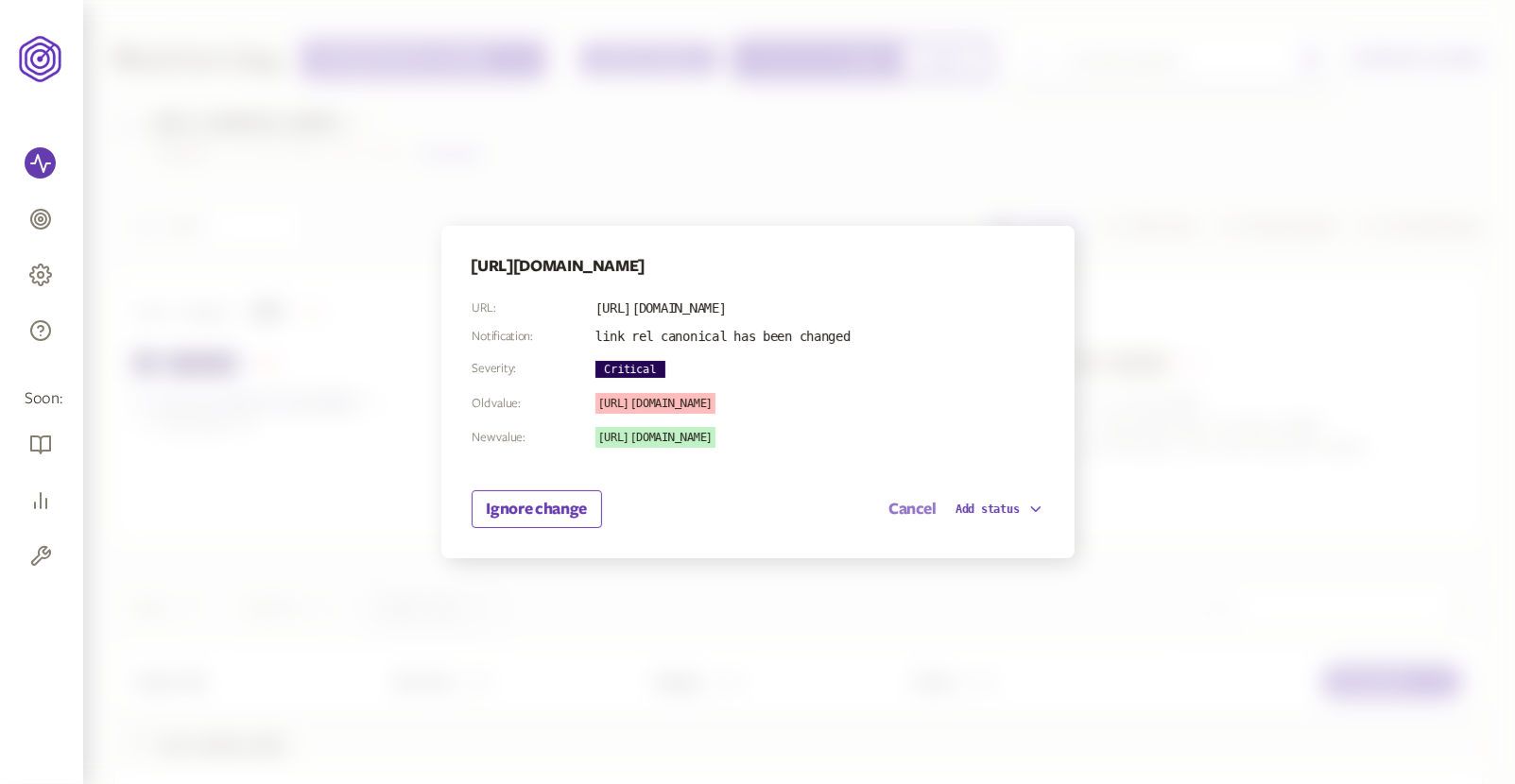
click at [907, 511] on button "Cancel" at bounding box center [912, 509] width 48 height 23
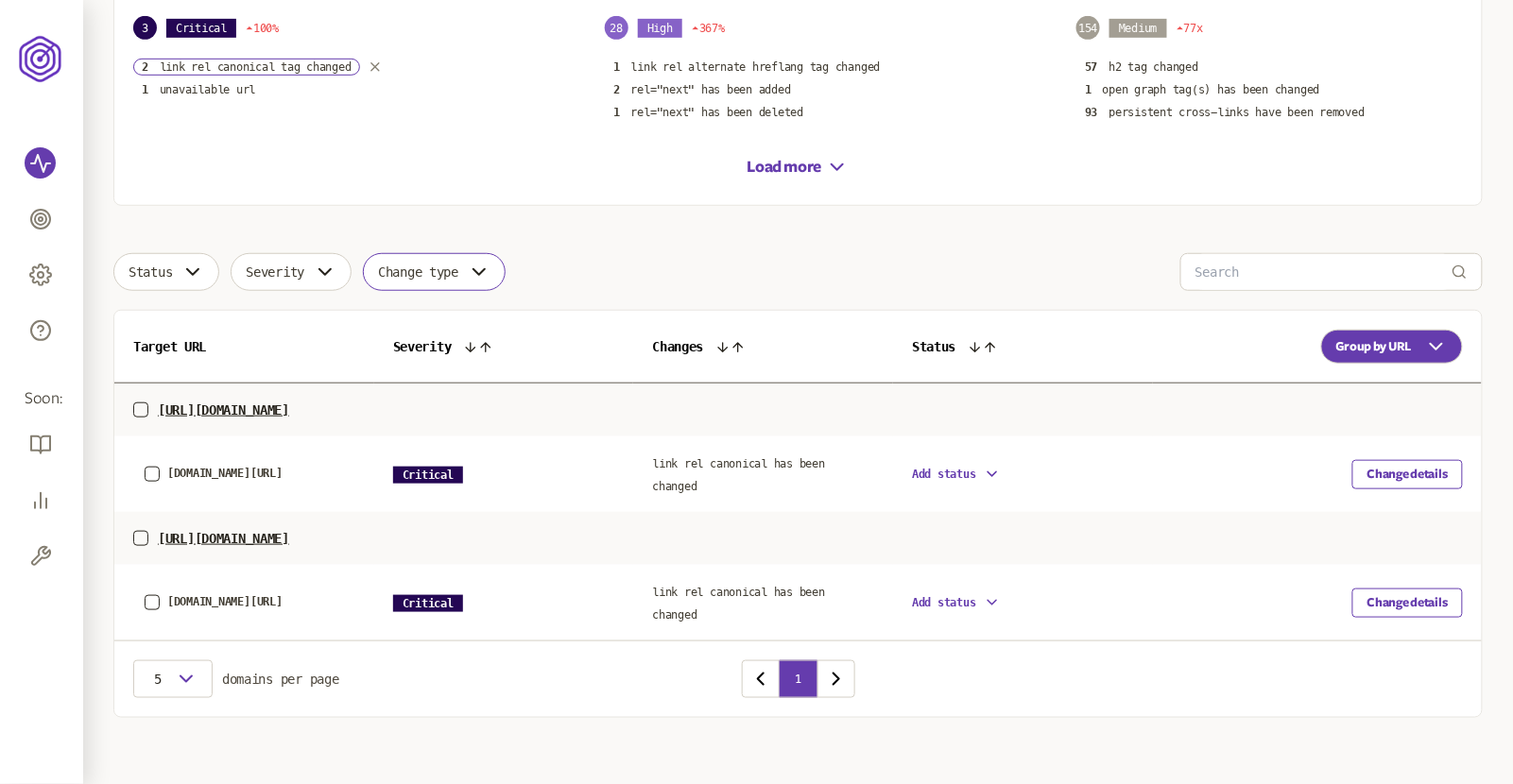
scroll to position [342, 0]
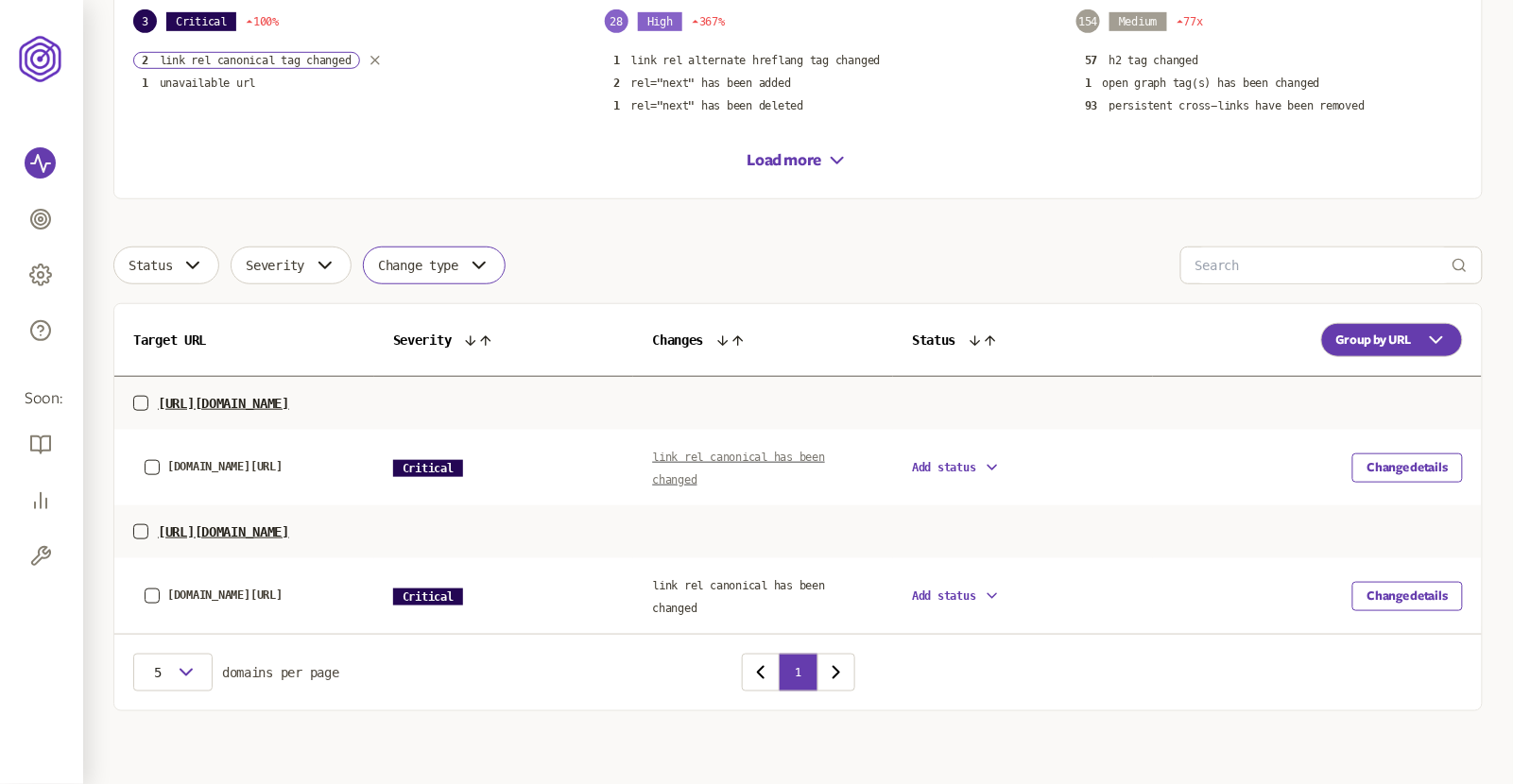
click at [756, 447] on link "link rel canonical has been changed" at bounding box center [739, 466] width 173 height 40
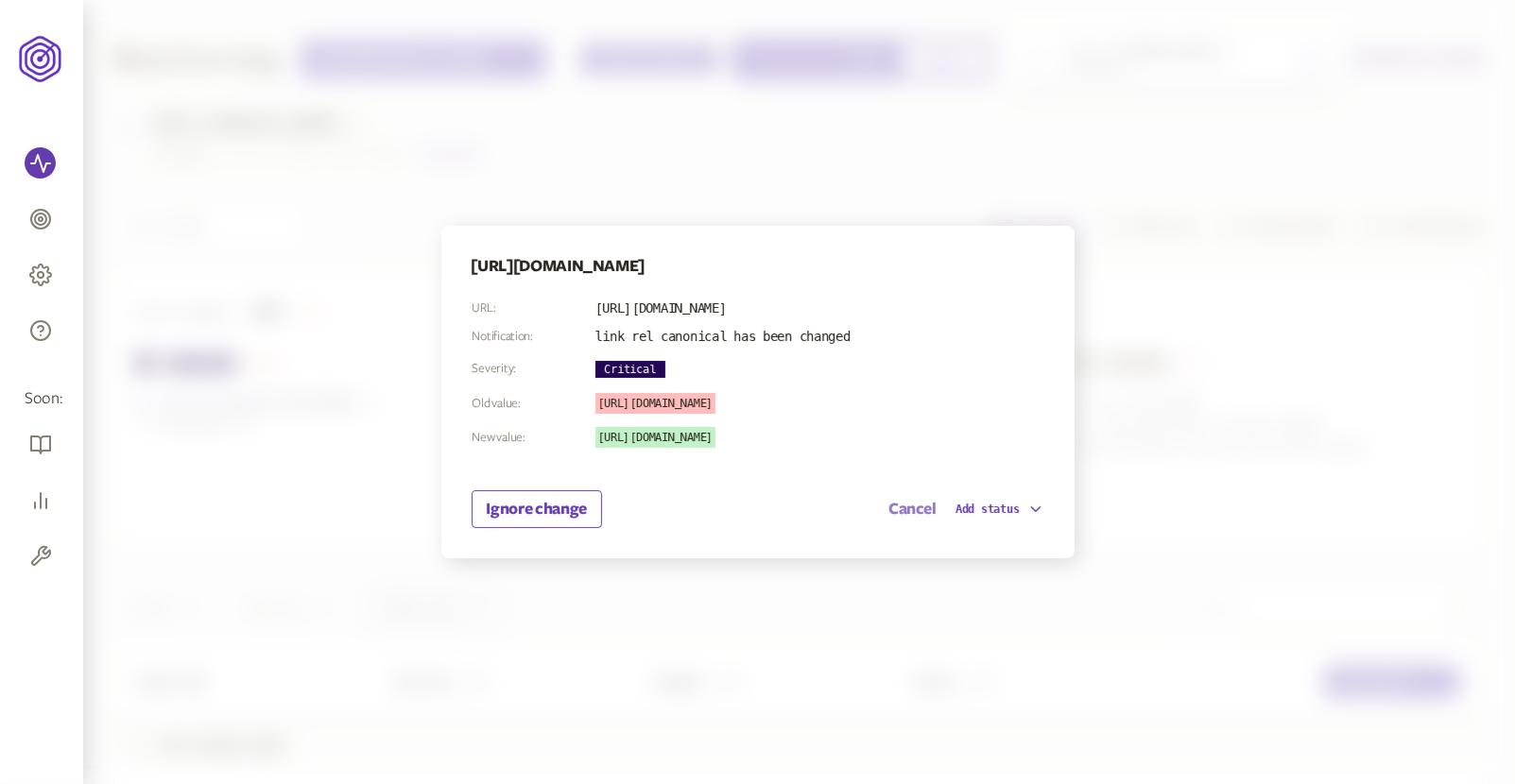
click at [912, 508] on button "Cancel" at bounding box center [912, 509] width 48 height 23
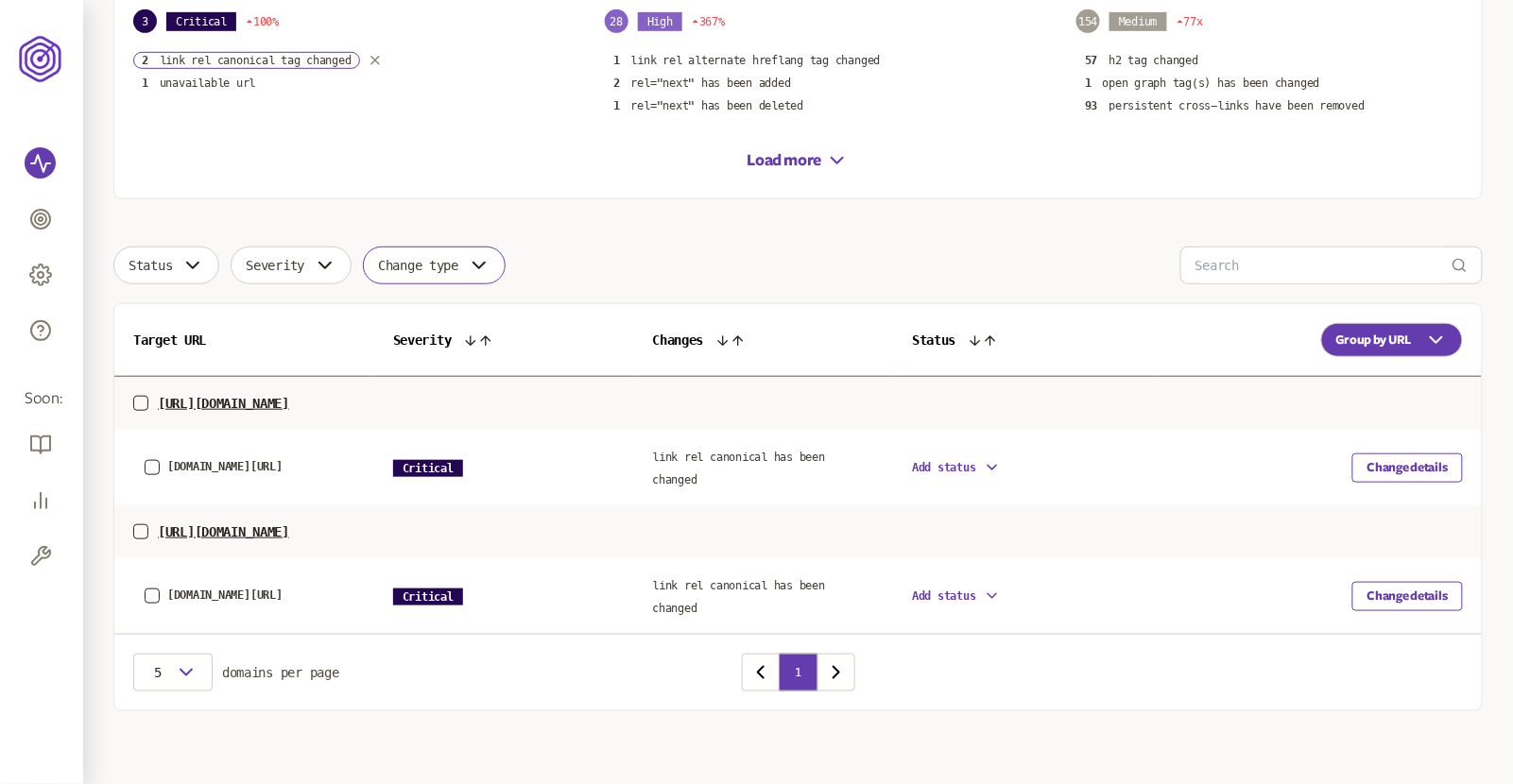
scroll to position [342, 0]
click at [757, 452] on span "link rel canonical has been changed" at bounding box center [739, 468] width 173 height 36
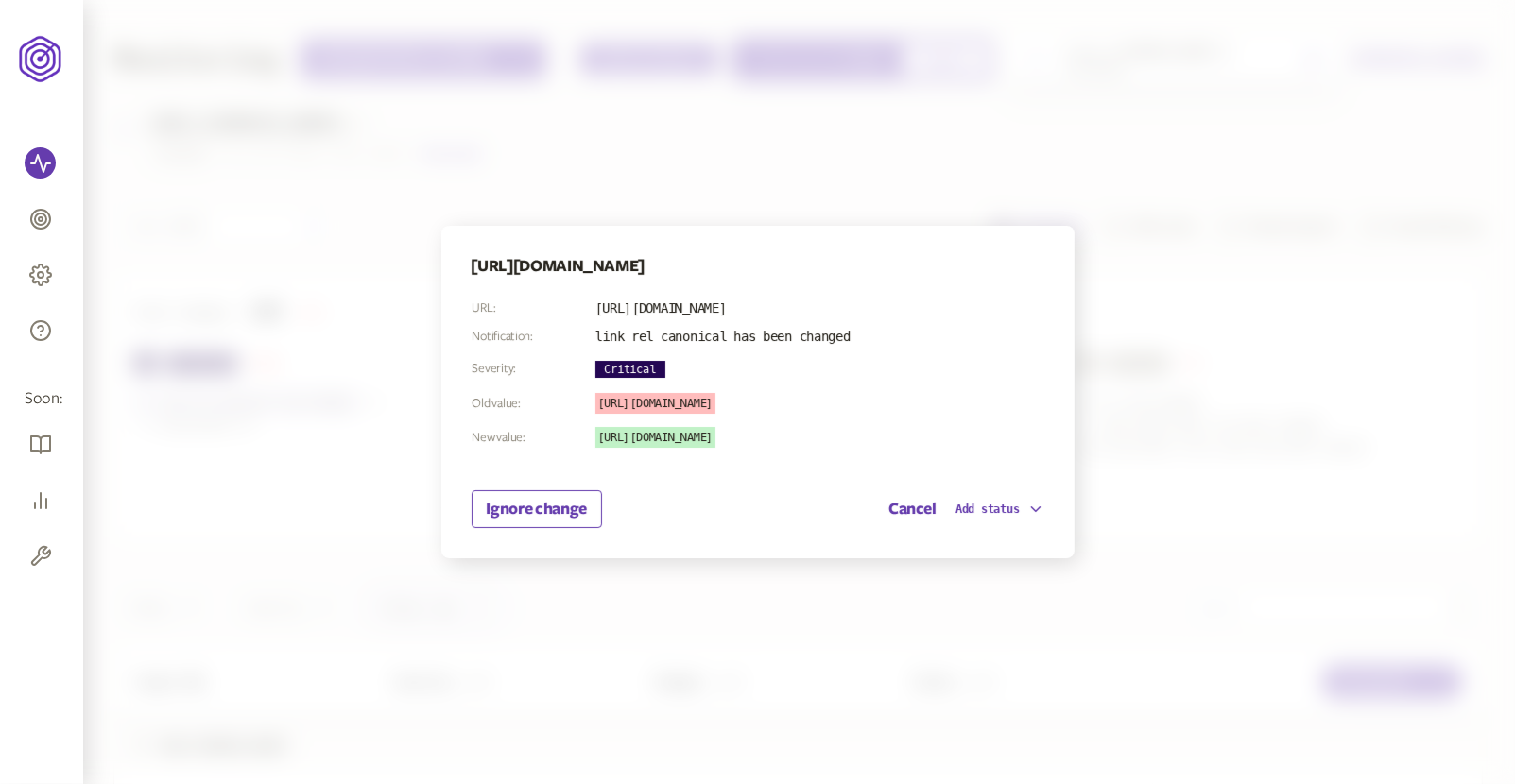
drag, startPoint x: 760, startPoint y: 437, endPoint x: 882, endPoint y: 437, distance: 122.0
click at [851, 437] on div "[URL][DOMAIN_NAME]" at bounding box center [722, 437] width 255 height 21
click at [401, 120] on div at bounding box center [758, 392] width 1515 height 784
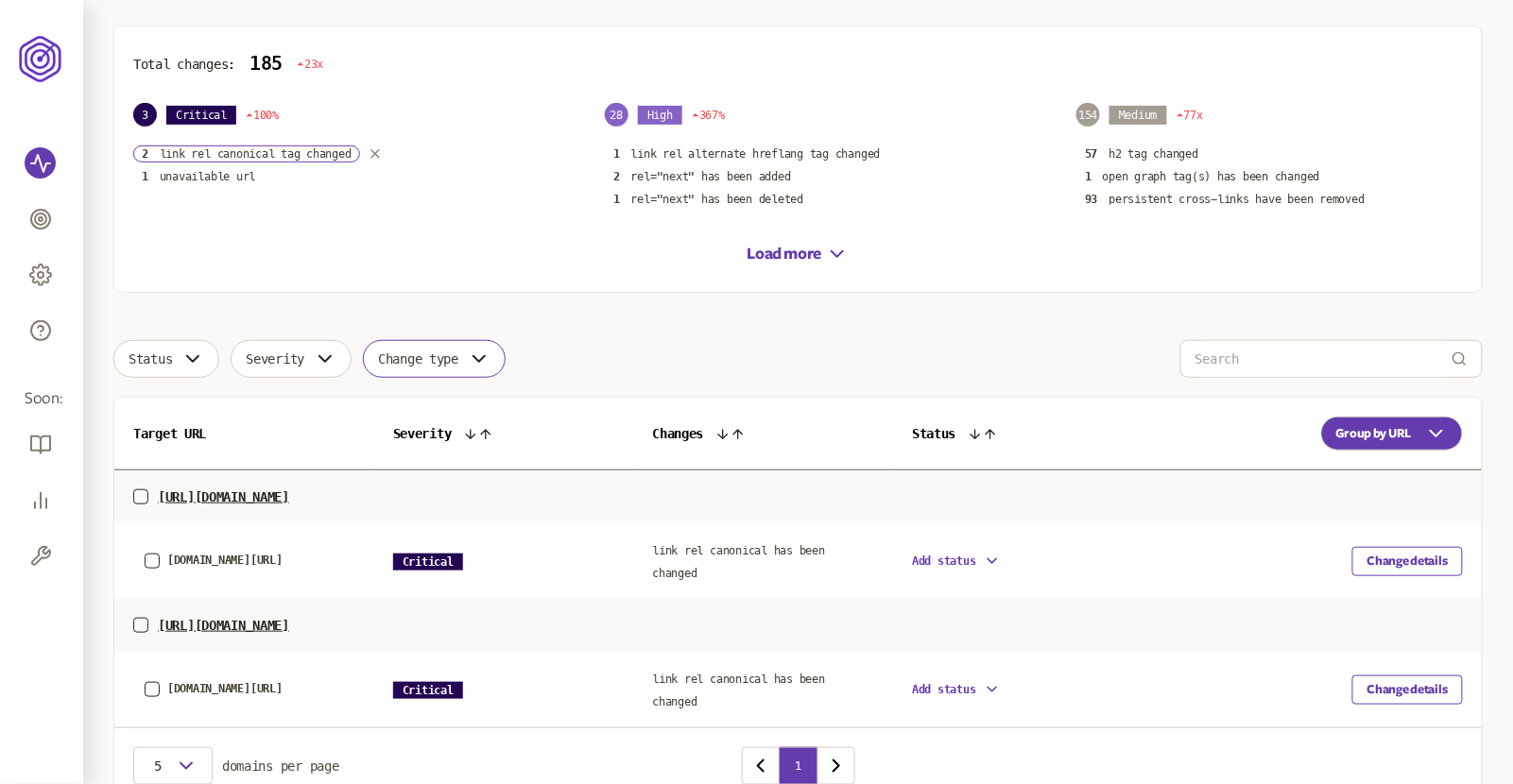
scroll to position [342, 0]
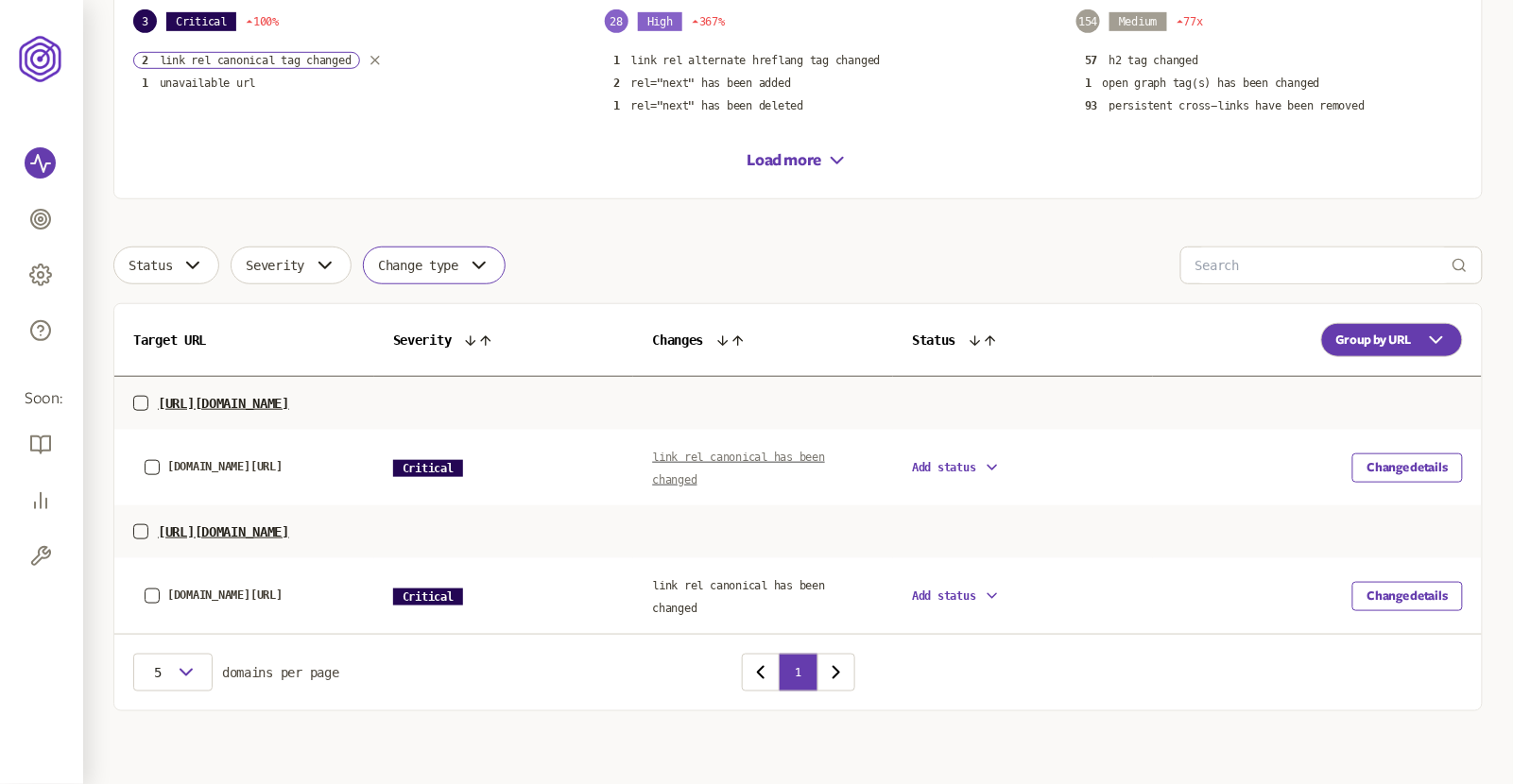
click at [720, 452] on span "link rel canonical has been changed" at bounding box center [739, 468] width 173 height 36
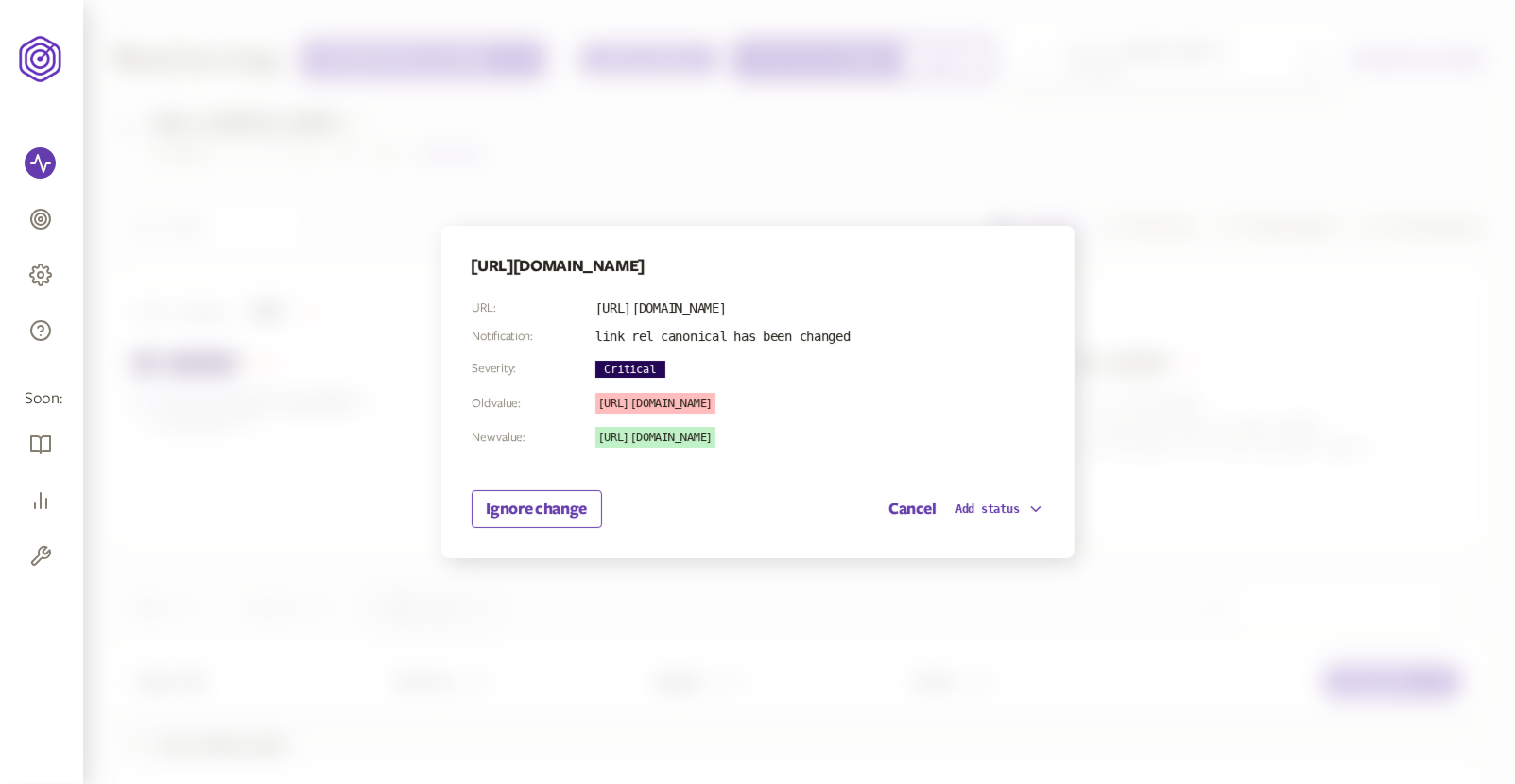
drag, startPoint x: 757, startPoint y: 437, endPoint x: 874, endPoint y: 449, distance: 117.6
click at [852, 449] on table "URL: https://www.candere.com/gold/mens-ear-studs.html Notification: link rel ca…" at bounding box center [661, 374] width 380 height 172
click at [910, 510] on button "Cancel" at bounding box center [912, 509] width 48 height 23
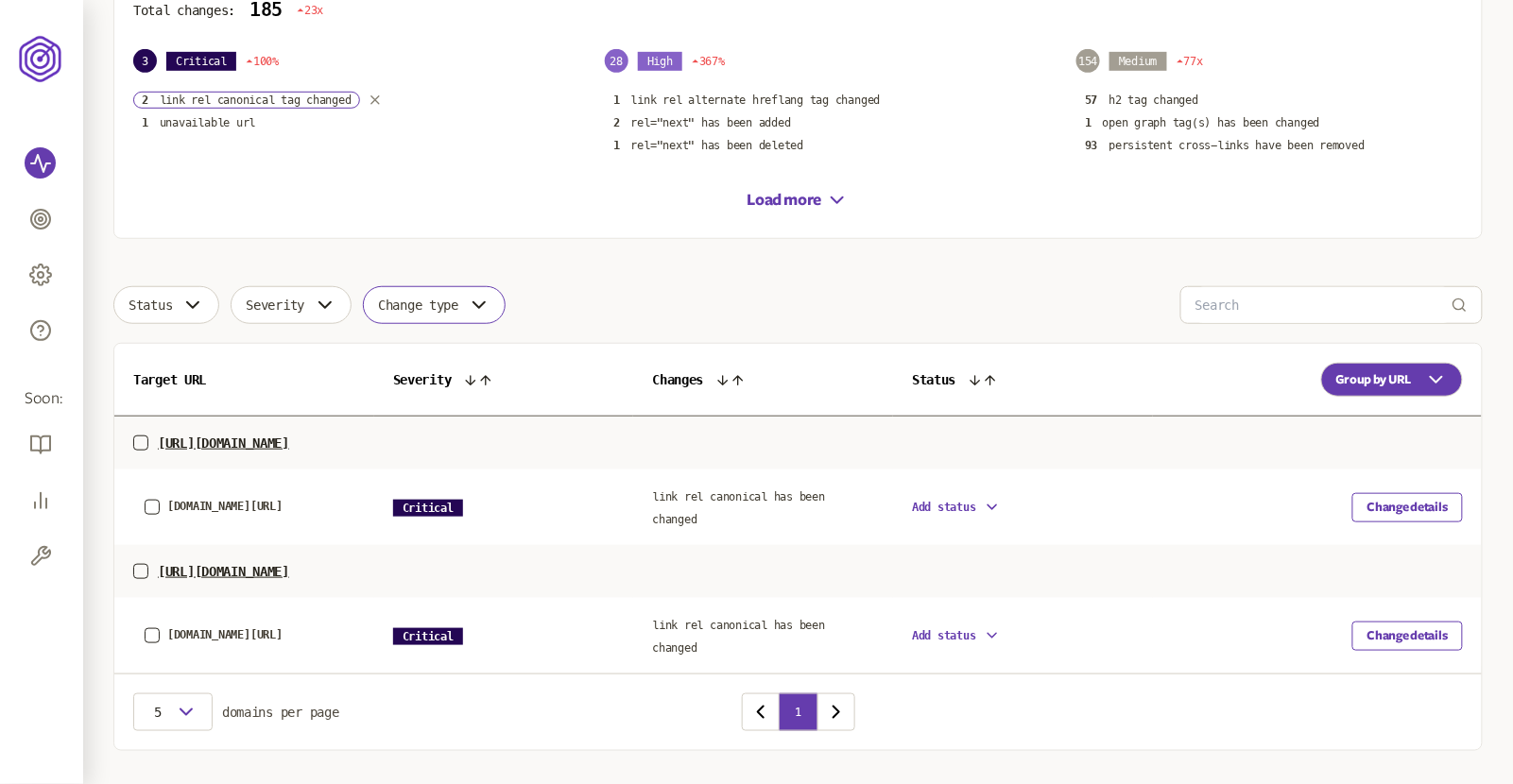
scroll to position [342, 0]
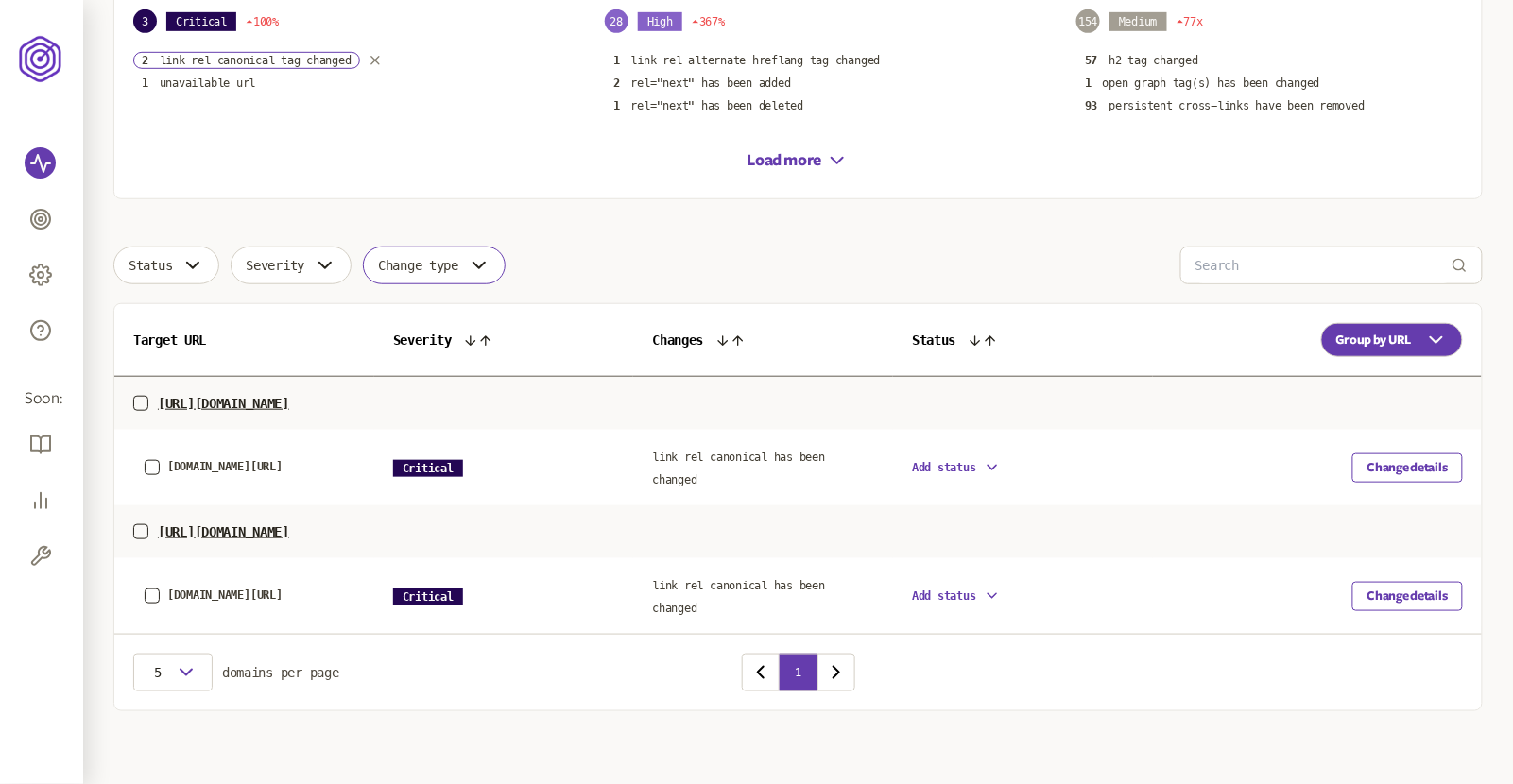
click at [740, 463] on td "link rel canonical has been changed" at bounding box center [763, 467] width 260 height 76
click at [729, 455] on span "link rel canonical has been changed" at bounding box center [739, 468] width 173 height 36
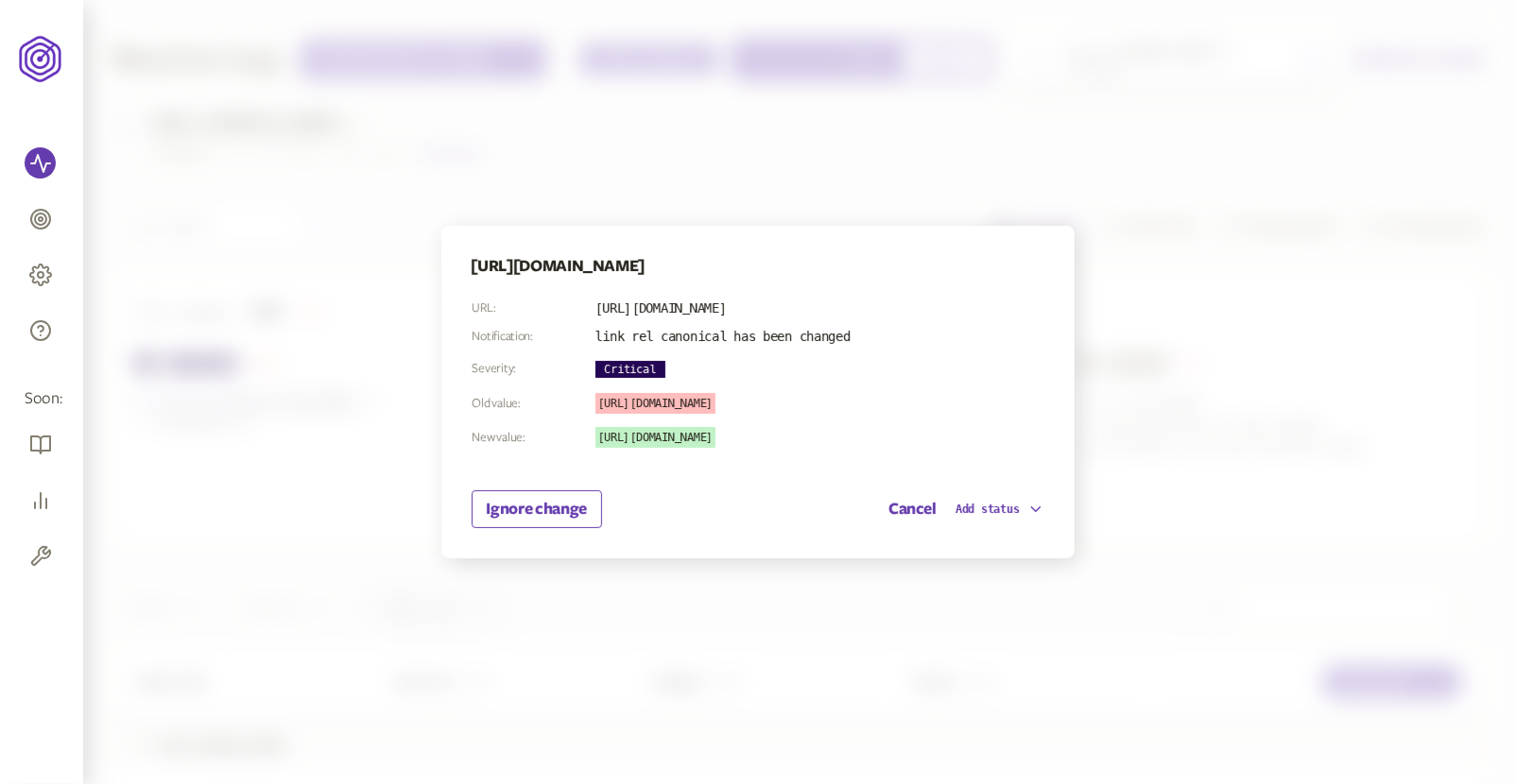
drag, startPoint x: 750, startPoint y: 439, endPoint x: 910, endPoint y: 436, distance: 160.0
click at [851, 437] on div "[URL][DOMAIN_NAME]" at bounding box center [722, 437] width 255 height 21
drag, startPoint x: 764, startPoint y: 403, endPoint x: 954, endPoint y: 397, distance: 190.1
click at [851, 399] on div "[URL][DOMAIN_NAME]" at bounding box center [722, 403] width 255 height 21
drag, startPoint x: 748, startPoint y: 442, endPoint x: 951, endPoint y: 438, distance: 203.0
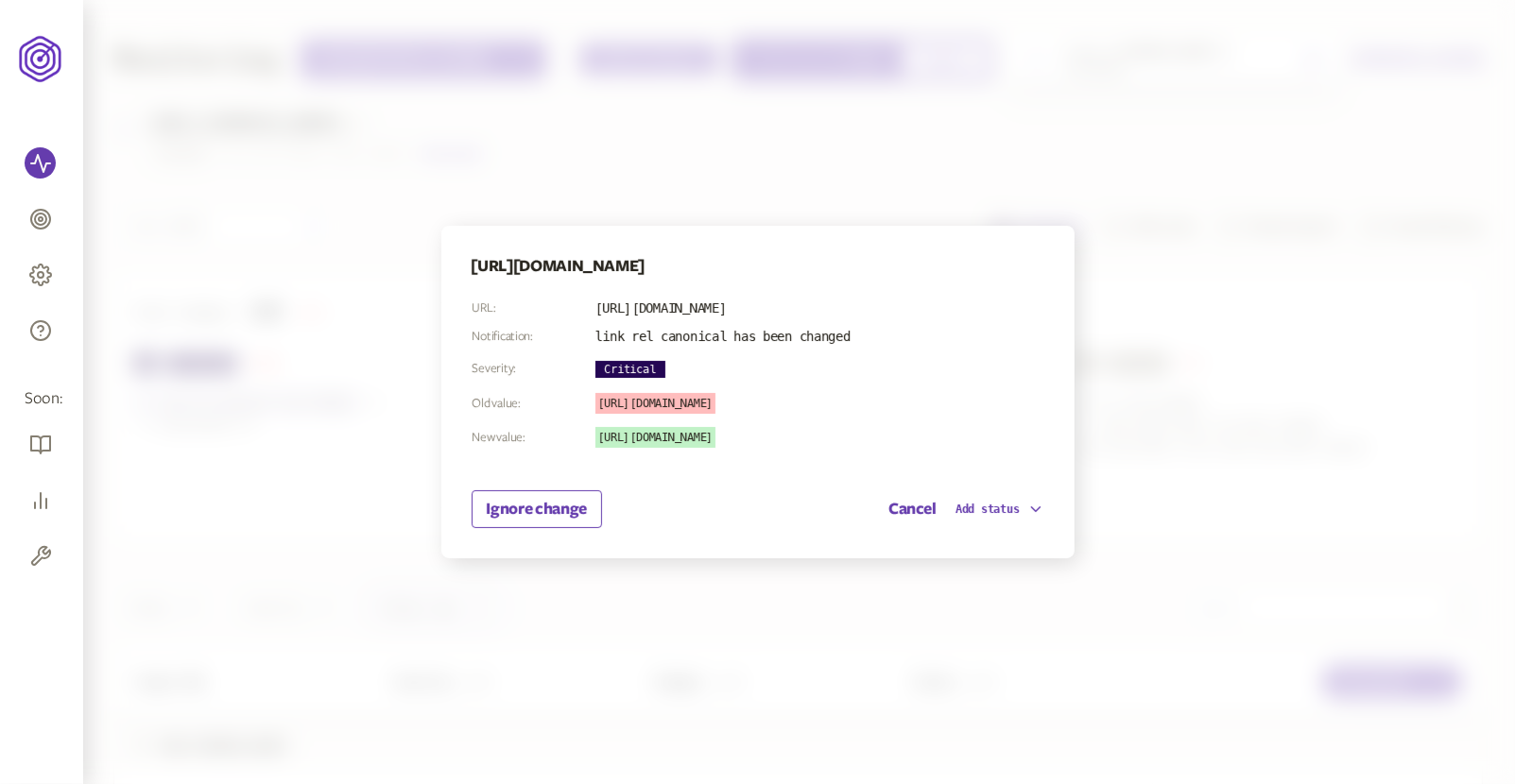
click at [851, 442] on div "[URL][DOMAIN_NAME]" at bounding box center [722, 437] width 255 height 21
click at [910, 501] on button "Cancel" at bounding box center [912, 509] width 48 height 23
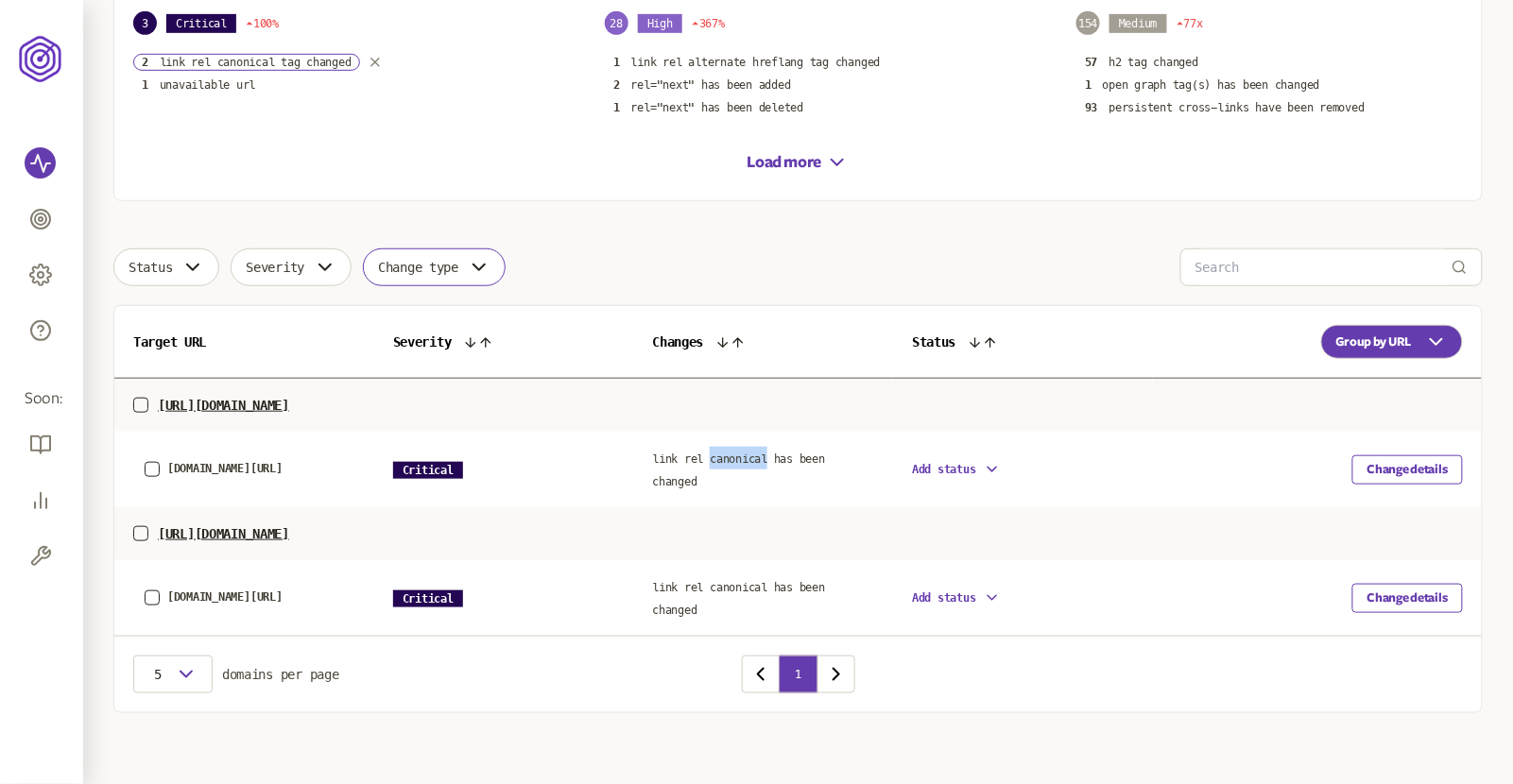
scroll to position [342, 0]
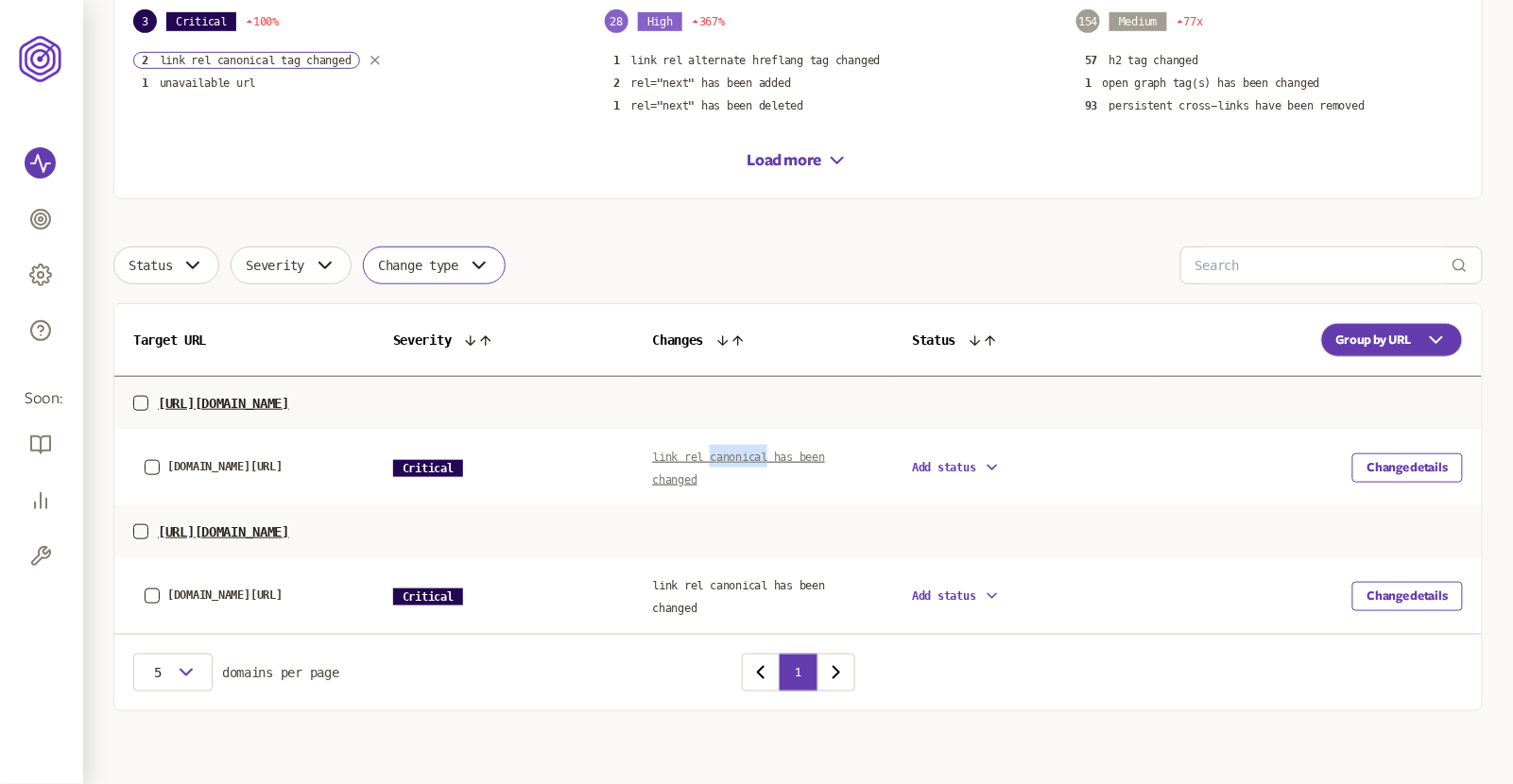
click at [780, 456] on span "link rel canonical has been changed" at bounding box center [739, 468] width 173 height 36
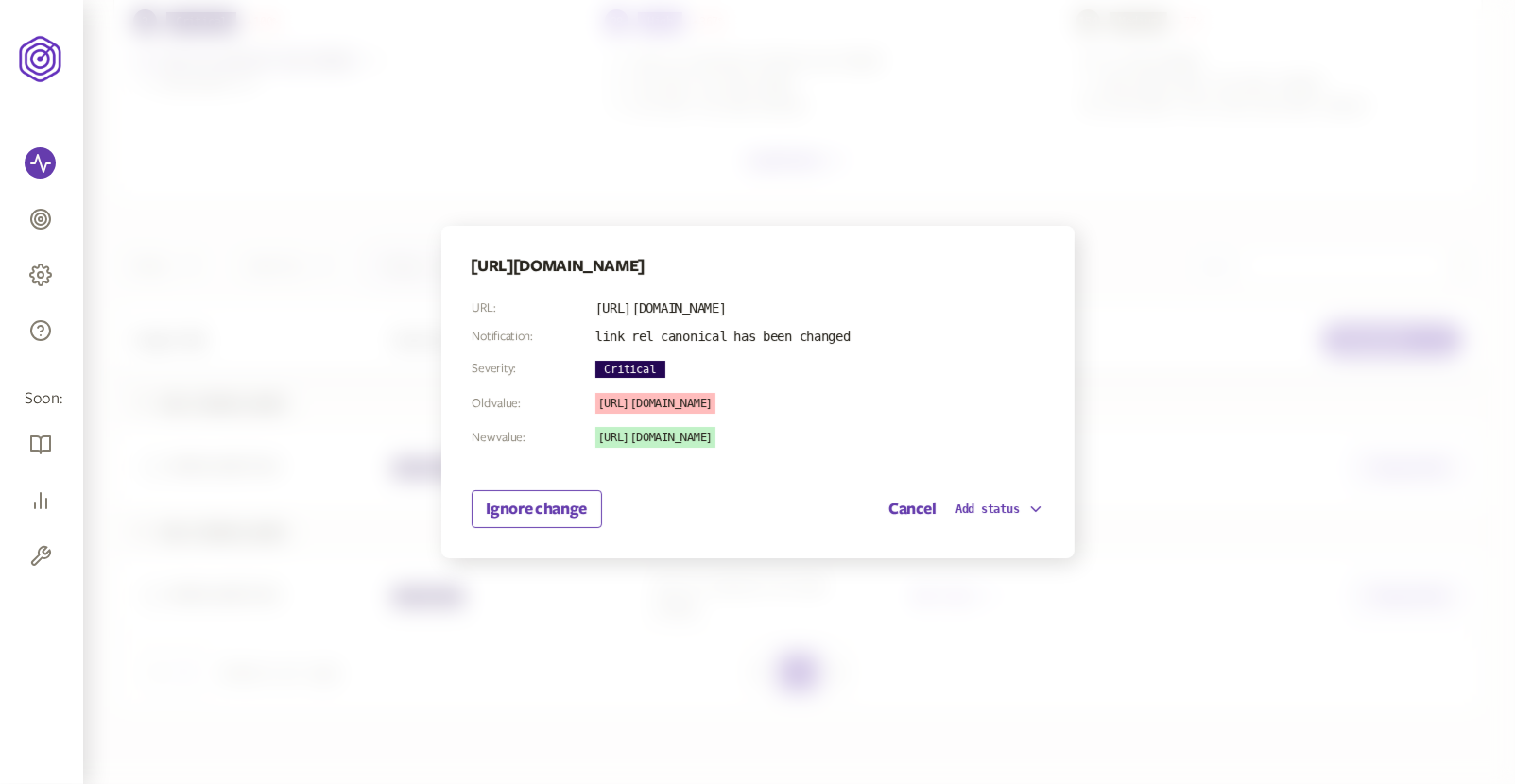
drag, startPoint x: 717, startPoint y: 434, endPoint x: 897, endPoint y: 439, distance: 180.1
click at [851, 439] on div "[URL][DOMAIN_NAME]" at bounding box center [722, 437] width 255 height 21
click at [1190, 410] on div at bounding box center [758, 392] width 1515 height 784
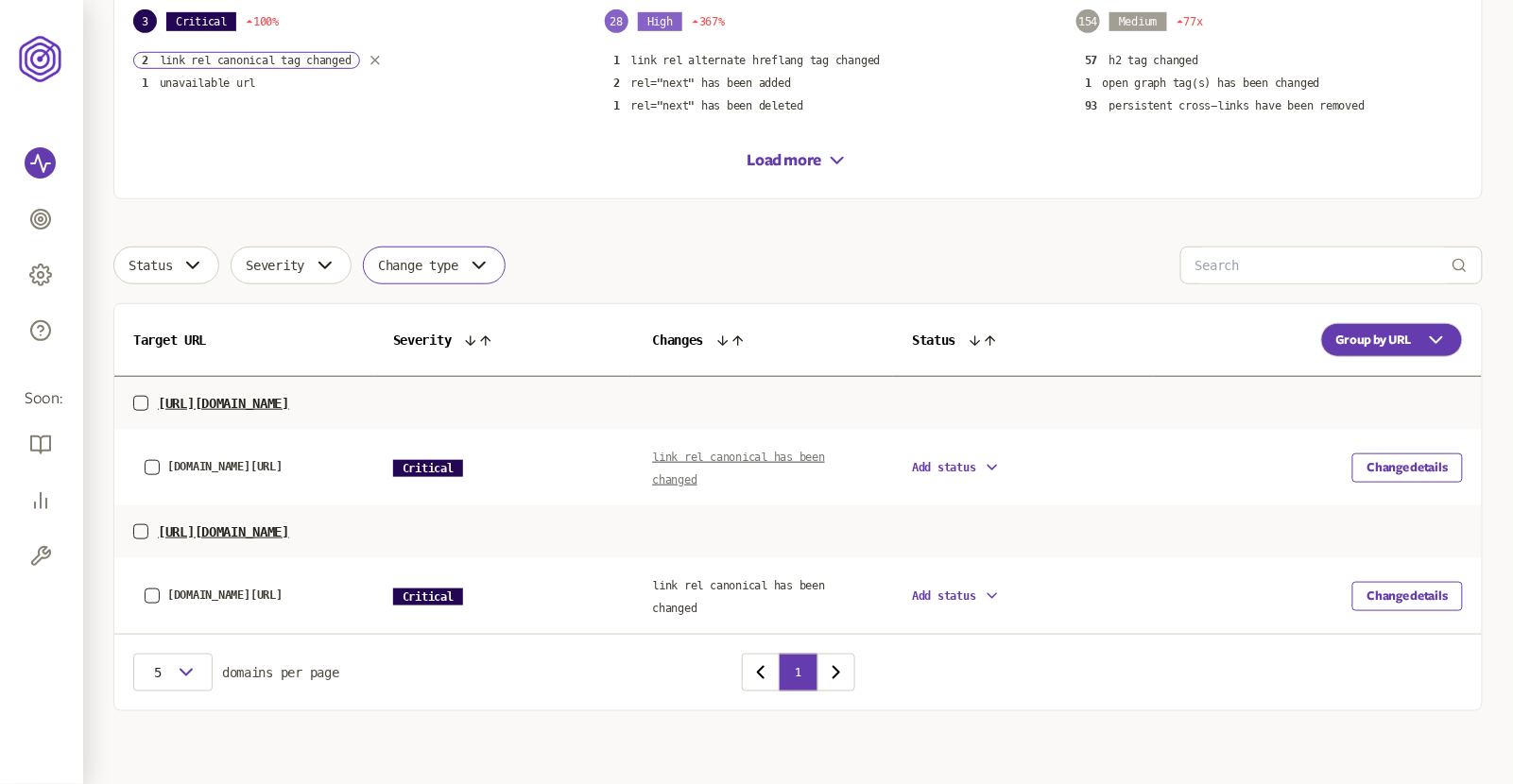
click at [751, 460] on span "link rel canonical has been changed" at bounding box center [739, 468] width 173 height 36
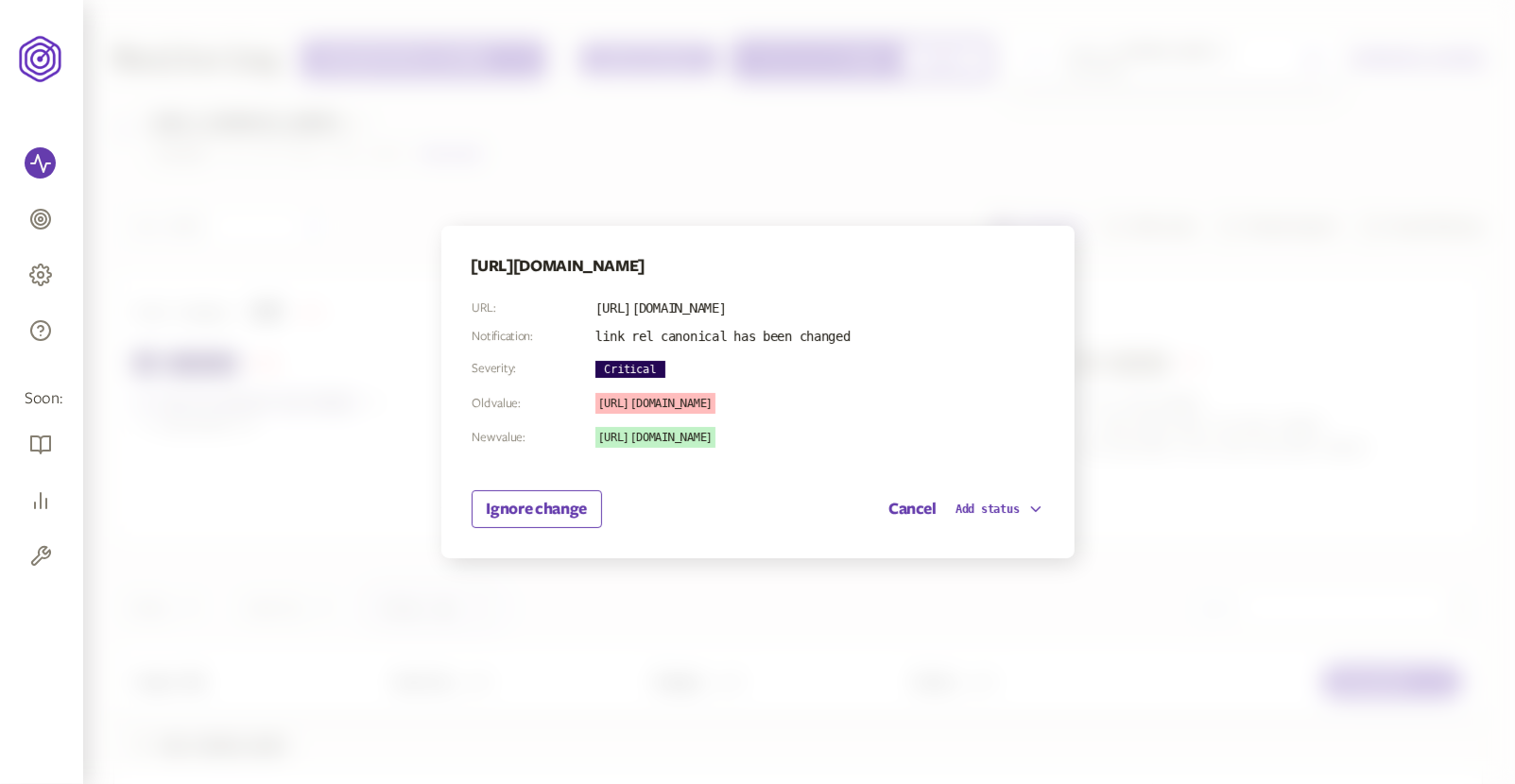
drag, startPoint x: 754, startPoint y: 436, endPoint x: 900, endPoint y: 439, distance: 146.0
click at [851, 439] on div "[URL][DOMAIN_NAME]" at bounding box center [722, 437] width 255 height 21
